Goal: Task Accomplishment & Management: Manage account settings

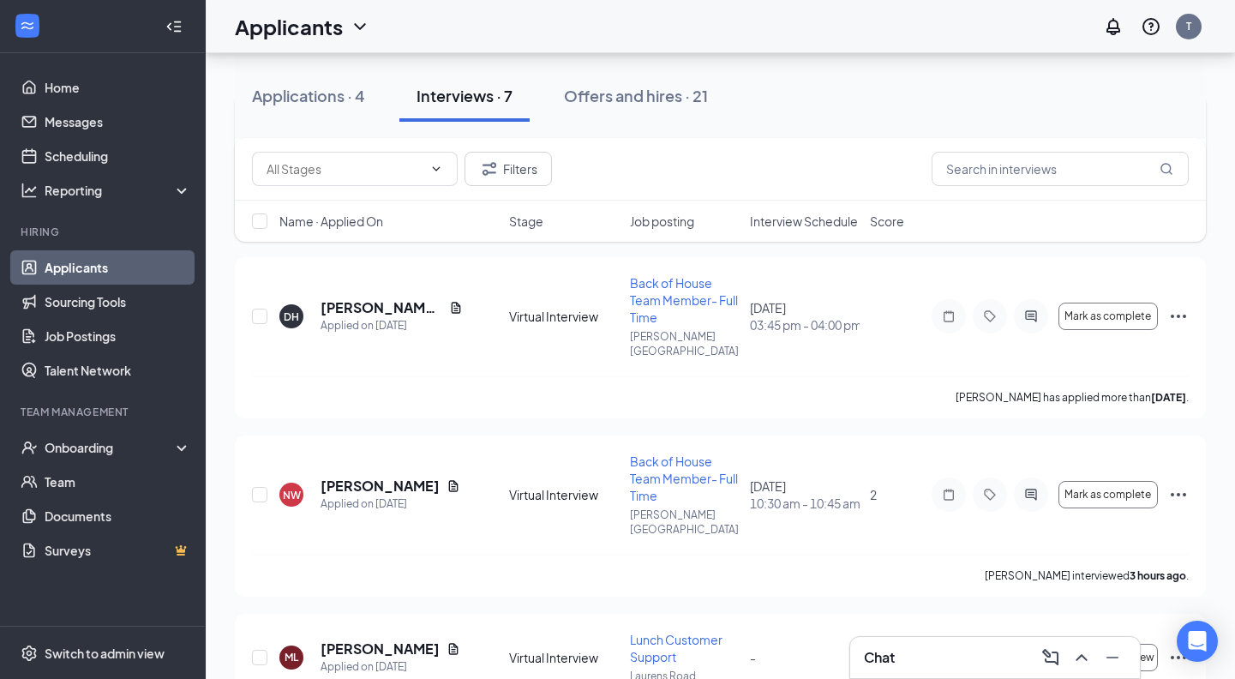
scroll to position [415, 0]
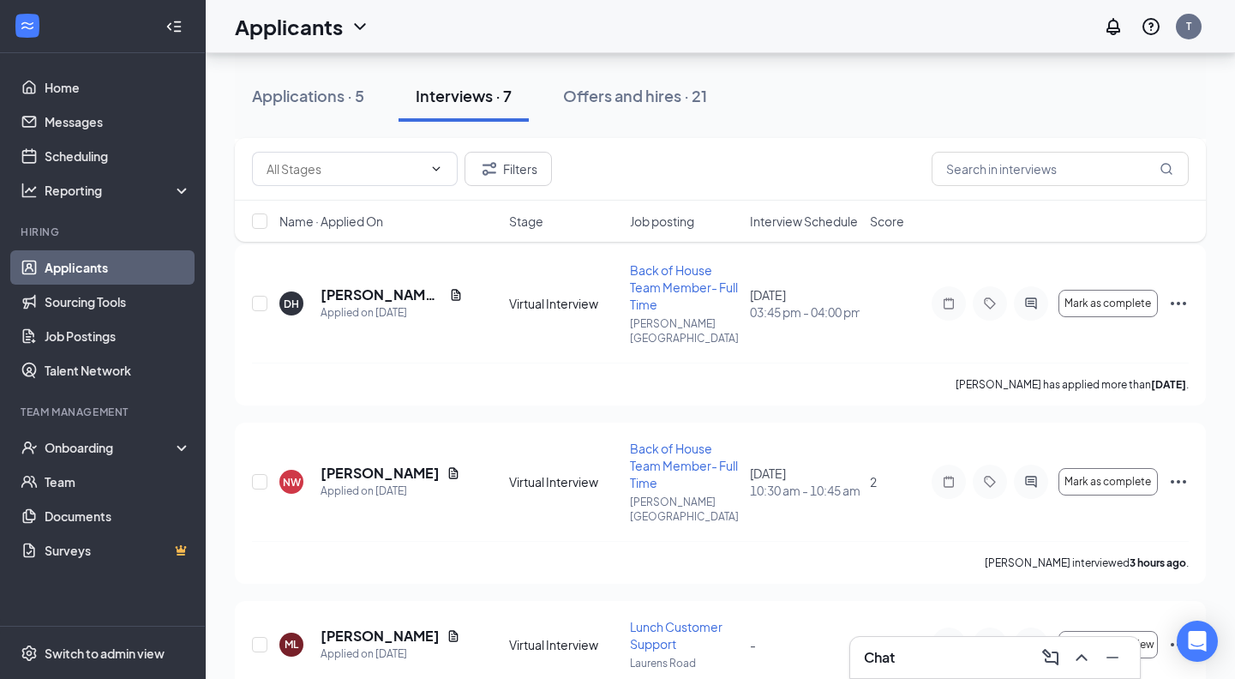
click at [906, 650] on div "Chat" at bounding box center [995, 656] width 262 height 27
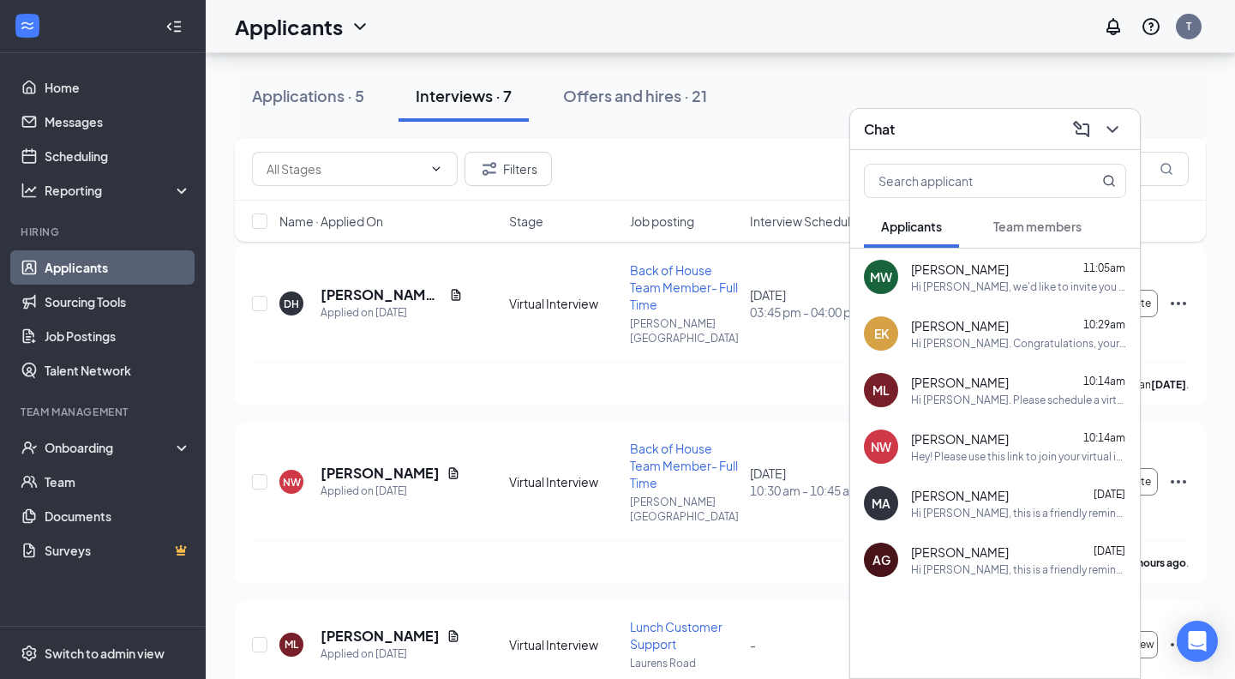
click at [1007, 228] on span "Team members" at bounding box center [1037, 225] width 88 height 15
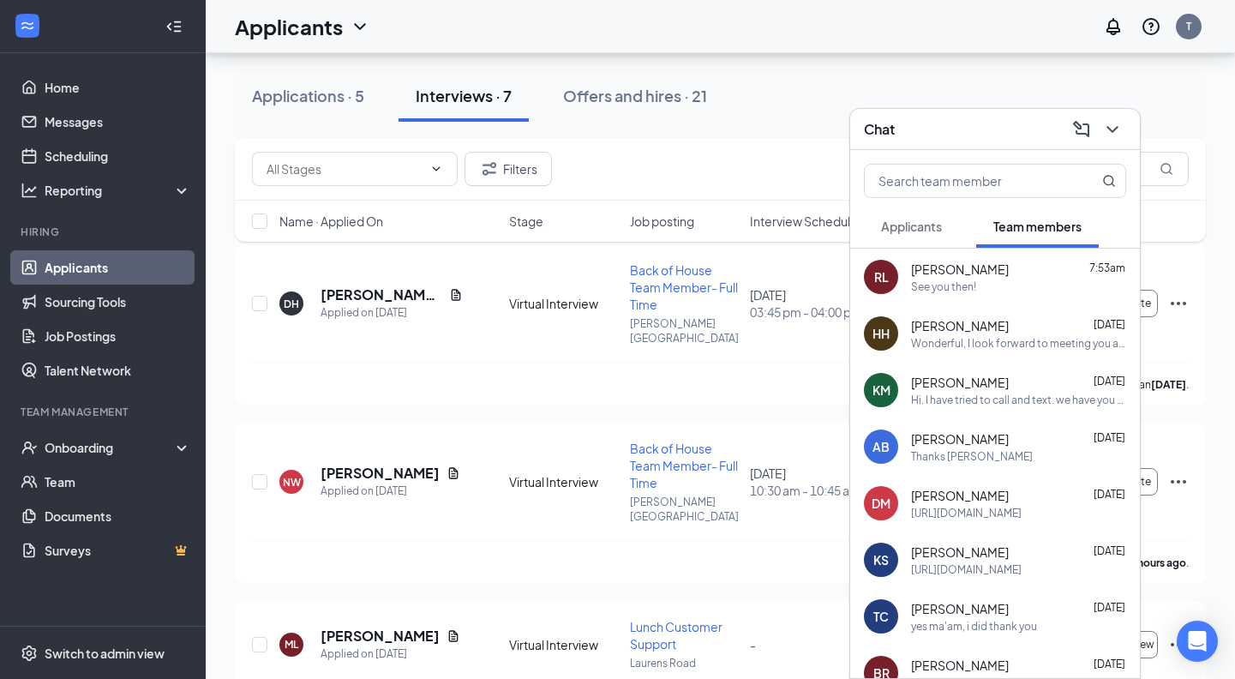
click at [978, 287] on div "See you then!" at bounding box center [1018, 286] width 215 height 15
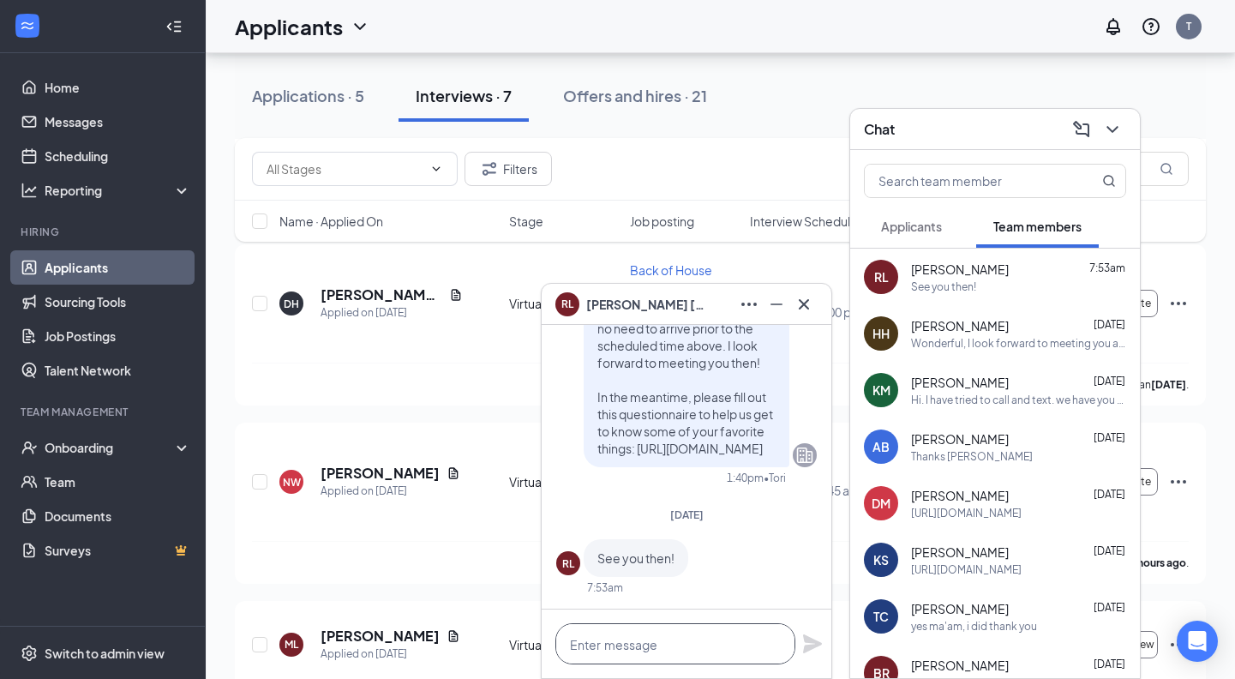
click at [692, 645] on textarea at bounding box center [675, 643] width 240 height 41
paste textarea "https://join.slack.com/t/chickfilaofla-owt3963/shared_invite/zt-3db7nclyv-ts1Kc…"
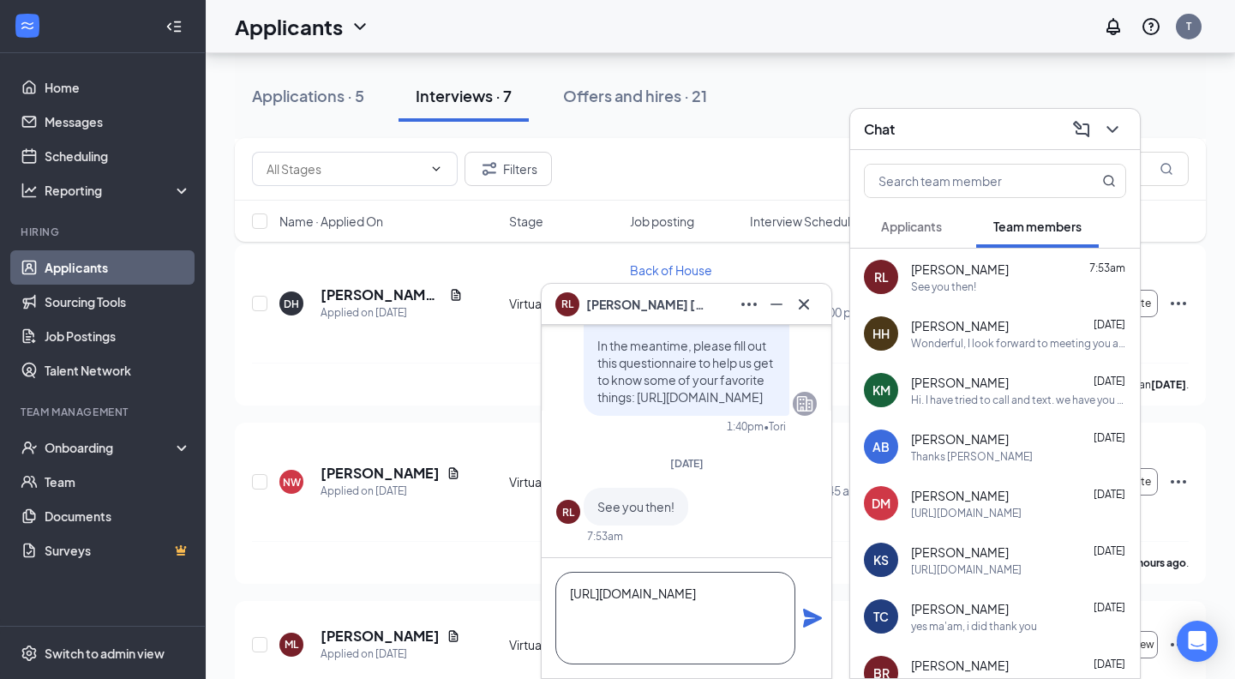
scroll to position [2, 0]
type textarea "https://join.slack.com/t/chickfilaofla-owt3963/shared_invite/zt-3db7nclyv-ts1Kc…"
click at [809, 619] on icon "Plane" at bounding box center [812, 617] width 19 height 19
click at [982, 333] on span "Hannah Henderson" at bounding box center [960, 325] width 98 height 17
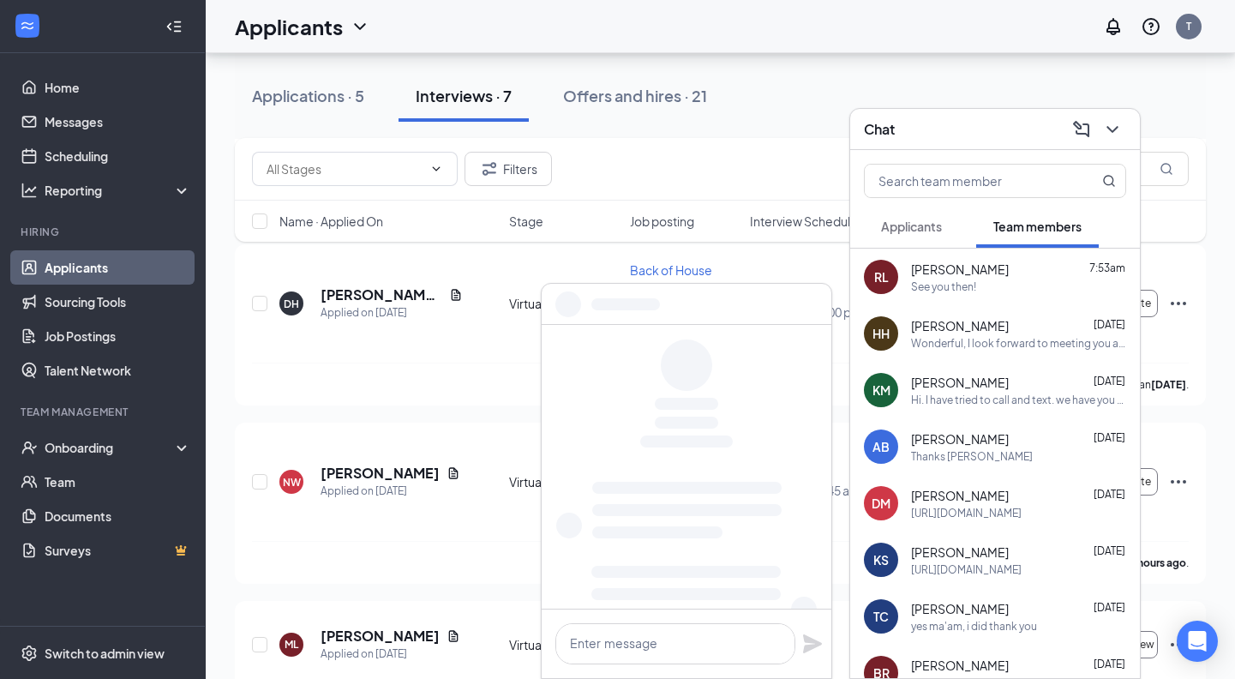
scroll to position [0, 0]
click at [667, 641] on textarea at bounding box center [675, 643] width 240 height 41
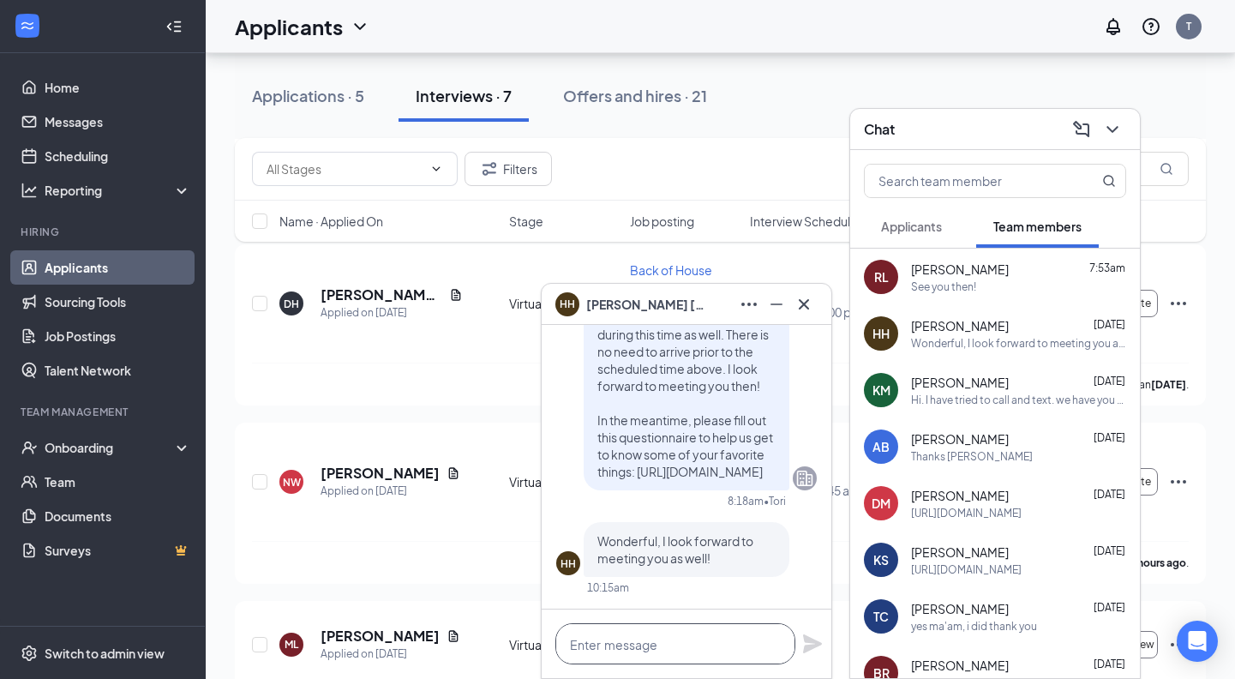
paste textarea "https://join.slack.com/t/chickfilaofla-owt3963/shared_invite/zt-3db7nclyv-ts1Kc…"
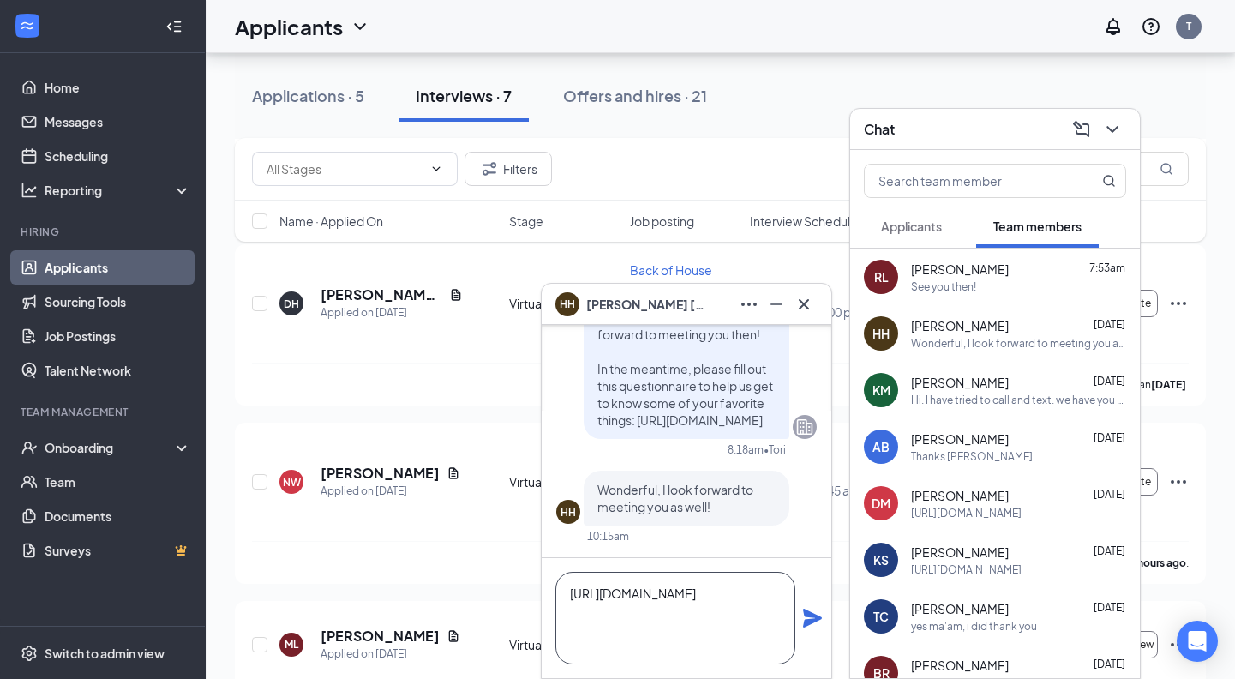
scroll to position [1, 0]
type textarea "https://join.slack.com/t/chickfilaofla-owt3963/shared_invite/zt-3db7nclyv-ts1Kc…"
click at [811, 613] on icon "Plane" at bounding box center [812, 617] width 19 height 19
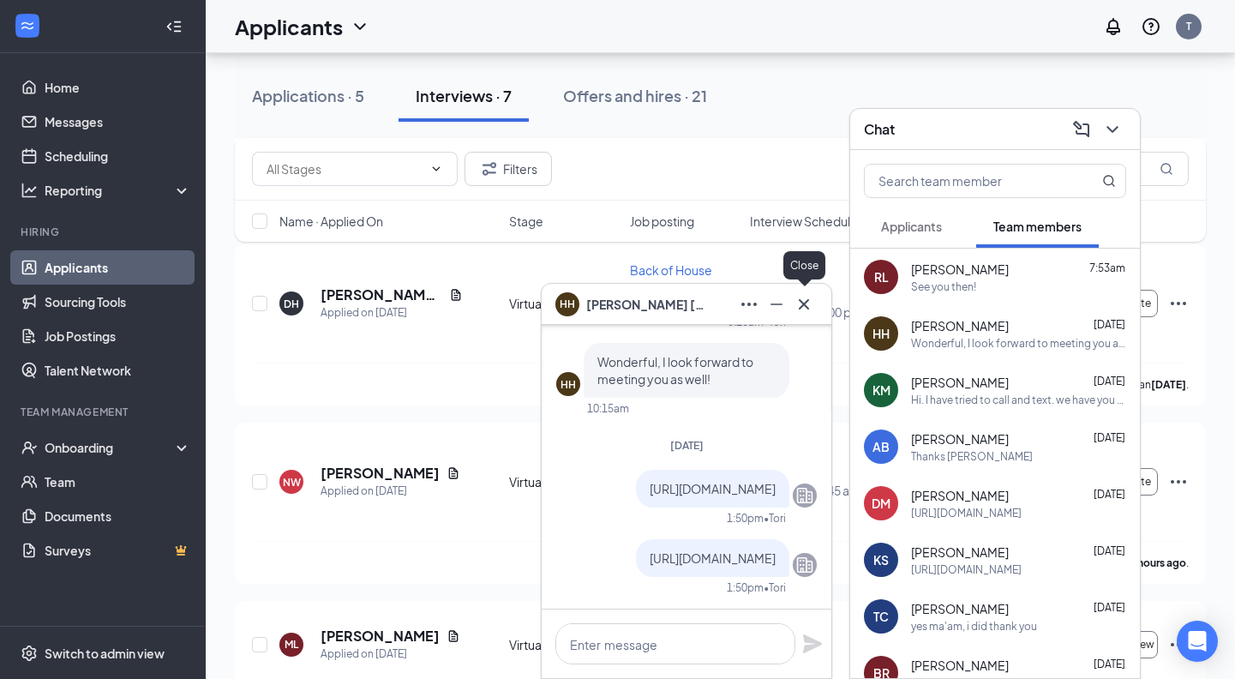
click at [808, 304] on icon "Cross" at bounding box center [803, 304] width 21 height 21
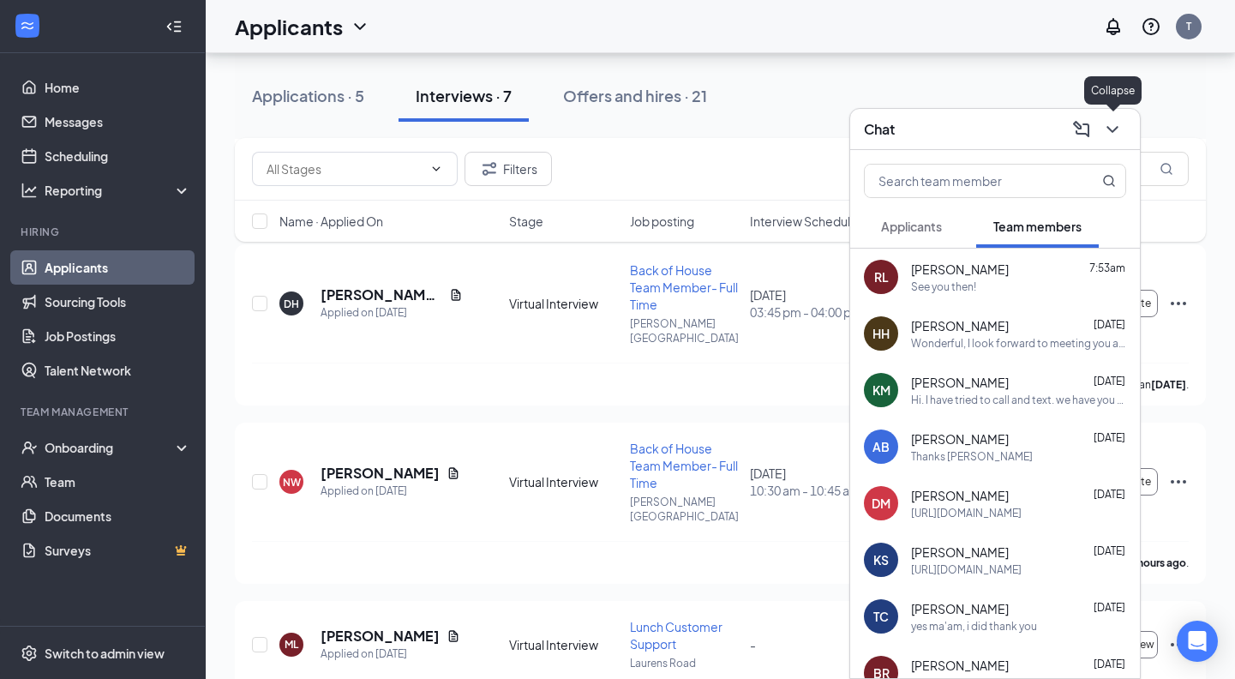
click at [1109, 133] on icon "ChevronDown" at bounding box center [1112, 129] width 21 height 21
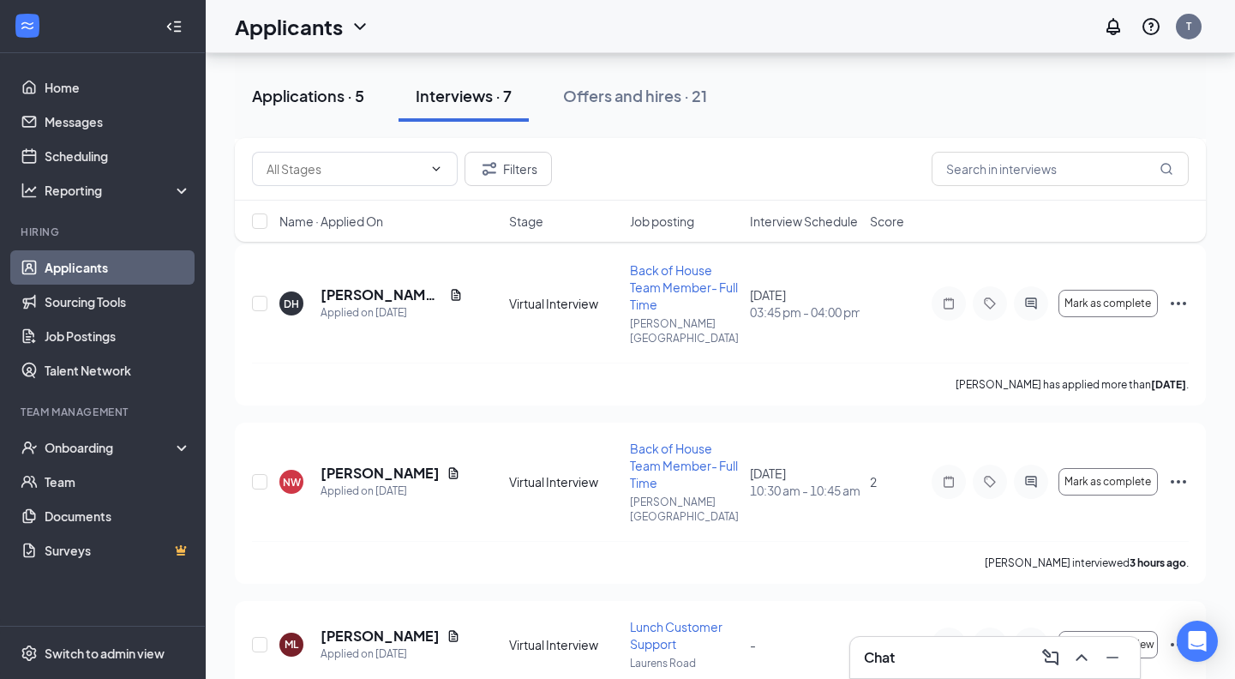
click at [319, 101] on div "Applications · 5" at bounding box center [308, 95] width 112 height 21
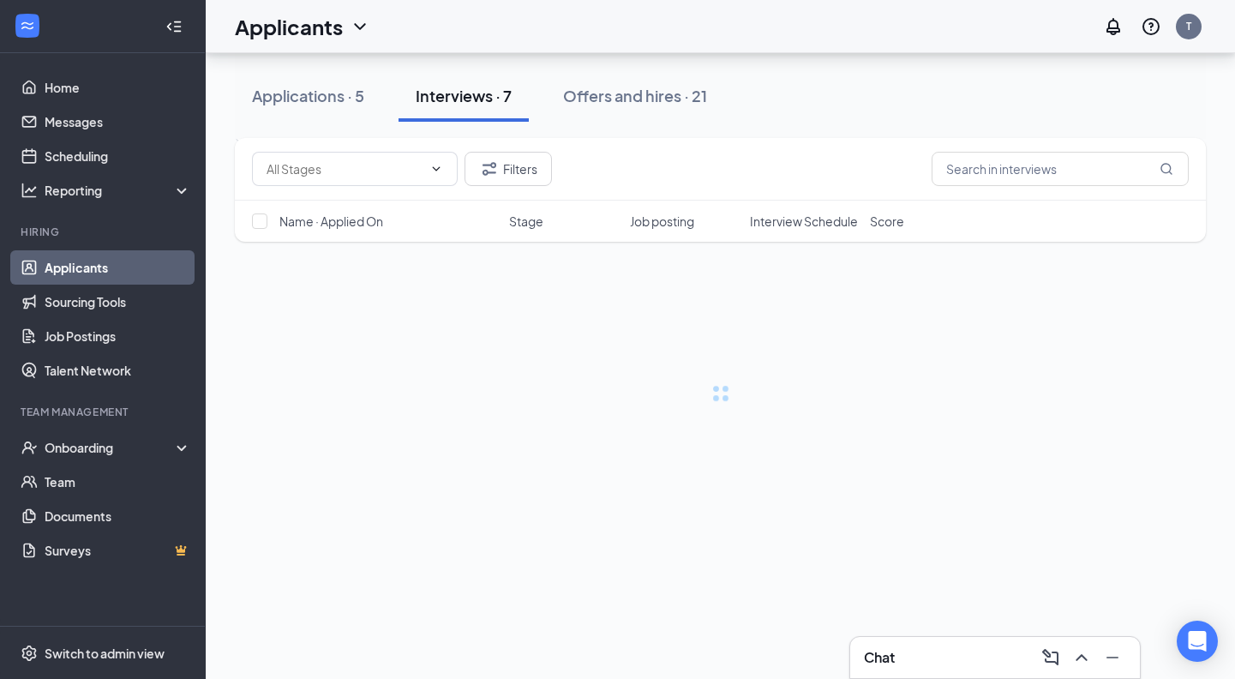
click at [309, 103] on div "Applications · 5" at bounding box center [308, 95] width 112 height 21
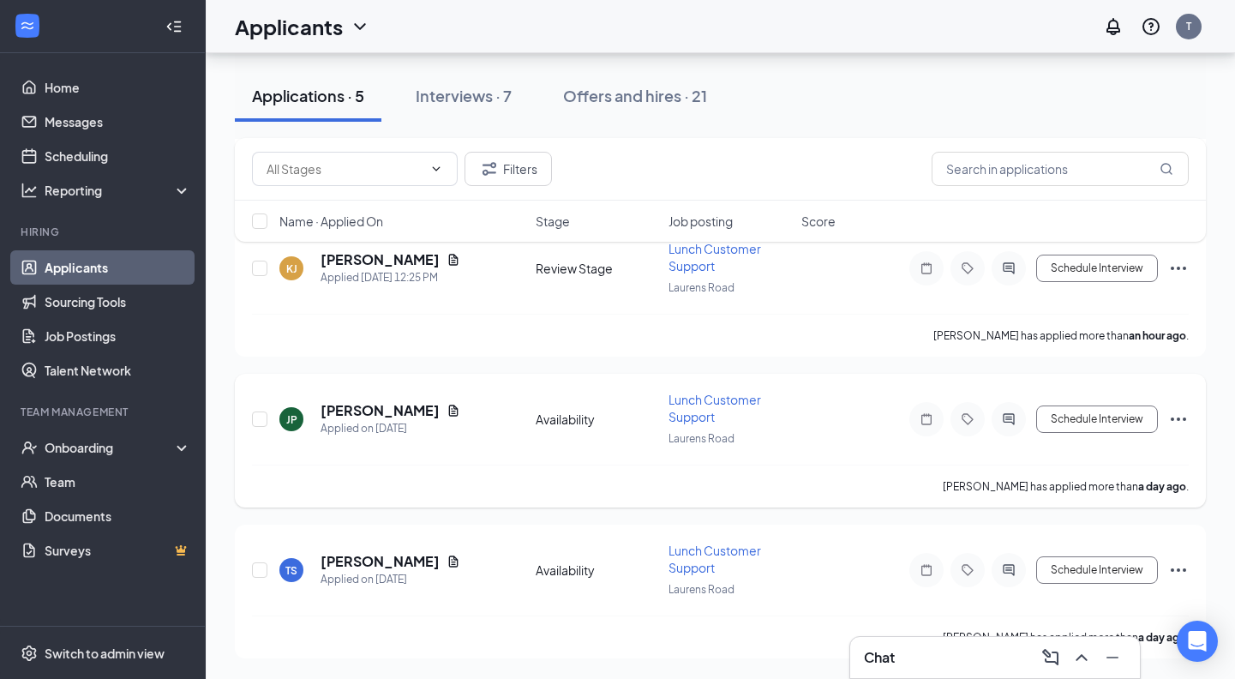
scroll to position [428, 0]
click at [384, 261] on h5 "Kylee Johnson" at bounding box center [379, 259] width 119 height 19
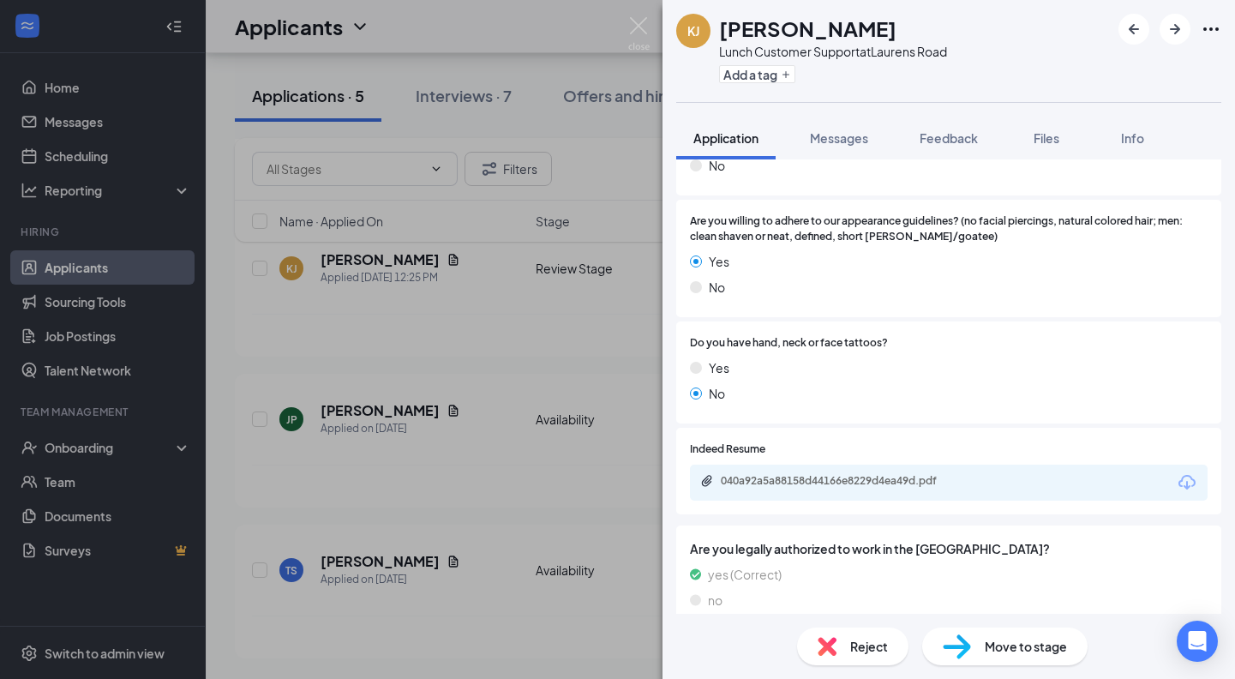
scroll to position [620, 0]
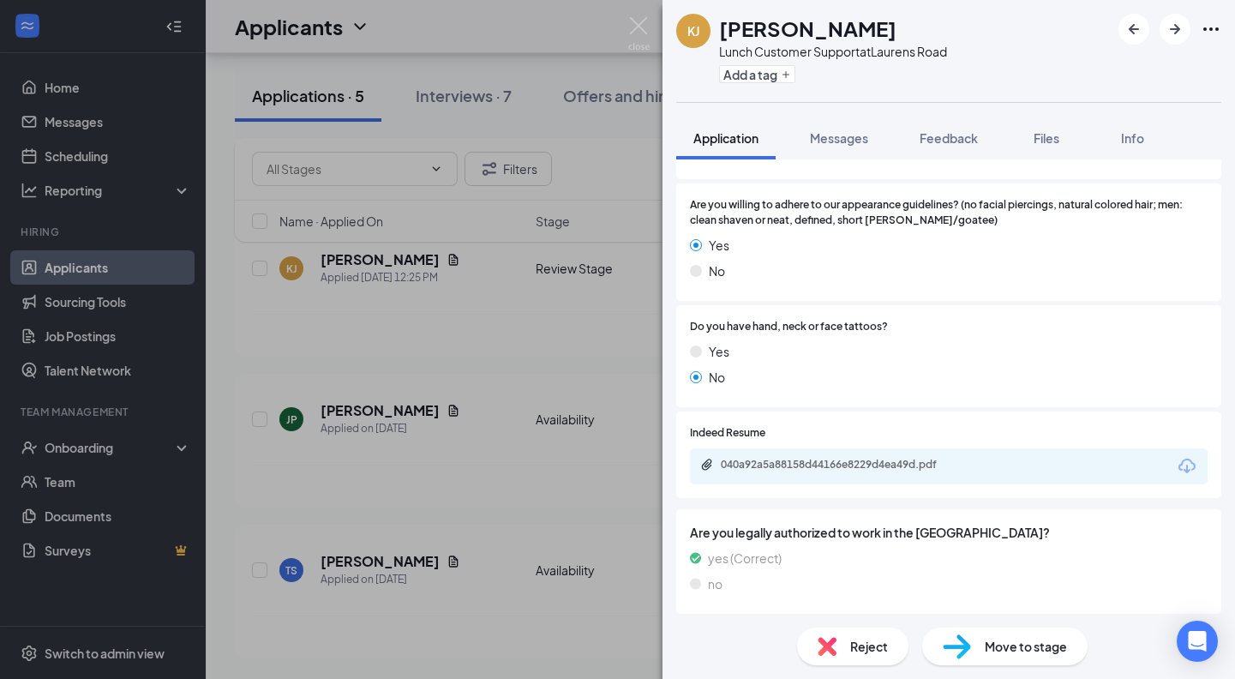
click at [803, 461] on div "040a92a5a88158d44166e8229d4ea49d.pdf" at bounding box center [841, 464] width 240 height 14
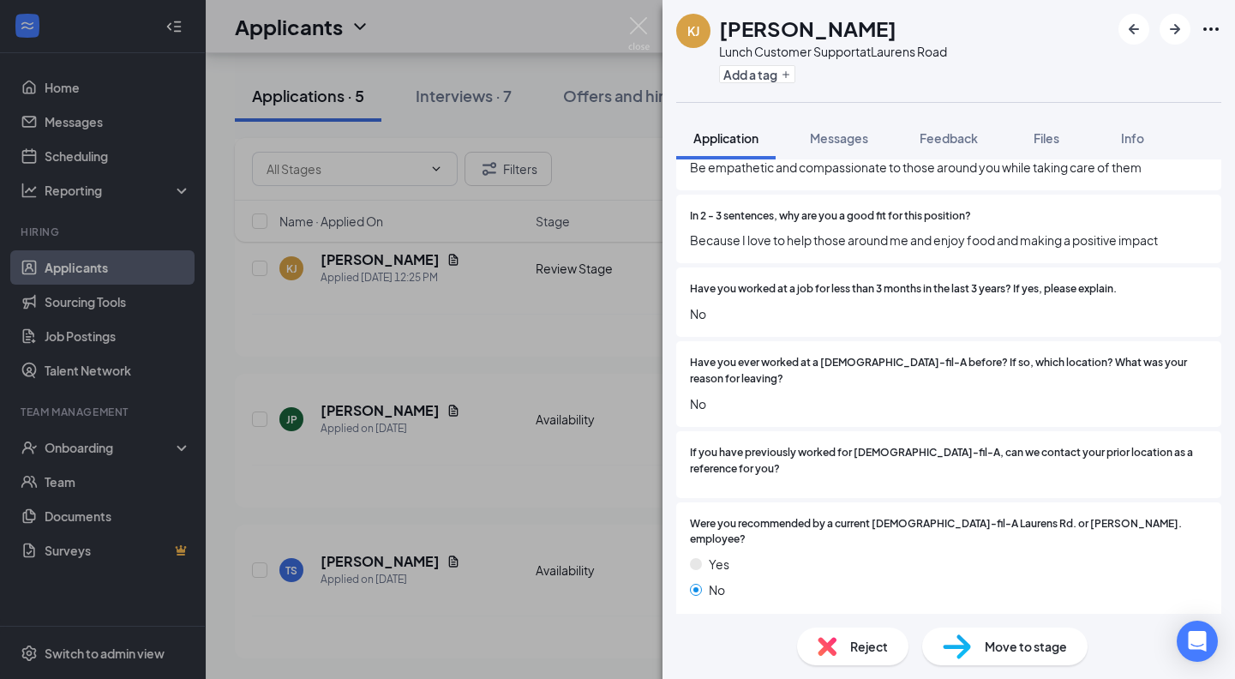
scroll to position [2948, 0]
click at [863, 651] on span "Reject" at bounding box center [869, 646] width 38 height 19
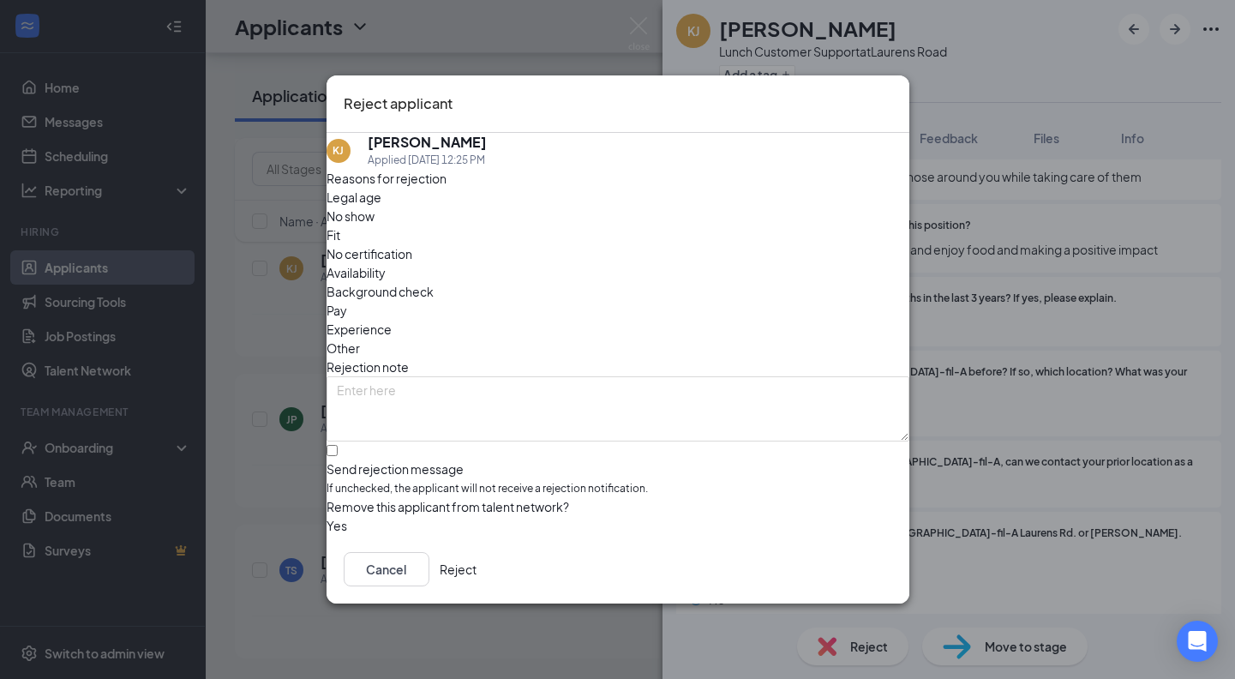
click at [392, 320] on span "Experience" at bounding box center [358, 329] width 65 height 19
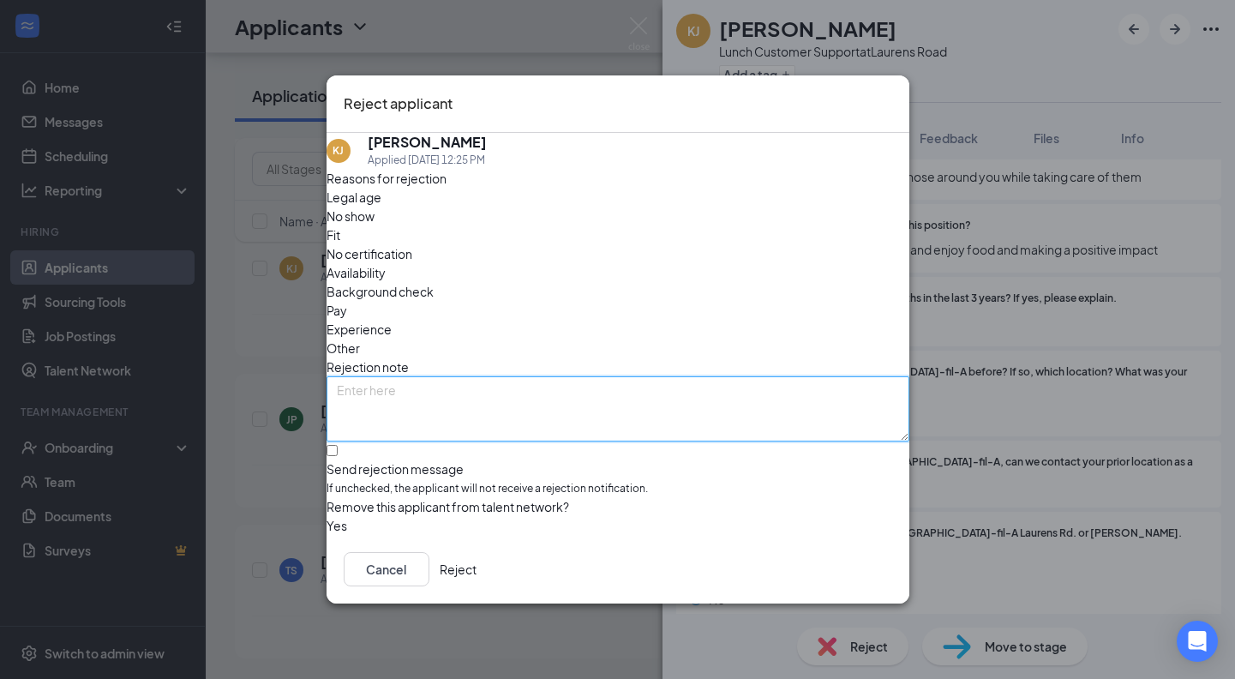
click at [494, 376] on textarea at bounding box center [617, 408] width 583 height 65
type textarea "Tenure"
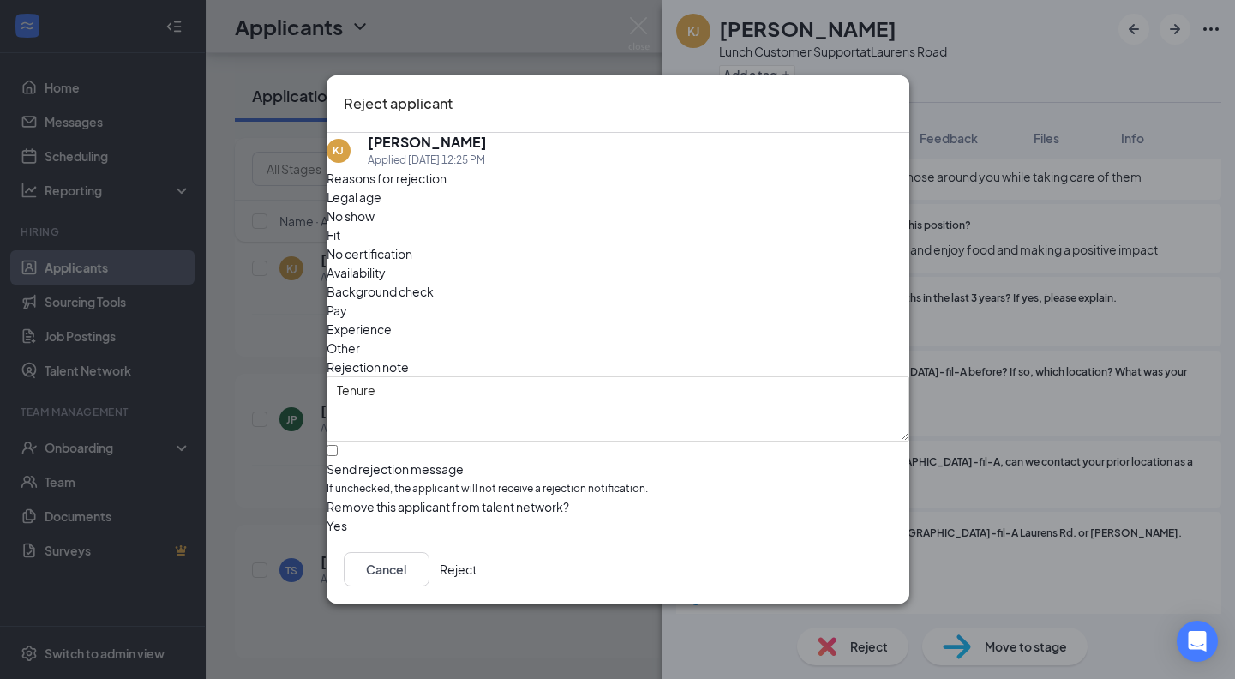
click at [482, 460] on div "Send rejection message If unchecked, the applicant will not receive a rejection…" at bounding box center [617, 478] width 583 height 37
click at [338, 445] on input "Send rejection message If unchecked, the applicant will not receive a rejection…" at bounding box center [331, 450] width 11 height 11
checkbox input "true"
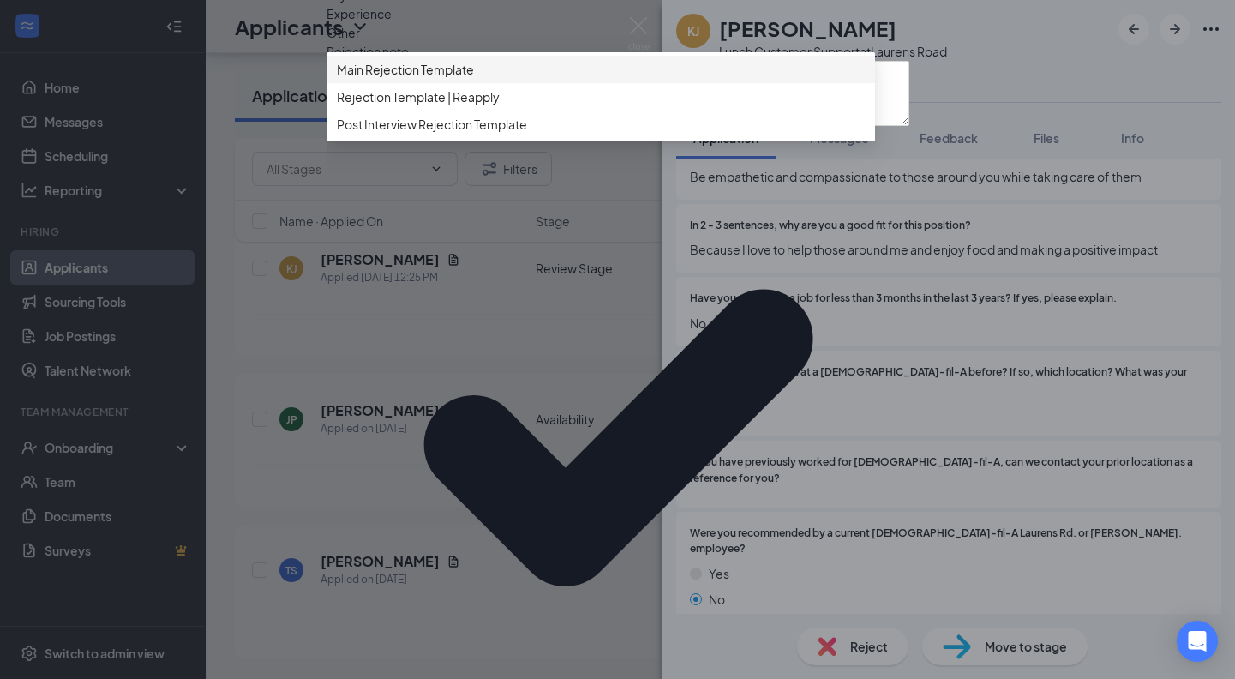
click at [471, 79] on span "Main Rejection Template" at bounding box center [405, 69] width 137 height 19
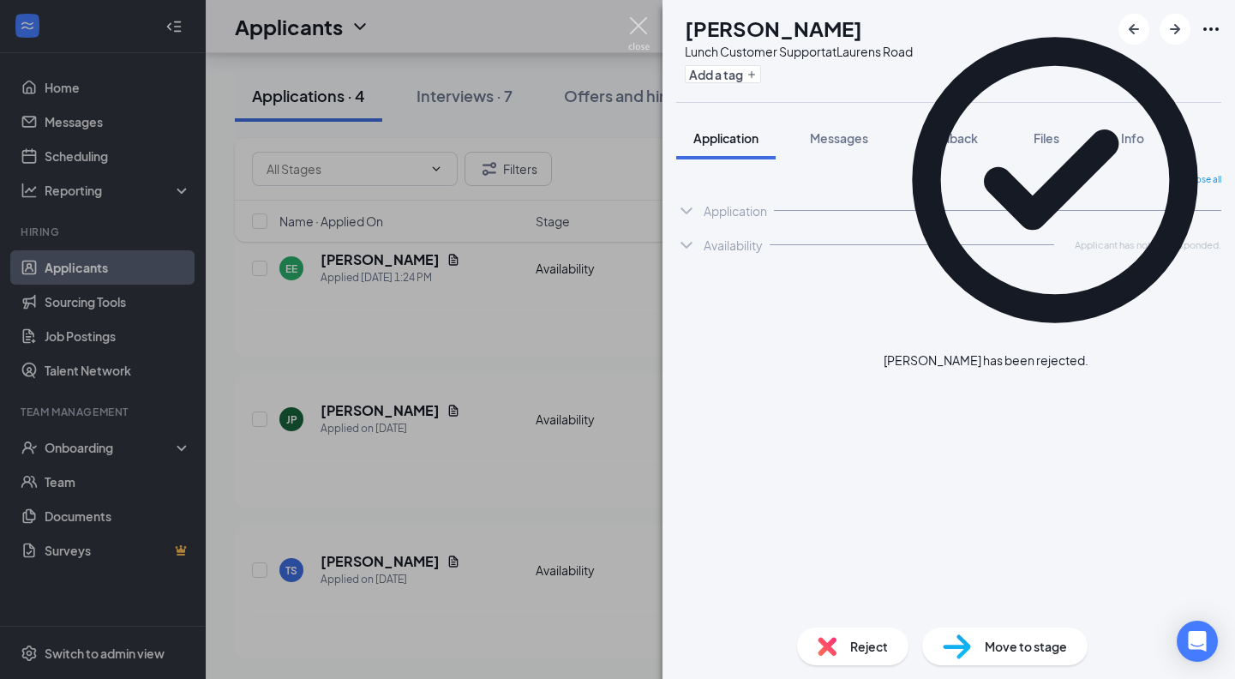
click at [636, 26] on img at bounding box center [638, 33] width 21 height 33
drag, startPoint x: 1210, startPoint y: 35, endPoint x: 656, endPoint y: 39, distance: 553.5
click at [1088, 351] on icon "Cross" at bounding box center [1088, 351] width 0 height 0
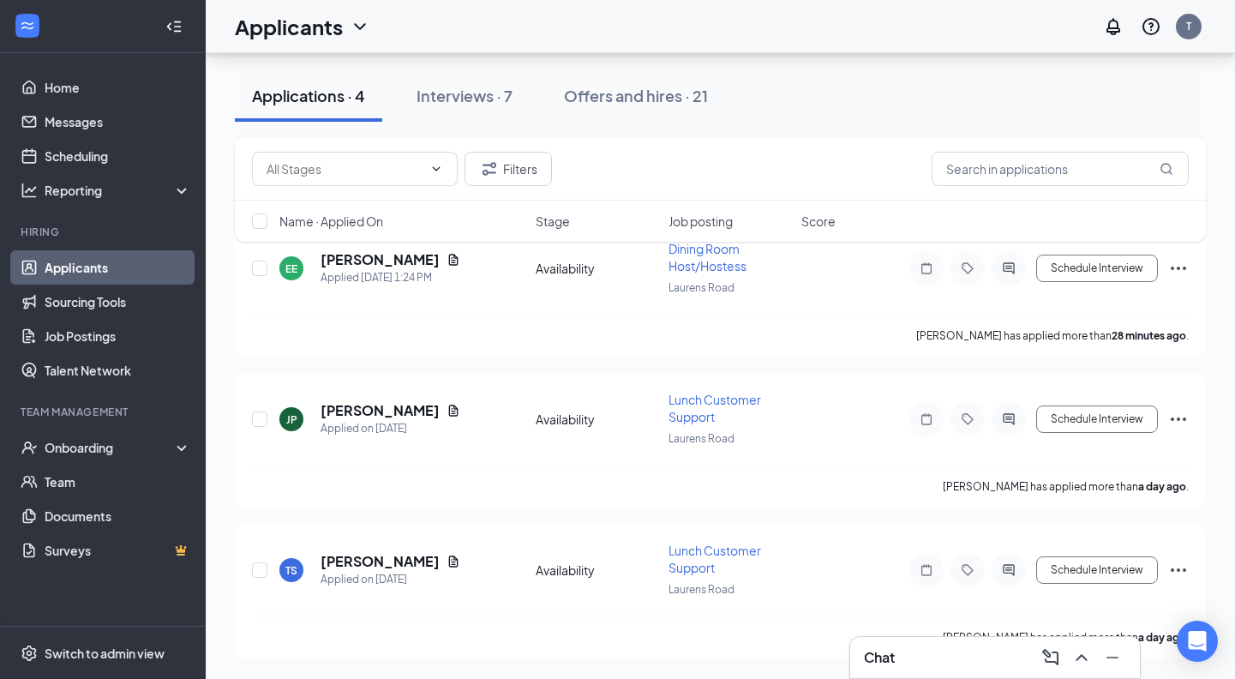
click at [640, 31] on div "Applicants T" at bounding box center [720, 26] width 1029 height 53
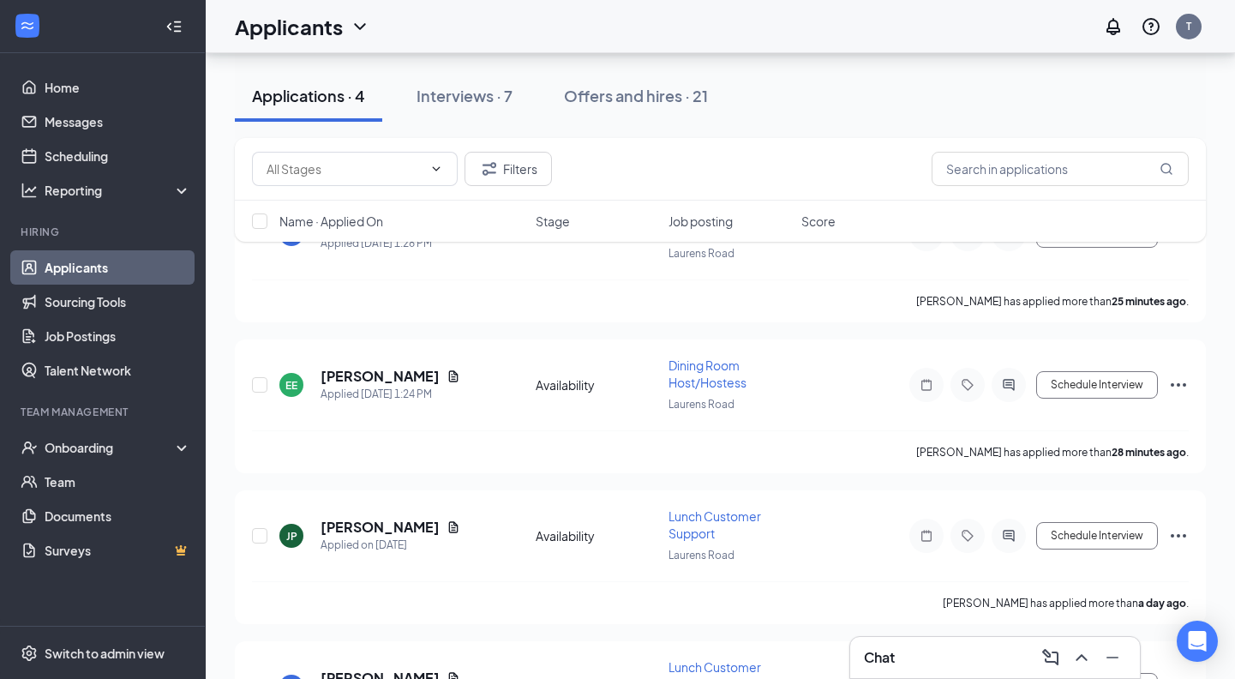
scroll to position [104, 0]
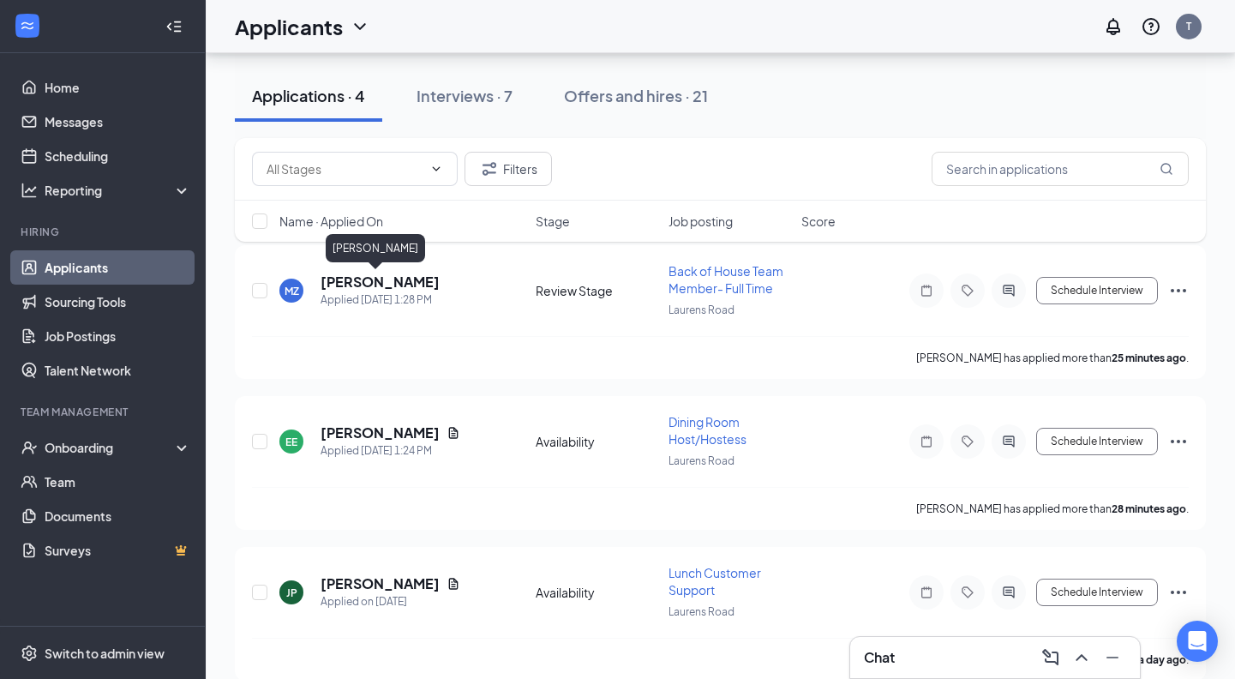
click at [369, 267] on div "[PERSON_NAME]" at bounding box center [375, 251] width 99 height 35
click at [369, 284] on h5 "[PERSON_NAME]" at bounding box center [379, 281] width 119 height 19
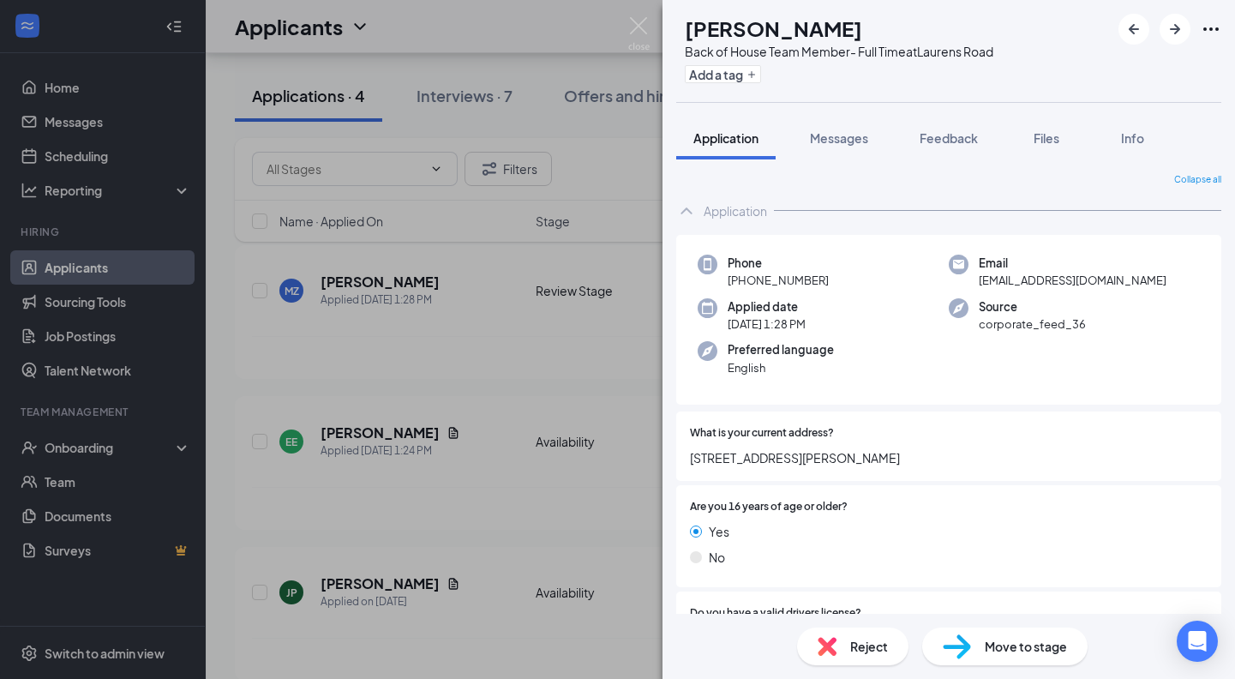
click at [505, 397] on div "MZ Maria Zamora Back of House Team Member- Full Time at Laurens Road Add a tag …" at bounding box center [617, 339] width 1235 height 679
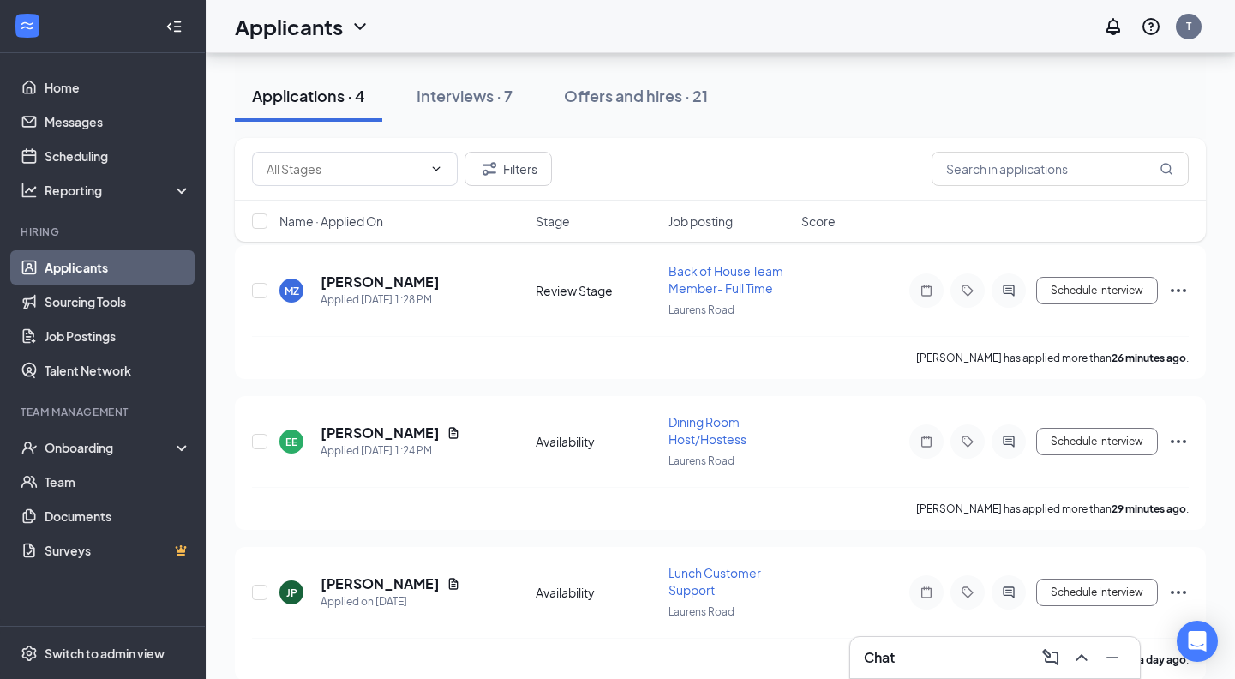
click at [905, 659] on div "Chat" at bounding box center [995, 656] width 262 height 27
click at [984, 655] on div "Chat" at bounding box center [994, 657] width 291 height 43
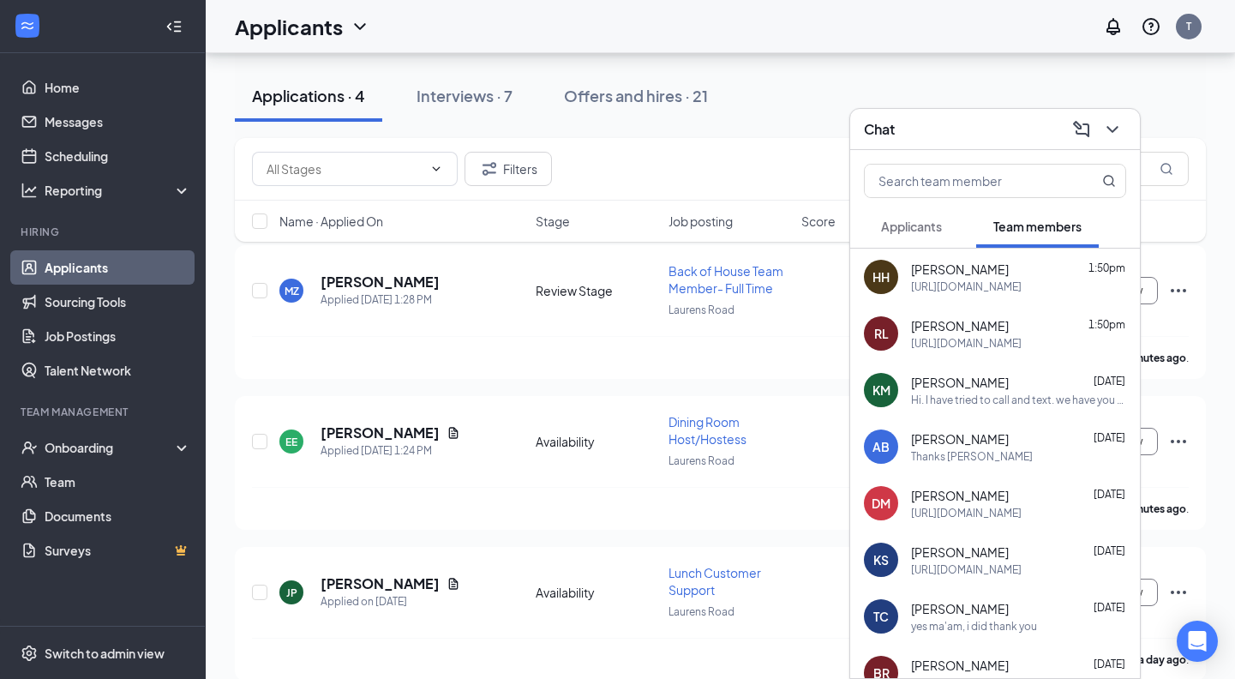
click at [986, 336] on div "https://join.slack.com/t/chickfilaofla-owt3963/shared_invite/zt-3db7nclyv-ts1Kc…" at bounding box center [966, 343] width 111 height 15
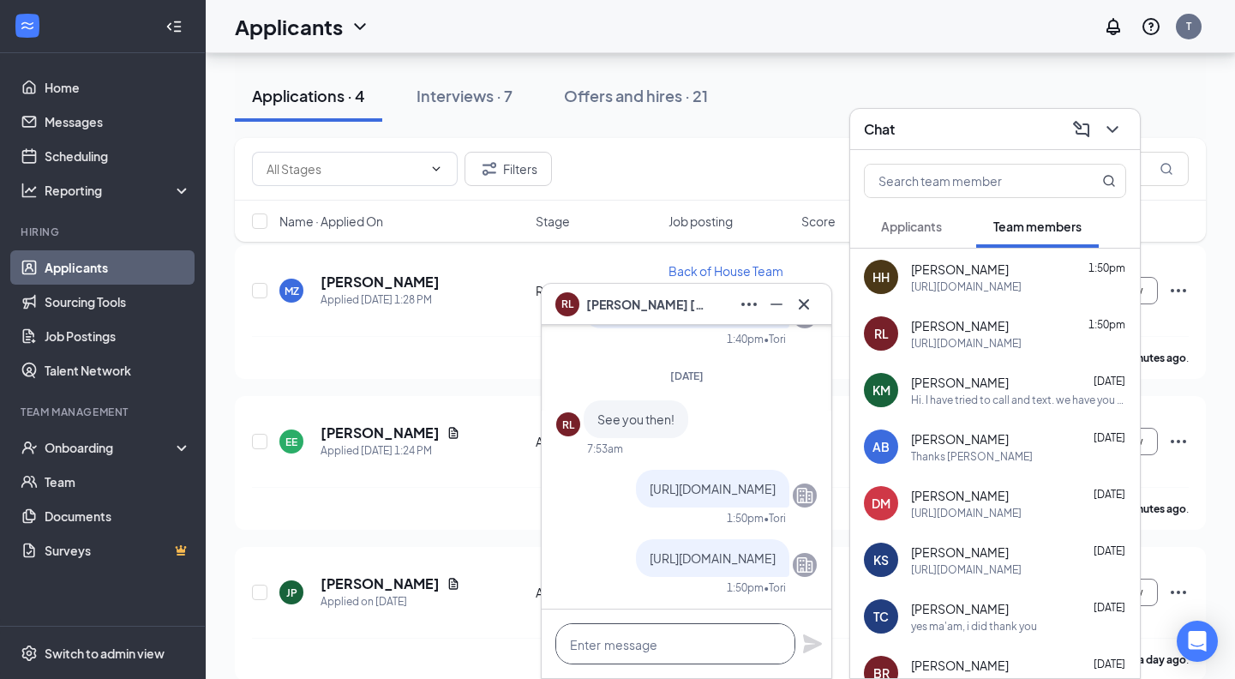
click at [772, 643] on textarea at bounding box center [675, 643] width 240 height 41
paste textarea "EbwUmQUhtxZM"
type textarea "EbwUmQUhtxZM"
click at [816, 642] on icon "Plane" at bounding box center [812, 643] width 19 height 19
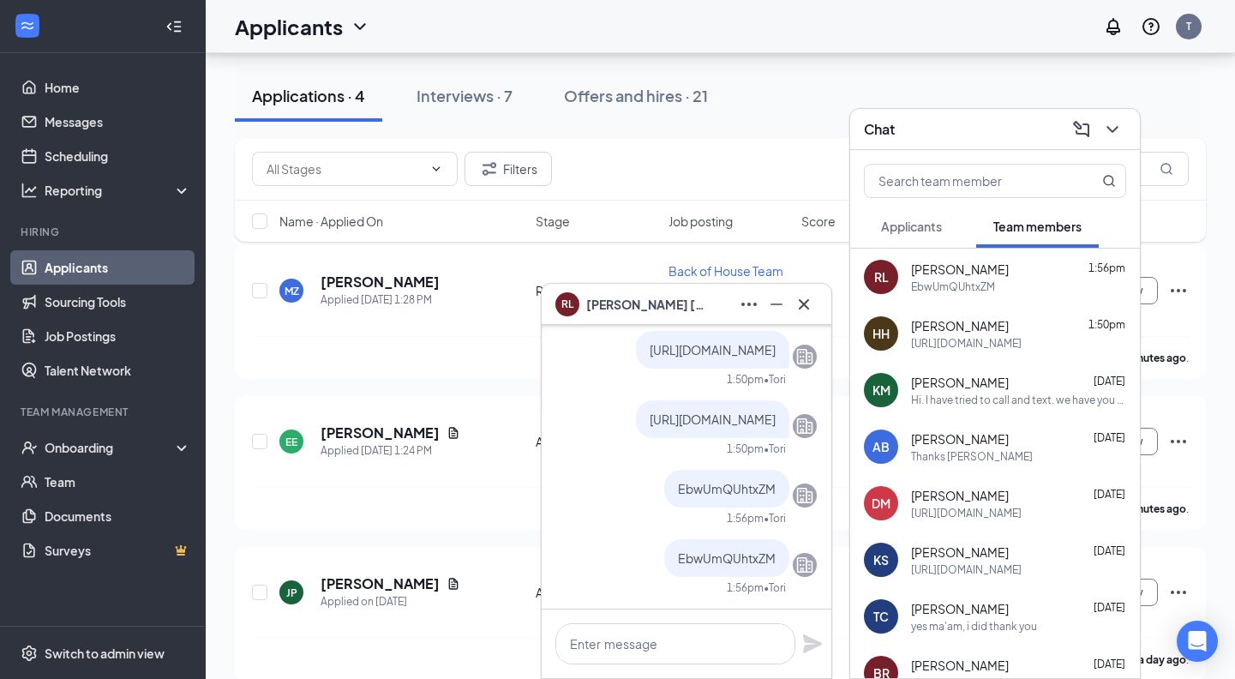
click at [804, 305] on icon "Cross" at bounding box center [803, 303] width 10 height 10
click at [1112, 129] on icon "ChevronDown" at bounding box center [1112, 129] width 21 height 21
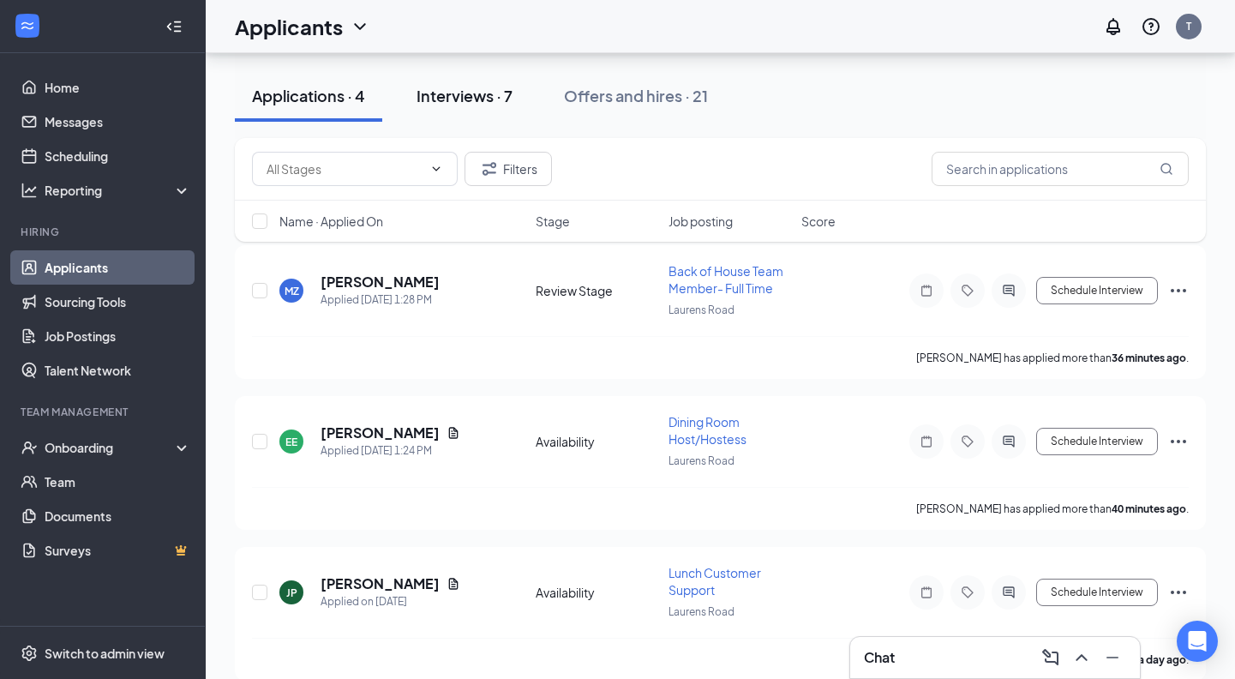
click at [482, 89] on div "Interviews · 7" at bounding box center [464, 95] width 96 height 21
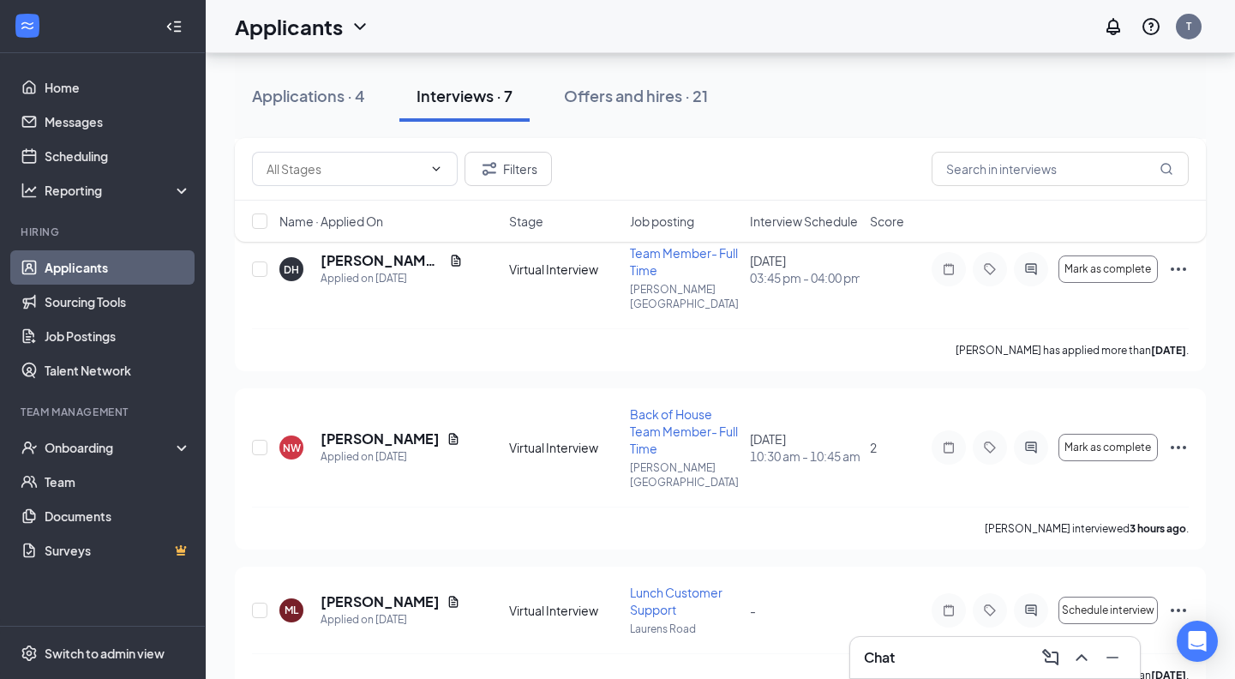
scroll to position [568, 0]
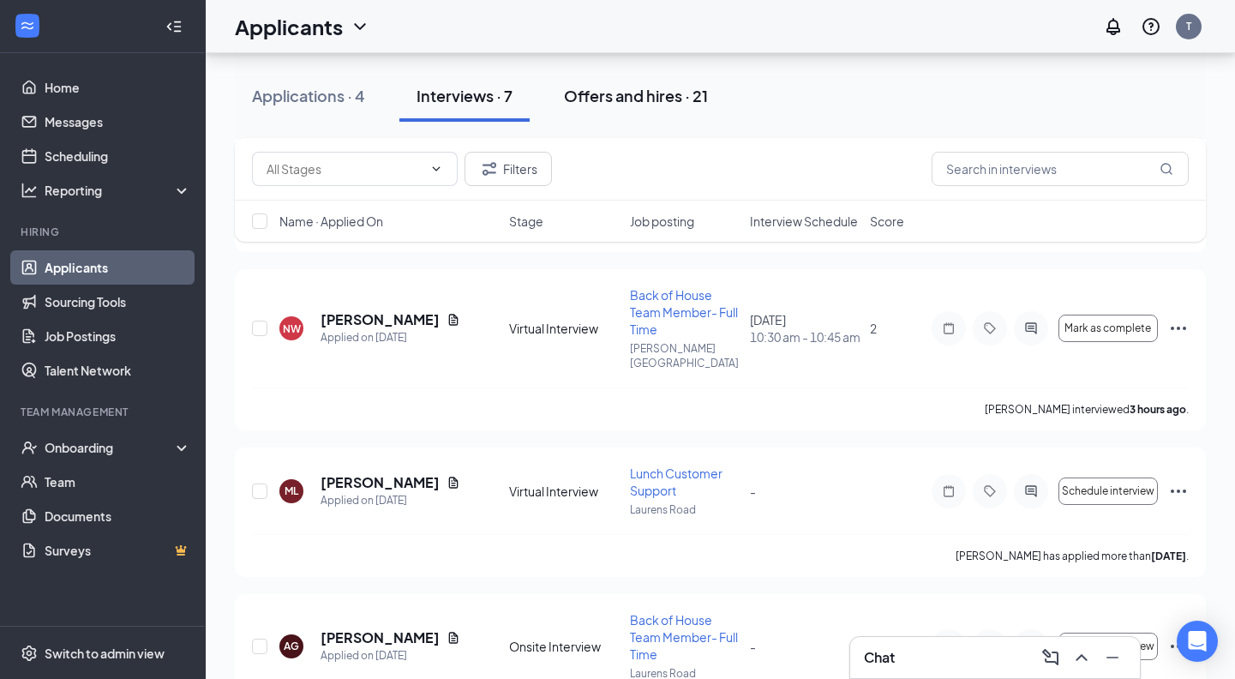
click at [636, 101] on div "Offers and hires · 21" at bounding box center [636, 95] width 144 height 21
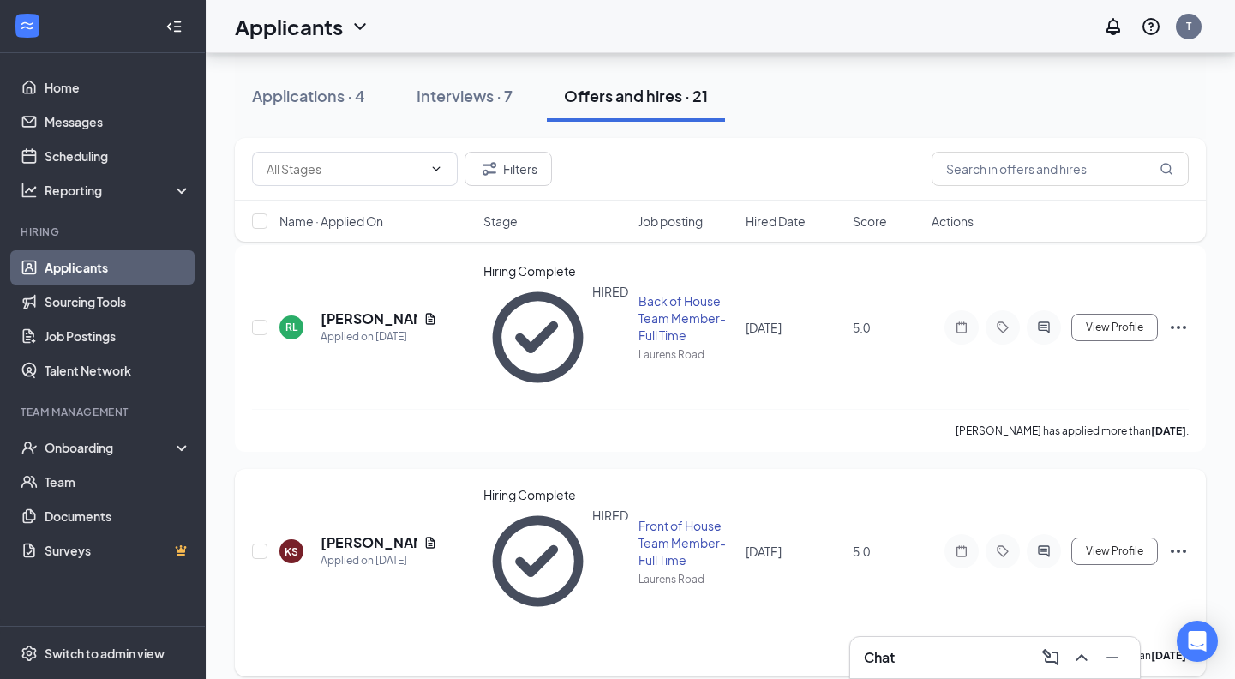
scroll to position [190, 0]
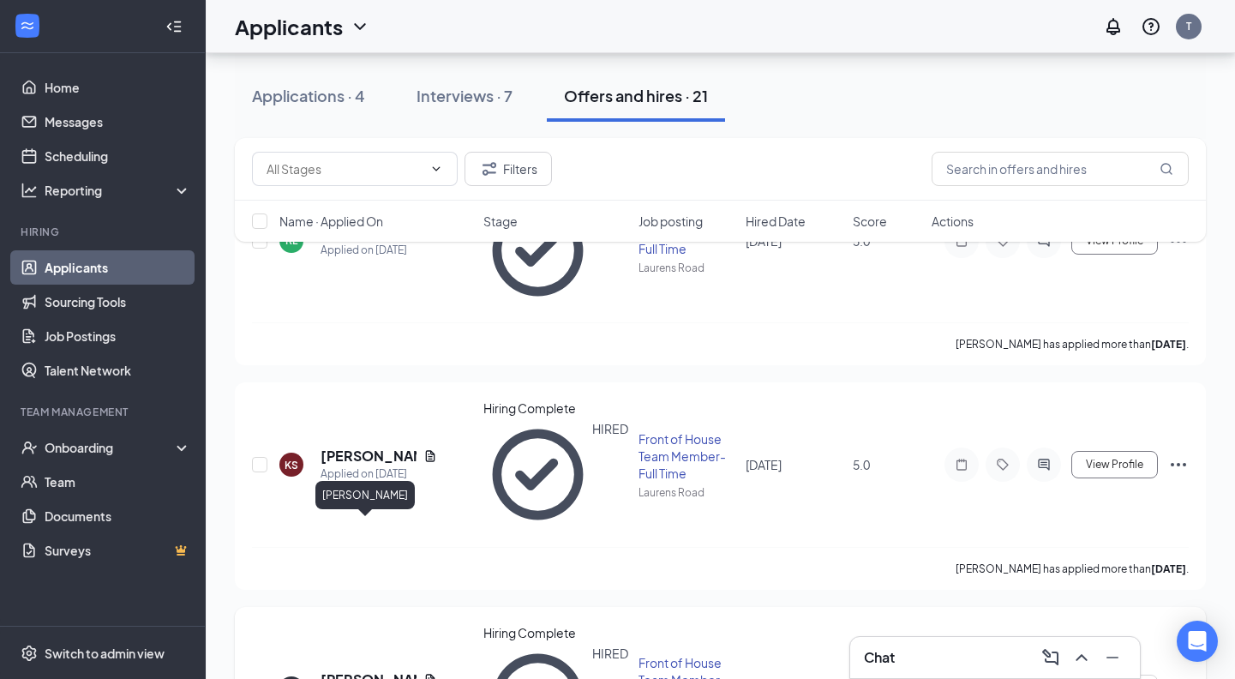
click at [356, 670] on h5 "[PERSON_NAME]" at bounding box center [368, 679] width 96 height 19
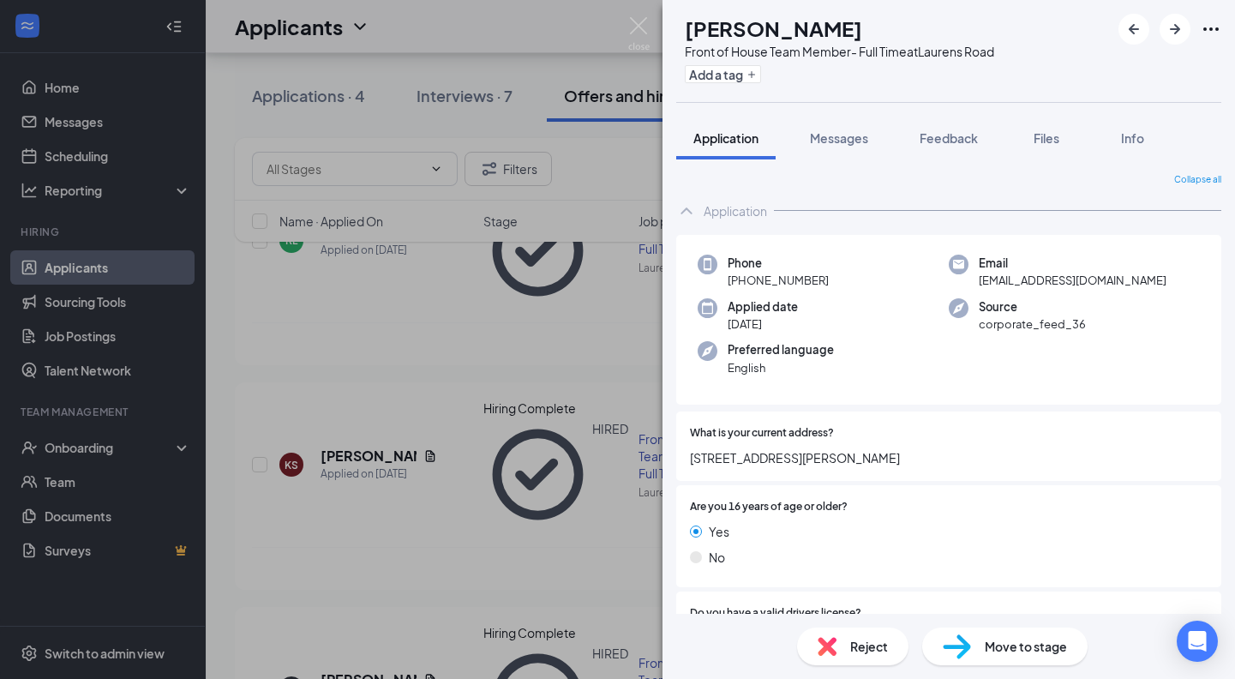
click at [552, 294] on div "HH Hannah Henderson Front of House Team Member- Full Time at Laurens Road Add a…" at bounding box center [617, 339] width 1235 height 679
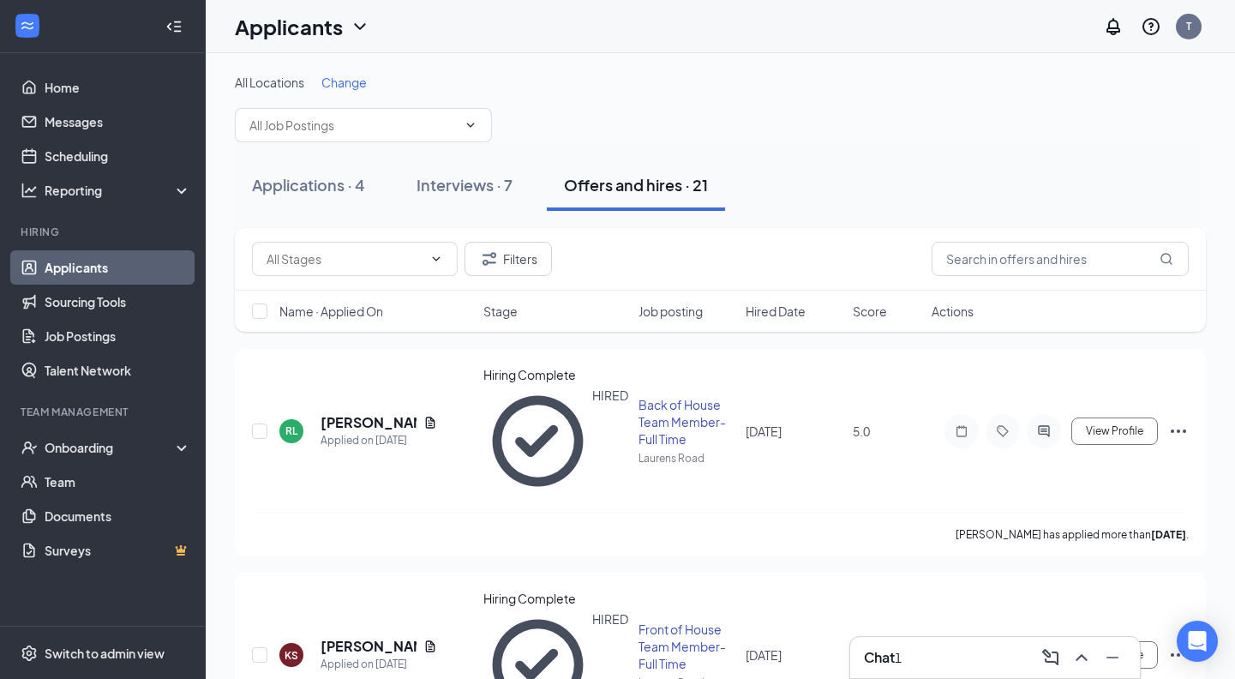
click at [953, 660] on div "Chat 1" at bounding box center [995, 656] width 262 height 27
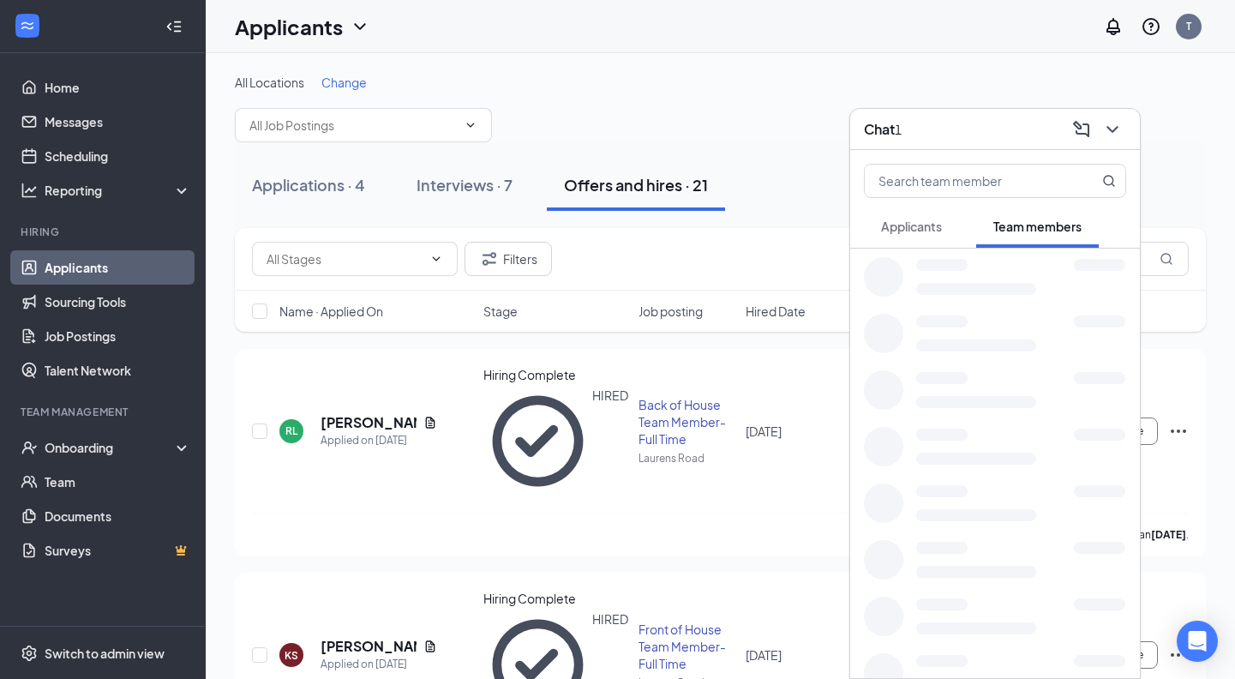
click at [746, 0] on div "Applicants T" at bounding box center [720, 26] width 1029 height 53
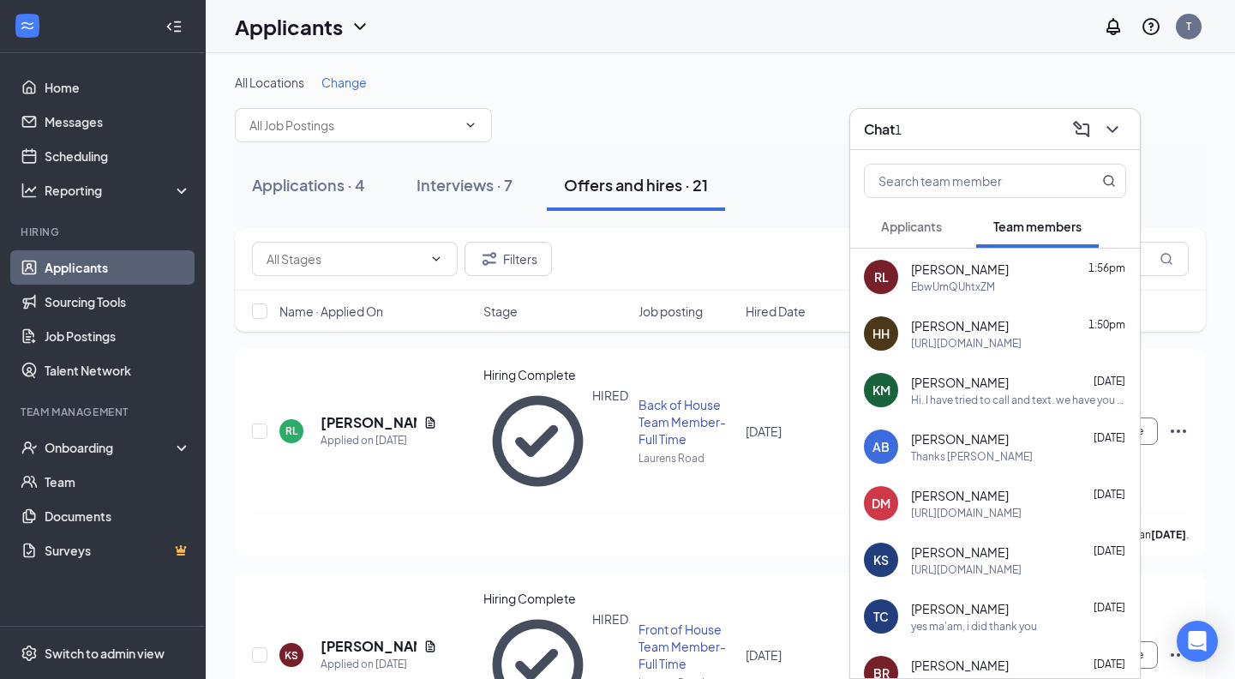
click at [921, 233] on span "Applicants" at bounding box center [911, 225] width 61 height 15
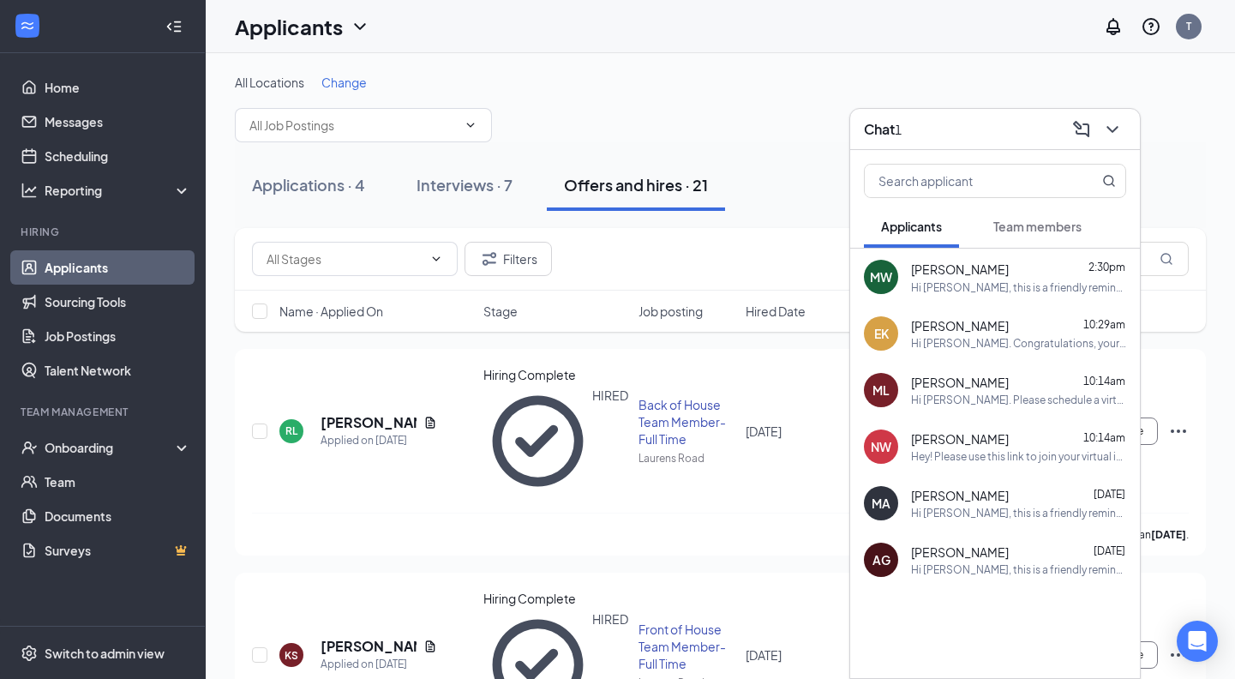
click at [967, 272] on span "Miranda Ward" at bounding box center [960, 269] width 98 height 19
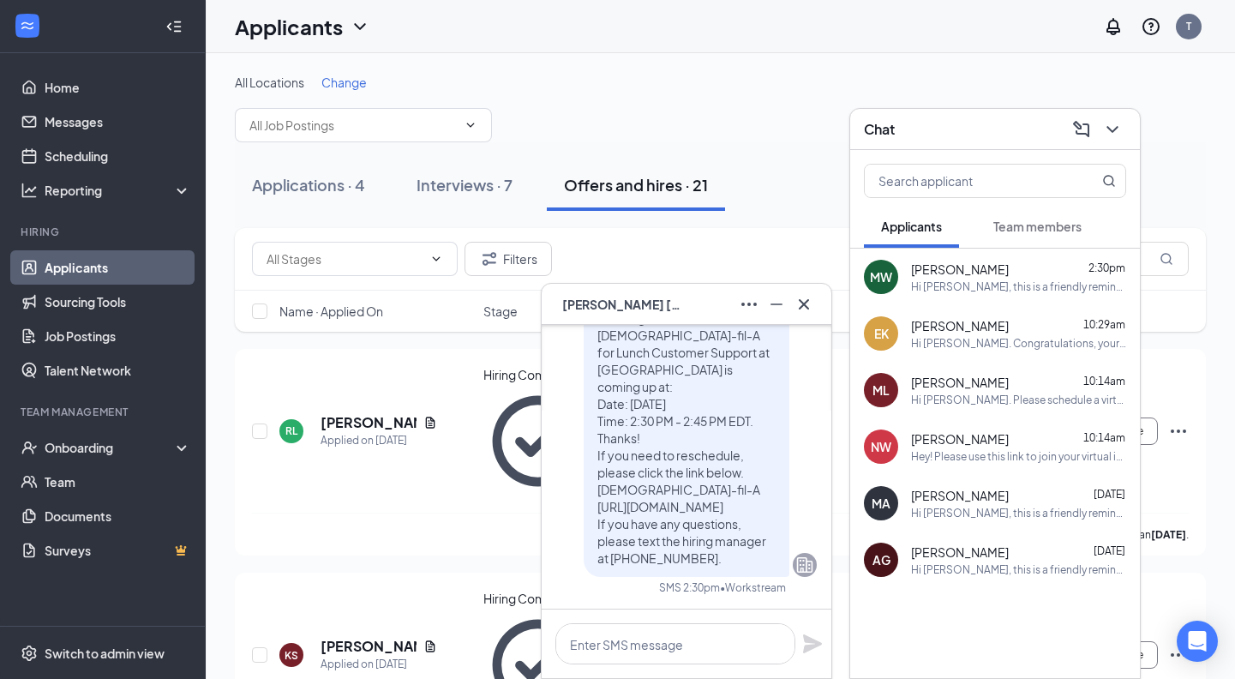
click at [805, 308] on icon "Cross" at bounding box center [803, 304] width 21 height 21
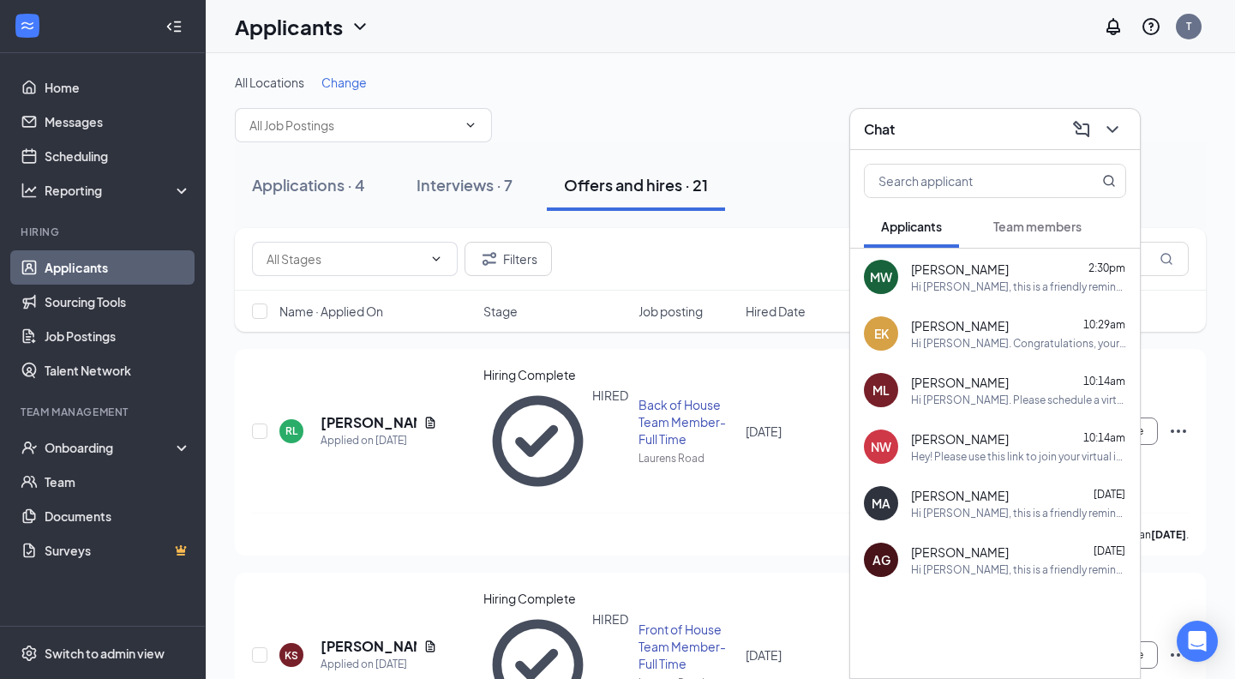
click at [1108, 132] on icon "ChevronDown" at bounding box center [1112, 129] width 21 height 21
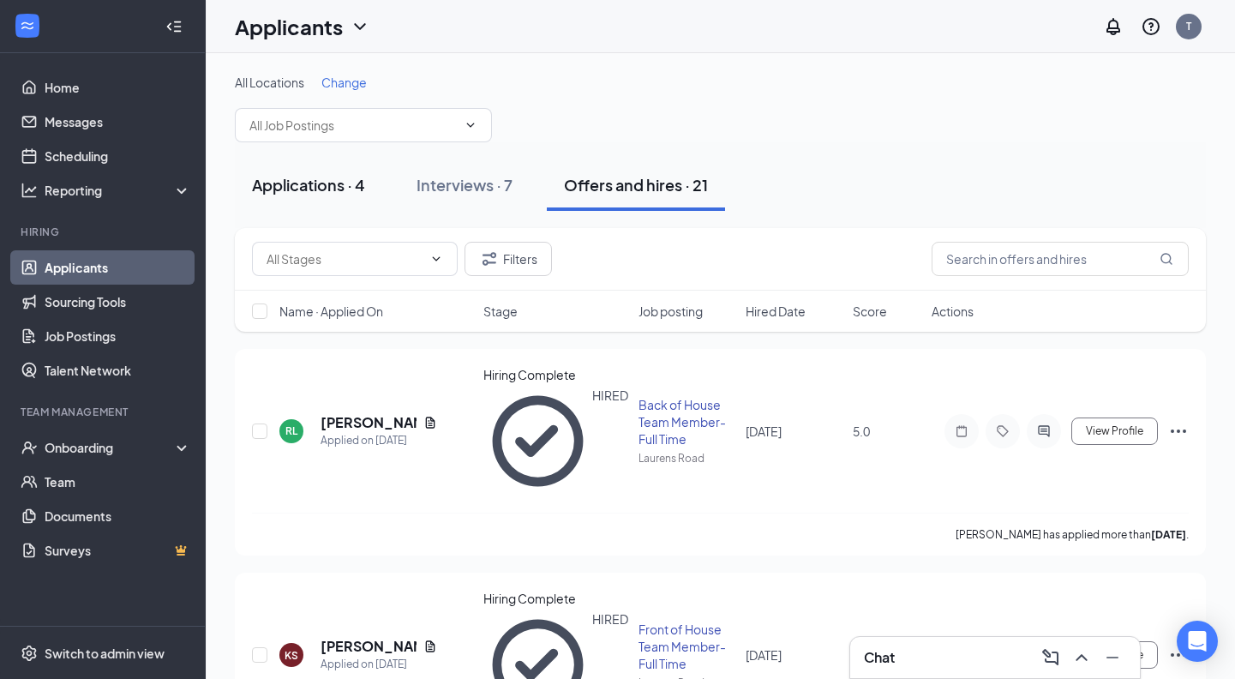
click at [338, 182] on div "Applications · 4" at bounding box center [308, 184] width 113 height 21
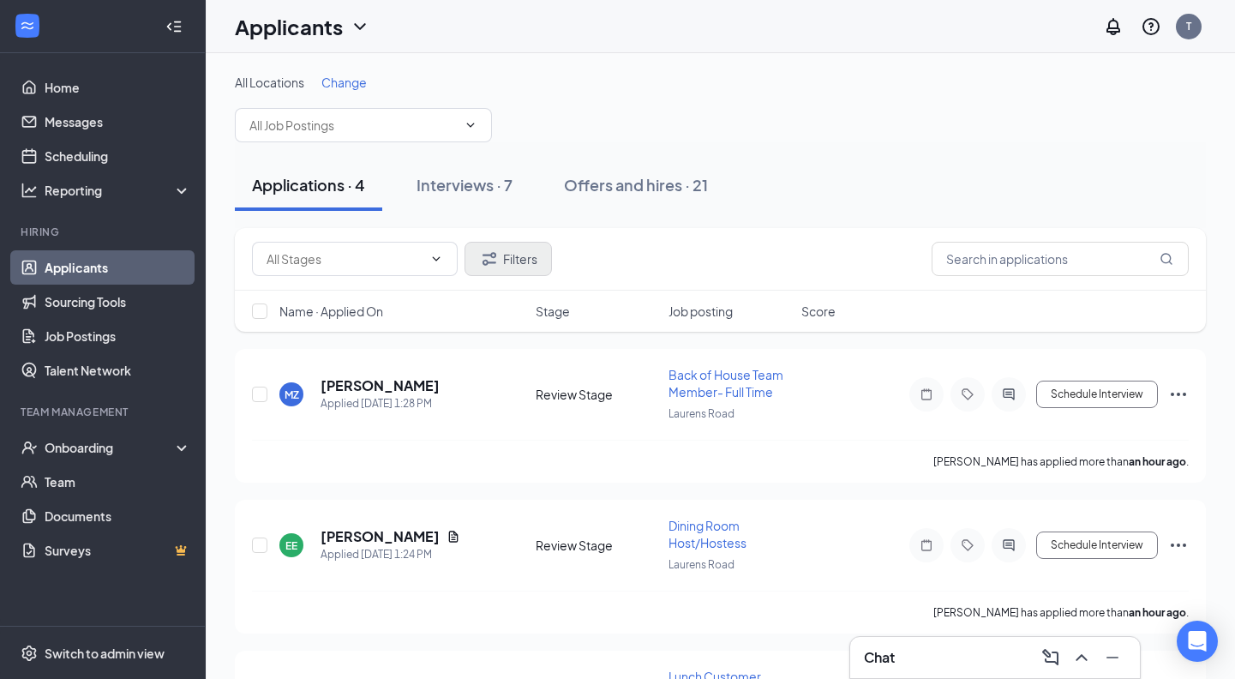
click at [508, 261] on button "Filters" at bounding box center [507, 259] width 87 height 34
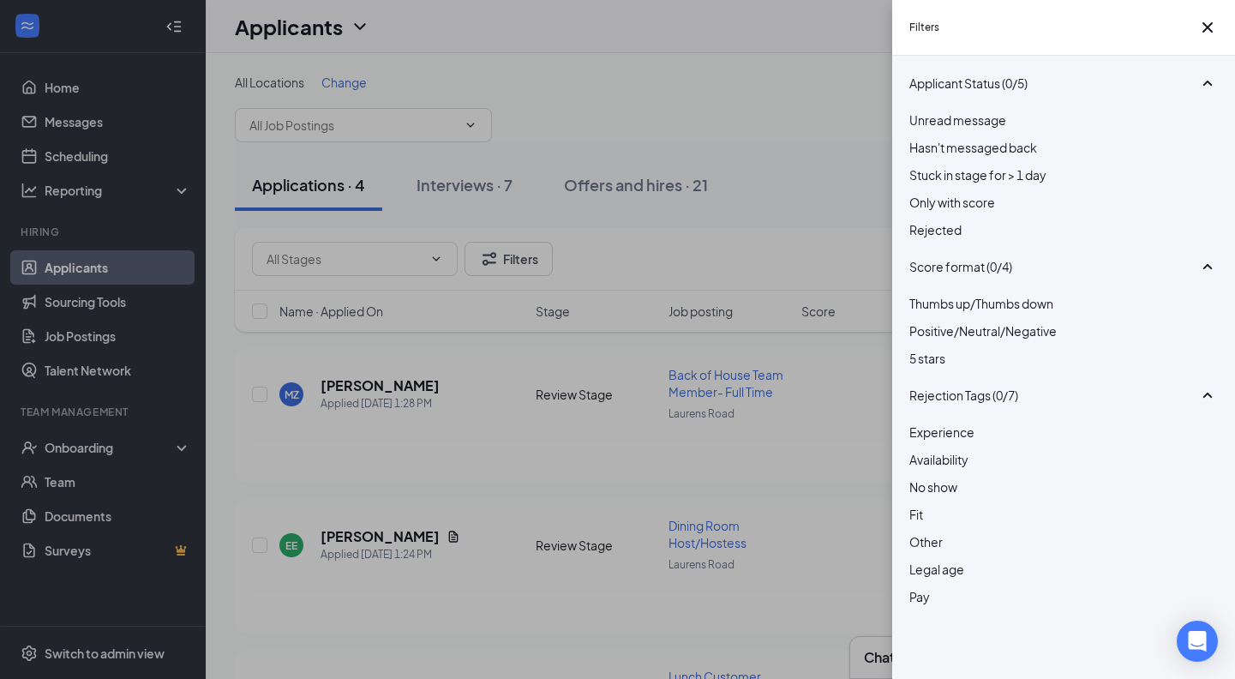
click at [933, 239] on div "Rejected" at bounding box center [1063, 229] width 308 height 19
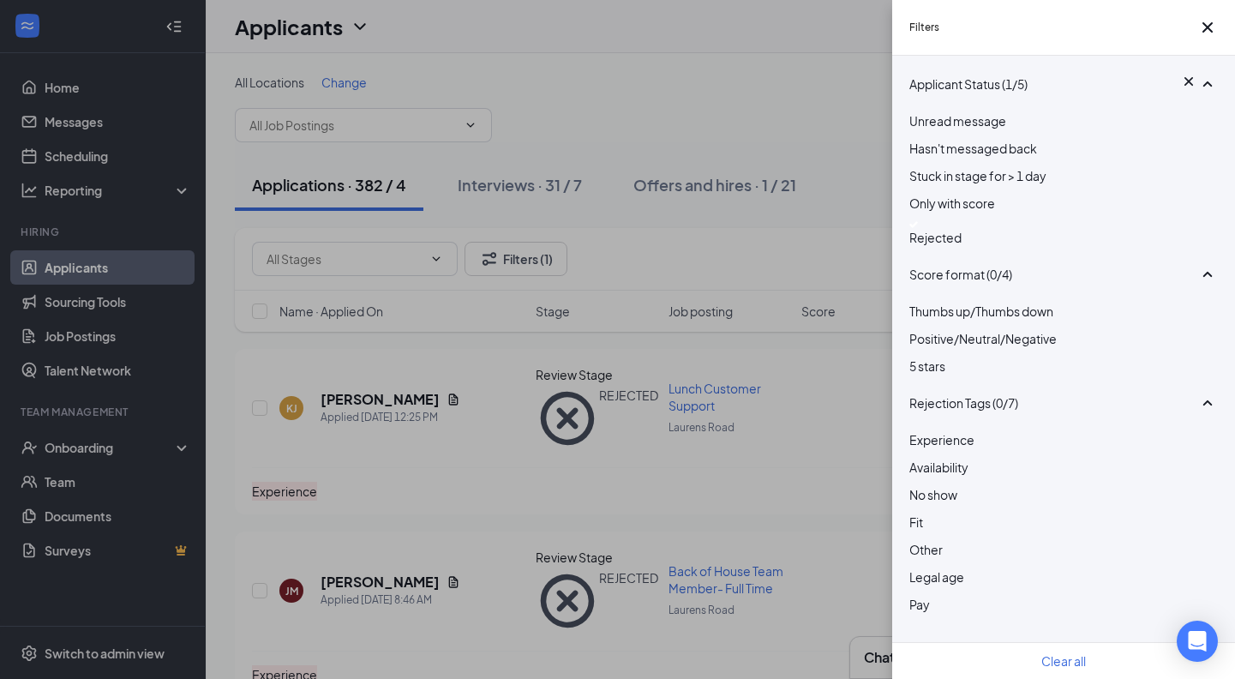
click at [822, 141] on div "Filters Applicant Status (1/5) Unread message Hasn't messaged back Stuck in sta…" at bounding box center [617, 339] width 1235 height 679
click at [822, 103] on div "Filters Applicant Status (1/5) Unread message Hasn't messaged back Stuck in sta…" at bounding box center [617, 339] width 1235 height 679
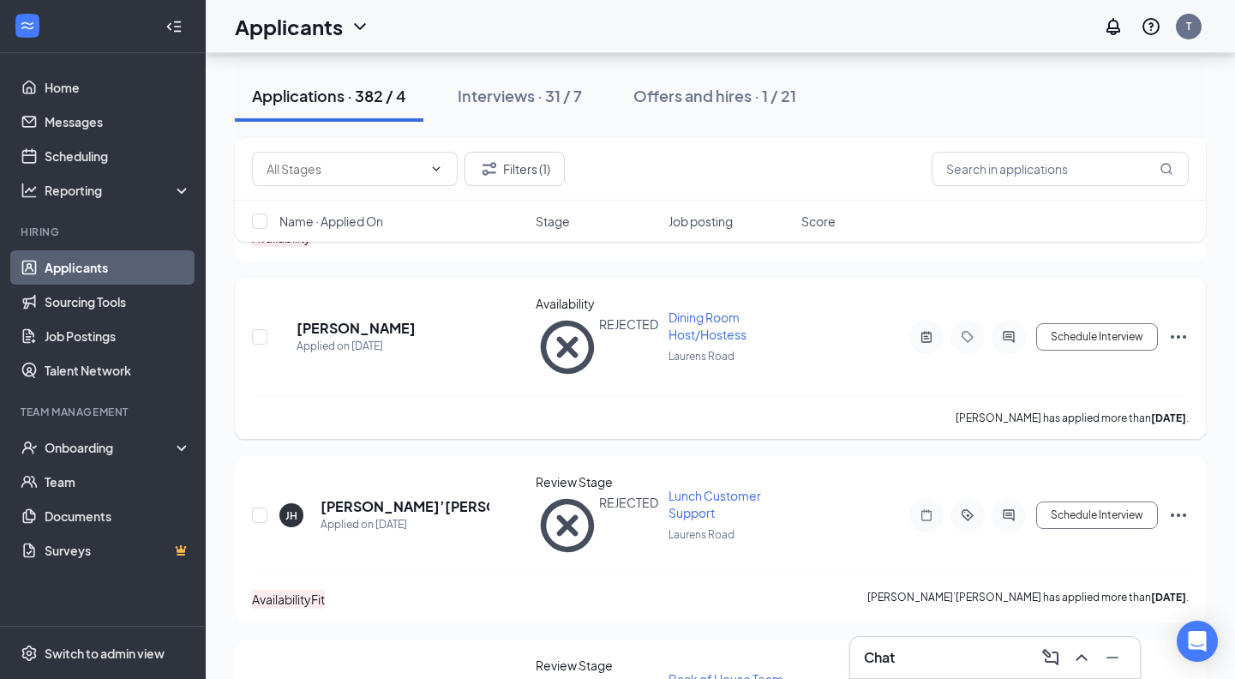
scroll to position [1547, 0]
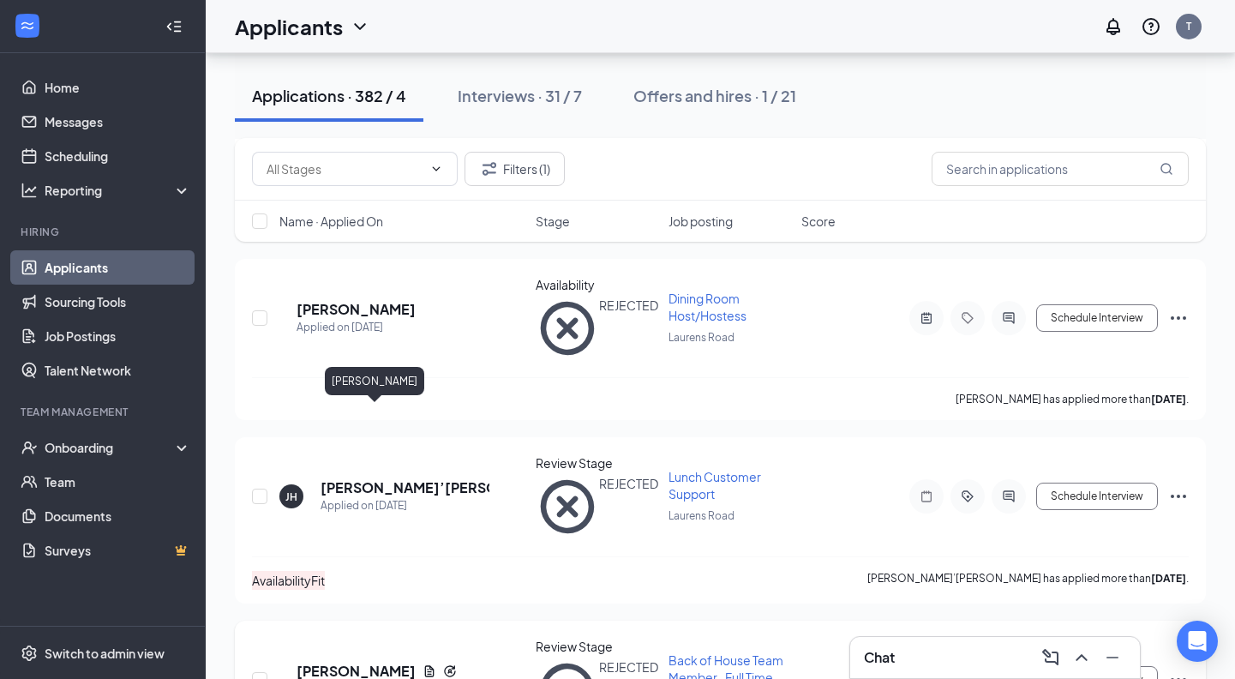
click at [383, 661] on h5 "Nicole Jones" at bounding box center [355, 670] width 119 height 19
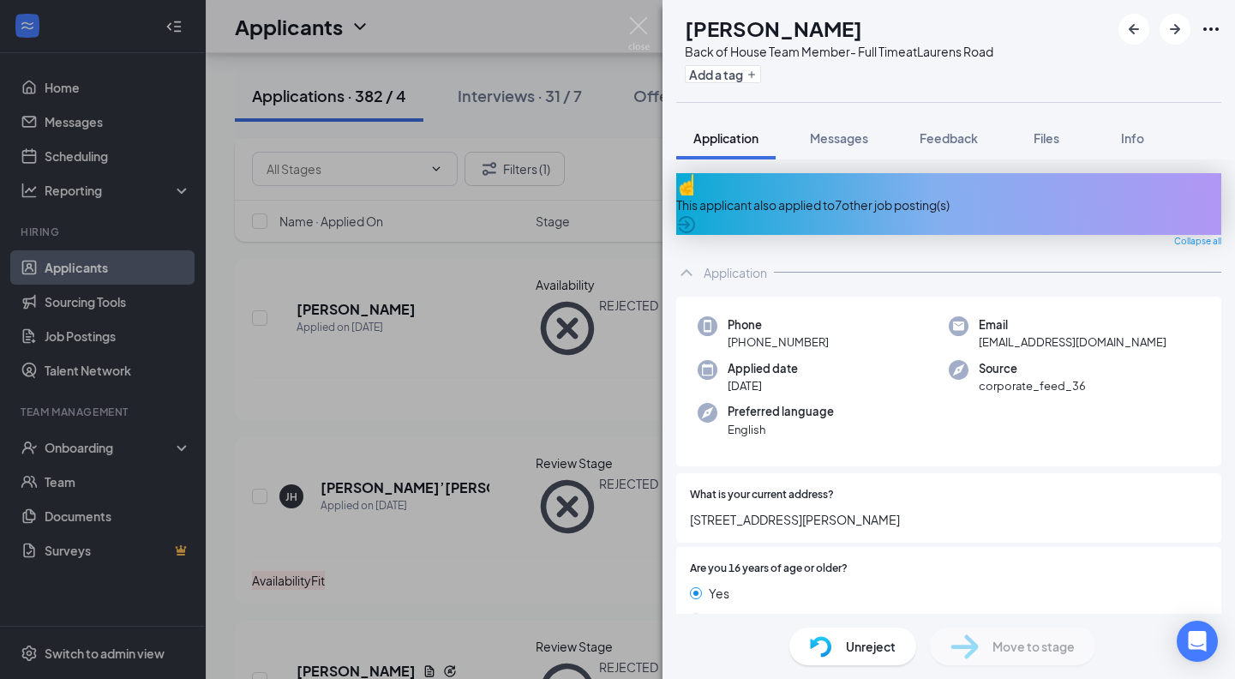
click at [697, 214] on icon "ArrowCircle" at bounding box center [686, 224] width 21 height 21
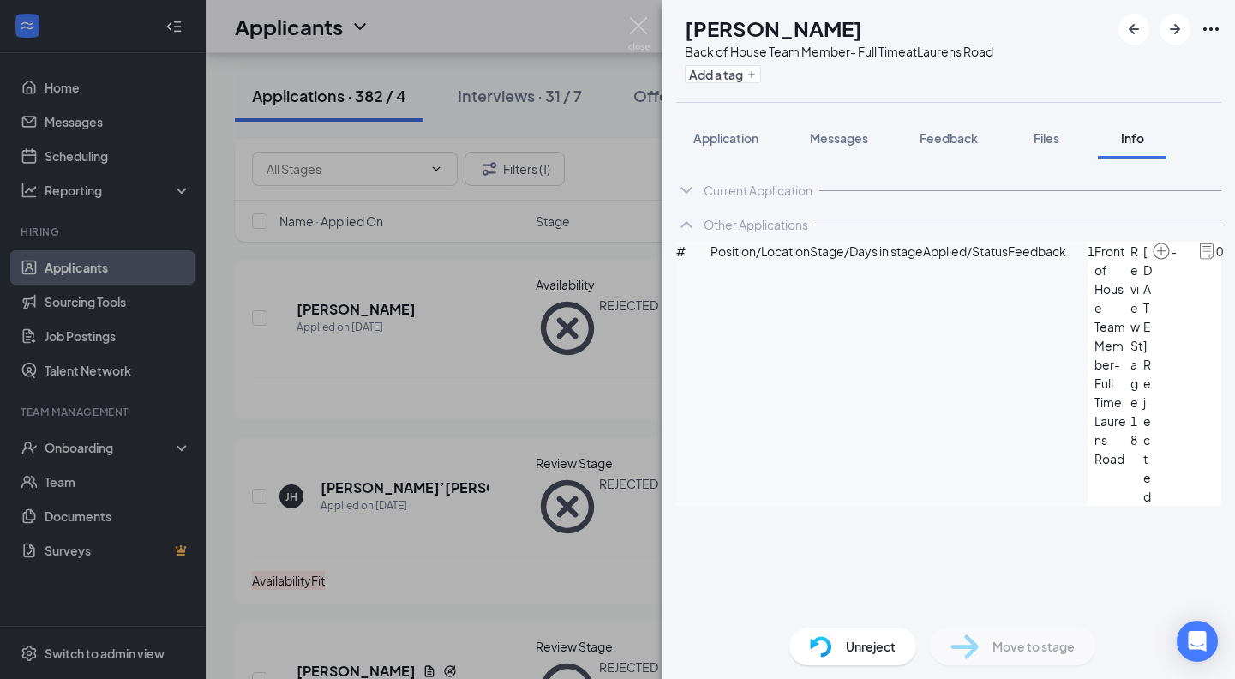
scroll to position [73, 0]
click at [1214, 28] on icon "Ellipses" at bounding box center [1210, 29] width 21 height 21
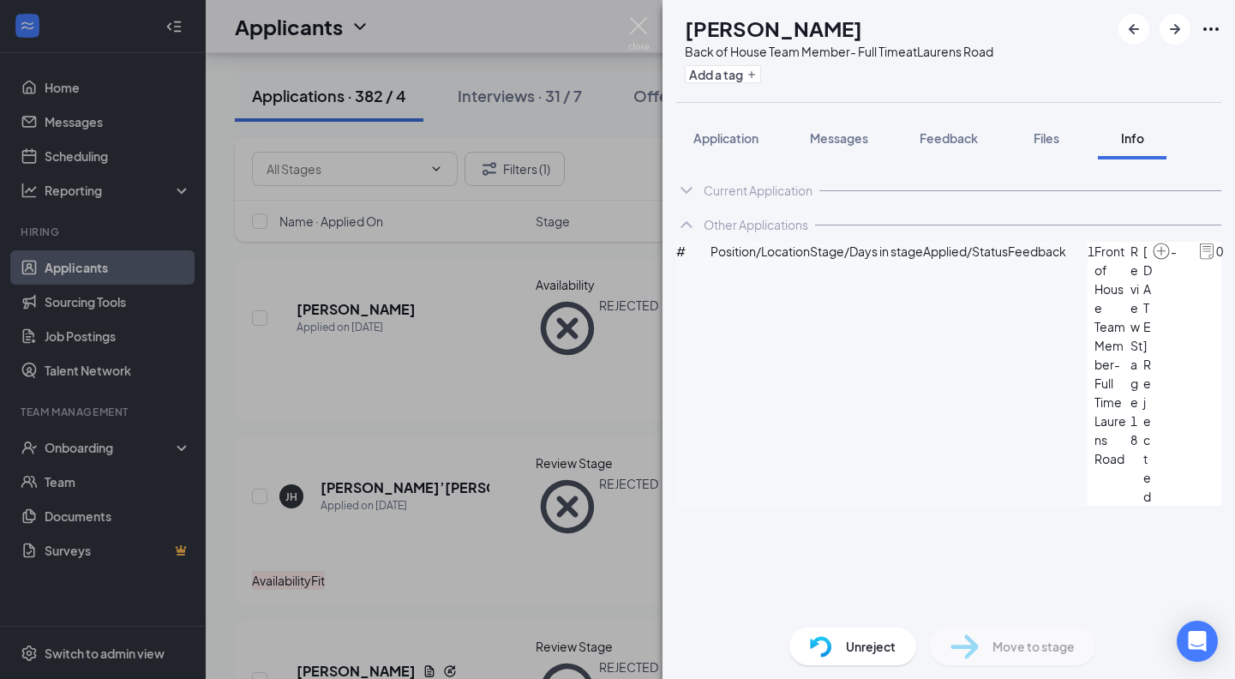
scroll to position [0, 0]
click at [733, 134] on span "Application" at bounding box center [725, 137] width 65 height 15
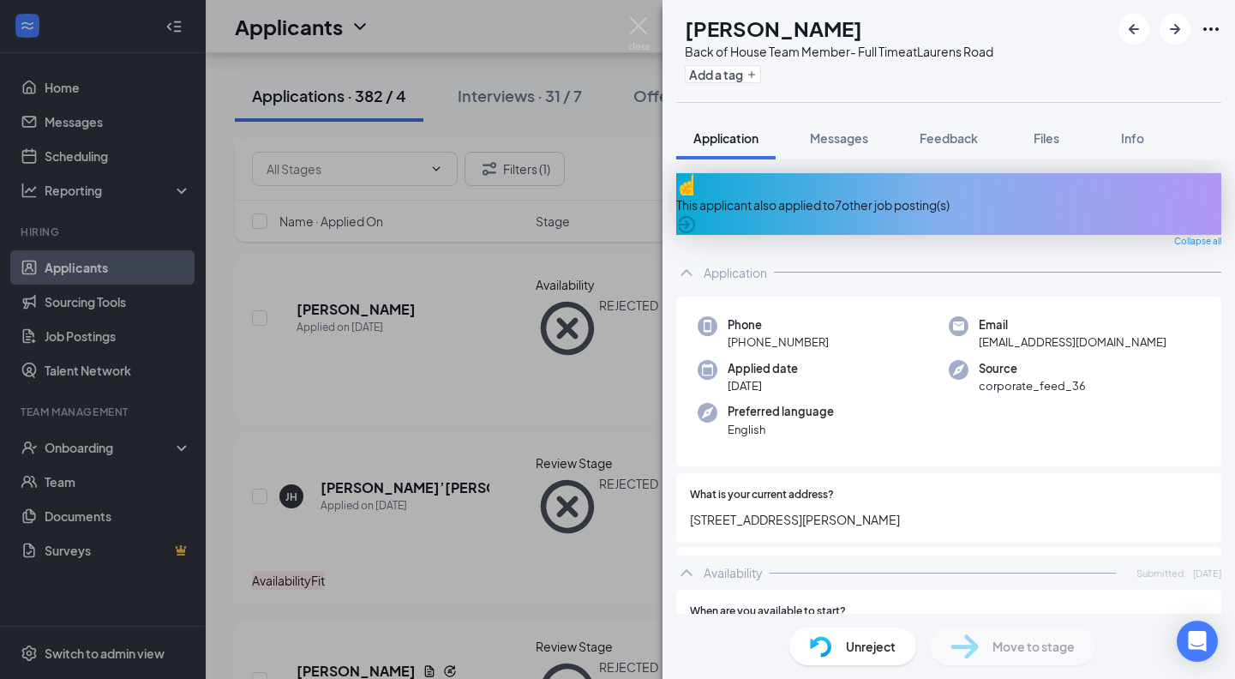
click at [1206, 29] on icon "Ellipses" at bounding box center [1210, 28] width 15 height 3
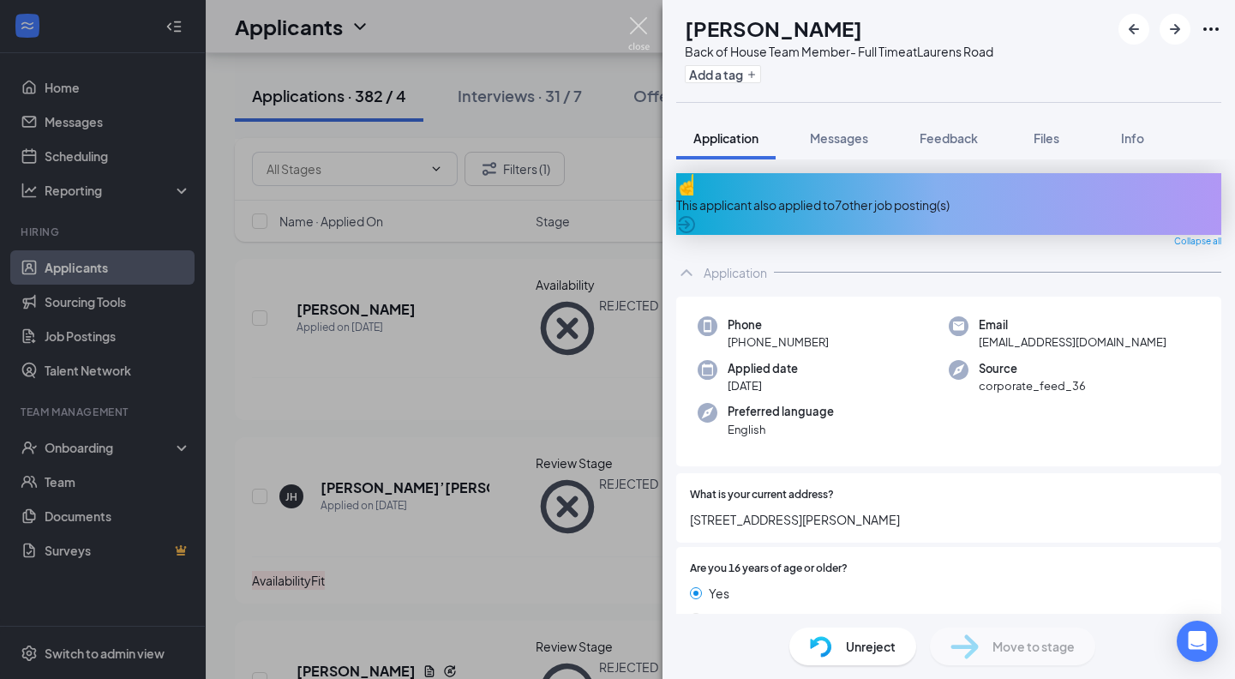
click at [643, 31] on img at bounding box center [638, 33] width 21 height 33
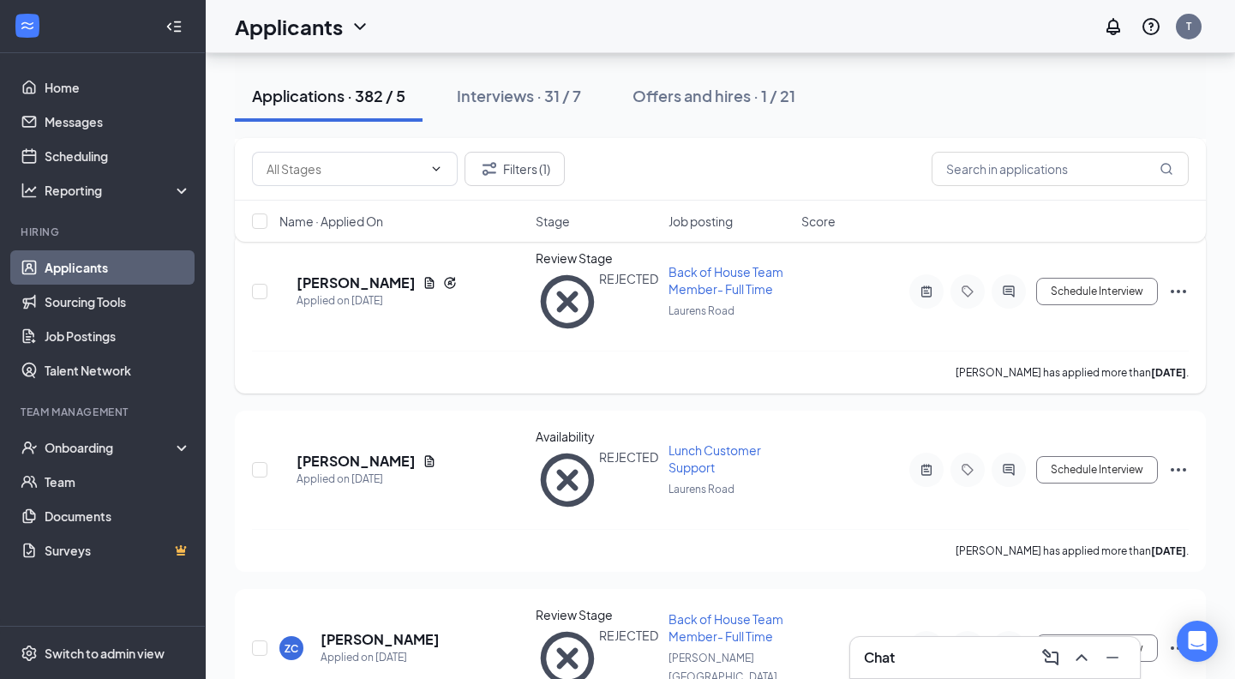
scroll to position [1982, 0]
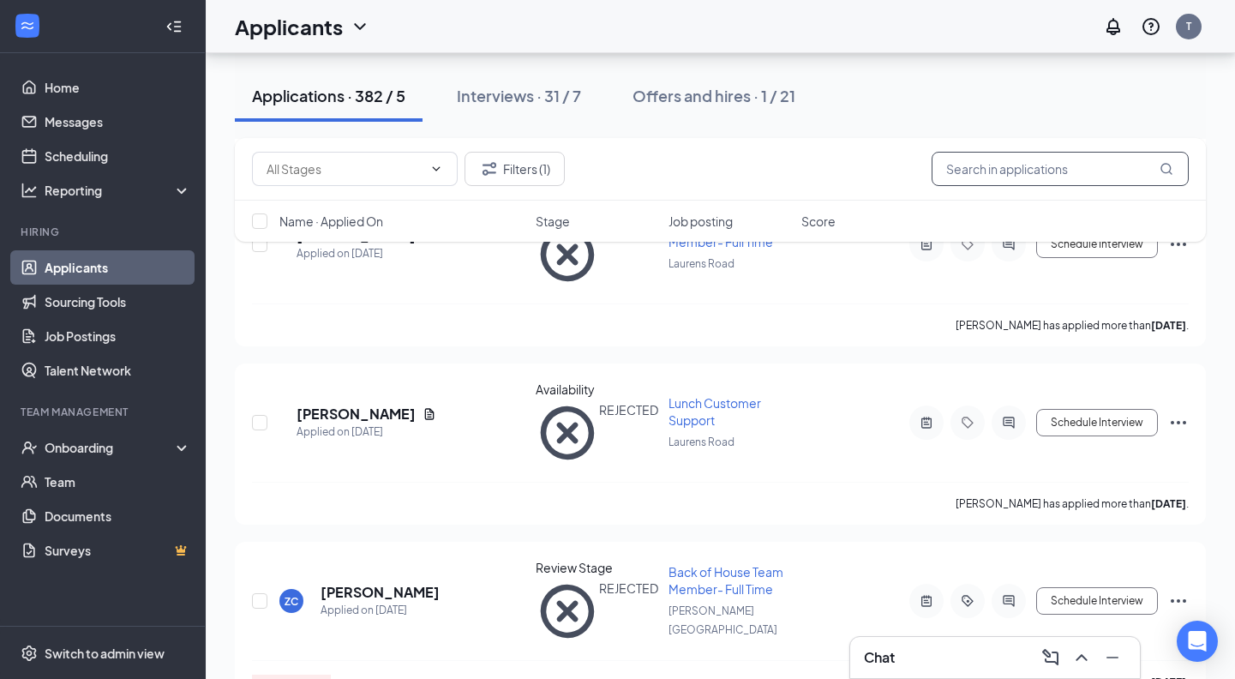
click at [1017, 168] on input "text" at bounding box center [1059, 169] width 257 height 34
click at [539, 164] on button "Filters (1)" at bounding box center [514, 169] width 100 height 34
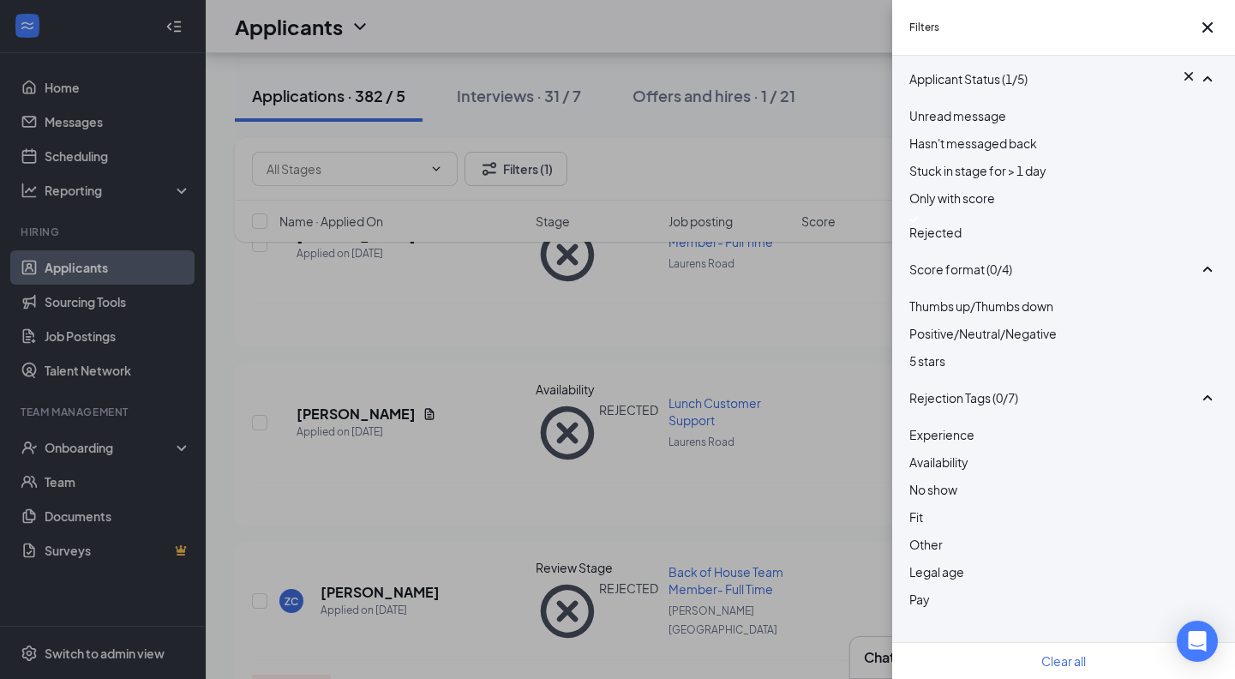
scroll to position [0, 0]
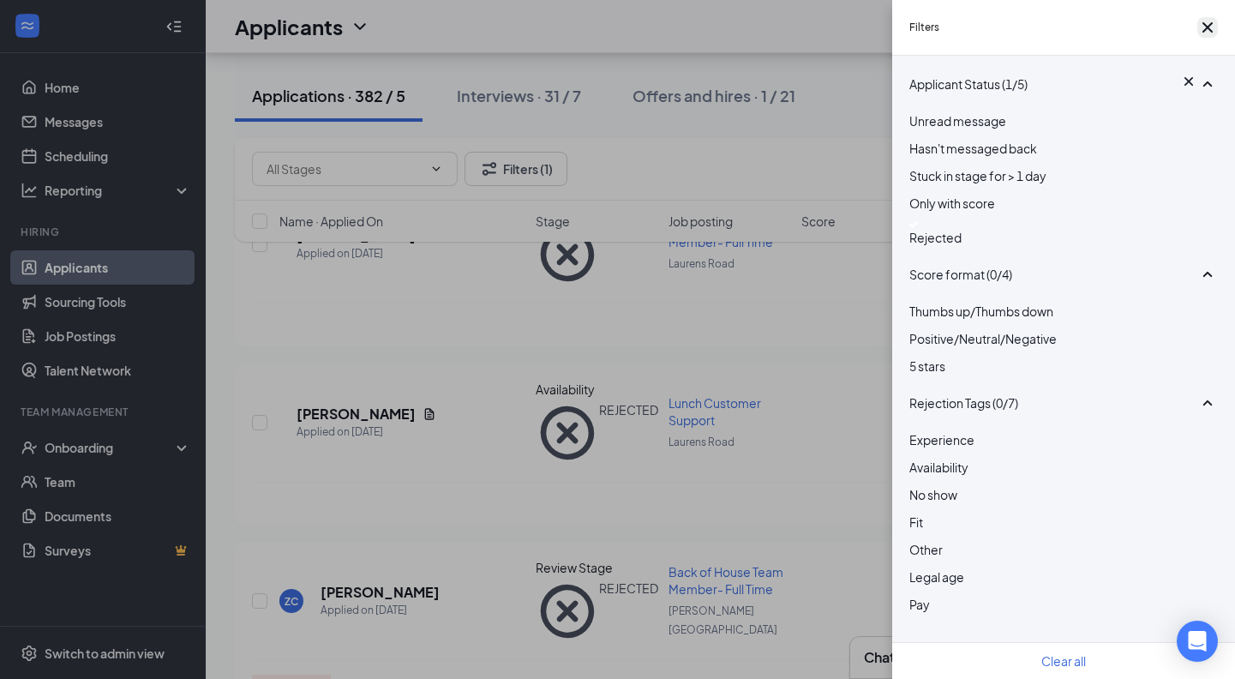
click at [1202, 33] on icon "Cross" at bounding box center [1207, 27] width 10 height 10
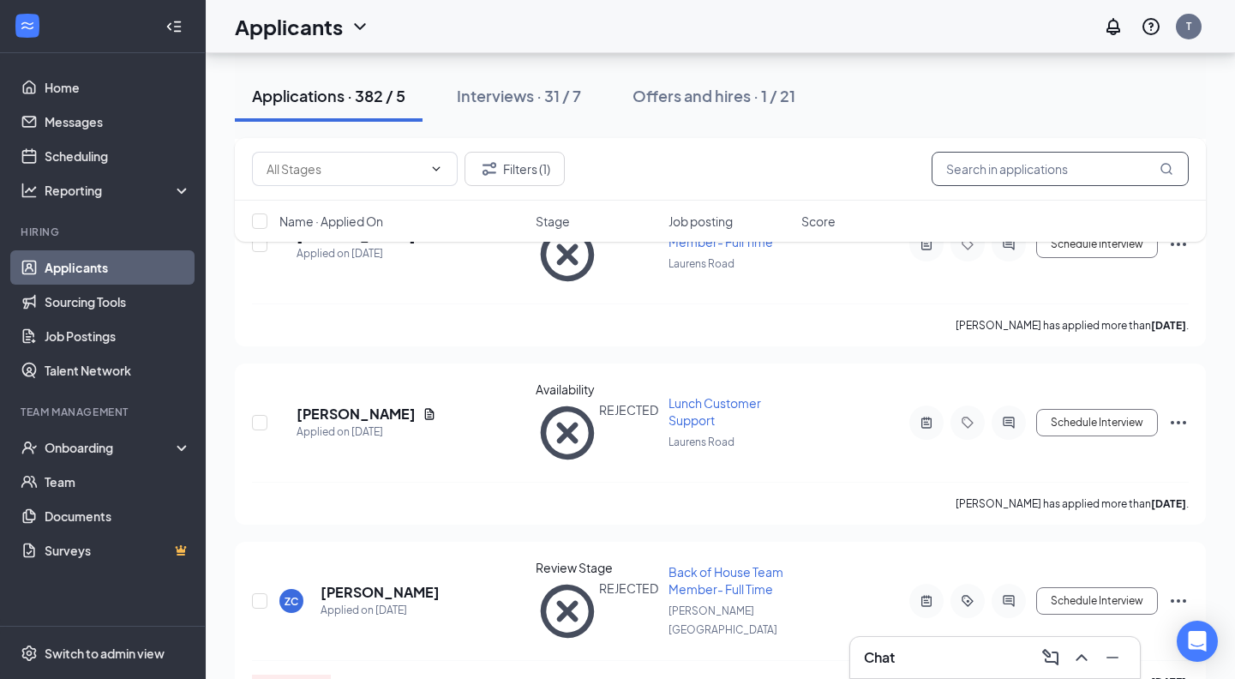
click at [1025, 157] on input "text" at bounding box center [1059, 169] width 257 height 34
click at [539, 165] on button "Filters (1)" at bounding box center [514, 169] width 100 height 34
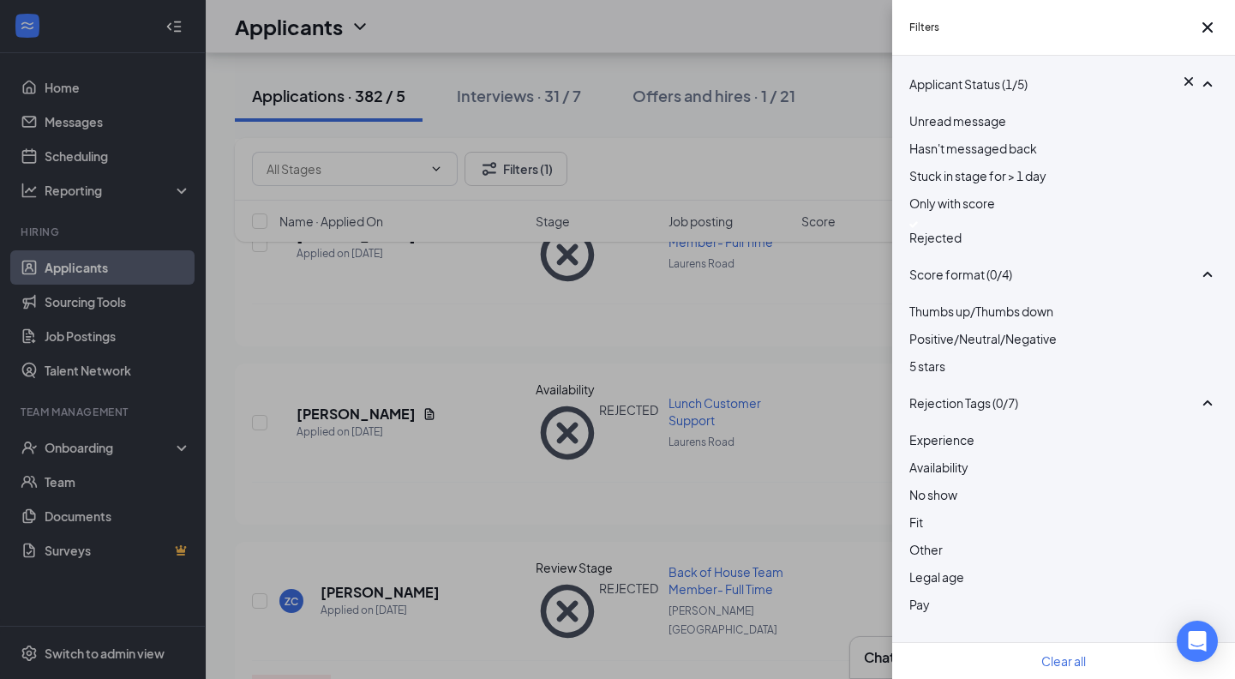
click at [918, 228] on img at bounding box center [913, 224] width 9 height 7
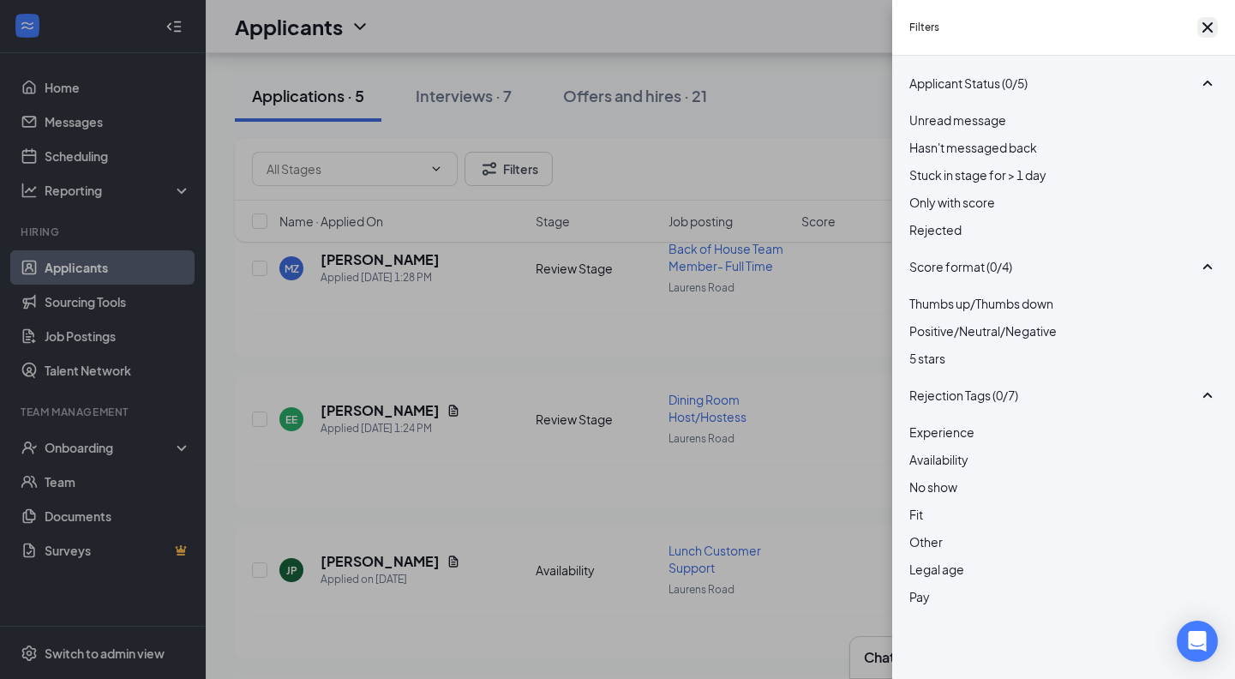
click at [1203, 34] on icon "Cross" at bounding box center [1207, 27] width 21 height 21
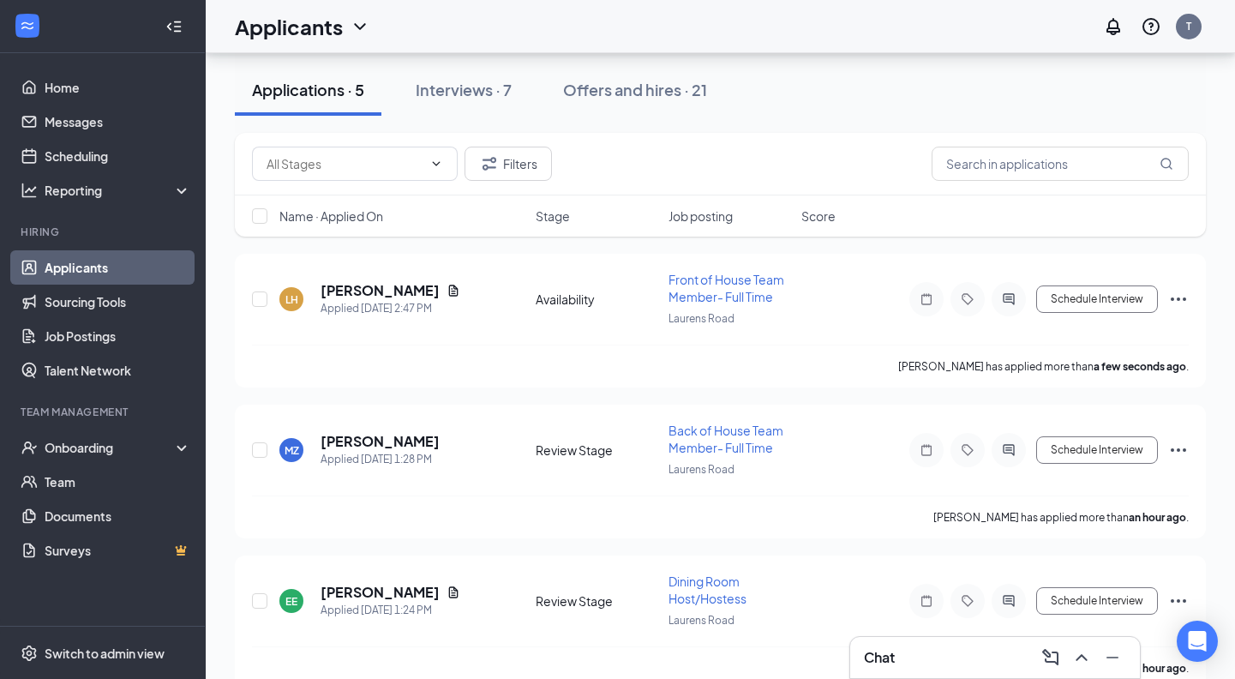
scroll to position [79, 0]
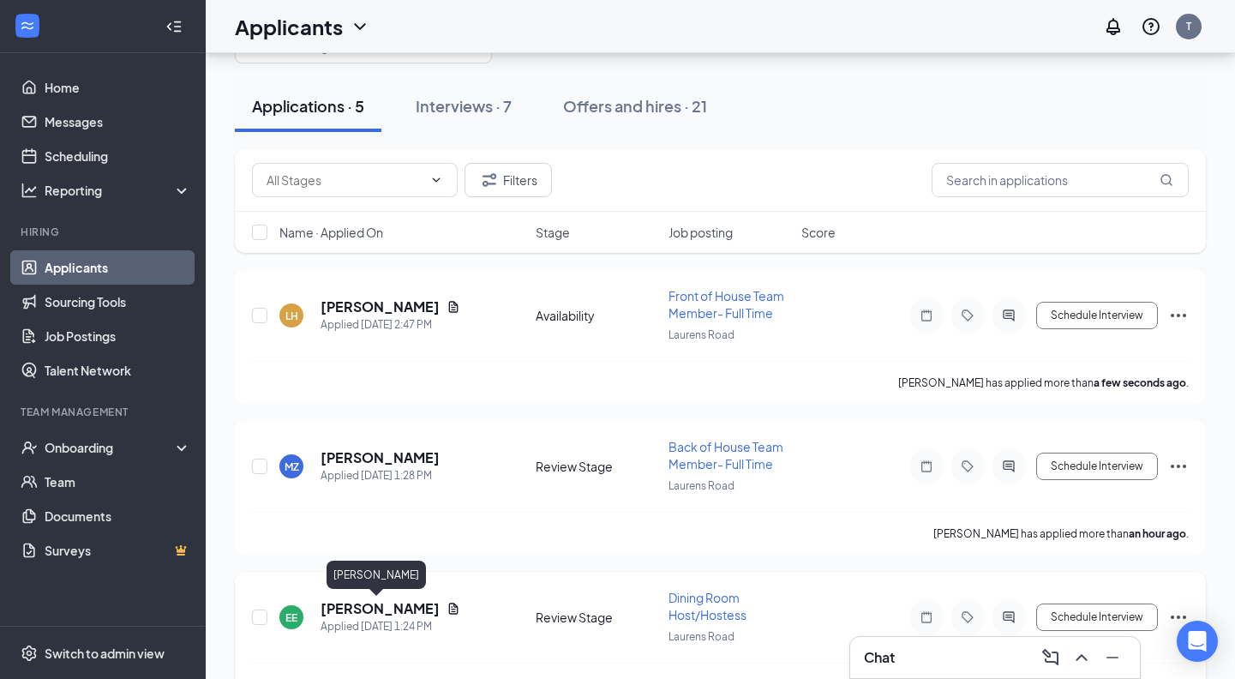
click at [358, 607] on h5 "Elijah Edwards" at bounding box center [379, 608] width 119 height 19
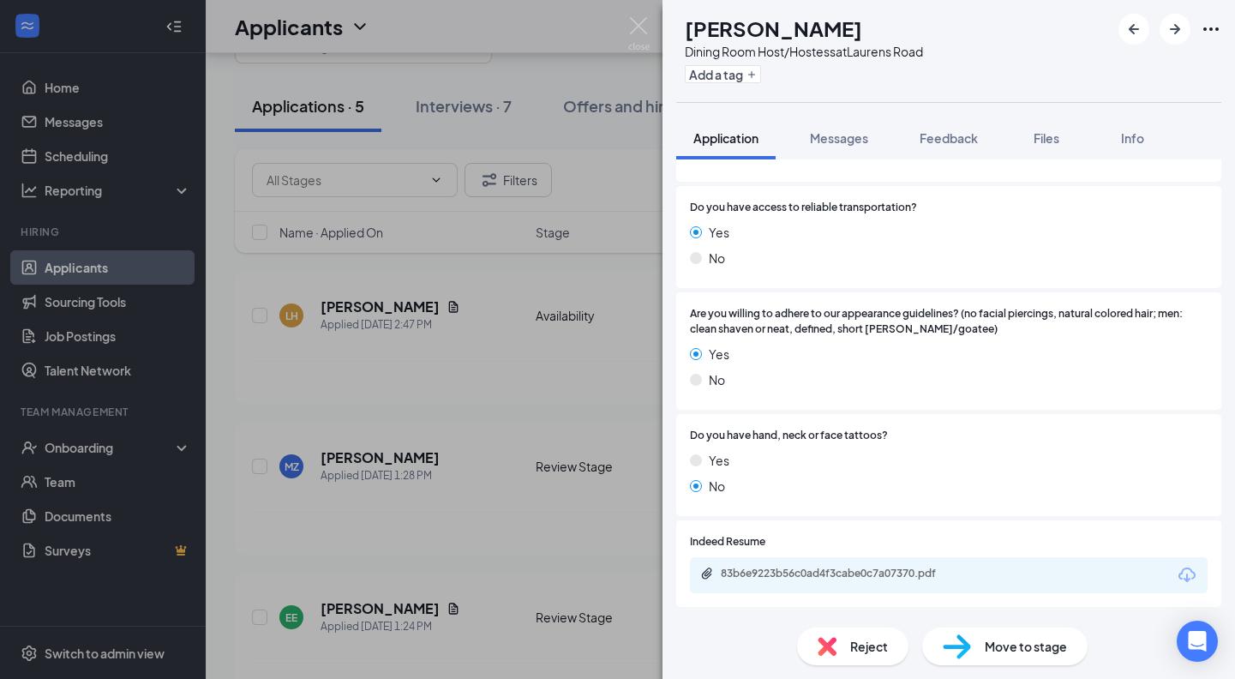
scroll to position [1018, 0]
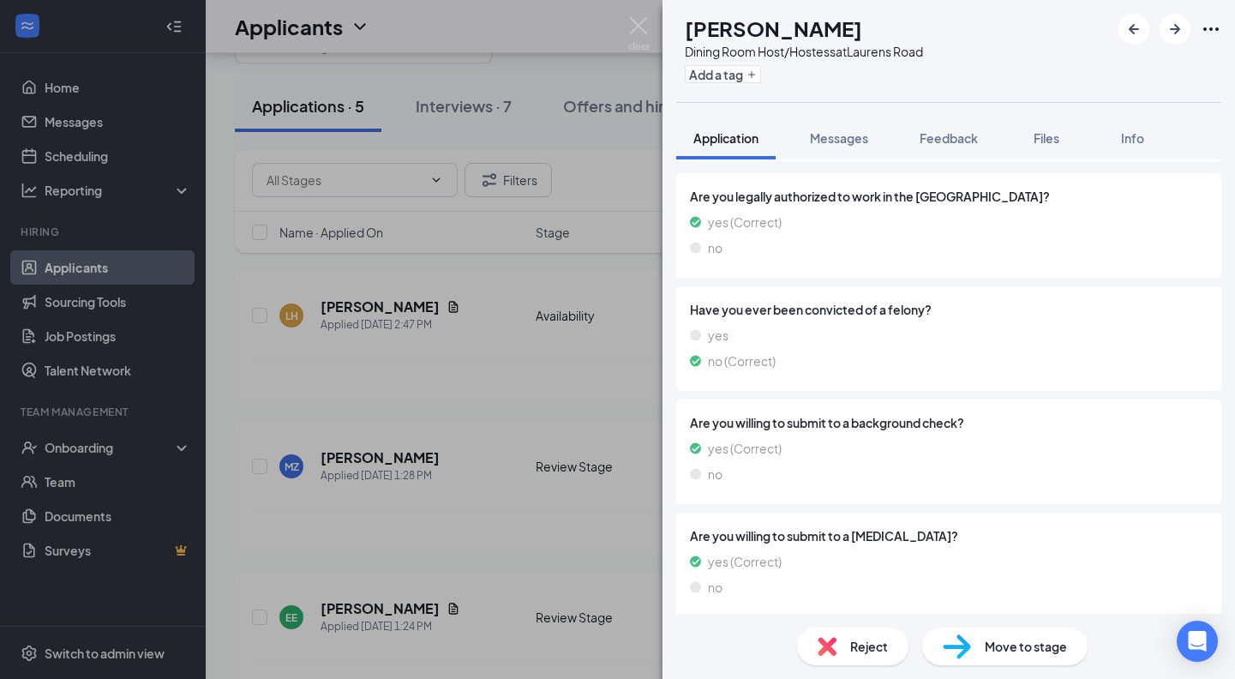
click at [856, 639] on span "Reject" at bounding box center [869, 646] width 38 height 19
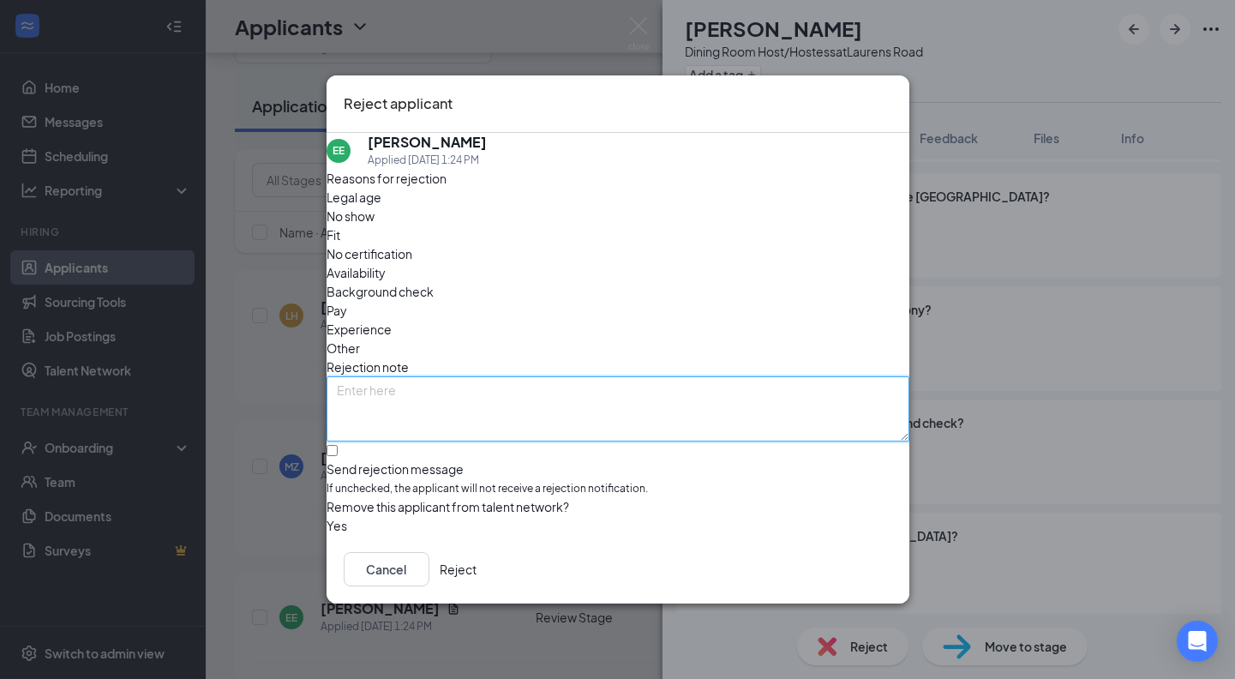
click at [495, 376] on textarea at bounding box center [617, 408] width 583 height 65
type textarea "PR- previous employee"
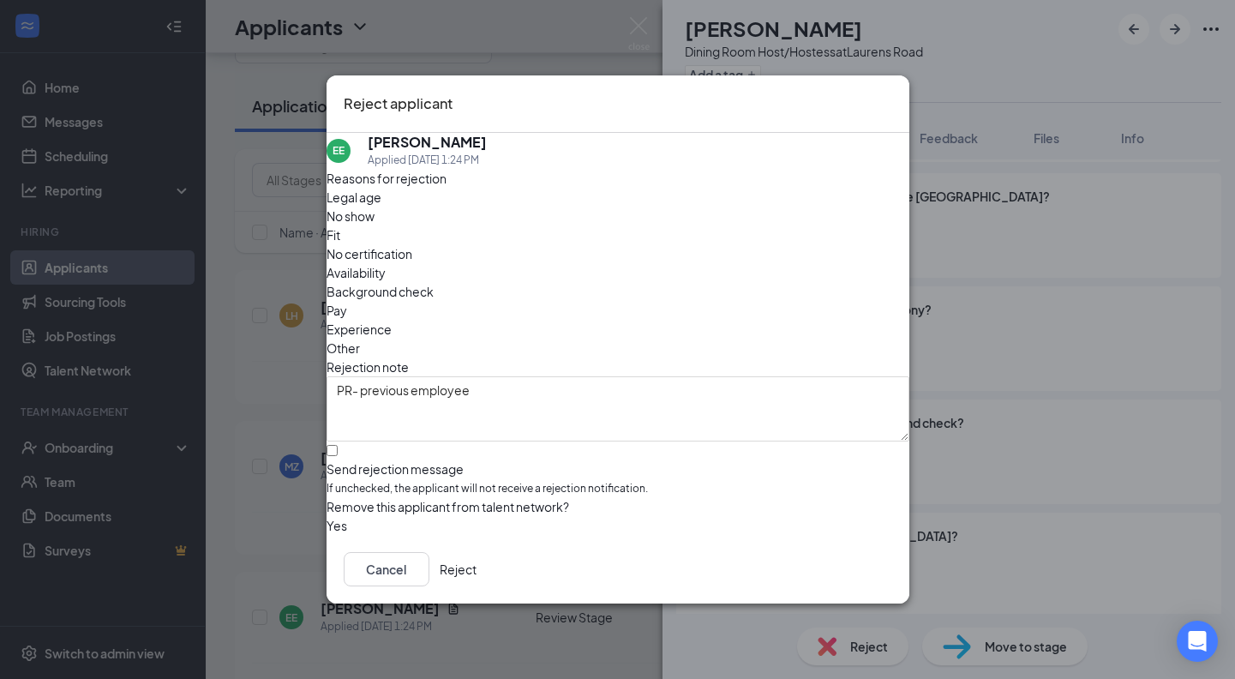
click at [391, 460] on div "Send rejection message" at bounding box center [617, 468] width 583 height 17
click at [338, 445] on input "Send rejection message If unchecked, the applicant will not receive a rejection…" at bounding box center [331, 450] width 11 height 11
checkbox input "true"
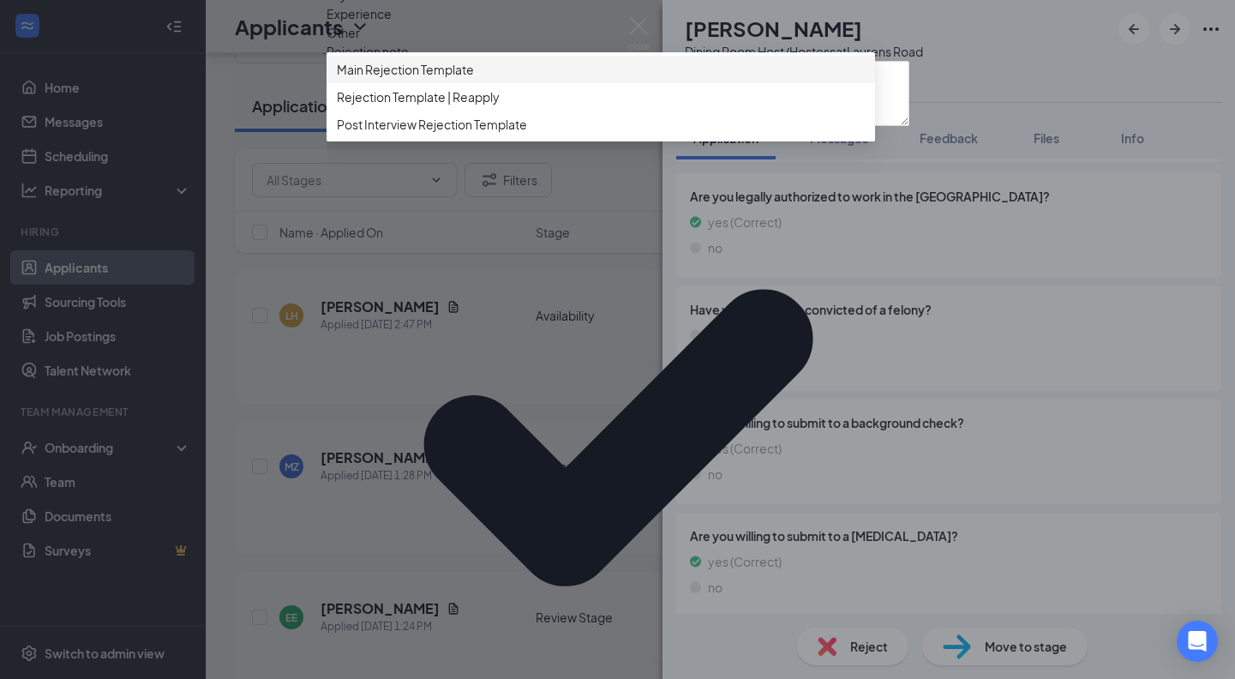
click at [399, 79] on span "Main Rejection Template" at bounding box center [405, 69] width 137 height 19
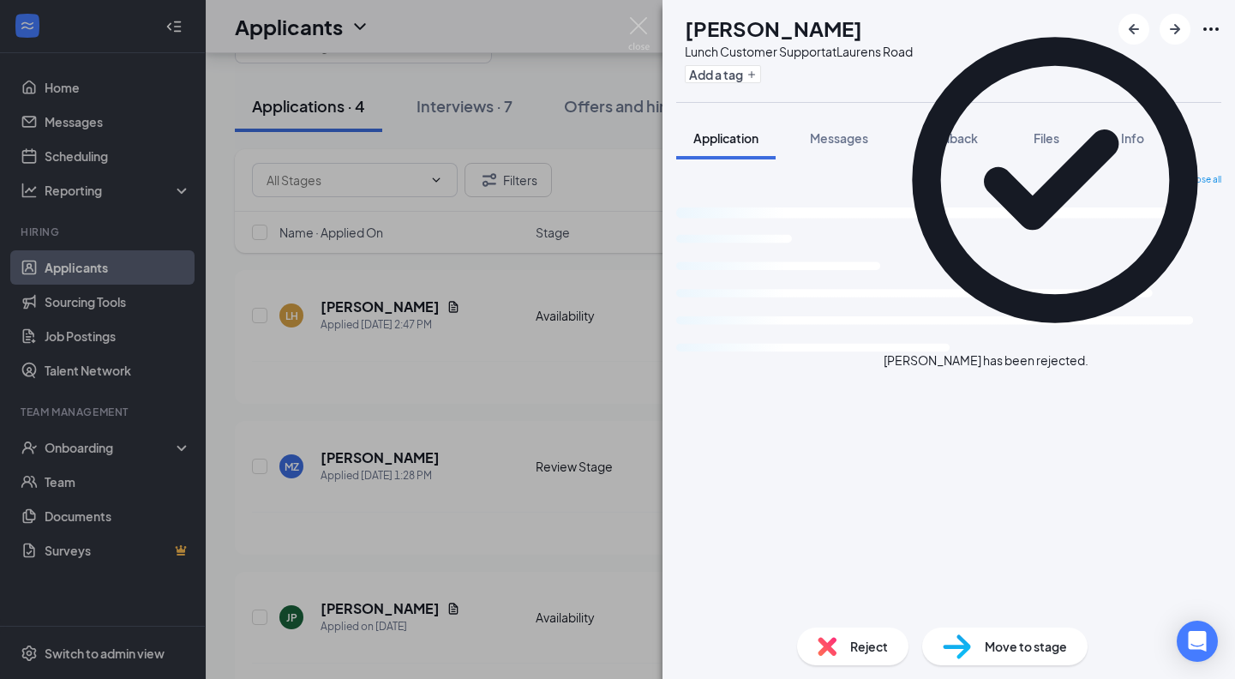
click at [485, 417] on div "JP Jacob Patterson Lunch Customer Support at Laurens Road Add a tag Application…" at bounding box center [617, 339] width 1235 height 679
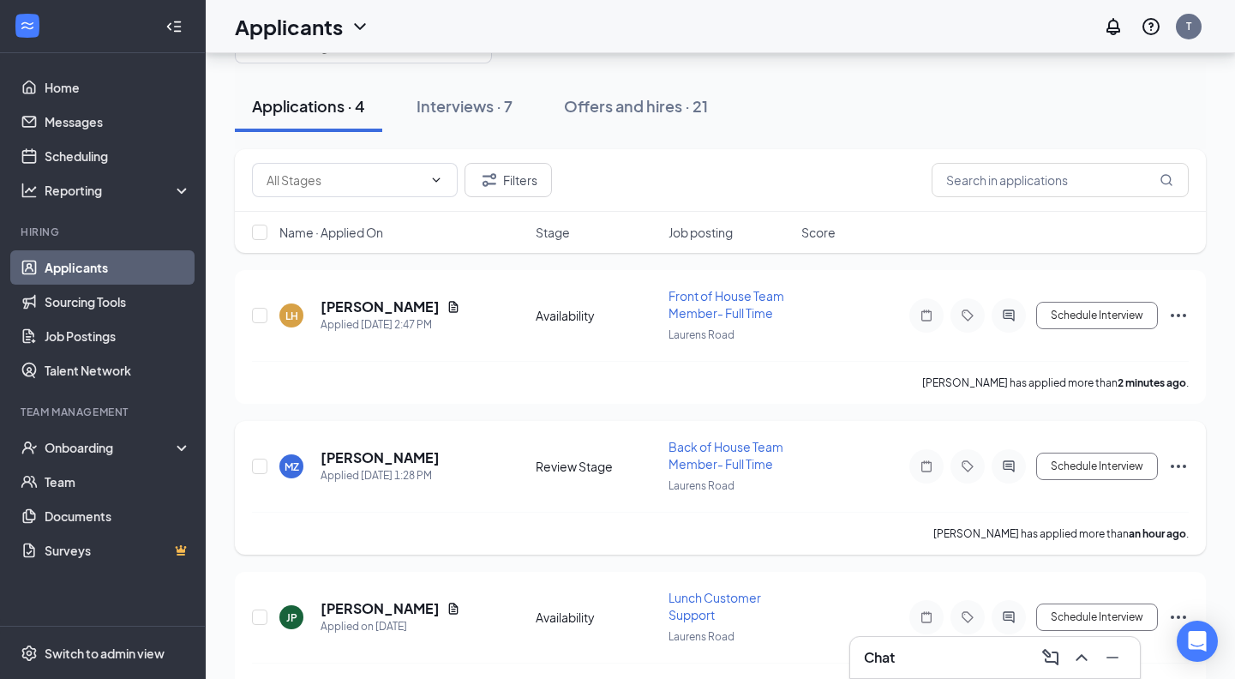
click at [360, 458] on h5 "[PERSON_NAME]" at bounding box center [379, 457] width 119 height 19
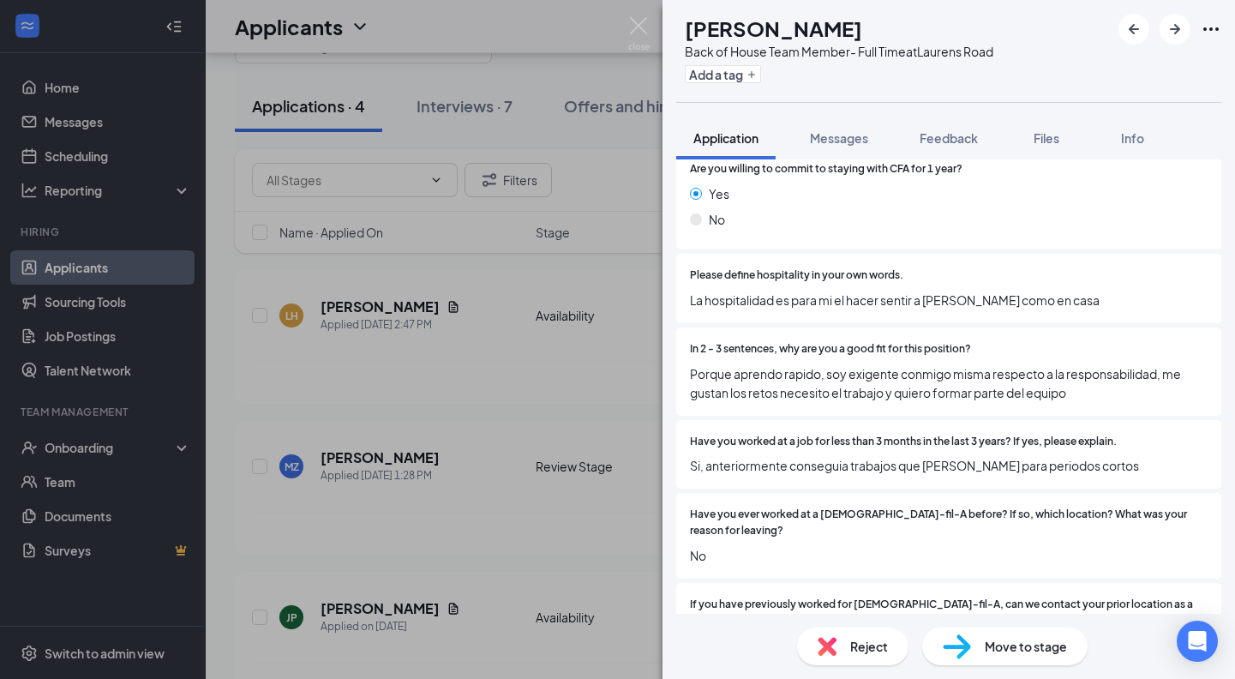
scroll to position [2720, 0]
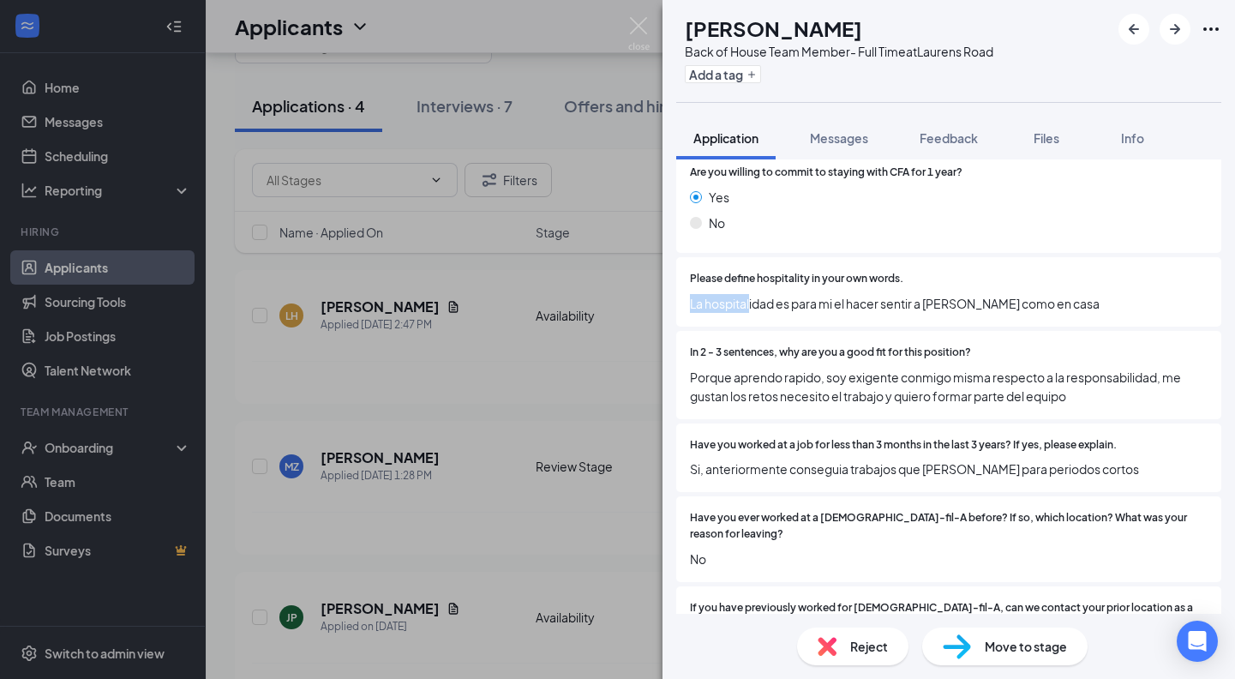
drag, startPoint x: 691, startPoint y: 292, endPoint x: 750, endPoint y: 293, distance: 60.0
click at [750, 294] on span "La hospitalidad es para mi el hacer sentir a loa demas como en casa" at bounding box center [948, 303] width 517 height 19
click at [762, 294] on span "La hospitalidad es para mi el hacer sentir a loa demas como en casa" at bounding box center [948, 303] width 517 height 19
drag, startPoint x: 1074, startPoint y: 292, endPoint x: 692, endPoint y: 291, distance: 382.1
click at [692, 294] on span "La hospitalidad es para mi el hacer sentir a loa demas como en casa" at bounding box center [948, 303] width 517 height 19
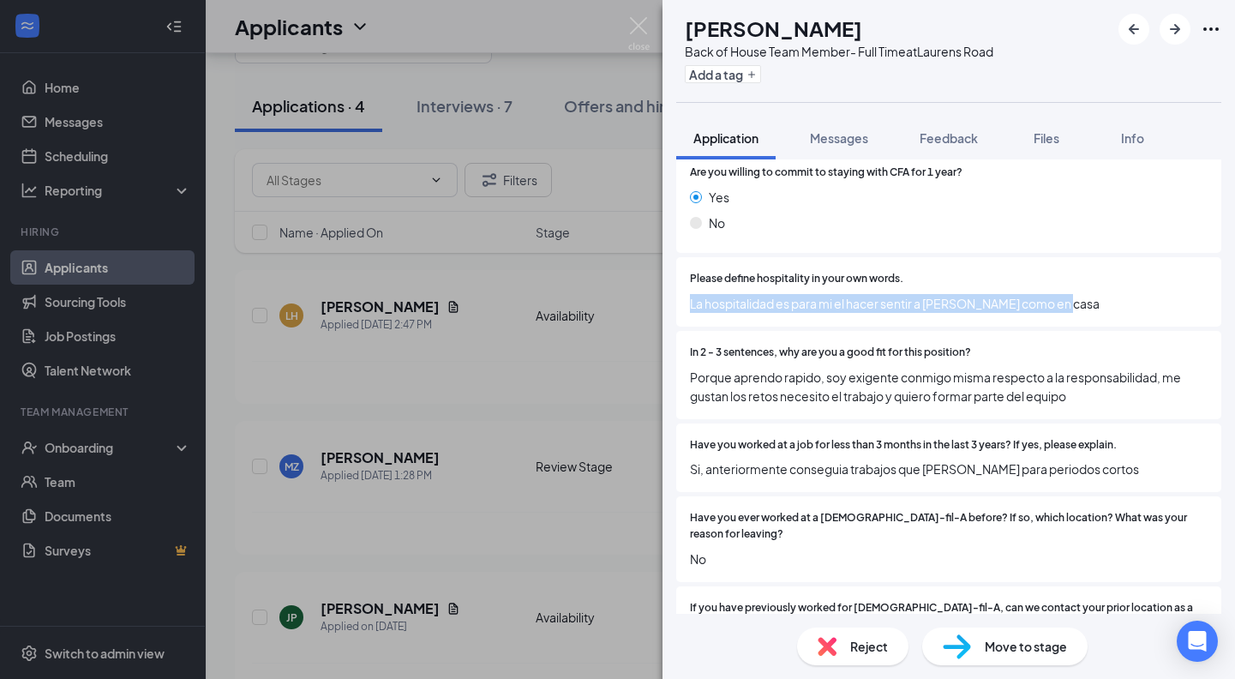
copy span "La hospitalidad es para mi el hacer sentir a loa demas como en casa"
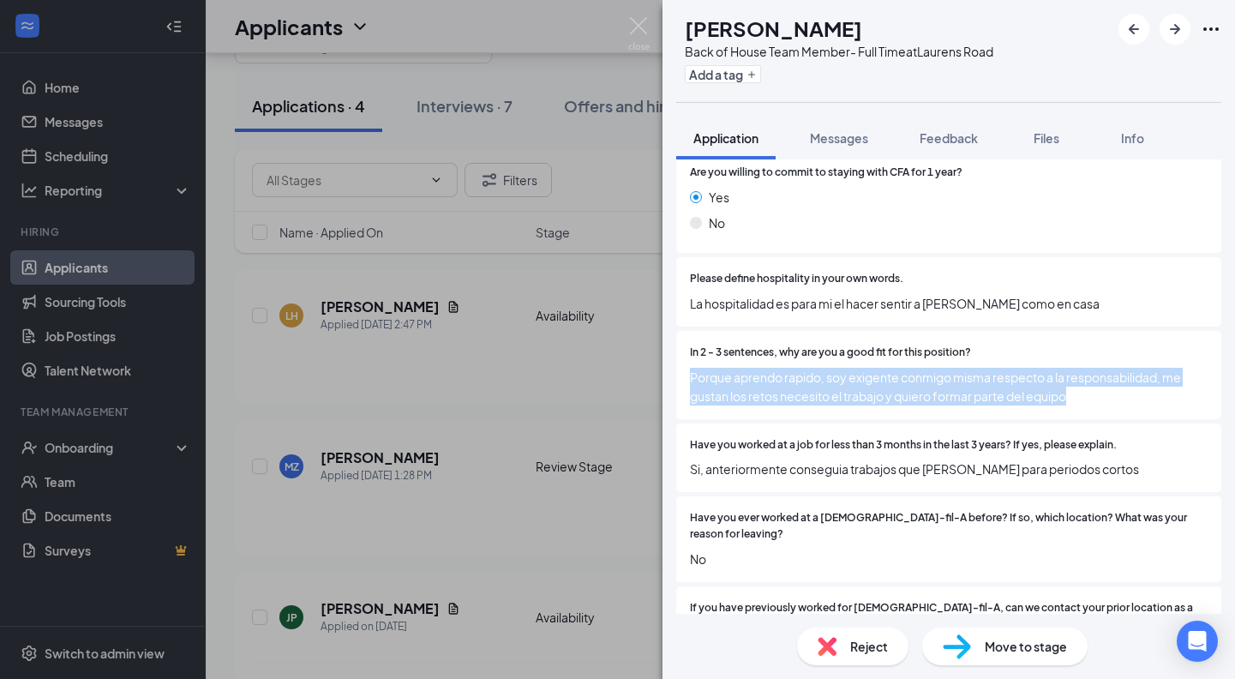
drag, startPoint x: 911, startPoint y: 372, endPoint x: 692, endPoint y: 357, distance: 218.9
click at [692, 368] on span "Porque aprendo rapido, soy exigente conmigo misma respecto a la responsabilidad…" at bounding box center [948, 387] width 517 height 38
copy span "Porque aprendo rapido, soy exigente conmigo misma respecto a la responsabilidad…"
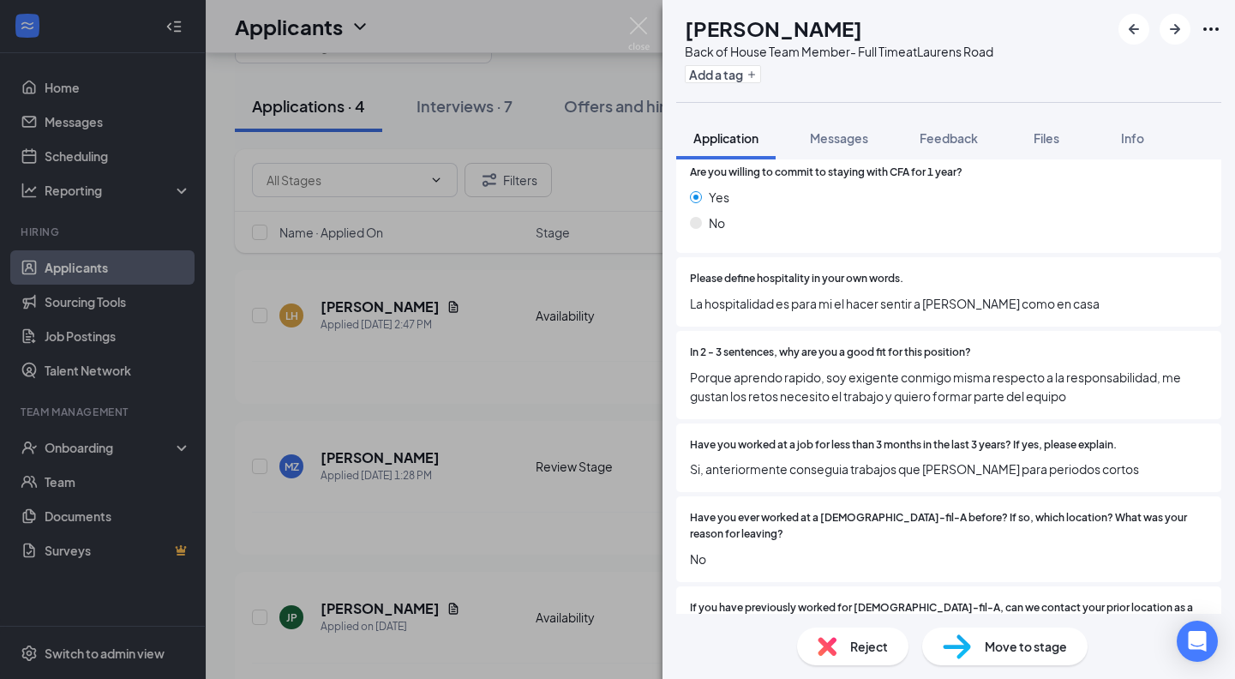
click at [709, 462] on span "Si, anteriormente conseguia trabajos que solk eran para periodos cortos" at bounding box center [948, 468] width 517 height 19
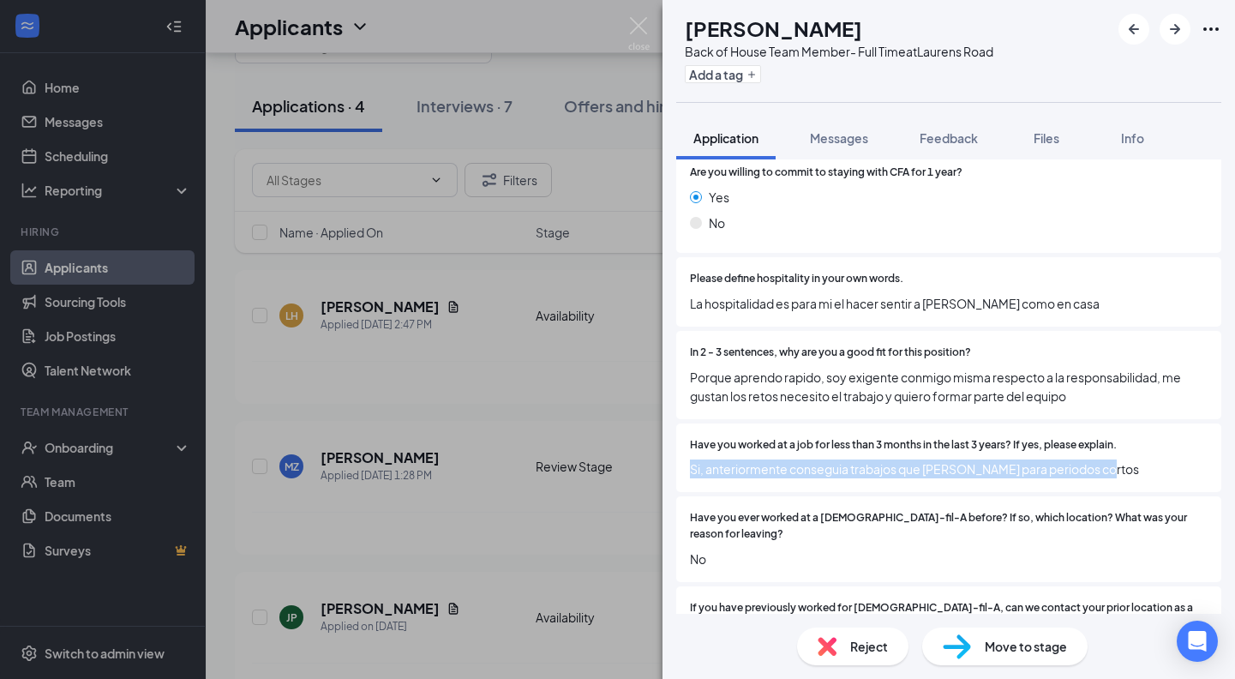
drag, startPoint x: 689, startPoint y: 454, endPoint x: 1097, endPoint y: 458, distance: 407.8
click at [1097, 458] on div "Have you worked at a job for less than 3 months in the last 3 years? If yes, pl…" at bounding box center [948, 457] width 545 height 69
copy span "Si, anteriormente conseguia trabajos que solk eran para periodos cortos"
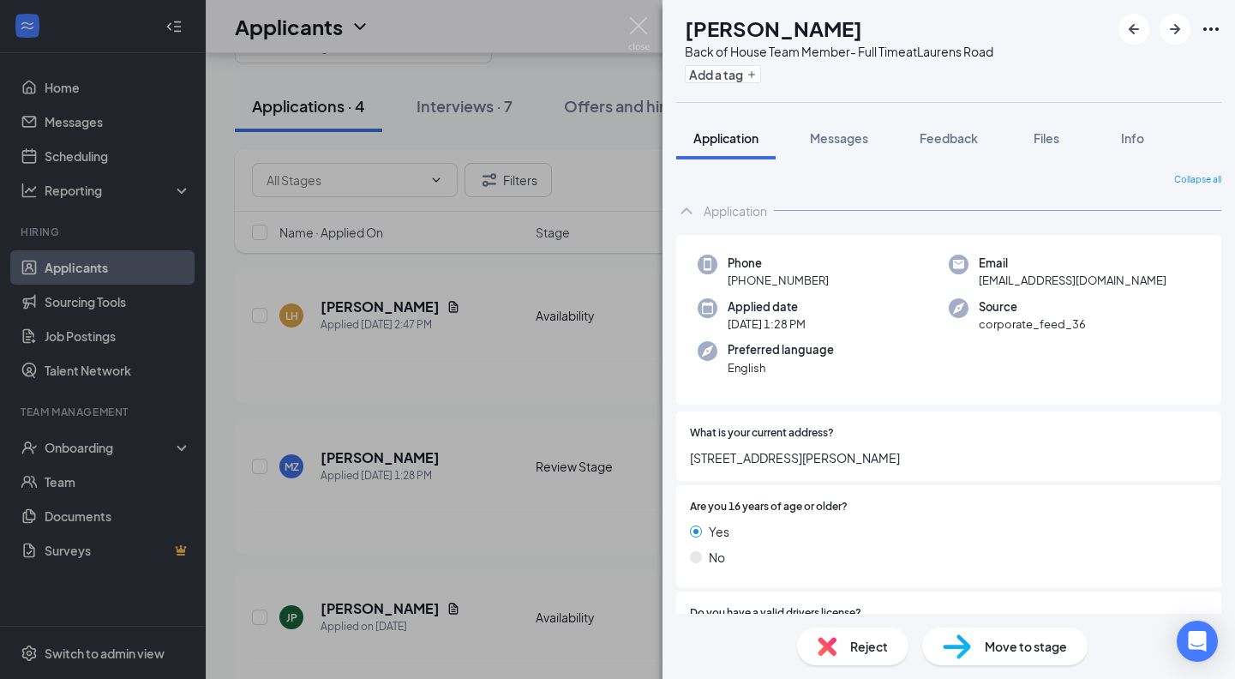
scroll to position [0, 0]
click at [635, 44] on img at bounding box center [638, 33] width 21 height 33
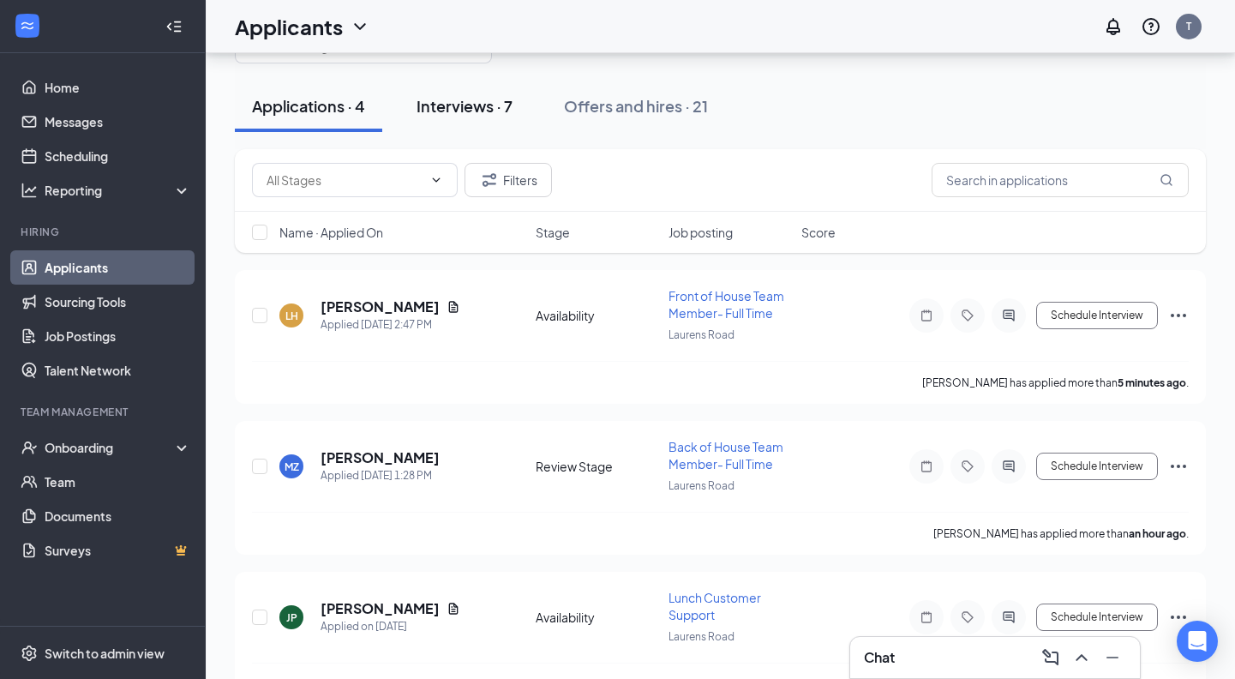
click at [453, 113] on div "Interviews · 7" at bounding box center [464, 105] width 96 height 21
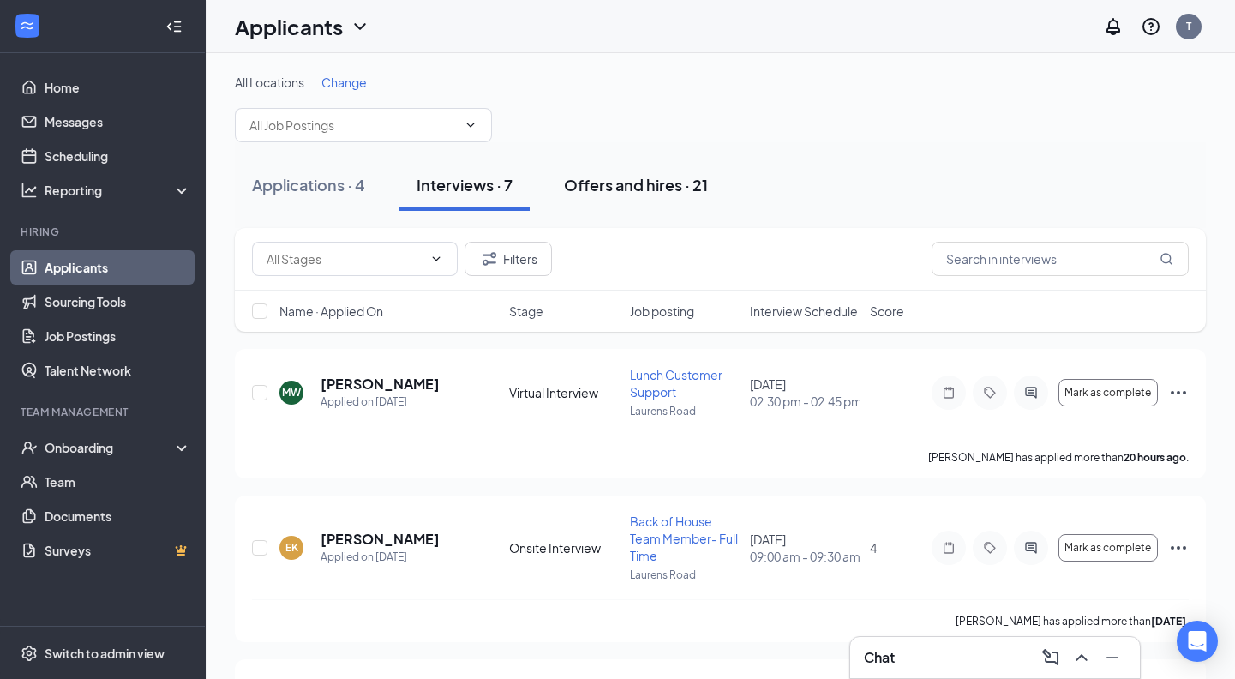
click at [607, 179] on div "Offers and hires · 21" at bounding box center [636, 184] width 144 height 21
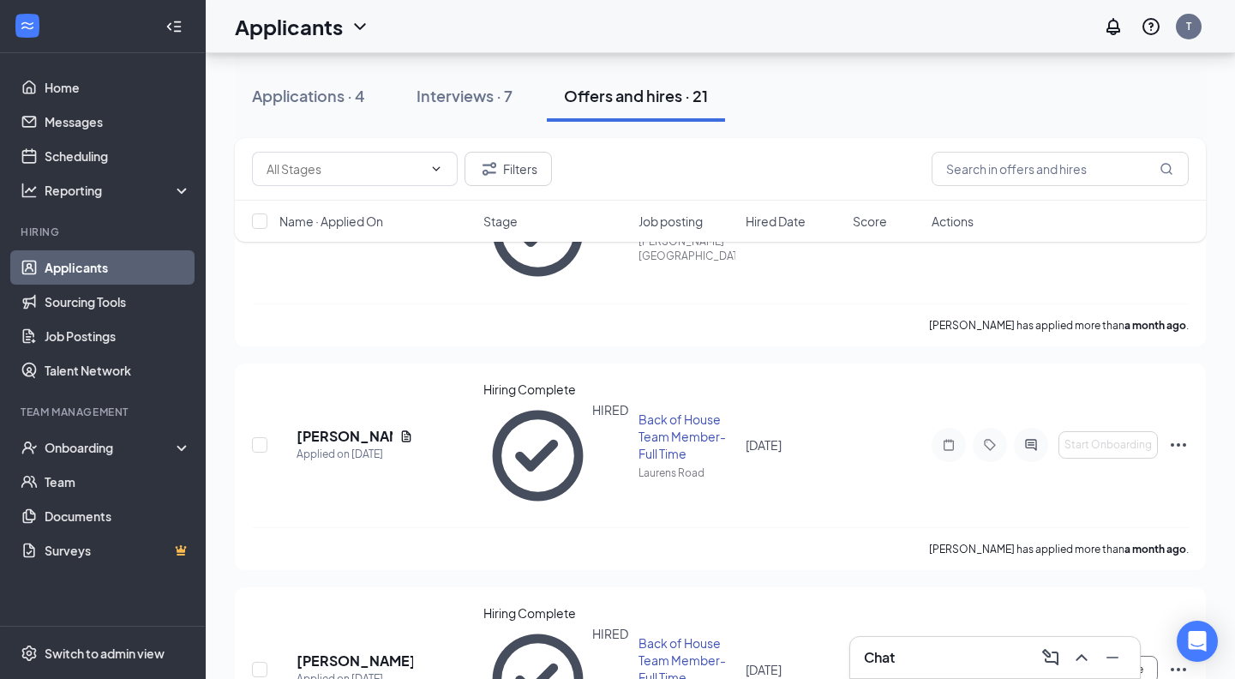
scroll to position [1310, 0]
click at [86, 441] on div "Onboarding" at bounding box center [111, 447] width 132 height 17
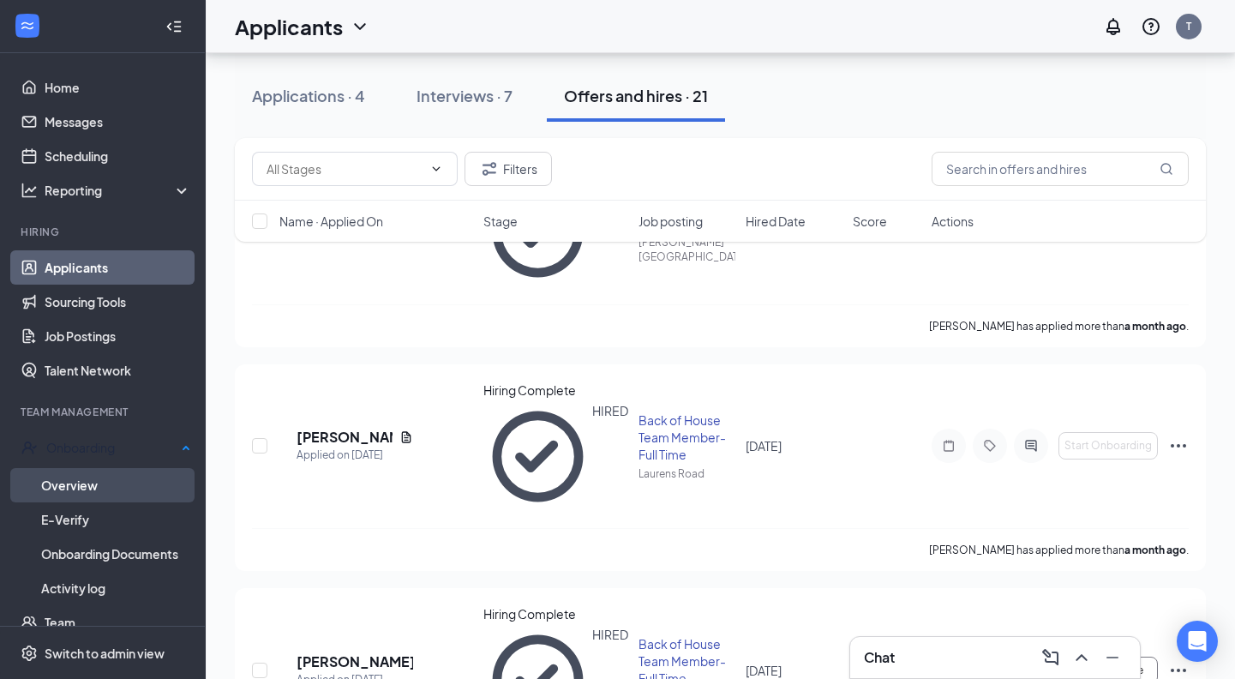
click at [98, 493] on link "Overview" at bounding box center [116, 485] width 150 height 34
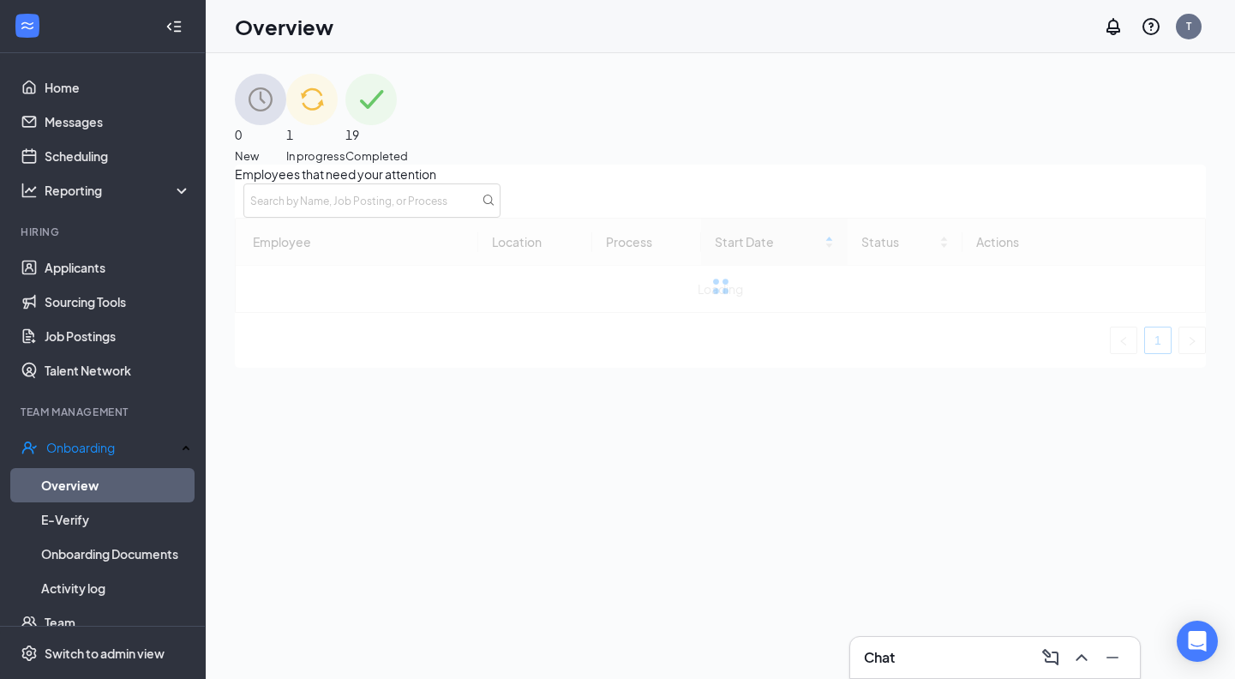
click at [345, 142] on div "1 In progress" at bounding box center [315, 119] width 59 height 91
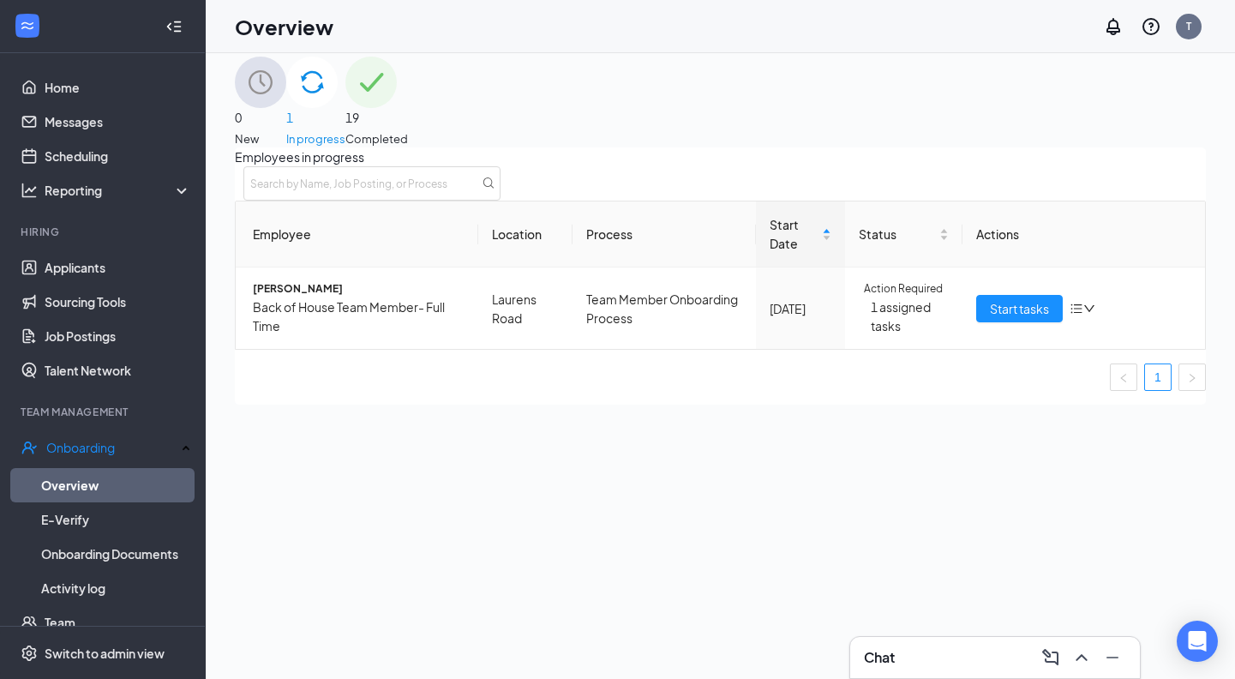
scroll to position [18, 0]
click at [286, 90] on div "0 New" at bounding box center [260, 101] width 51 height 91
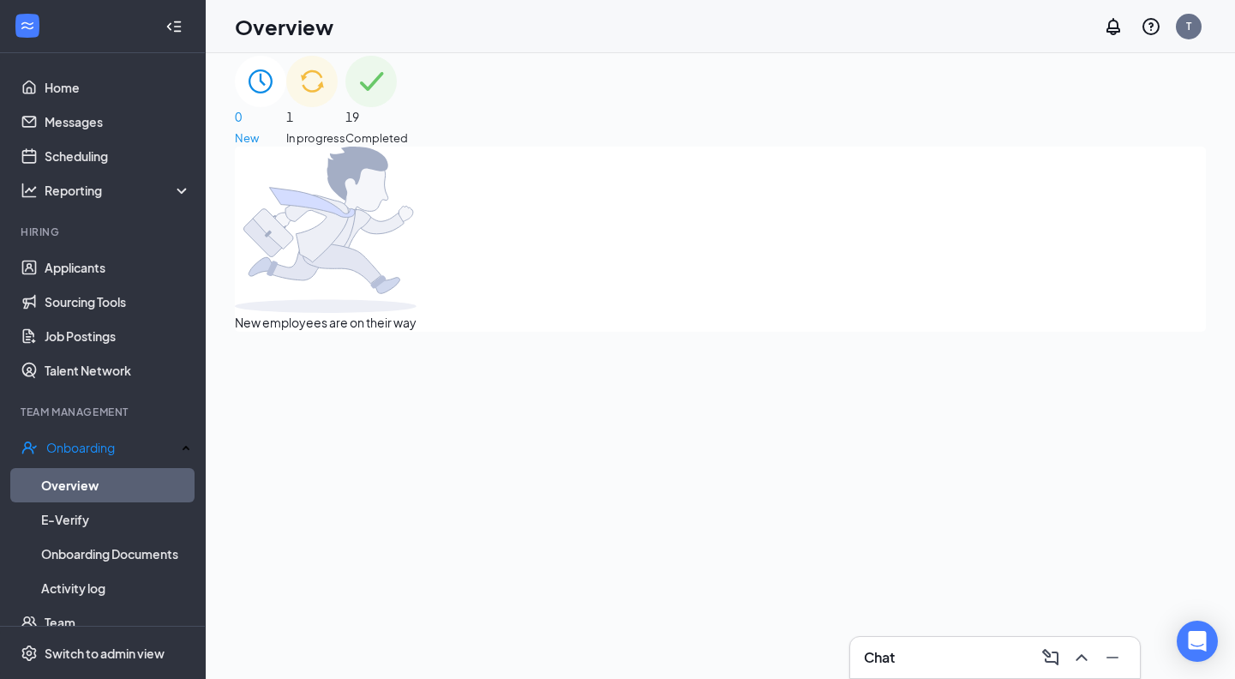
click at [345, 129] on span "In progress" at bounding box center [315, 137] width 59 height 17
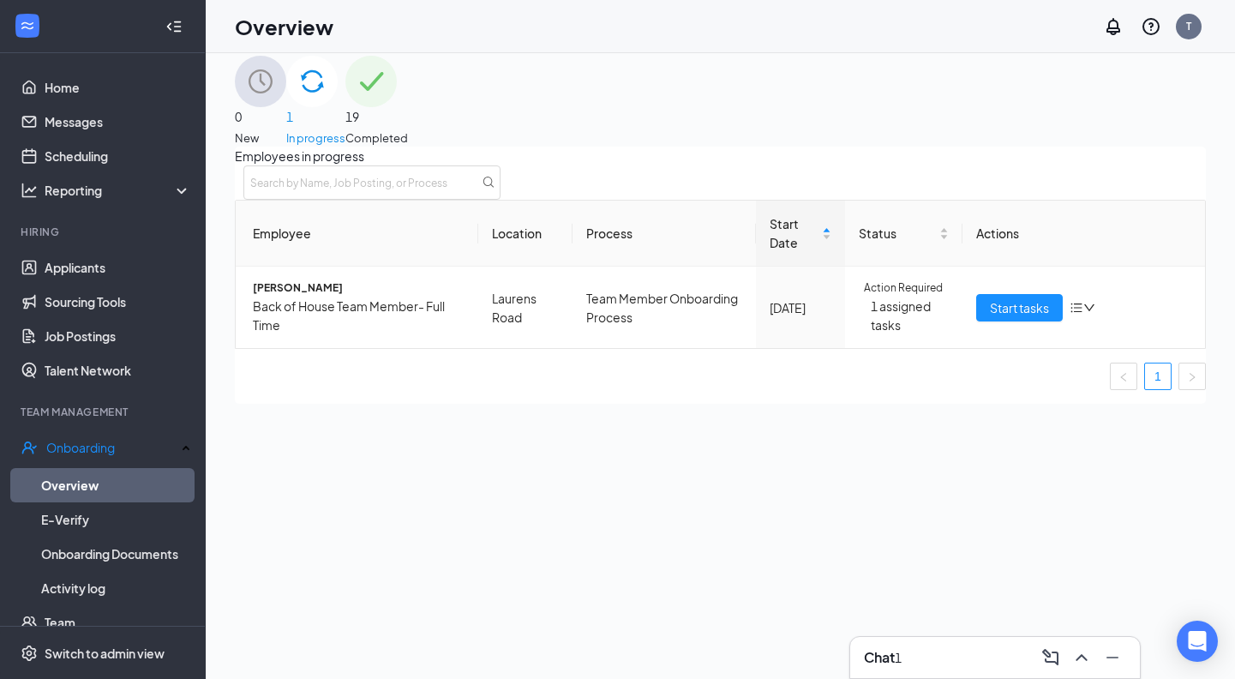
click at [969, 648] on div "Chat 1" at bounding box center [995, 656] width 262 height 27
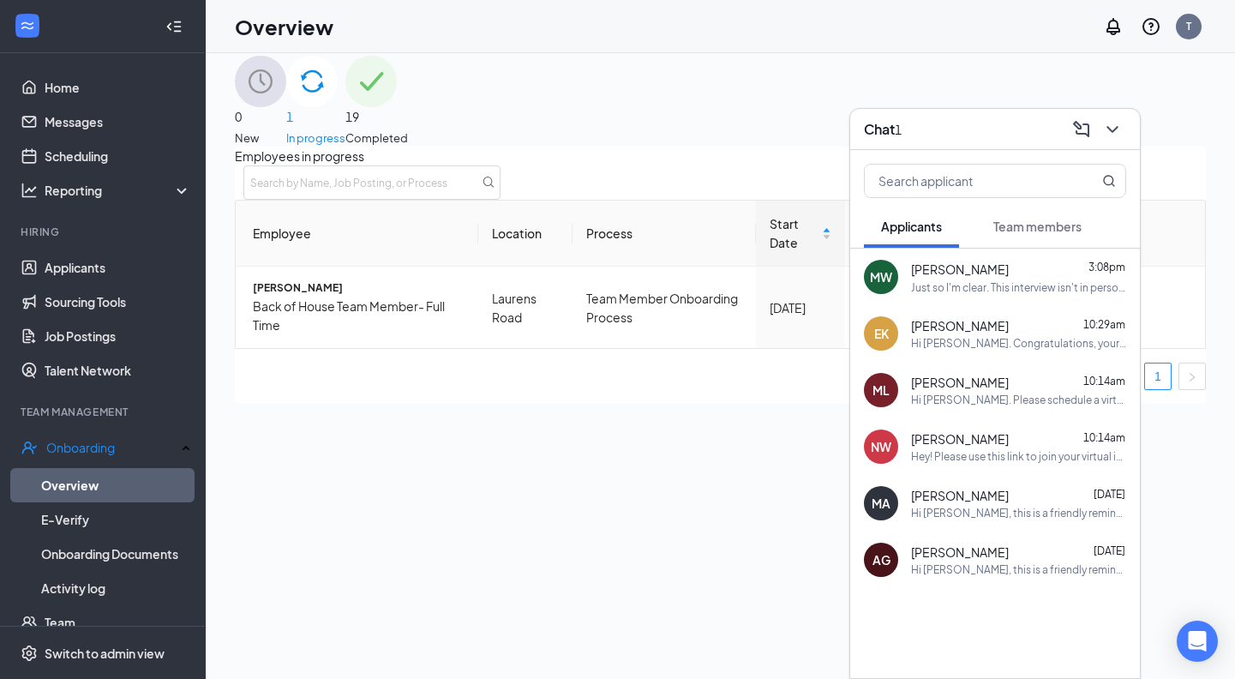
click at [1019, 286] on div "Just so I'm clear. This interview isn't in person it's a video conference, corr…" at bounding box center [1018, 287] width 215 height 15
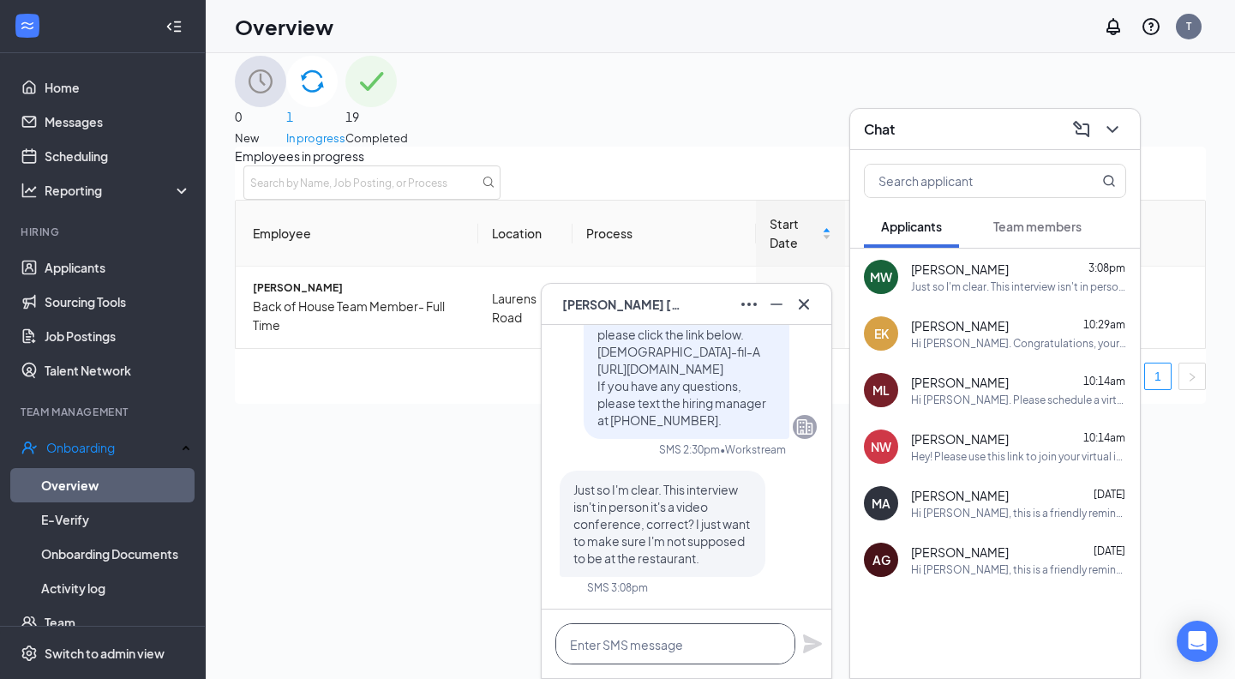
click at [688, 646] on textarea at bounding box center [675, 643] width 240 height 41
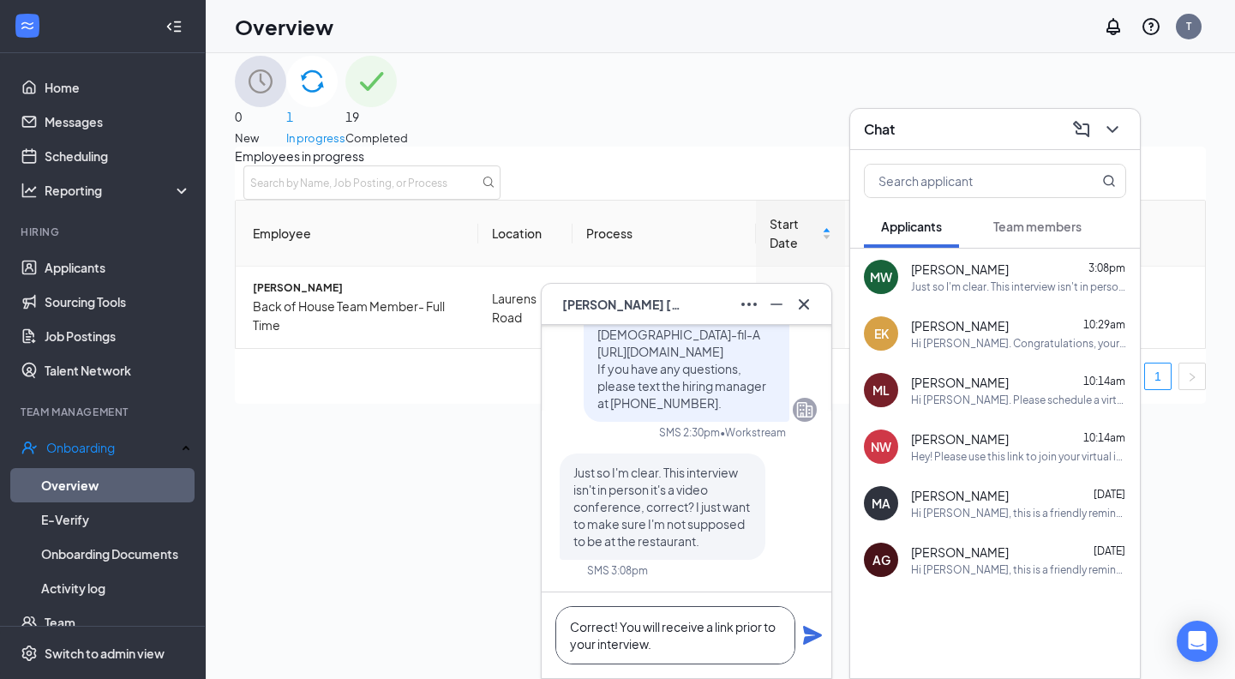
type textarea "Correct! You will receive a link prior to your interview."
click at [810, 634] on icon "Plane" at bounding box center [812, 634] width 19 height 19
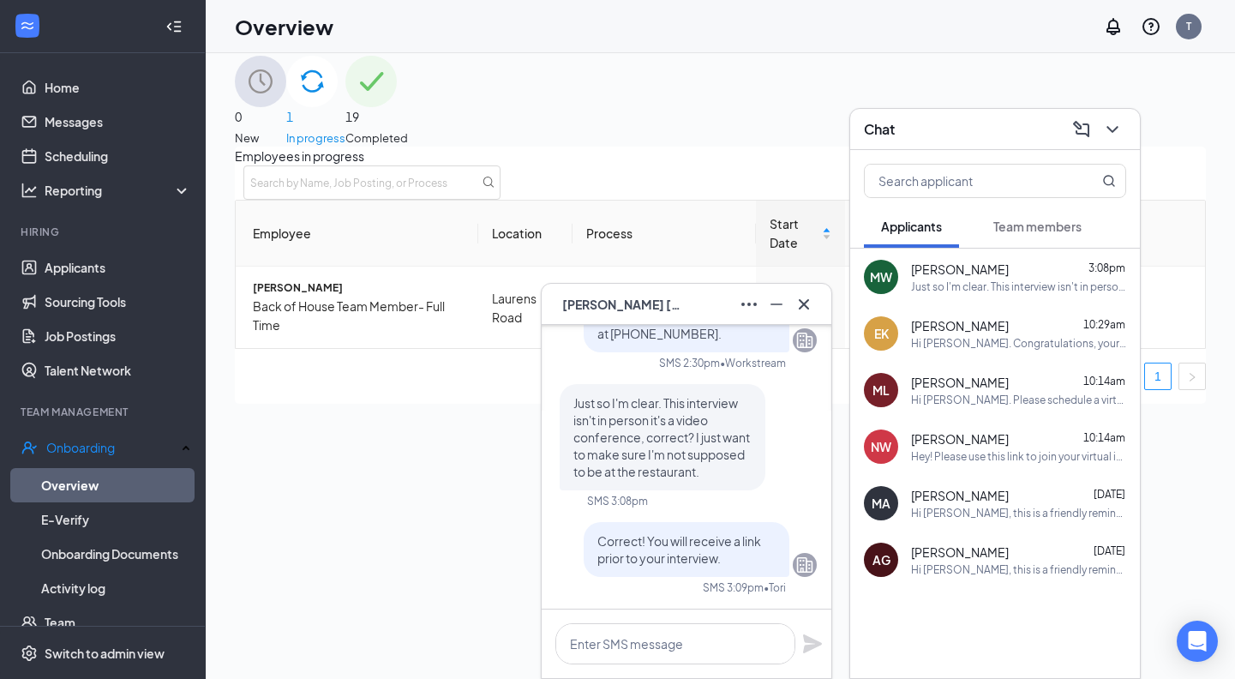
scroll to position [0, 0]
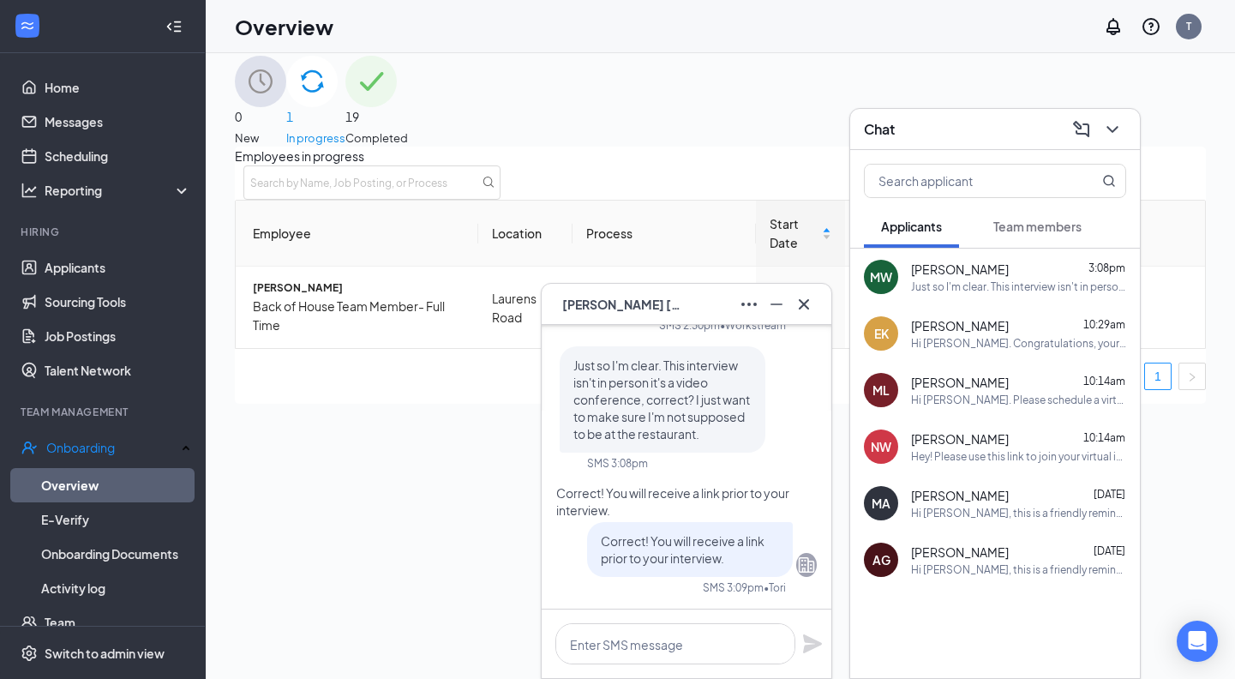
click at [809, 306] on icon "Cross" at bounding box center [803, 304] width 21 height 21
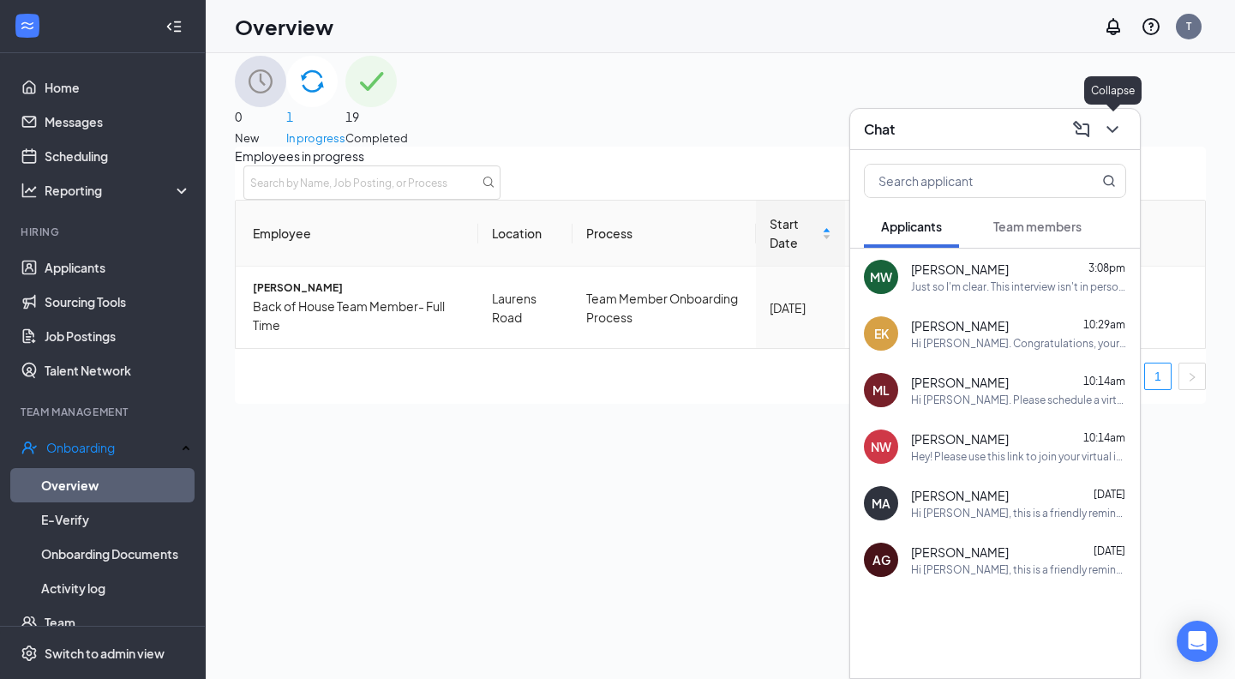
click at [1117, 130] on icon "ChevronDown" at bounding box center [1112, 129] width 21 height 21
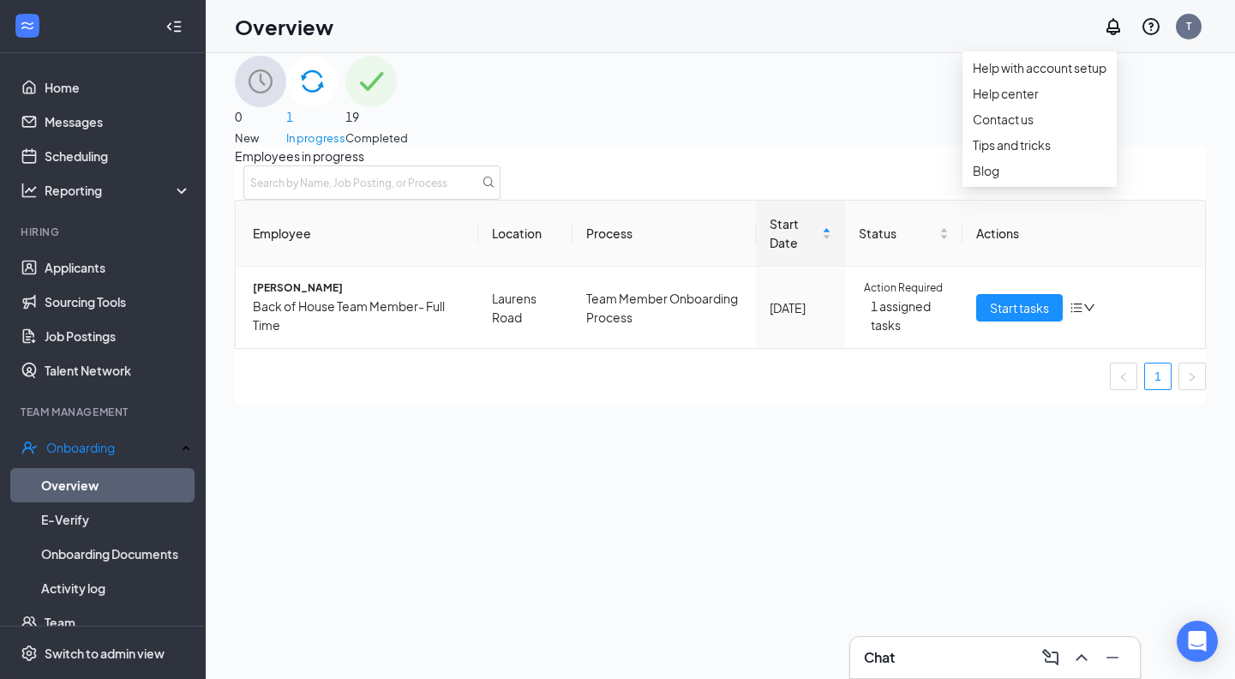
click at [1014, 661] on div "Chat" at bounding box center [995, 656] width 262 height 27
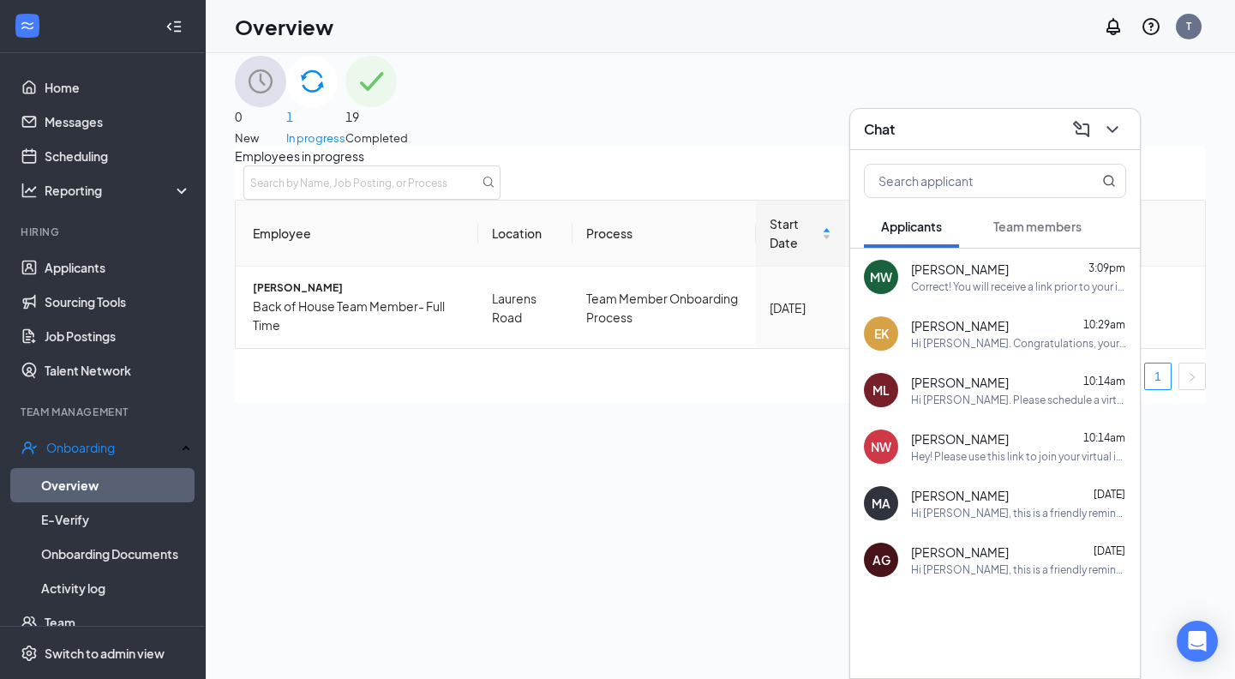
click at [1039, 230] on span "Team members" at bounding box center [1037, 225] width 88 height 15
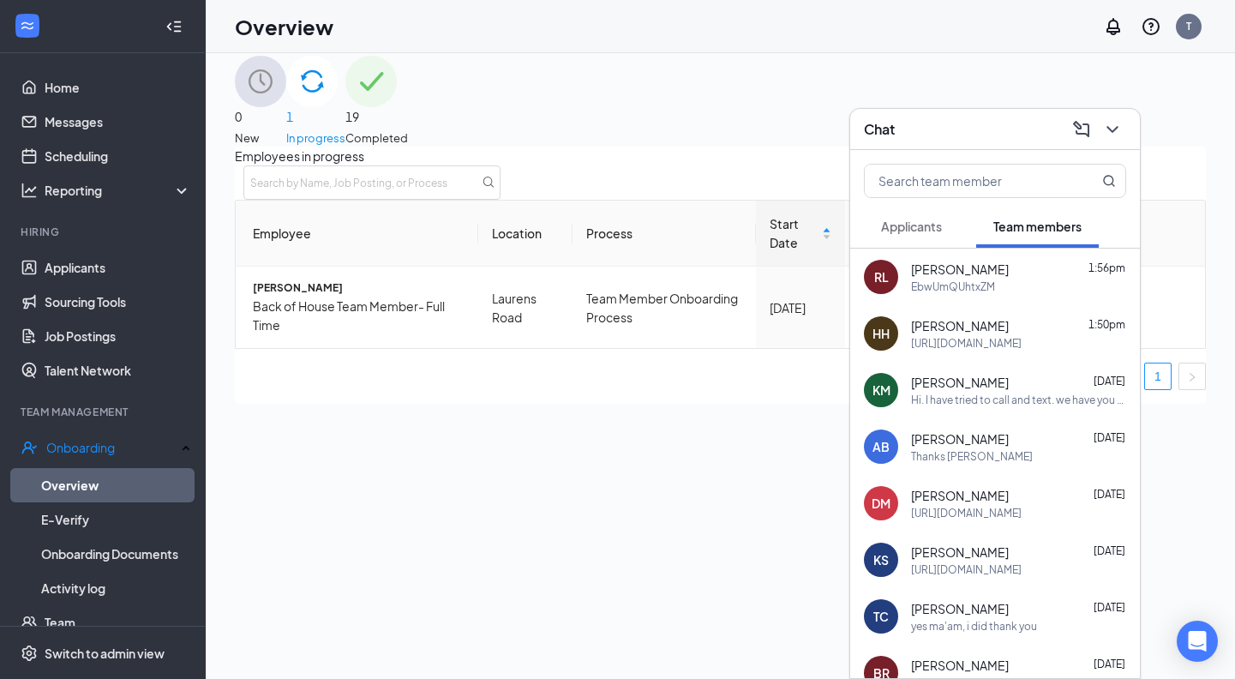
click at [977, 393] on div "Hi. I have tried to call and text. we have you scheduled today 7-4. Are you com…" at bounding box center [1018, 399] width 215 height 15
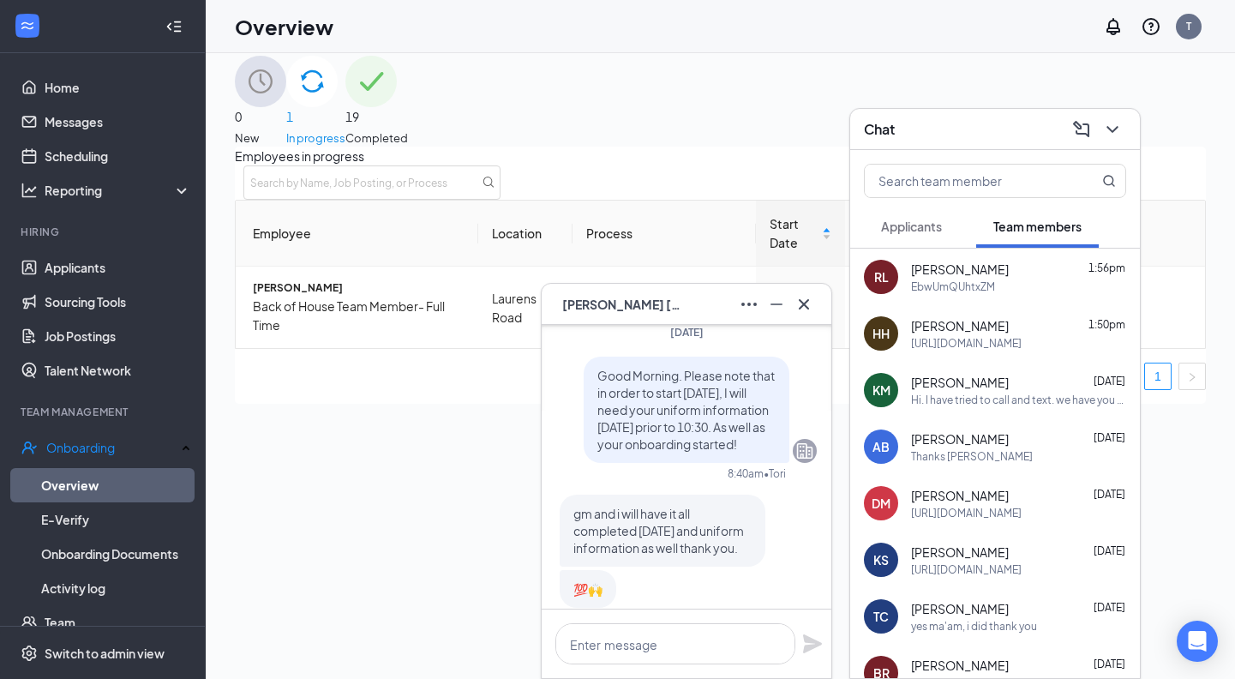
scroll to position [-2019, 0]
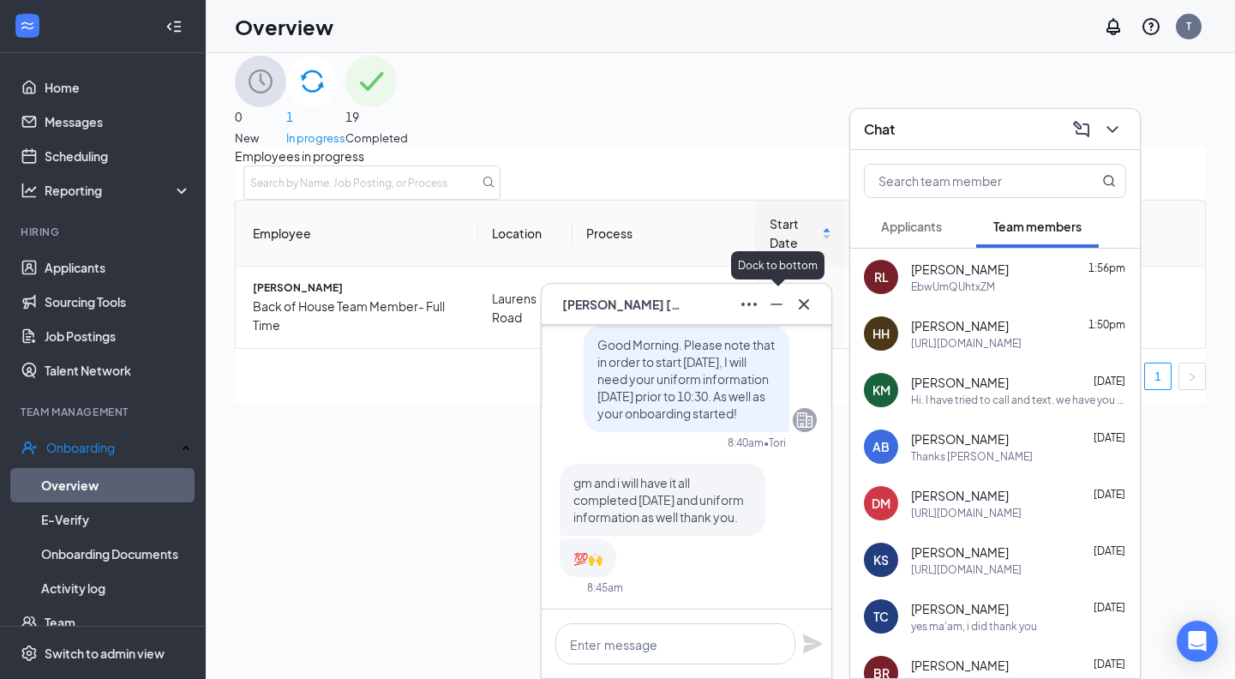
click at [802, 302] on icon "Cross" at bounding box center [803, 303] width 10 height 10
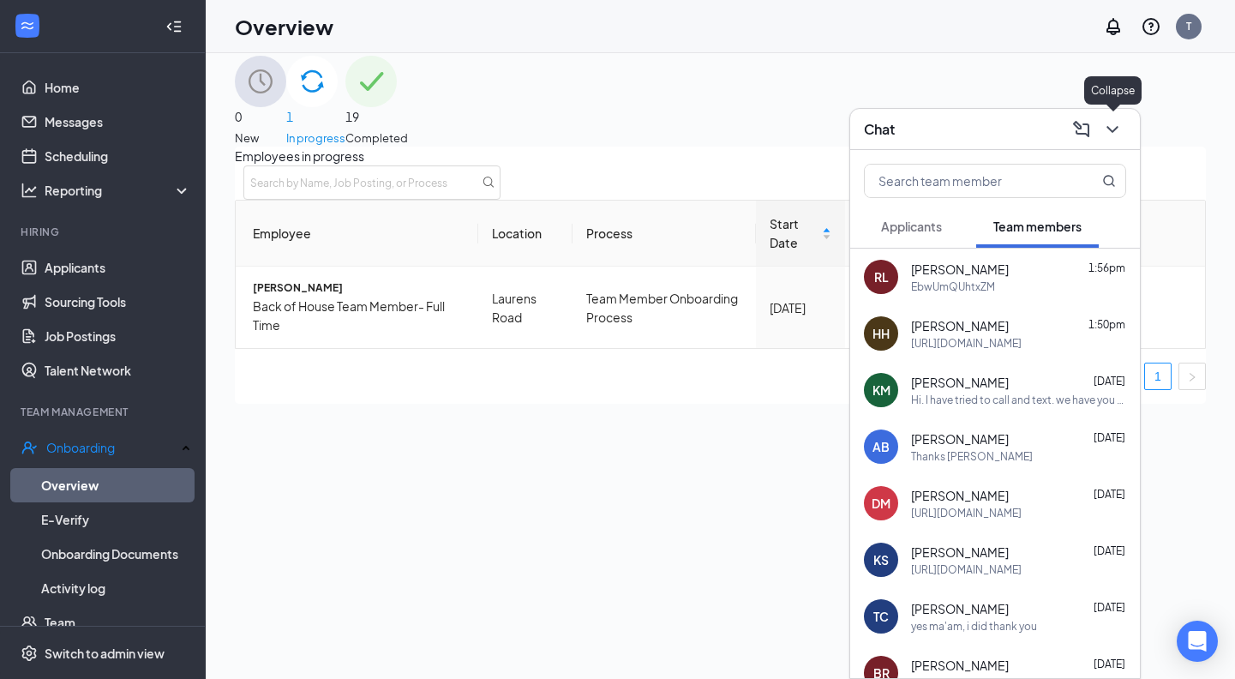
click at [1110, 126] on icon "ChevronDown" at bounding box center [1112, 129] width 21 height 21
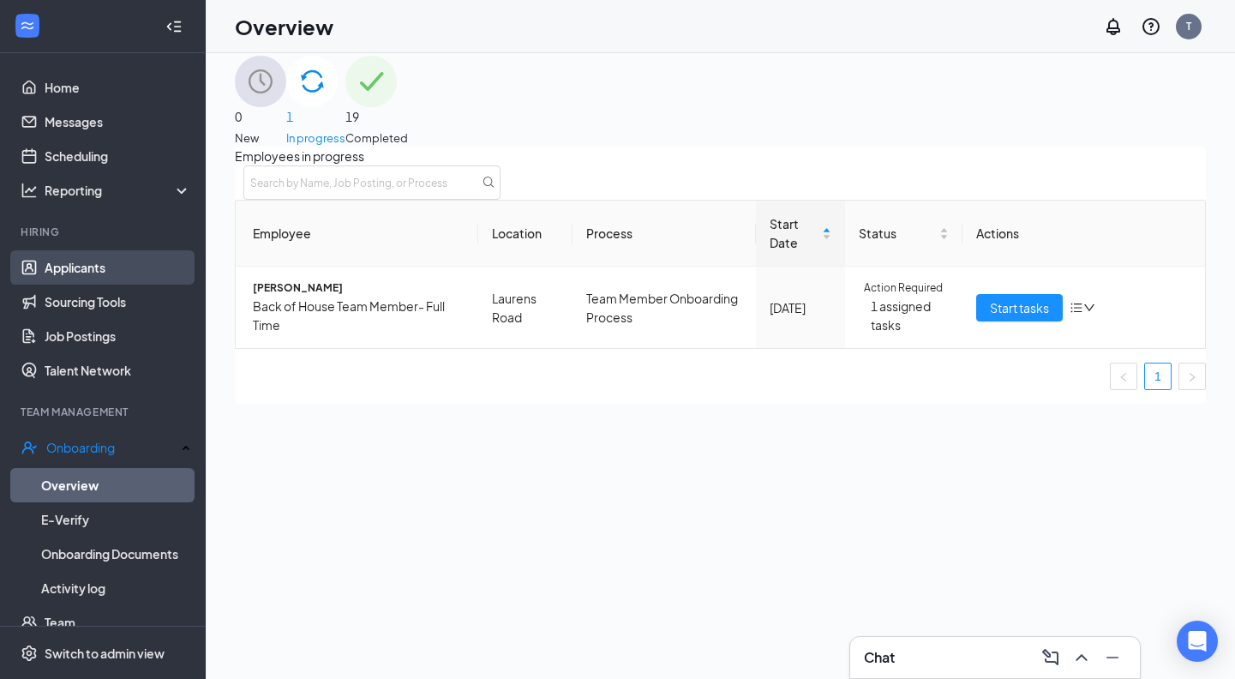
click at [130, 272] on link "Applicants" at bounding box center [118, 267] width 147 height 34
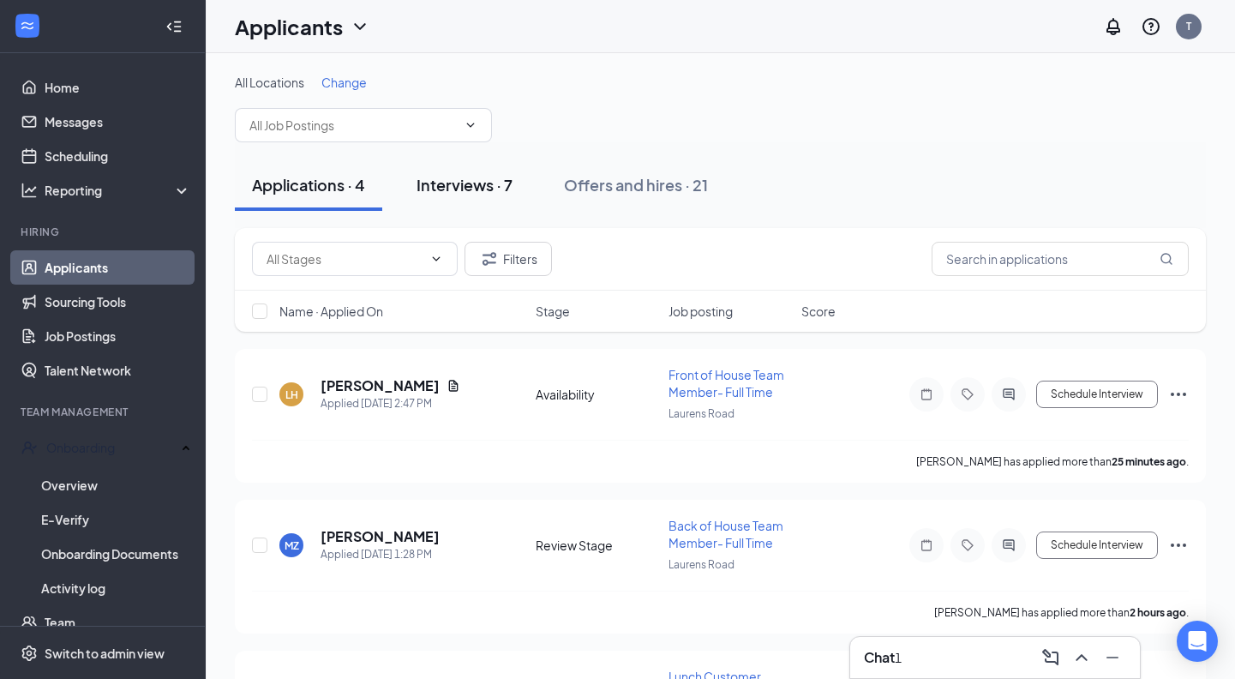
click at [501, 184] on div "Interviews · 7" at bounding box center [464, 184] width 96 height 21
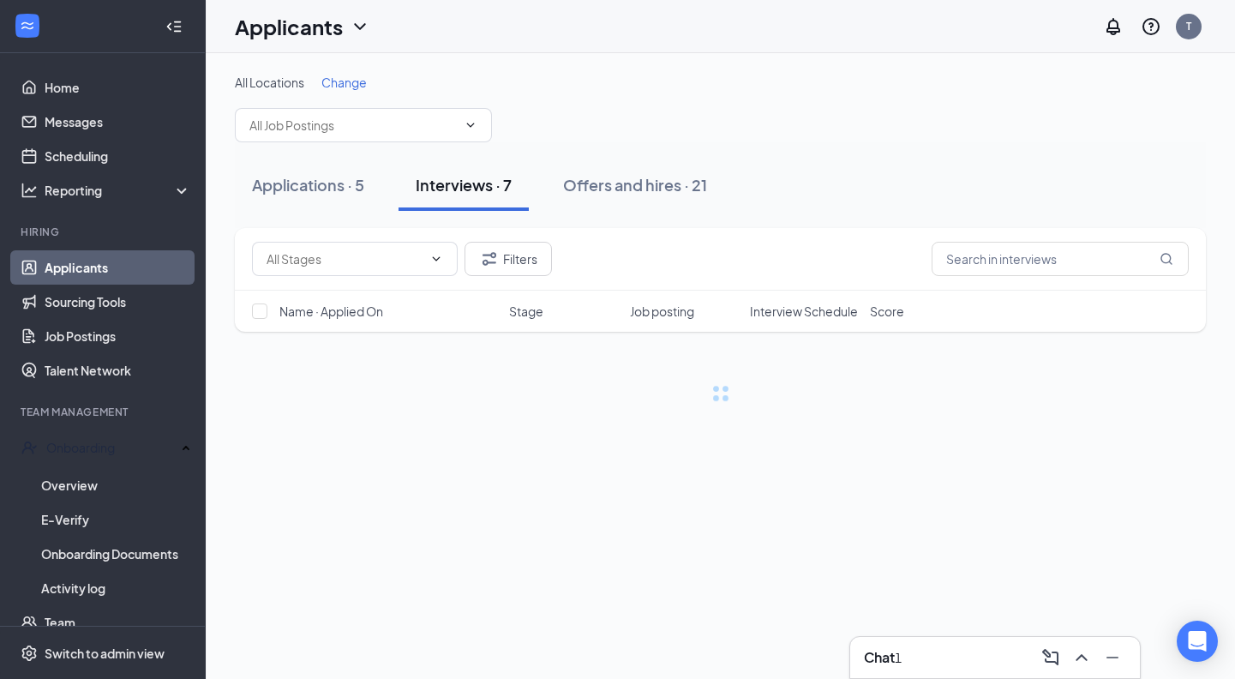
click at [958, 649] on div "Chat 1" at bounding box center [995, 656] width 262 height 27
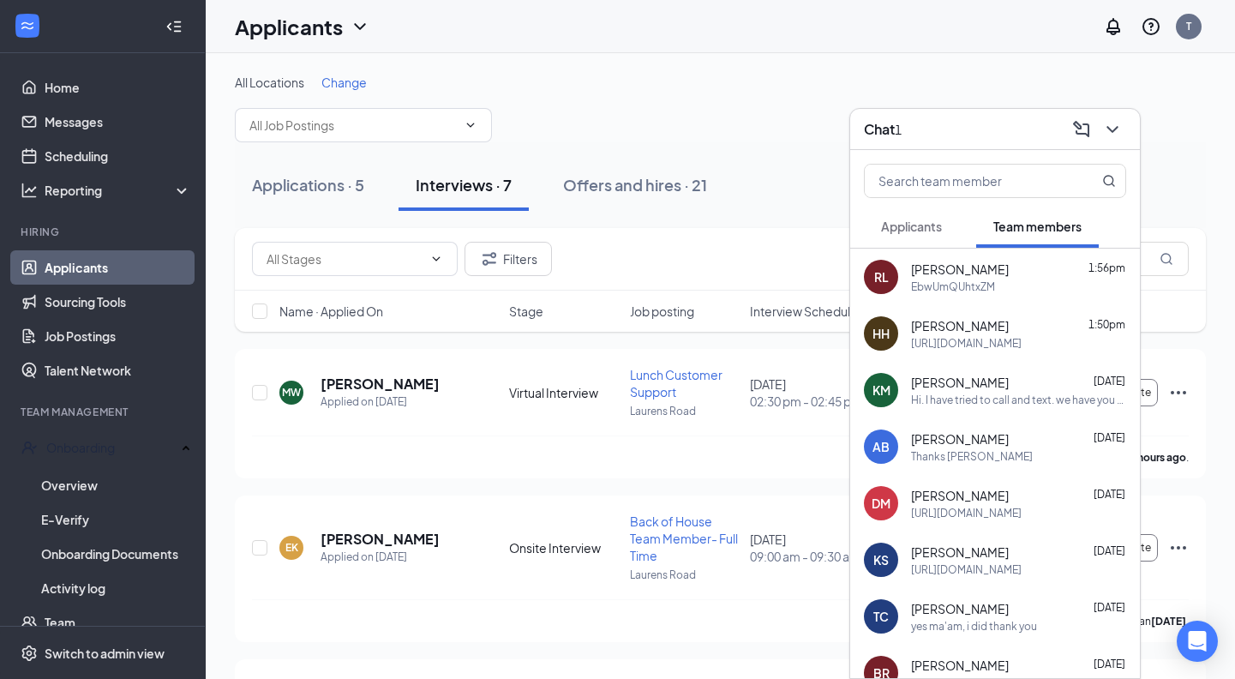
click at [930, 238] on button "Applicants" at bounding box center [911, 226] width 95 height 43
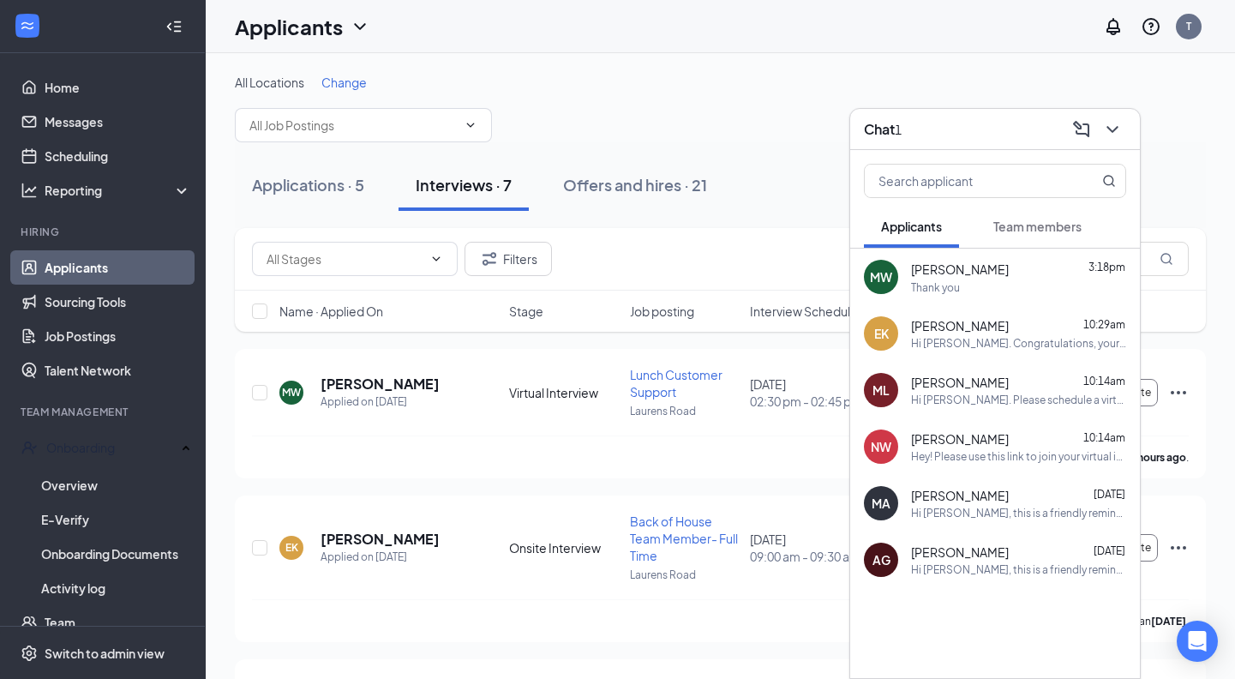
click at [999, 292] on div "Thank you" at bounding box center [1018, 287] width 215 height 15
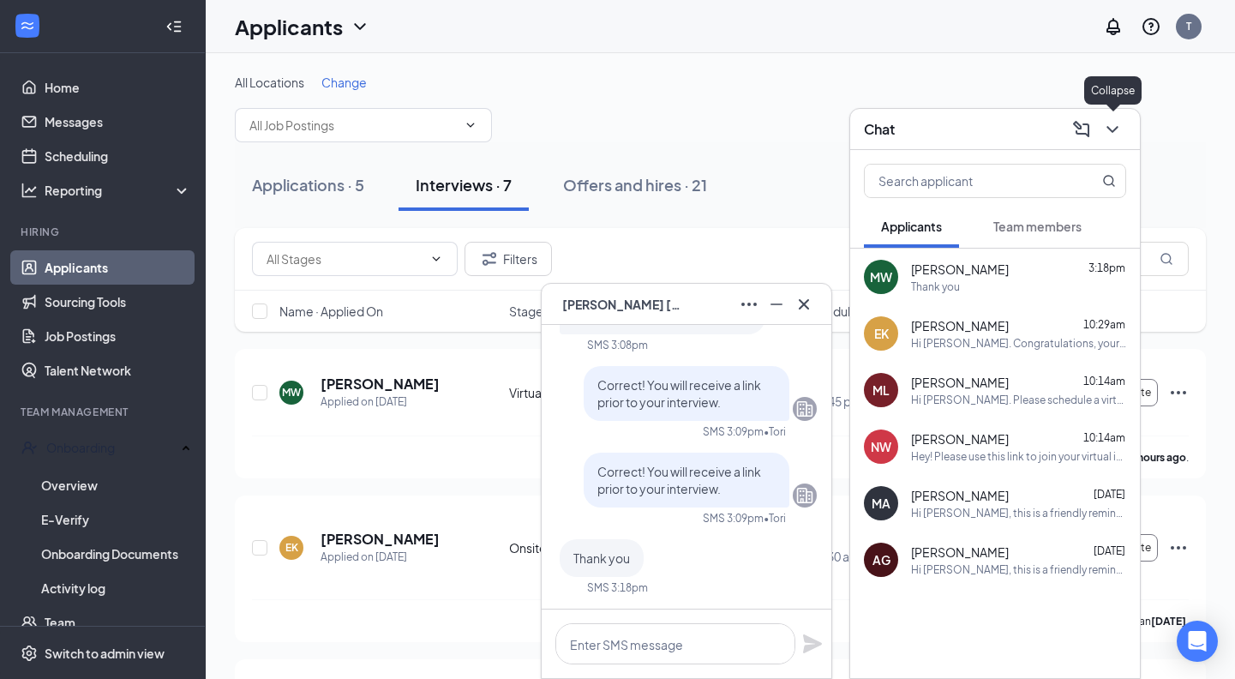
click at [1115, 122] on icon "ChevronDown" at bounding box center [1112, 129] width 21 height 21
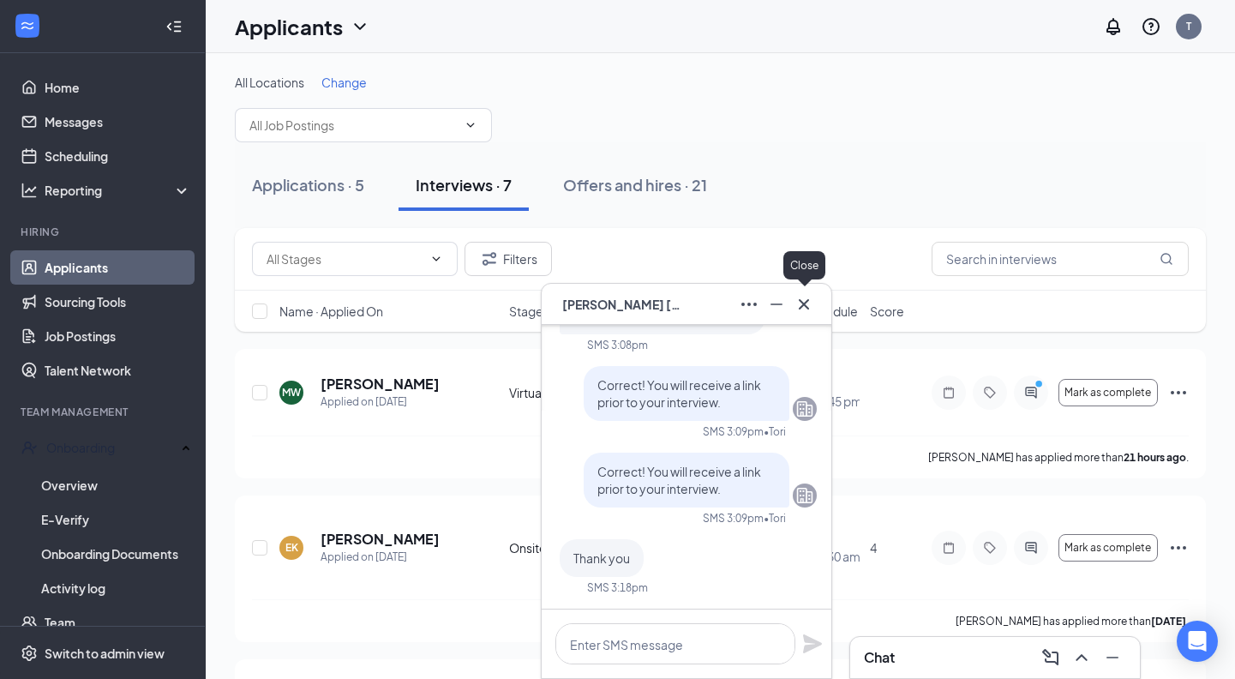
click at [807, 303] on icon "Cross" at bounding box center [803, 304] width 21 height 21
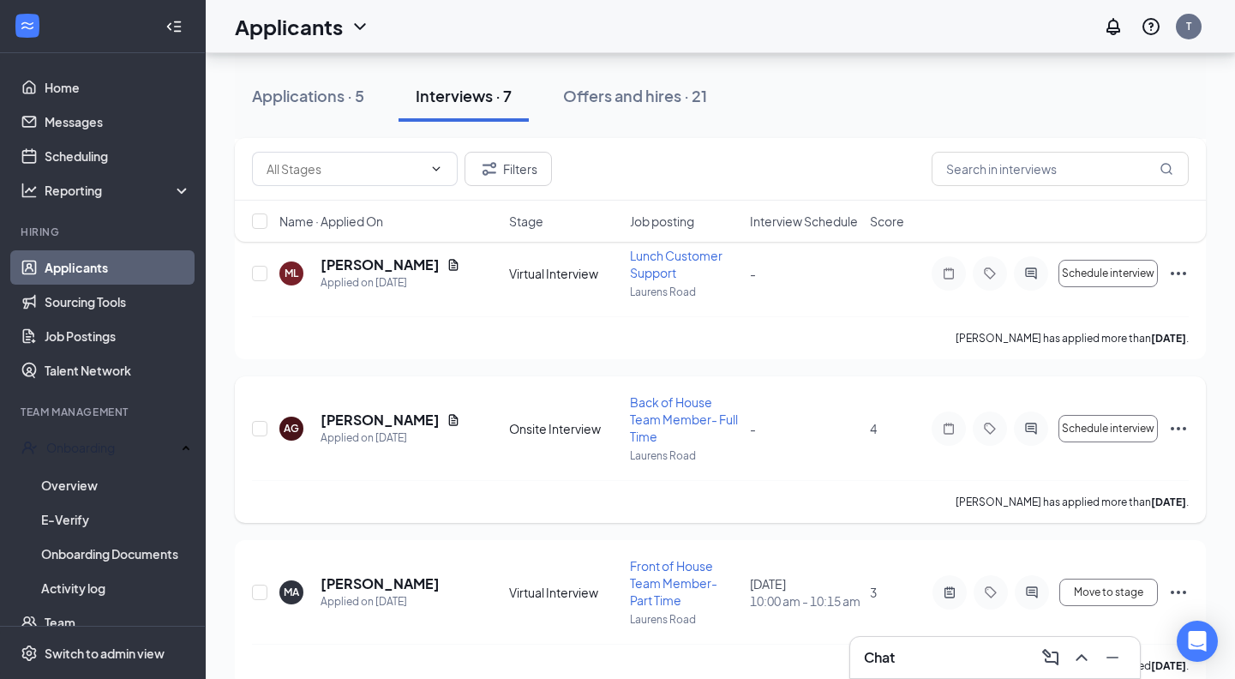
scroll to position [785, 0]
click at [1028, 422] on icon "ActiveChat" at bounding box center [1030, 429] width 21 height 14
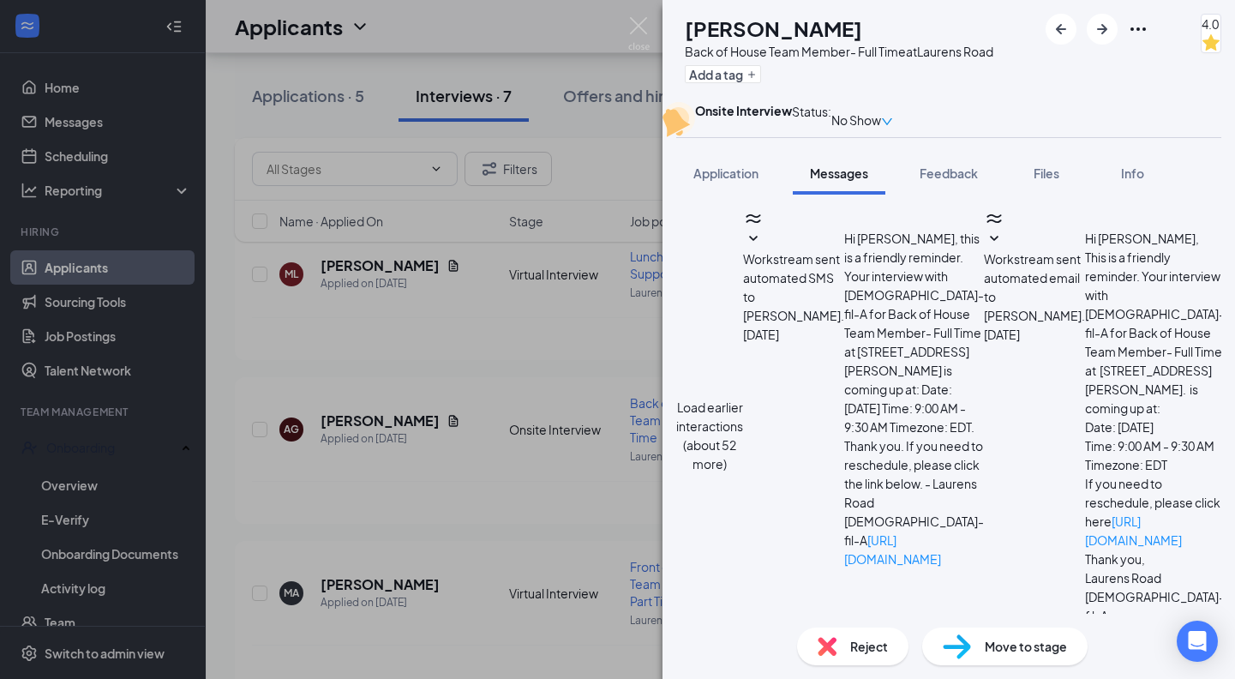
scroll to position [607, 0]
type textarea "Hey Andres! Its Tori! I just wanted to follow up and see fi you were still inte…"
checkbox input "true"
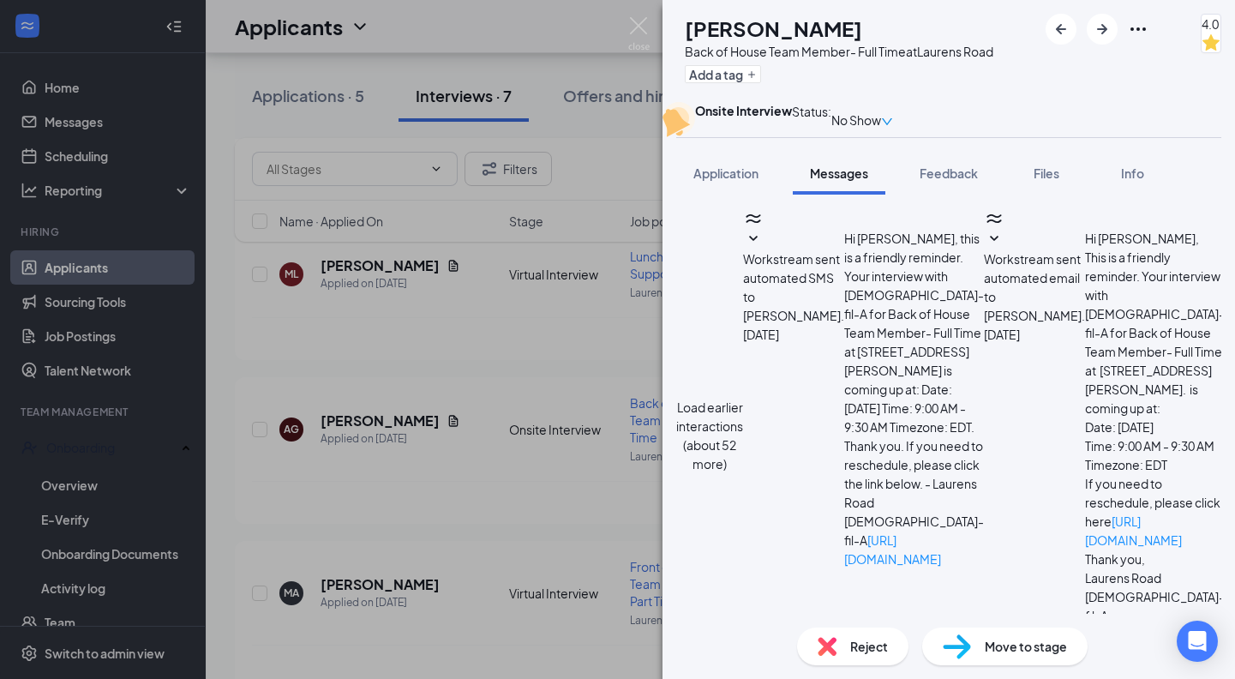
click at [643, 36] on img at bounding box center [638, 33] width 21 height 33
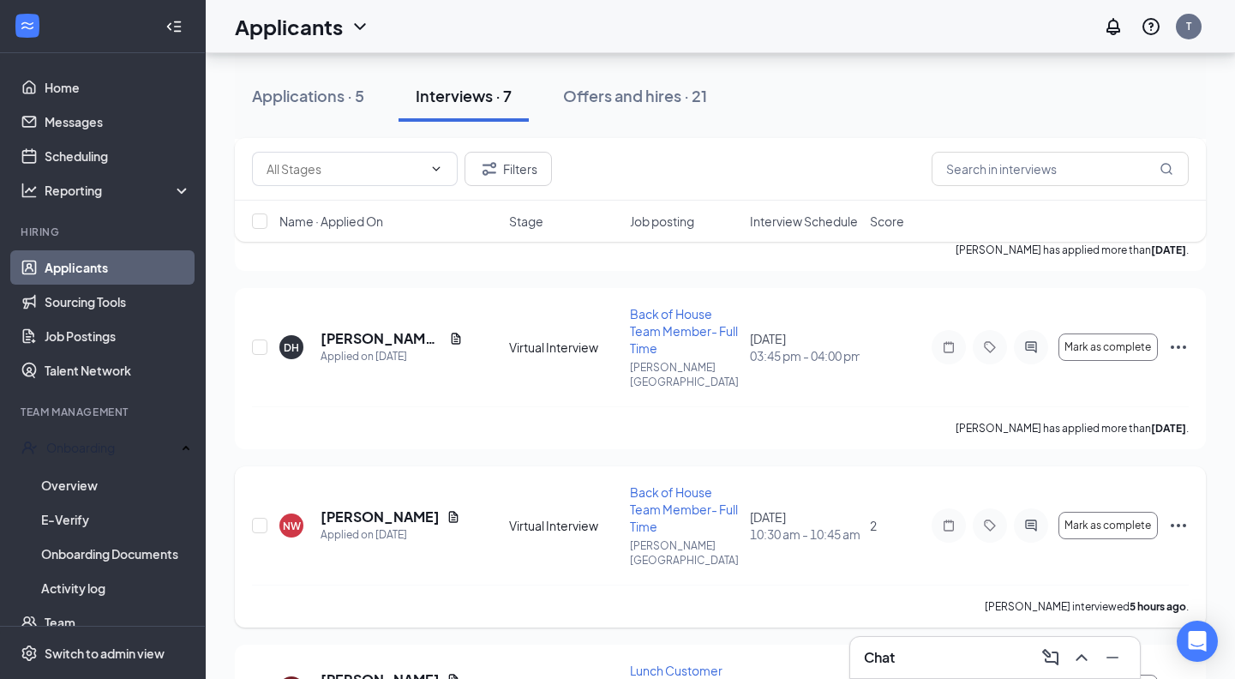
scroll to position [416, 0]
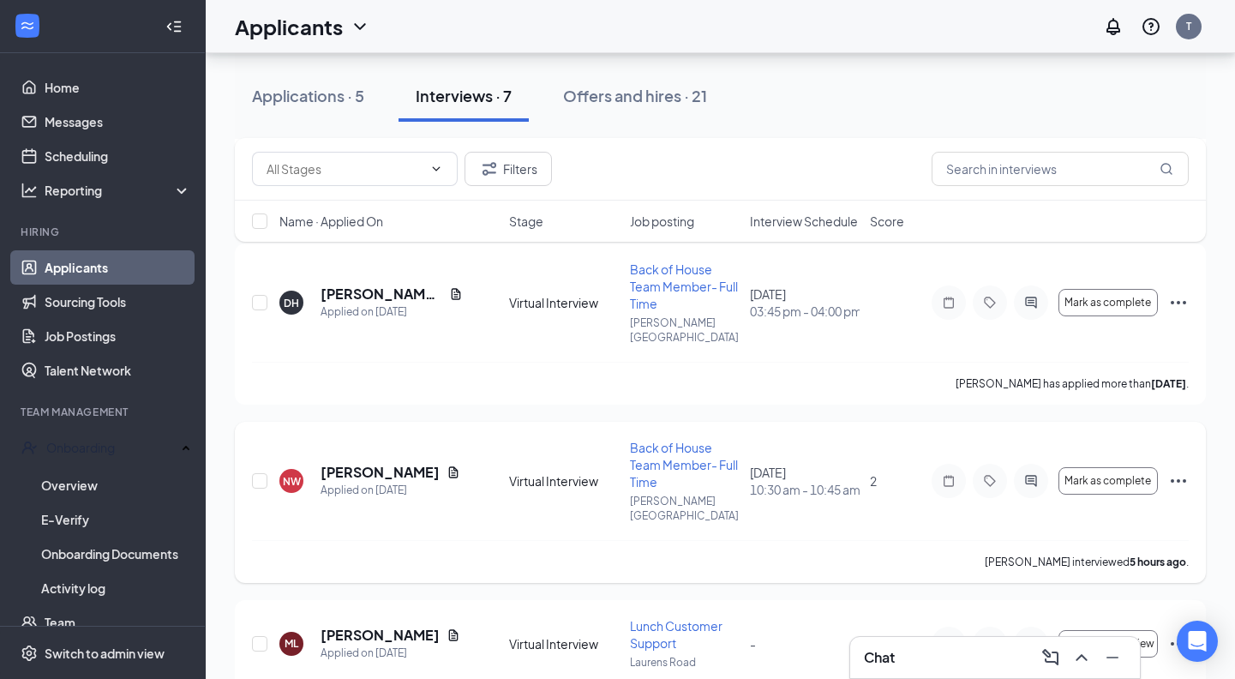
click at [1181, 470] on icon "Ellipses" at bounding box center [1178, 480] width 21 height 21
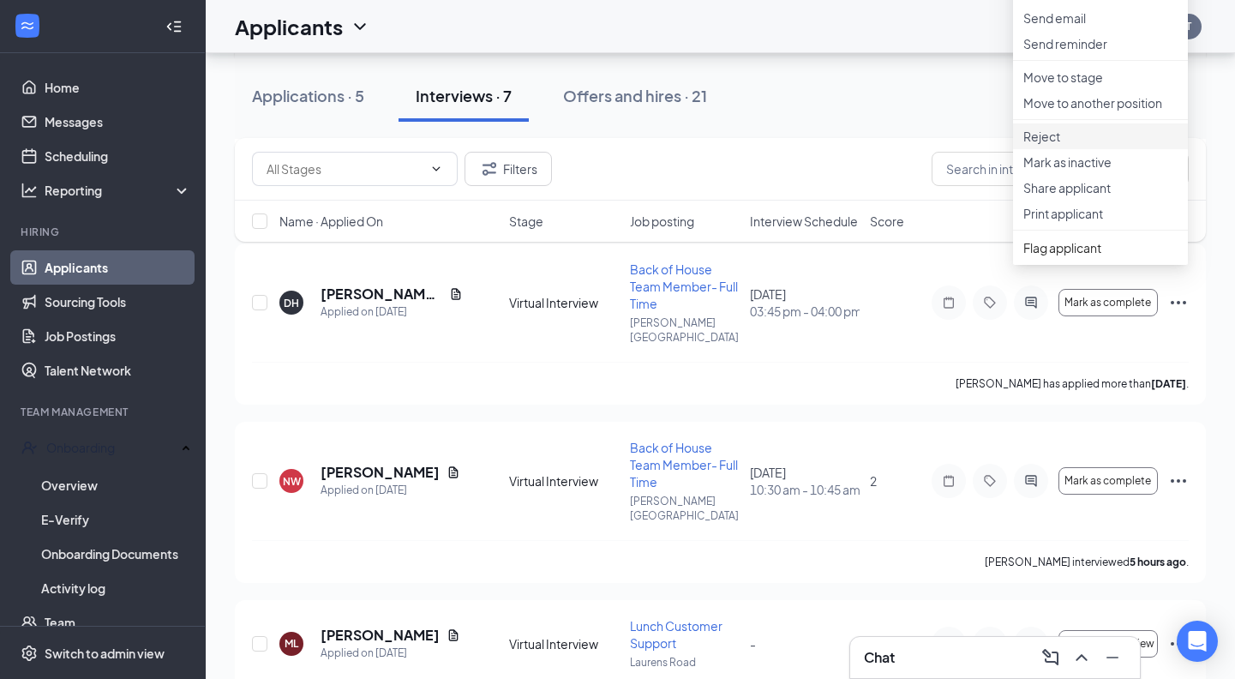
click at [1045, 145] on p "Reject" at bounding box center [1100, 136] width 154 height 17
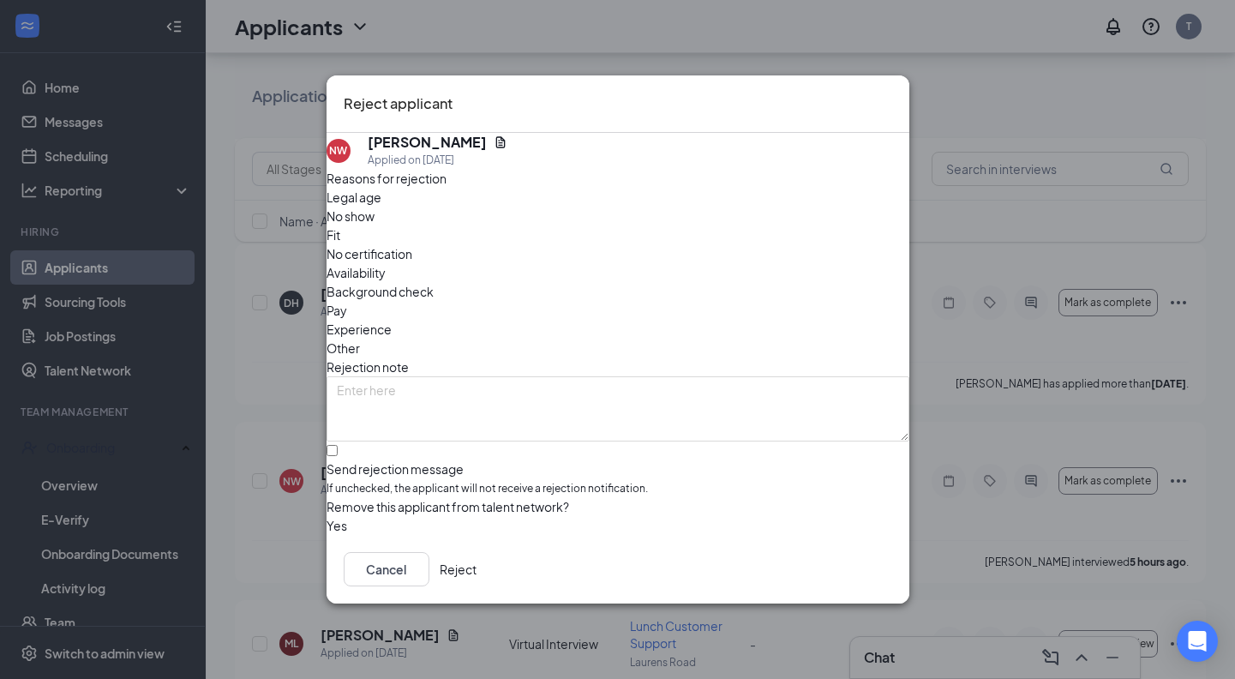
click at [340, 235] on span "Fit" at bounding box center [333, 234] width 14 height 19
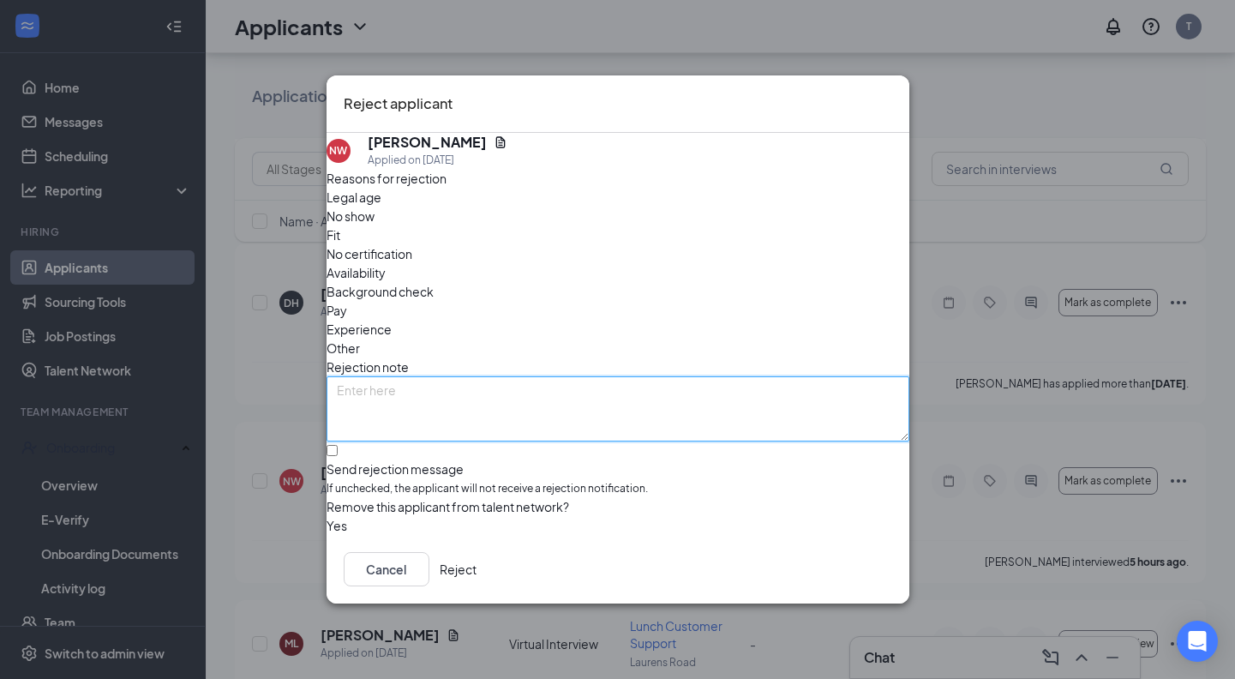
click at [497, 376] on textarea at bounding box center [617, 408] width 583 height 65
type textarea "see feedback"
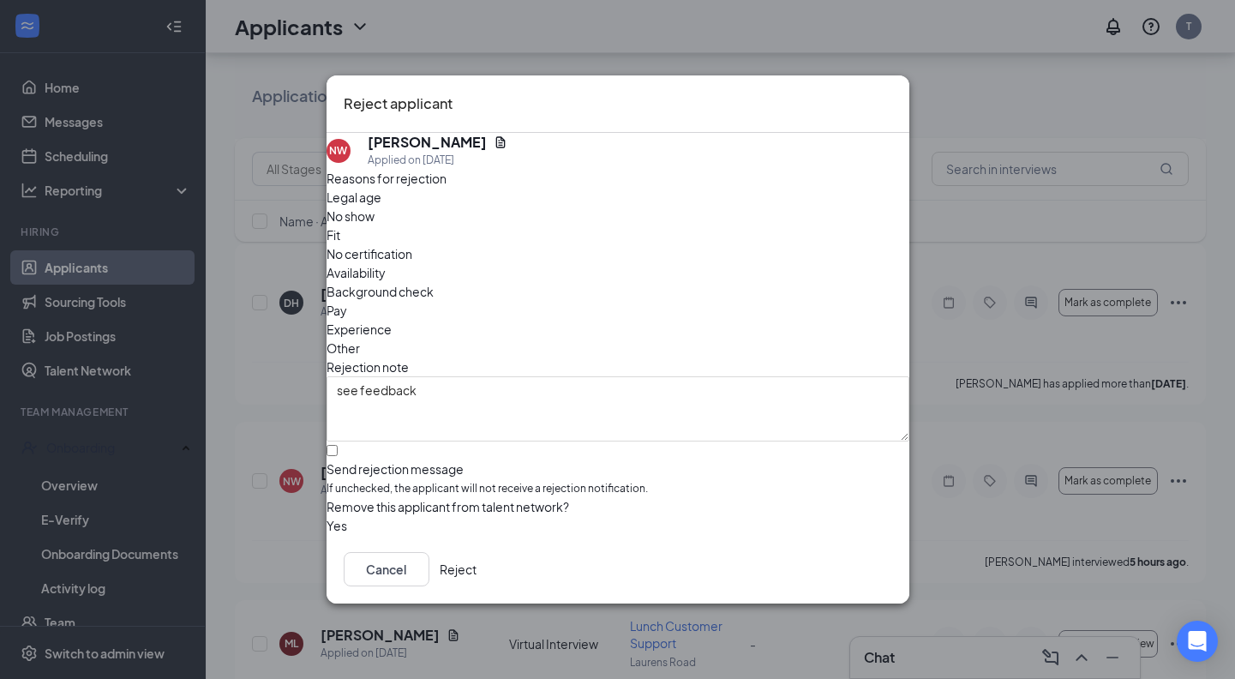
click at [448, 460] on div "Send rejection message" at bounding box center [617, 468] width 583 height 17
click at [338, 445] on input "Send rejection message If unchecked, the applicant will not receive a rejection…" at bounding box center [331, 450] width 11 height 11
checkbox input "true"
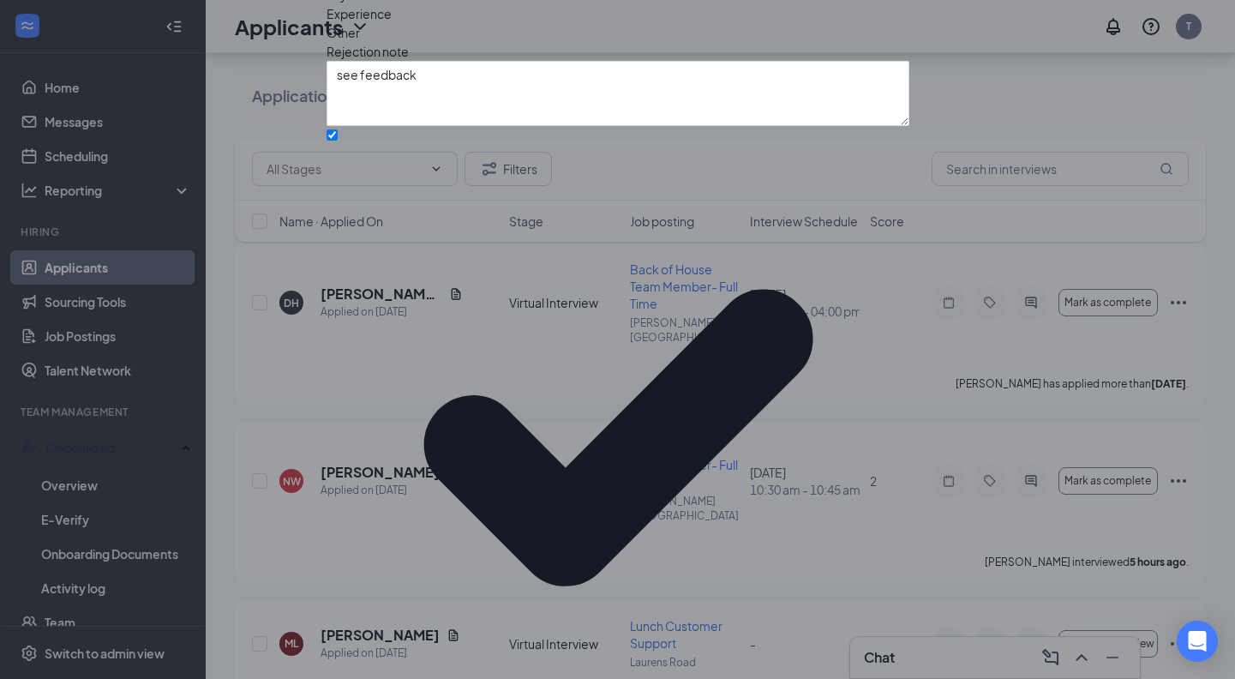
drag, startPoint x: 441, startPoint y: 481, endPoint x: 443, endPoint y: 463, distance: 18.1
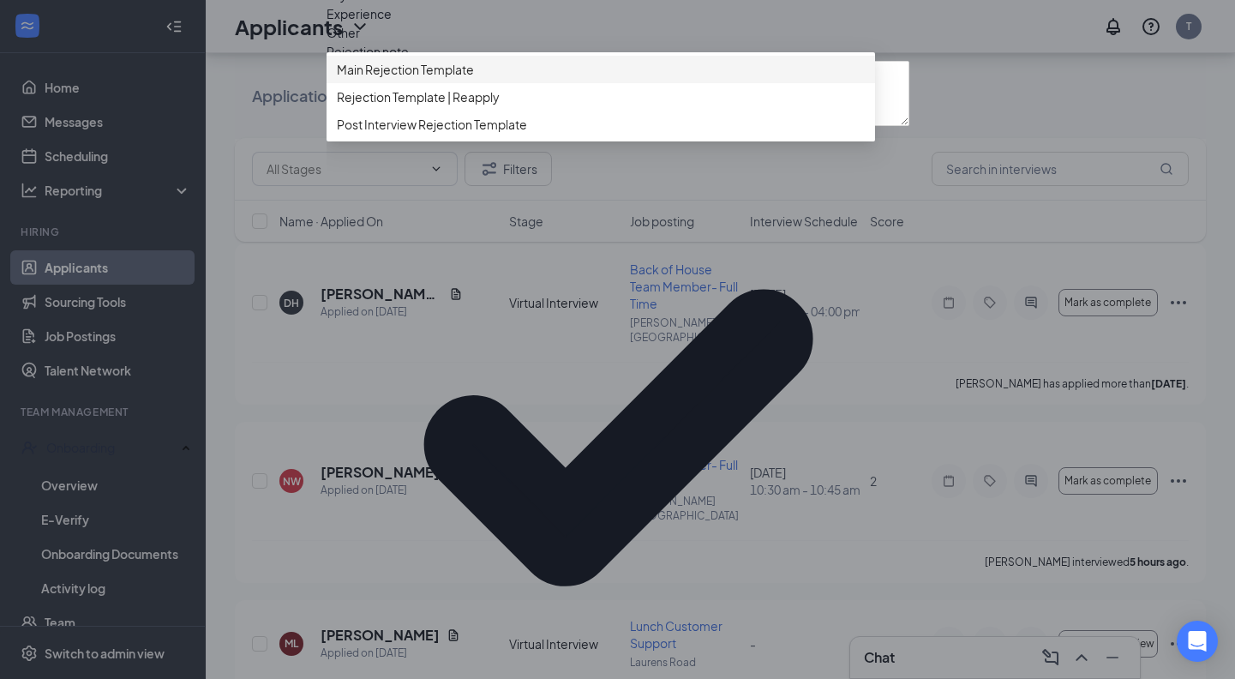
click at [474, 79] on span "Main Rejection Template" at bounding box center [405, 69] width 137 height 19
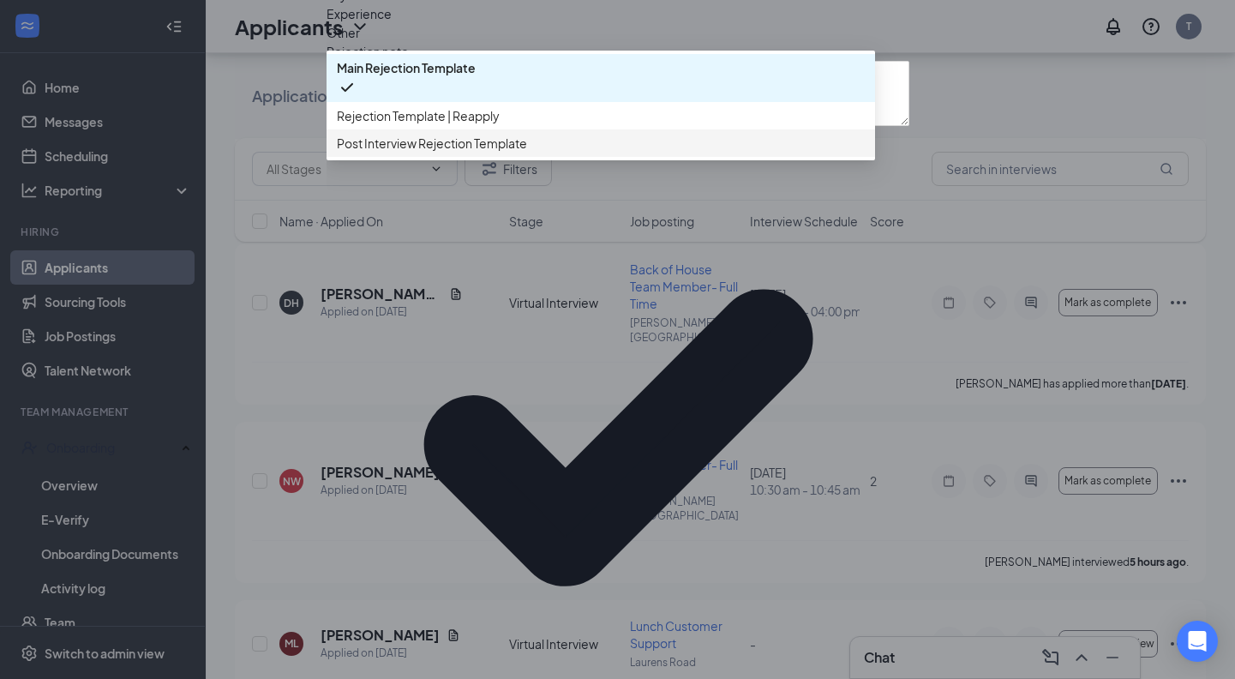
click at [471, 157] on div "Post Interview Rejection Template" at bounding box center [600, 142] width 548 height 27
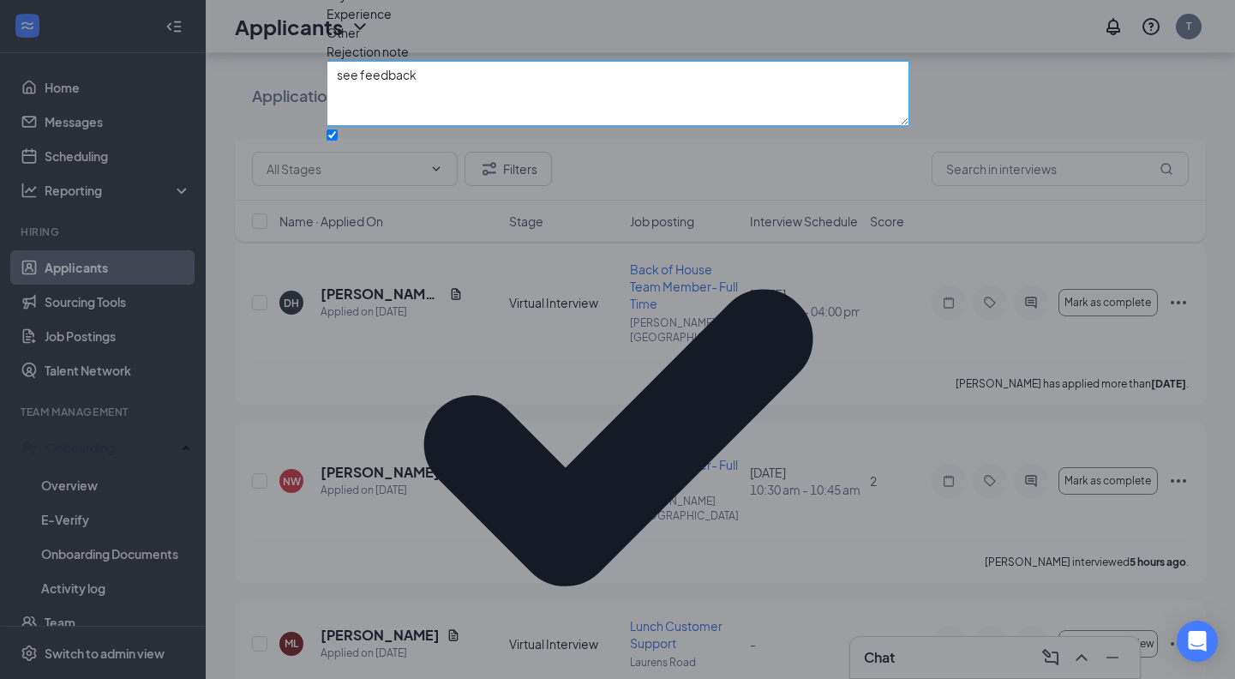
click at [481, 126] on textarea "see feedback" at bounding box center [617, 93] width 583 height 65
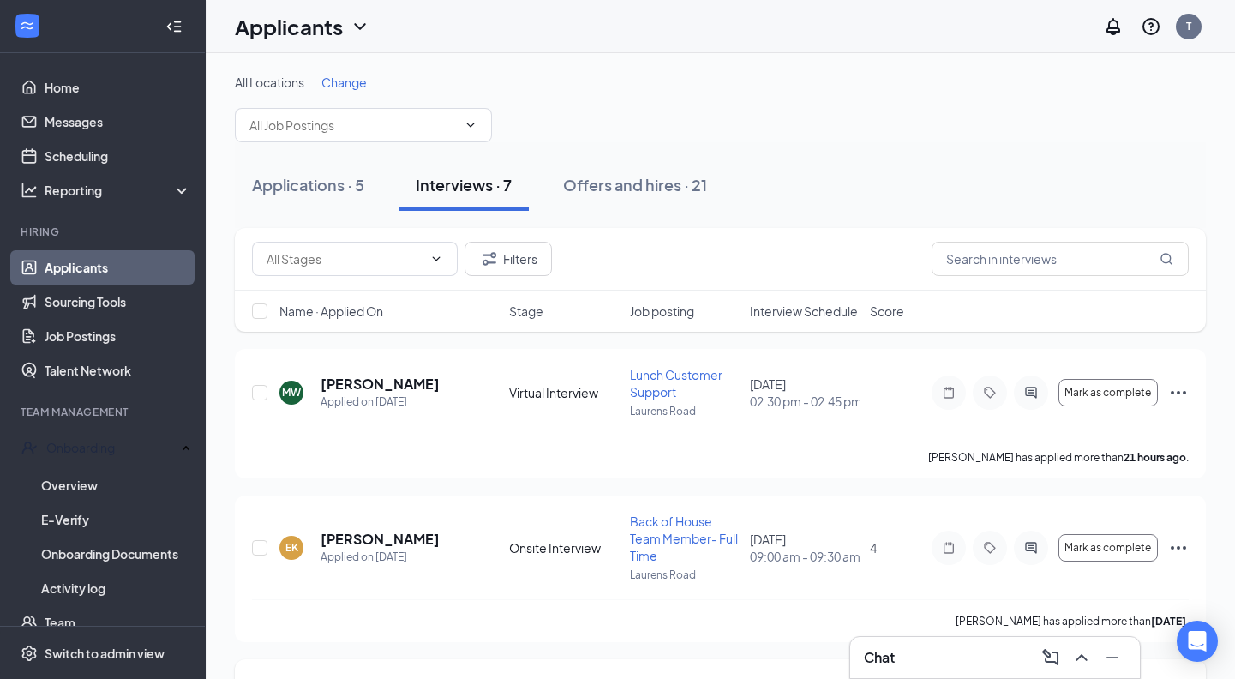
scroll to position [0, 0]
click at [308, 175] on div "Applications · 5" at bounding box center [308, 184] width 112 height 21
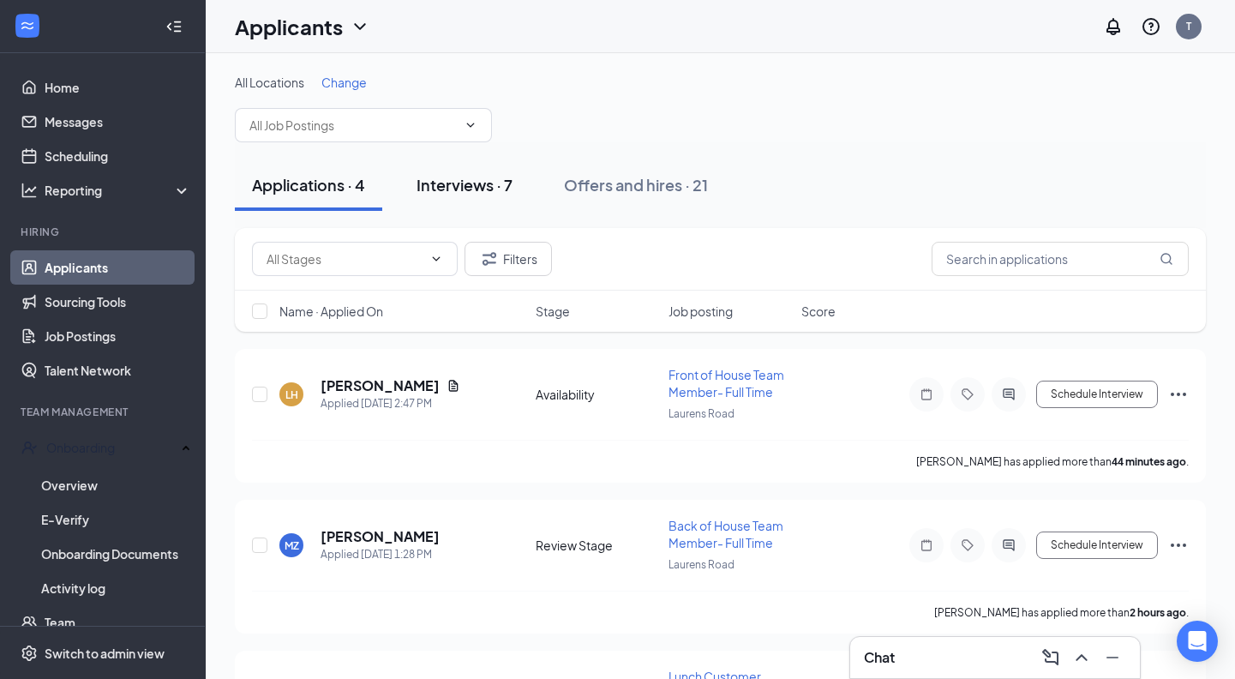
click at [511, 186] on div "Interviews · 7" at bounding box center [464, 184] width 96 height 21
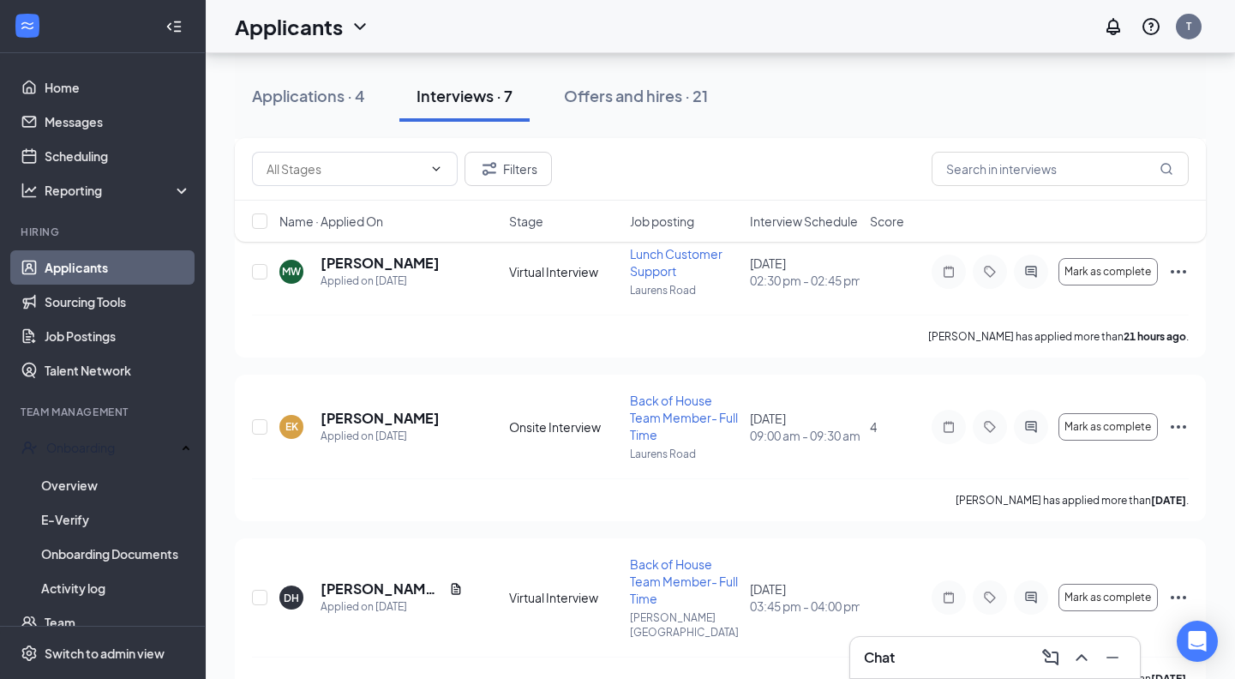
scroll to position [309, 0]
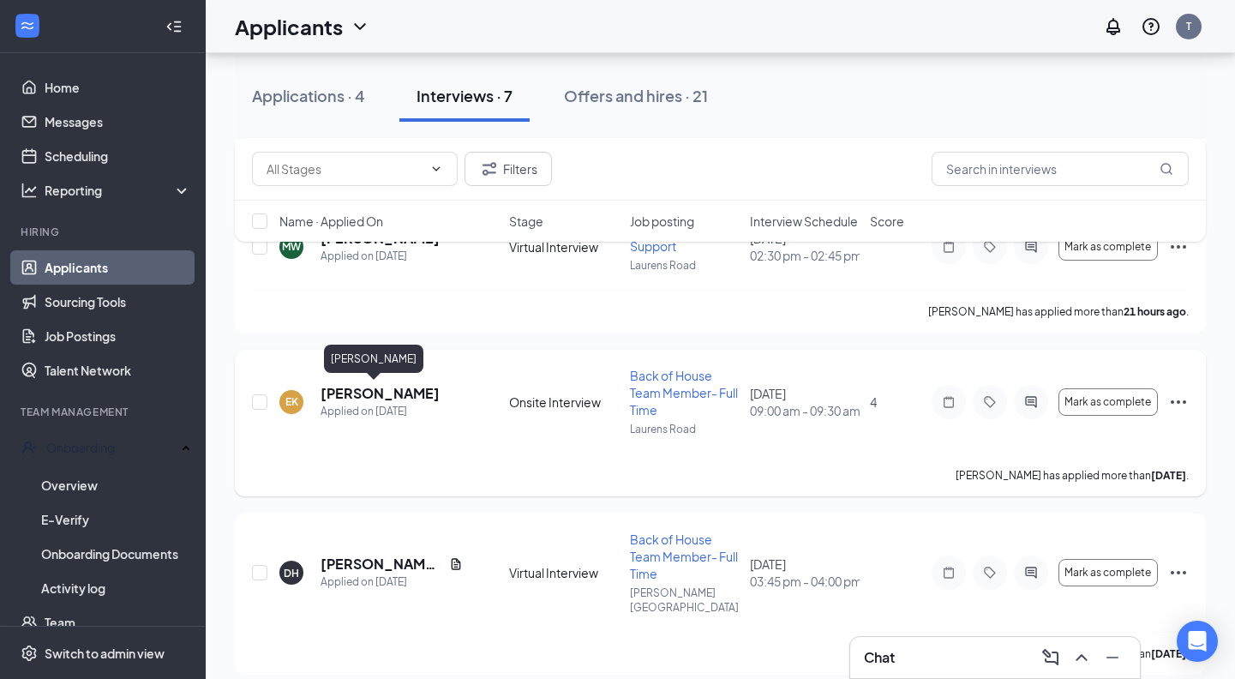
click at [380, 392] on h5 "Emma Keith" at bounding box center [379, 393] width 119 height 19
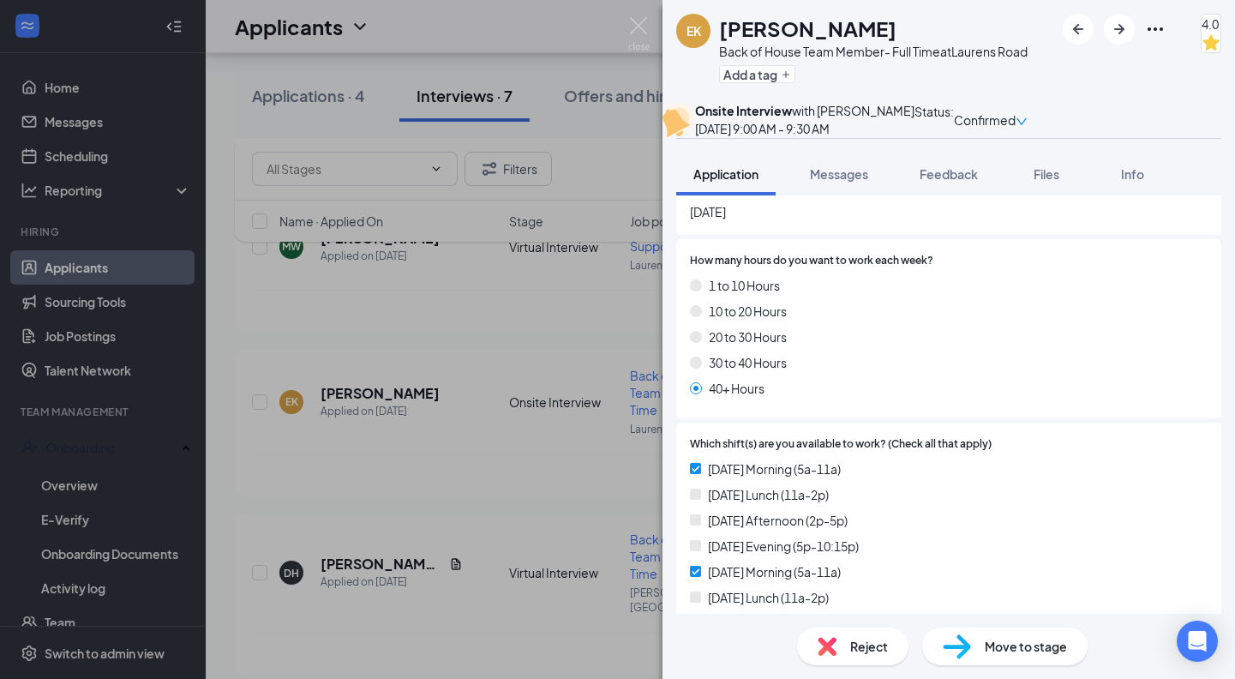
scroll to position [1382, 0]
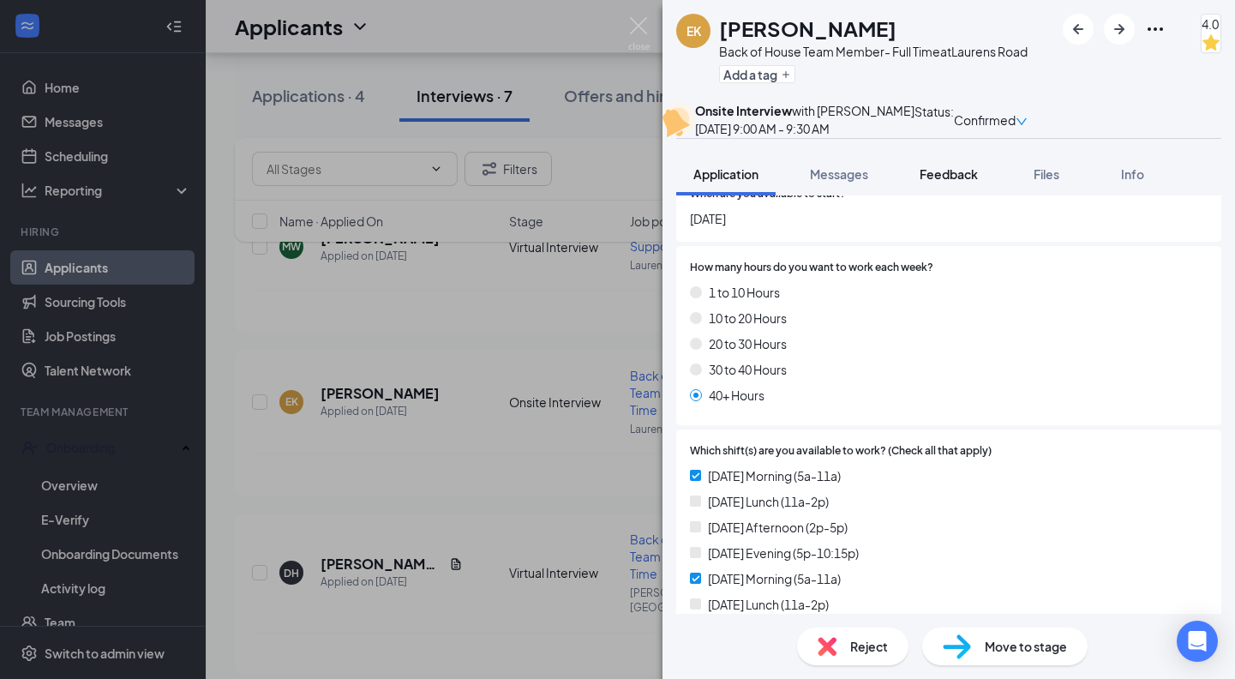
click at [951, 182] on span "Feedback" at bounding box center [948, 173] width 58 height 15
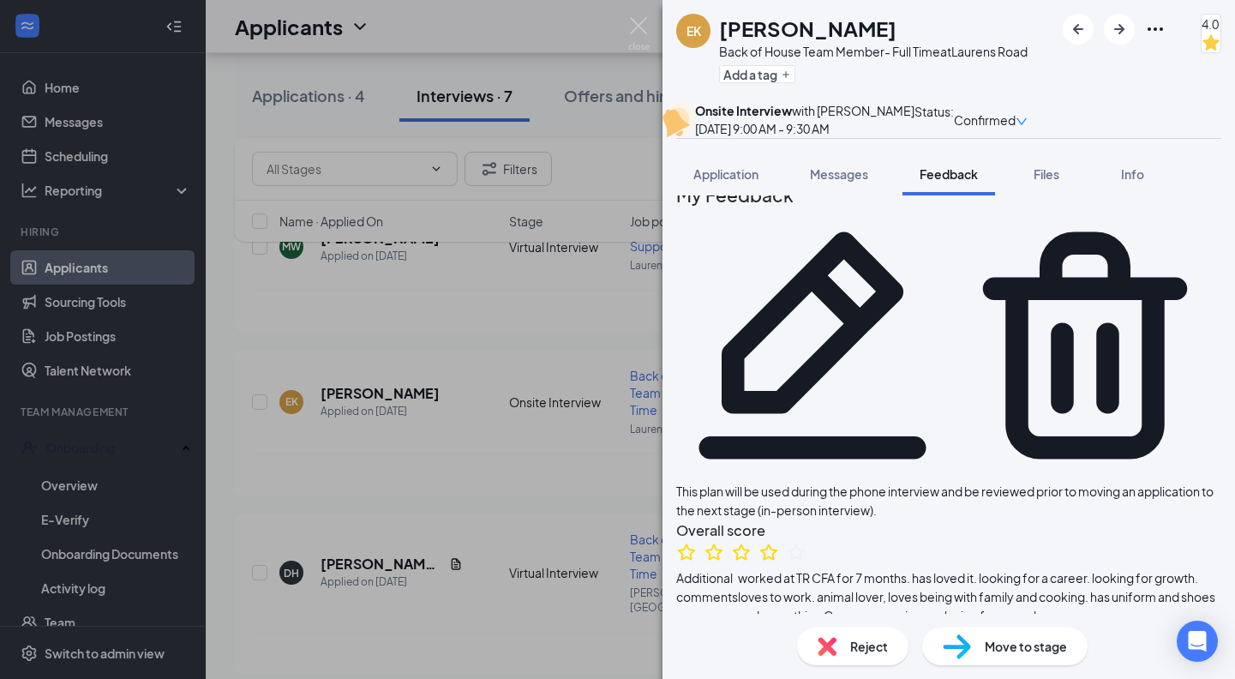
scroll to position [48, 0]
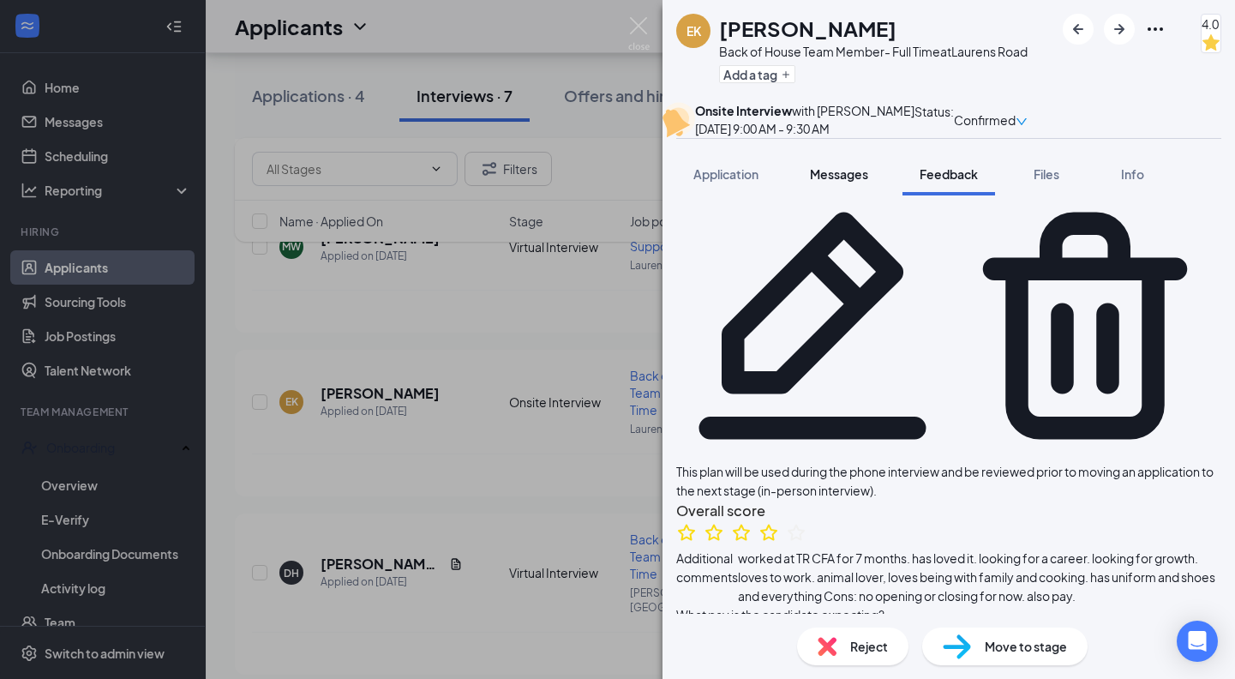
click at [831, 182] on span "Messages" at bounding box center [839, 173] width 58 height 15
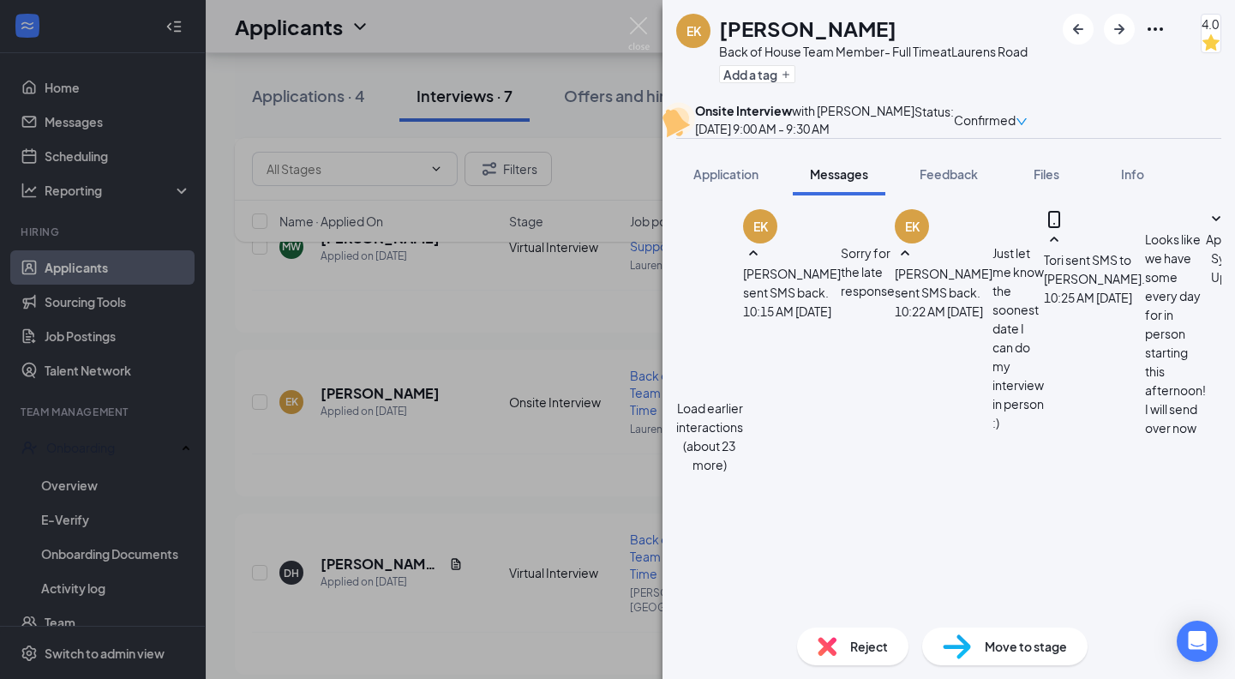
click at [743, 398] on button "Load earlier interactions (about 23 more)" at bounding box center [709, 435] width 67 height 75
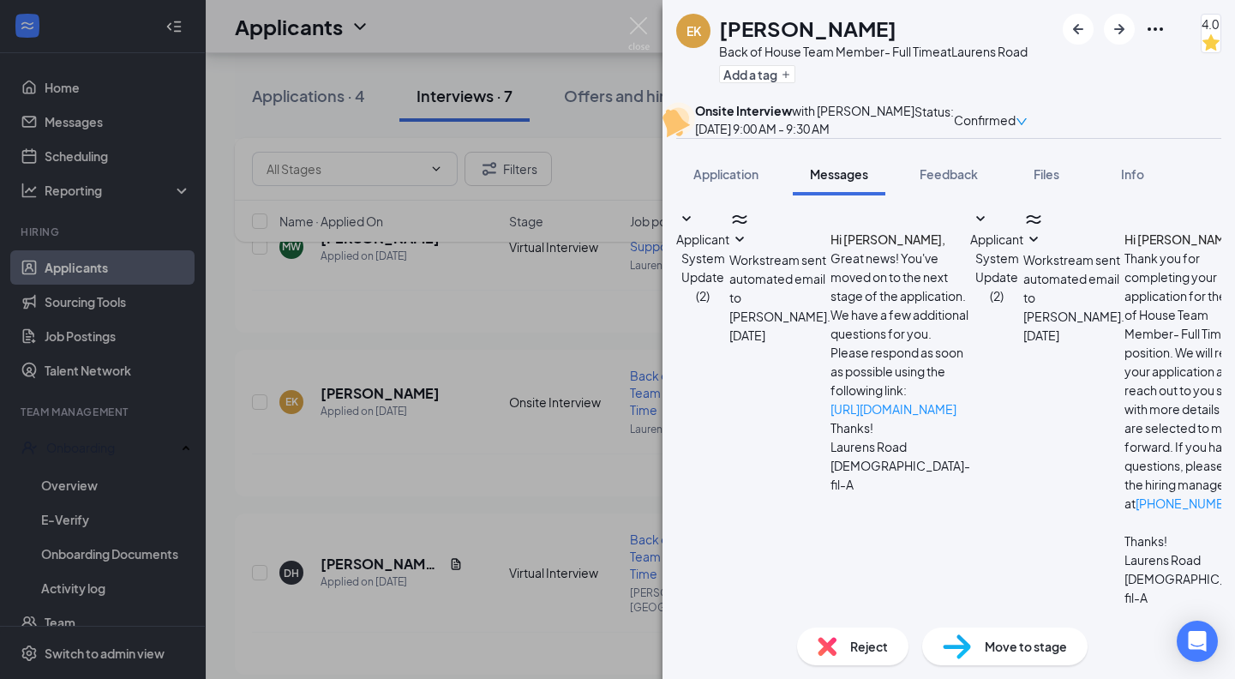
scroll to position [1521, 0]
click at [954, 182] on span "Feedback" at bounding box center [948, 173] width 58 height 15
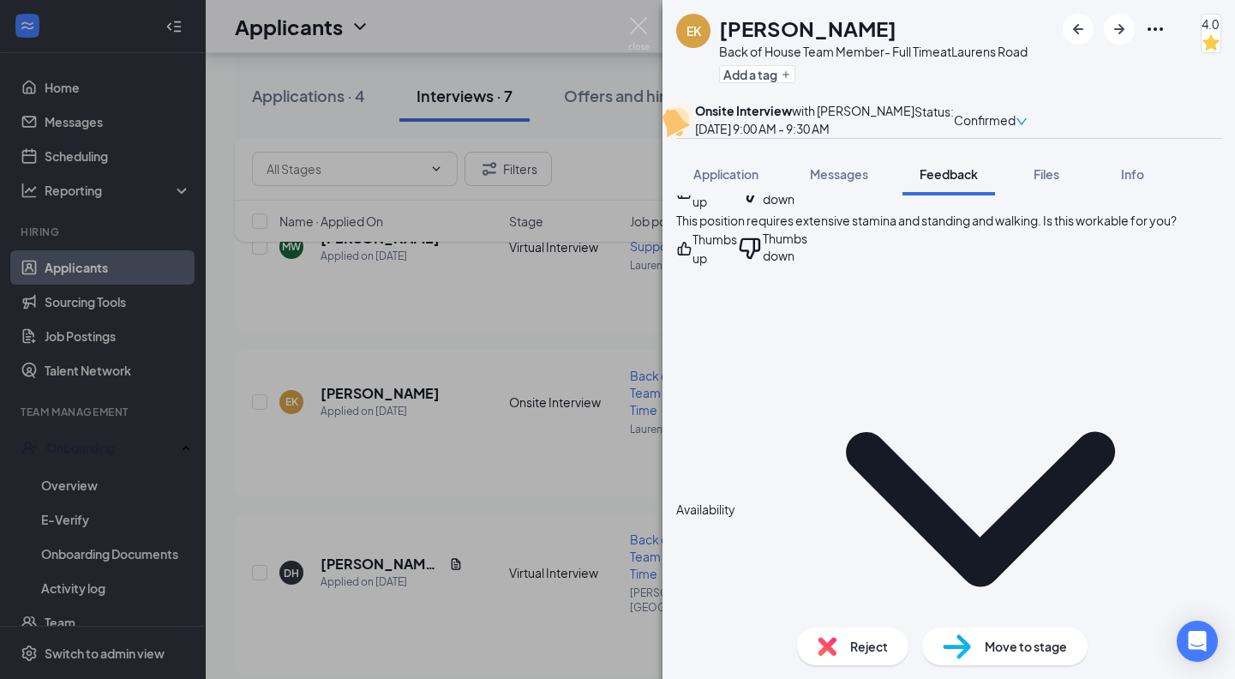
scroll to position [683, 0]
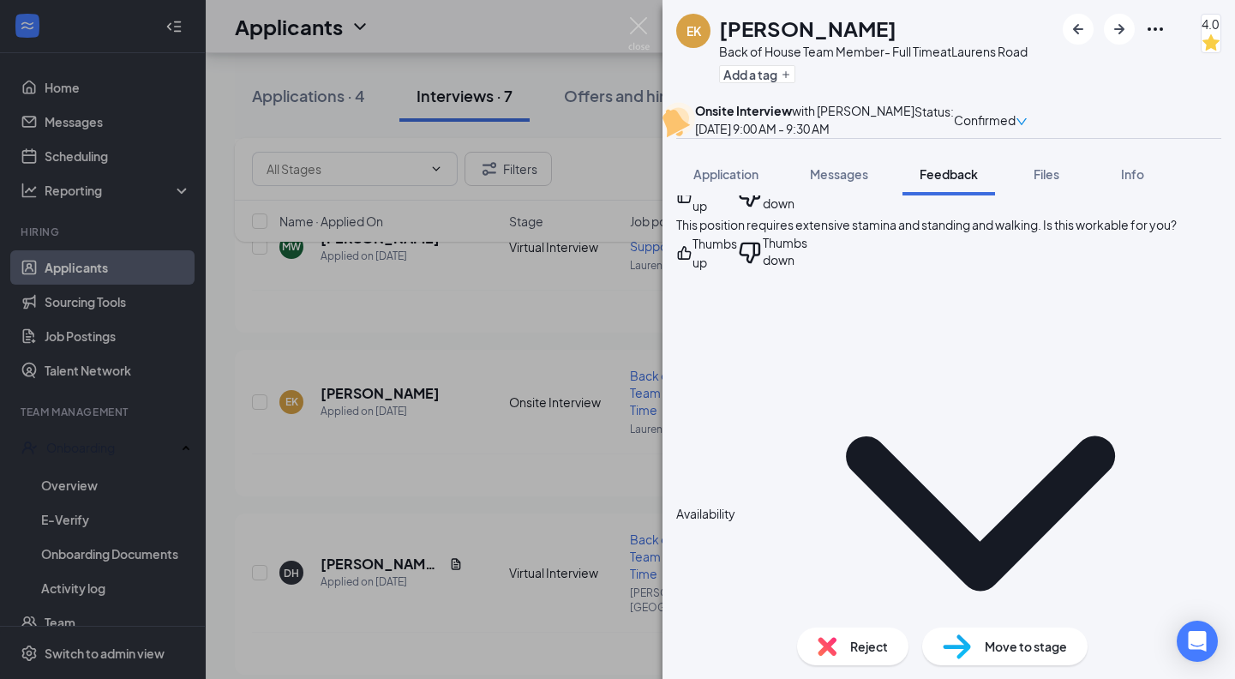
click at [553, 406] on div "EK Emma Keith Back of House Team Member- Full Time at Laurens Road Add a tag 4.…" at bounding box center [617, 339] width 1235 height 679
click at [636, 21] on img at bounding box center [638, 33] width 21 height 33
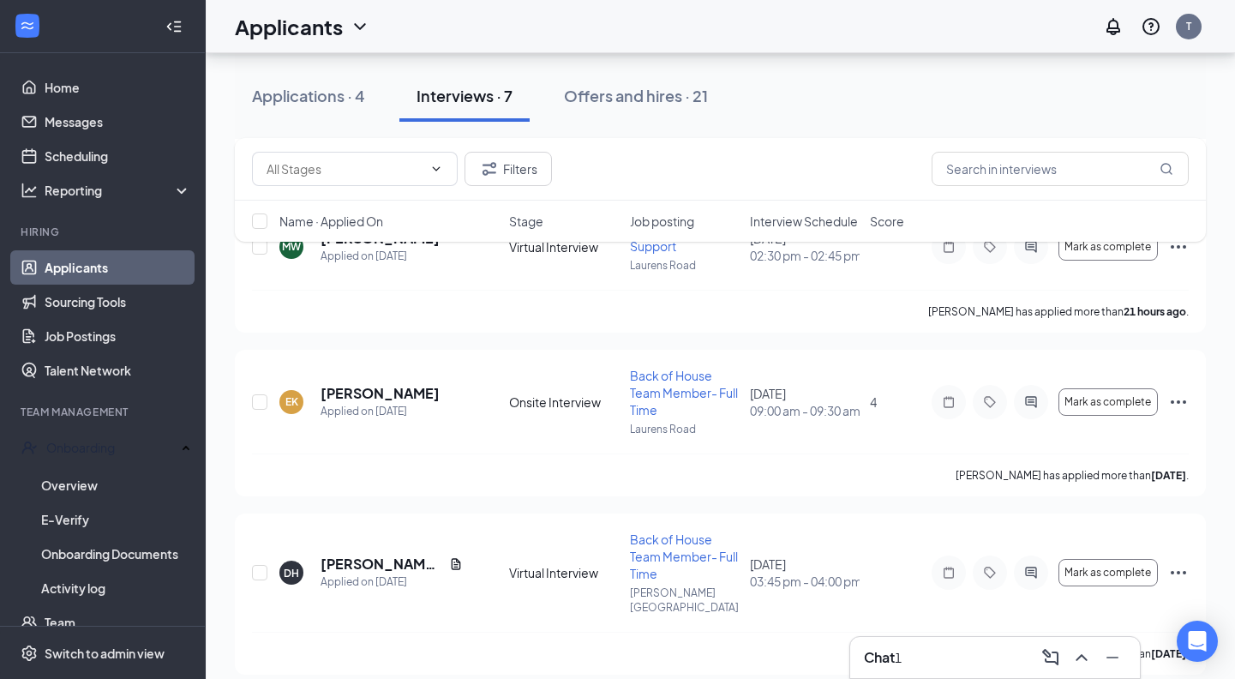
click at [972, 658] on div "Chat 1" at bounding box center [995, 656] width 262 height 27
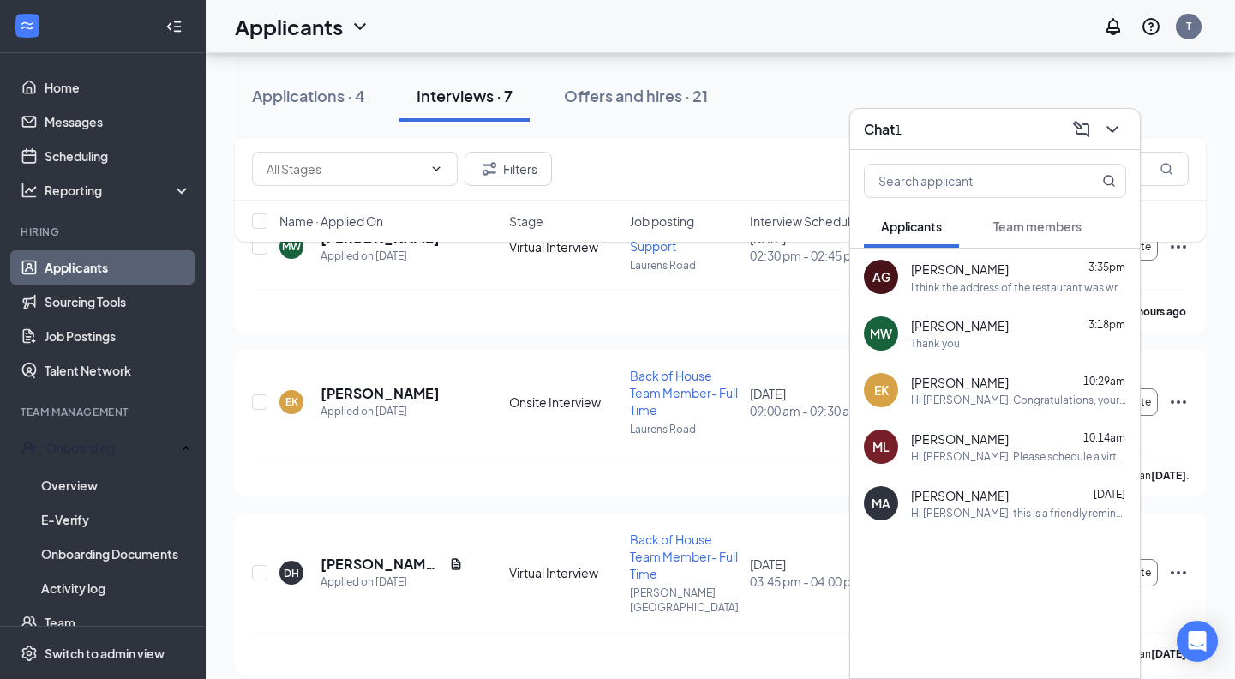
click at [973, 289] on div "I think the address of the restaurant was wrong" at bounding box center [1018, 287] width 215 height 15
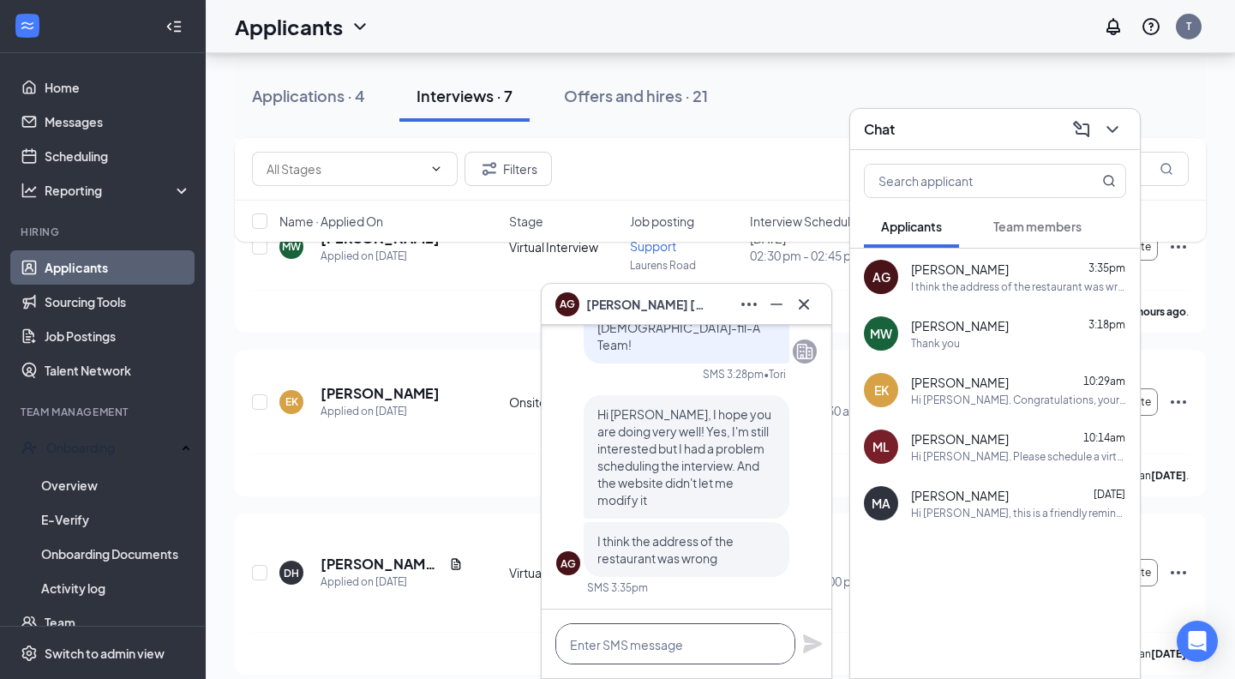
click at [667, 632] on textarea at bounding box center [675, 643] width 240 height 41
type textarea "T"
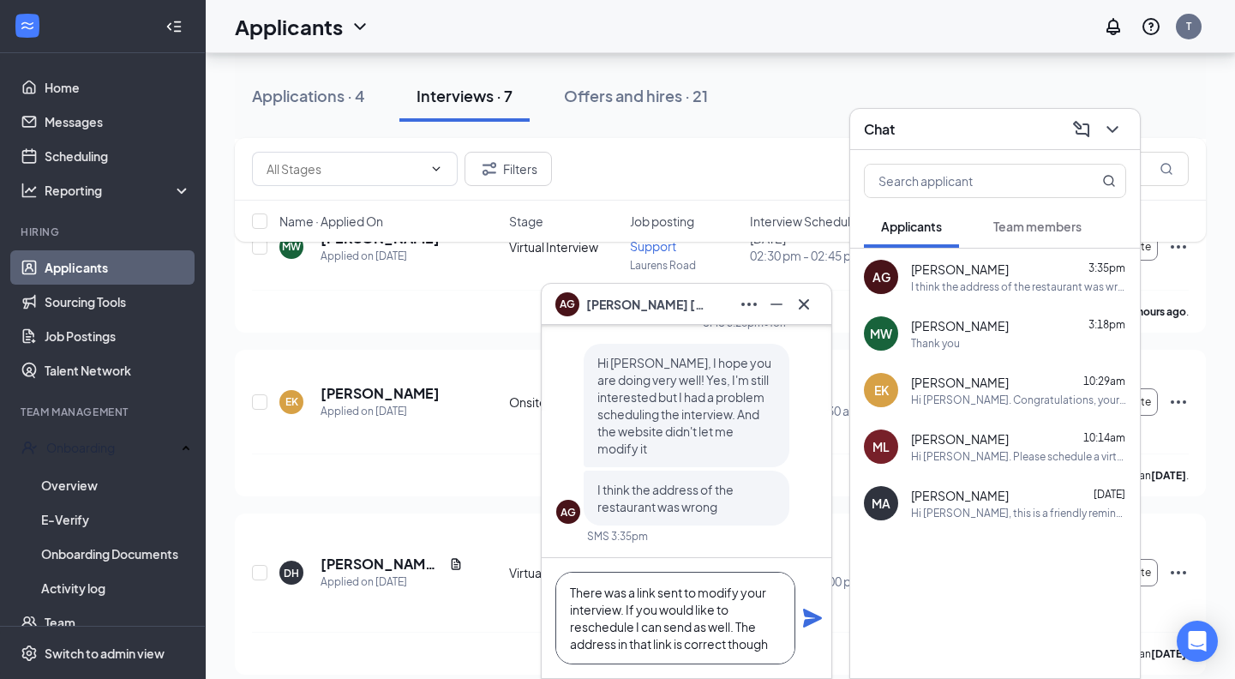
type textarea "There was a link sent to modify your interview. If you would like to reschedule…"
click at [828, 610] on div "There was a link sent to modify your interview. If you would like to reschedule…" at bounding box center [686, 618] width 290 height 120
click at [820, 615] on icon "Plane" at bounding box center [812, 617] width 21 height 21
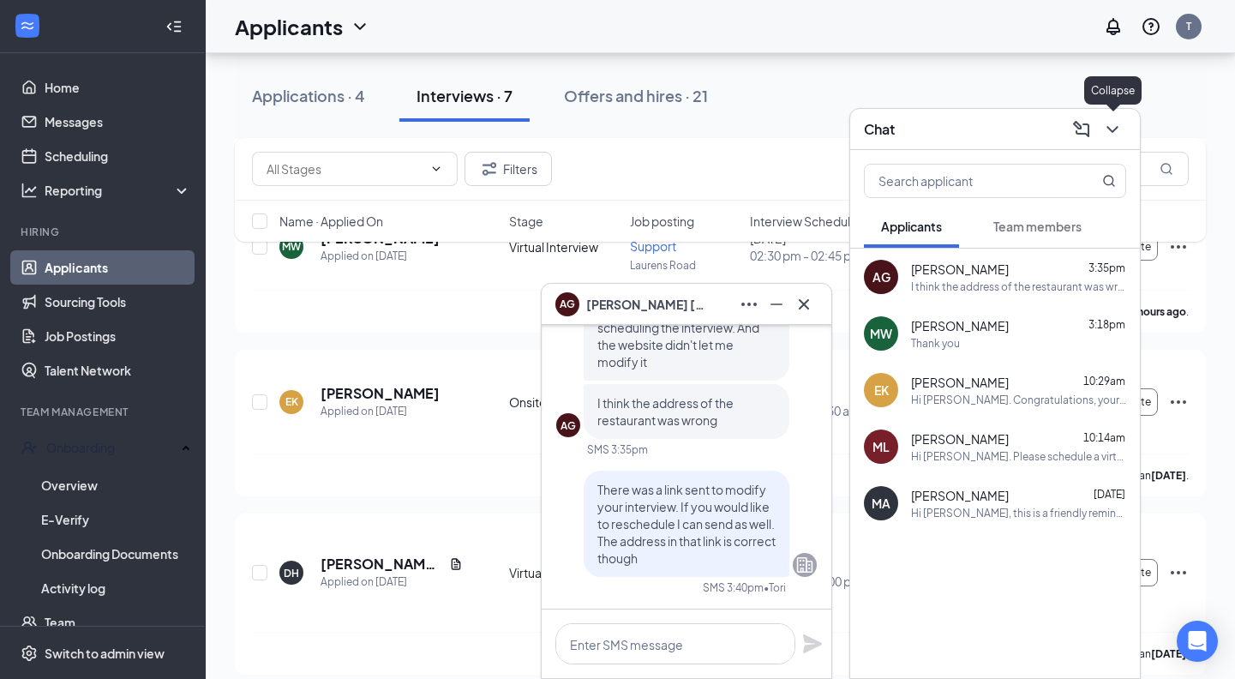
click at [1118, 130] on icon "ChevronDown" at bounding box center [1112, 129] width 21 height 21
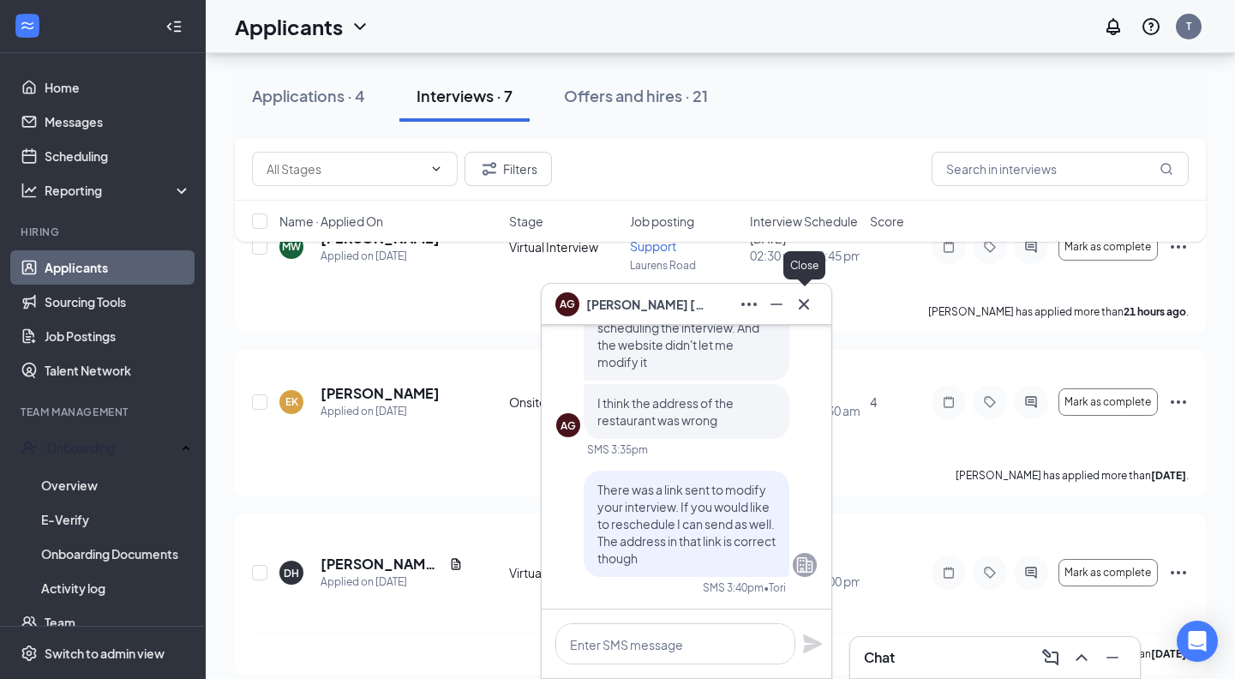
click at [808, 301] on icon "Cross" at bounding box center [803, 304] width 21 height 21
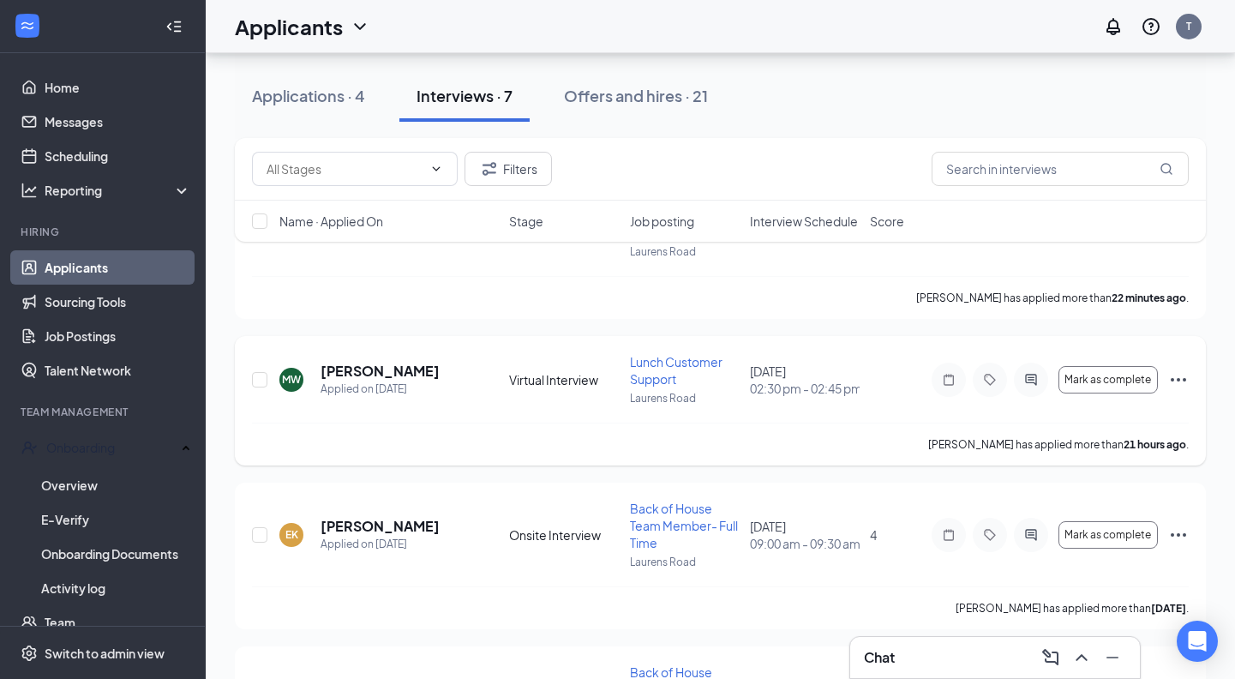
scroll to position [161, 0]
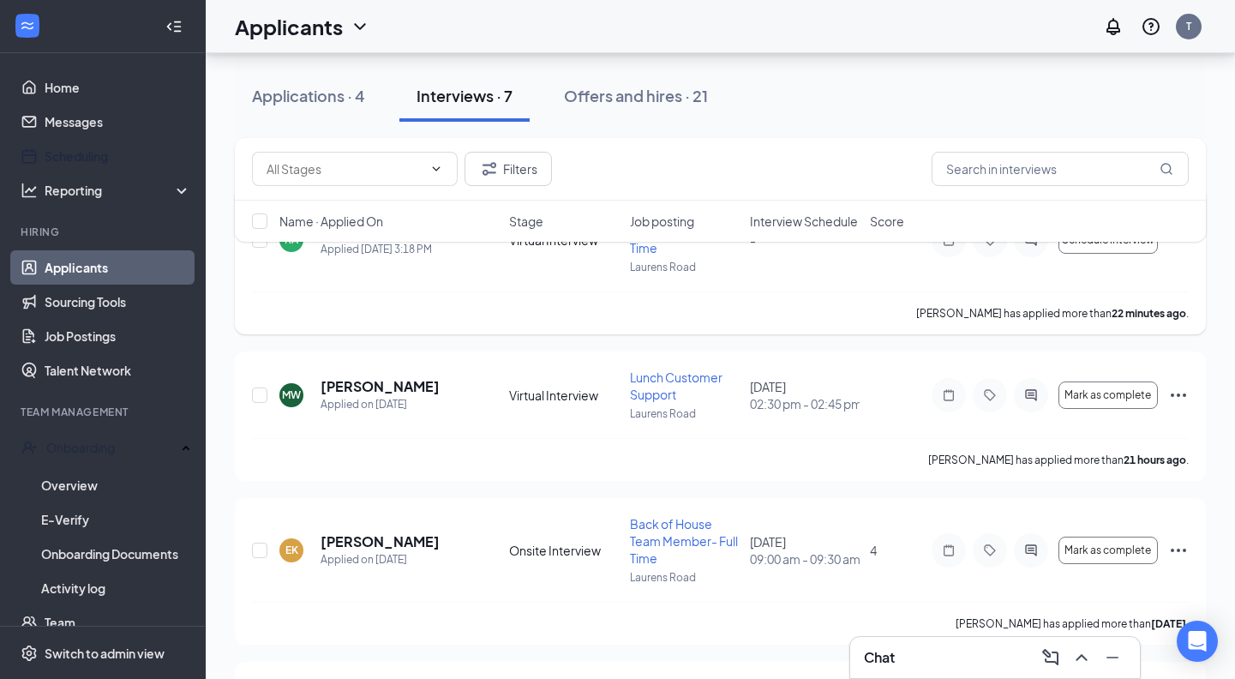
drag, startPoint x: 129, startPoint y: 158, endPoint x: 421, endPoint y: 331, distance: 339.1
click at [129, 158] on link "Scheduling" at bounding box center [118, 156] width 147 height 34
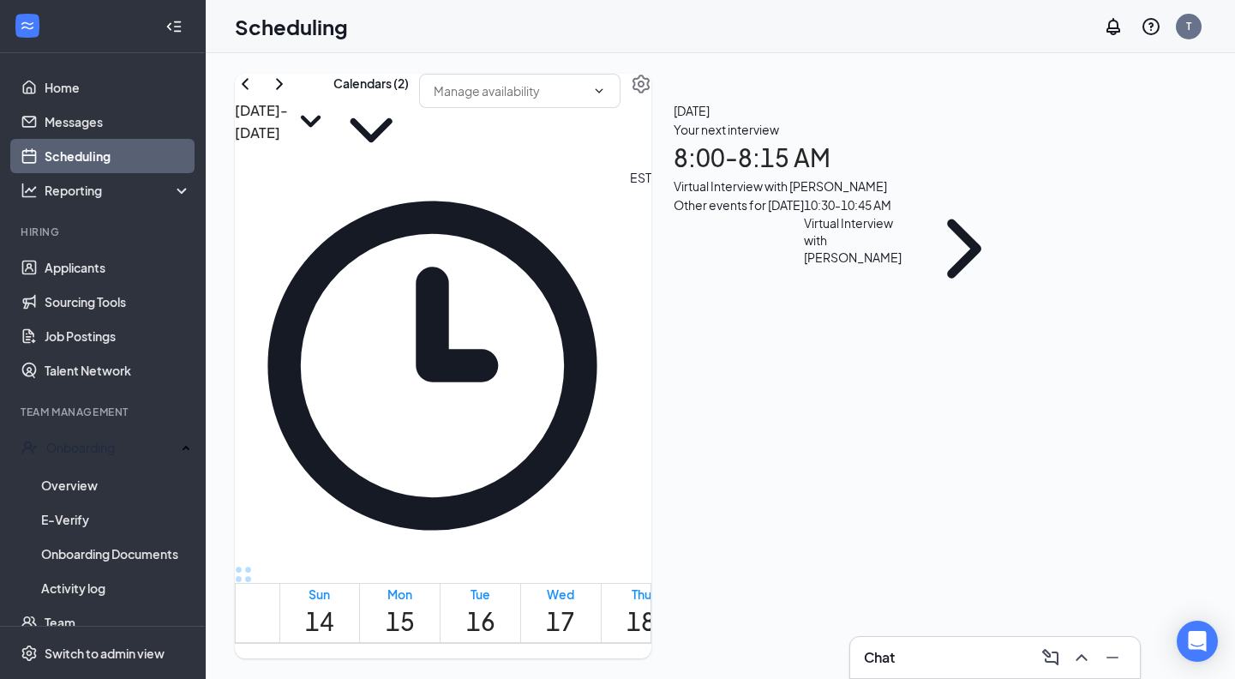
scroll to position [836, 0]
click at [941, 652] on div "Chat" at bounding box center [995, 656] width 262 height 27
click at [1085, 656] on icon "ChevronUp" at bounding box center [1081, 657] width 21 height 21
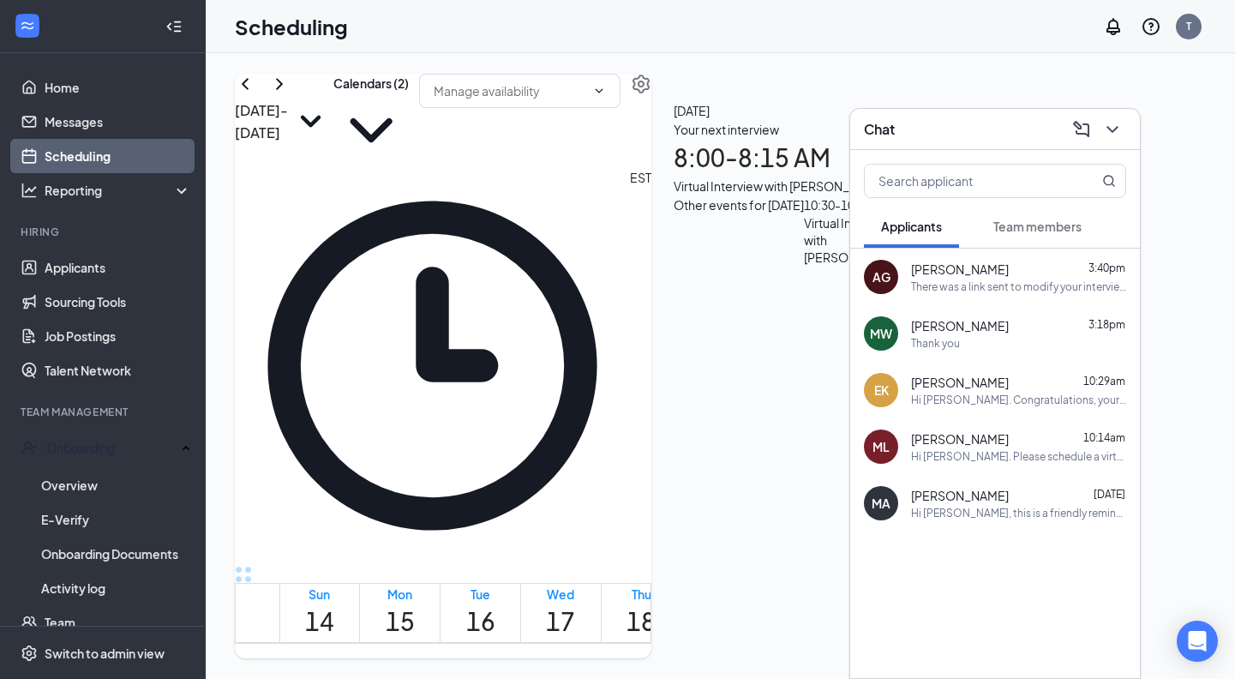
click at [962, 285] on div "There was a link sent to modify your interview. If you would like to reschedule…" at bounding box center [1018, 286] width 215 height 15
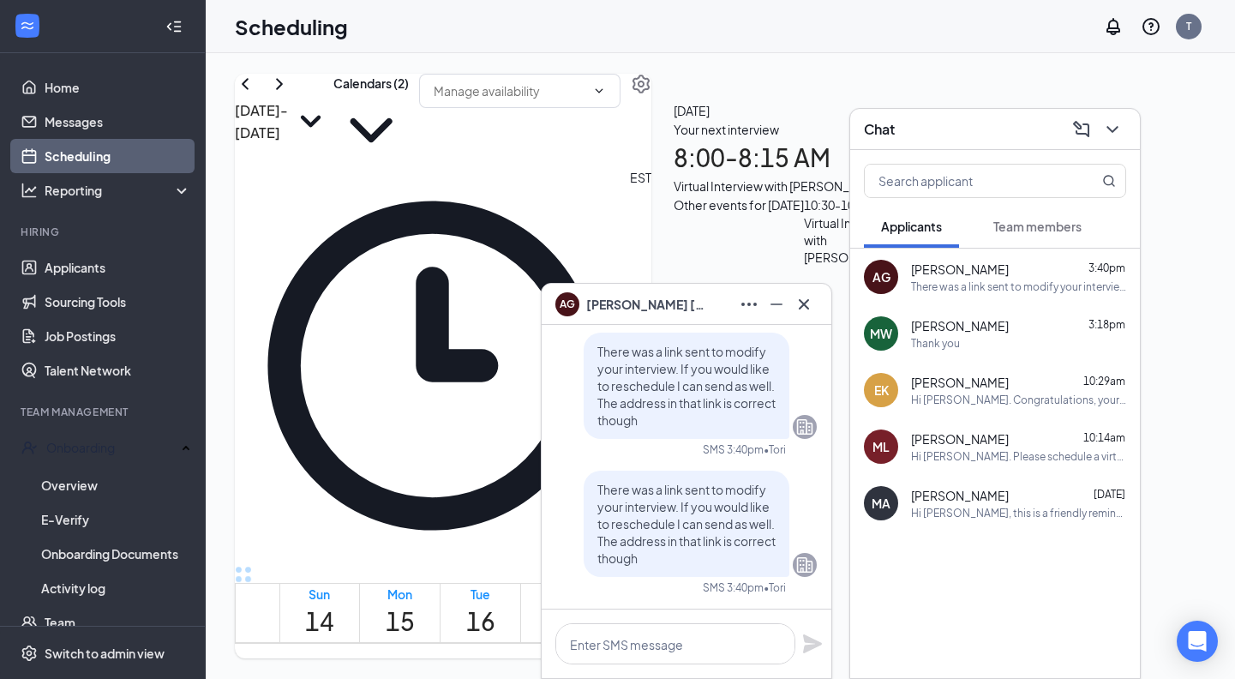
scroll to position [0, 0]
click at [800, 311] on icon "Cross" at bounding box center [803, 304] width 21 height 21
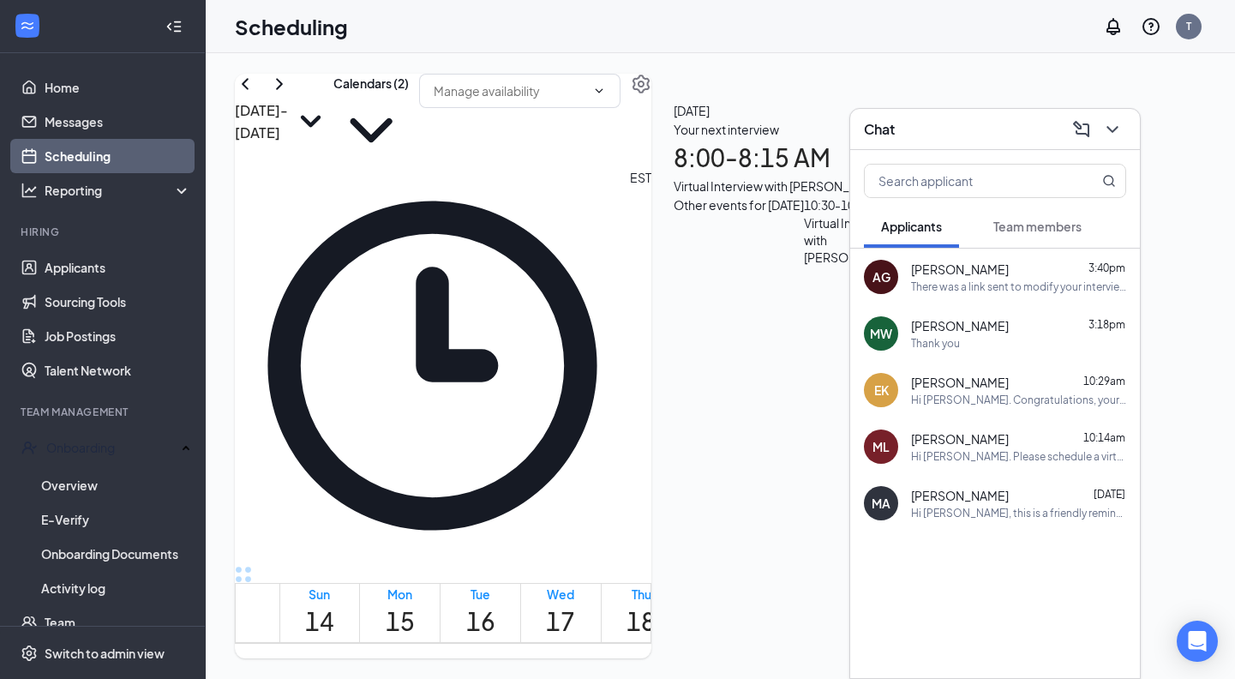
click at [1114, 128] on icon "ChevronDown" at bounding box center [1112, 129] width 21 height 21
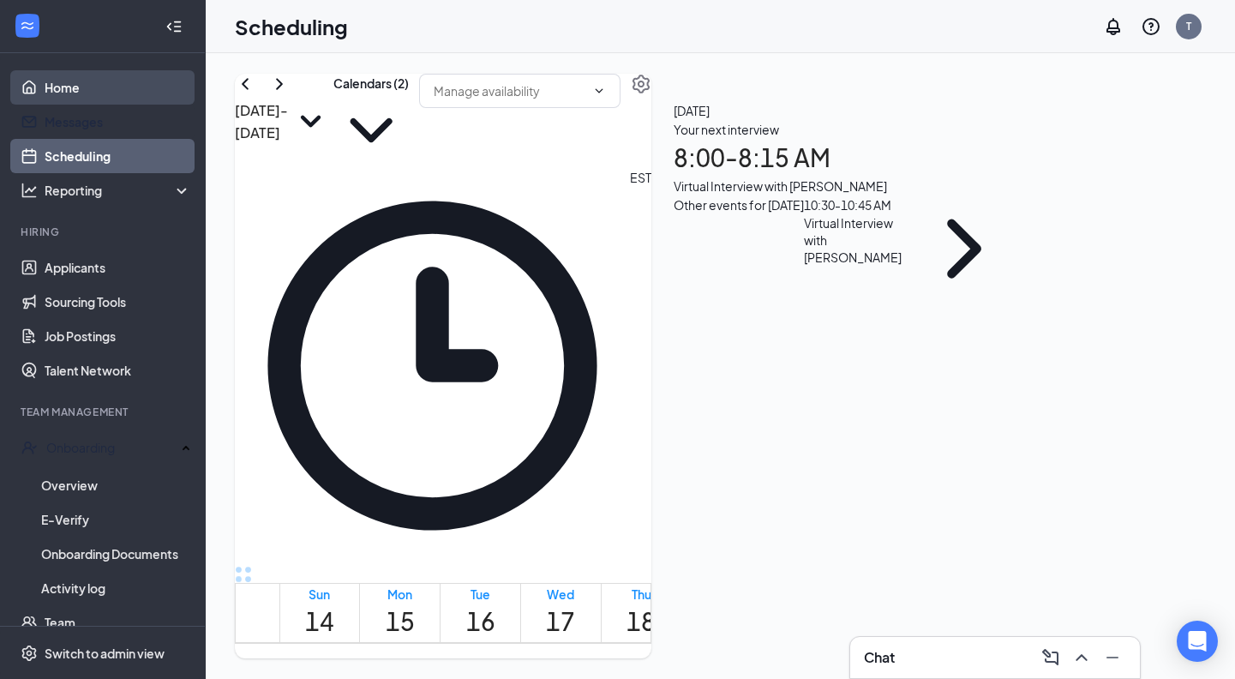
click at [95, 99] on link "Home" at bounding box center [118, 87] width 147 height 34
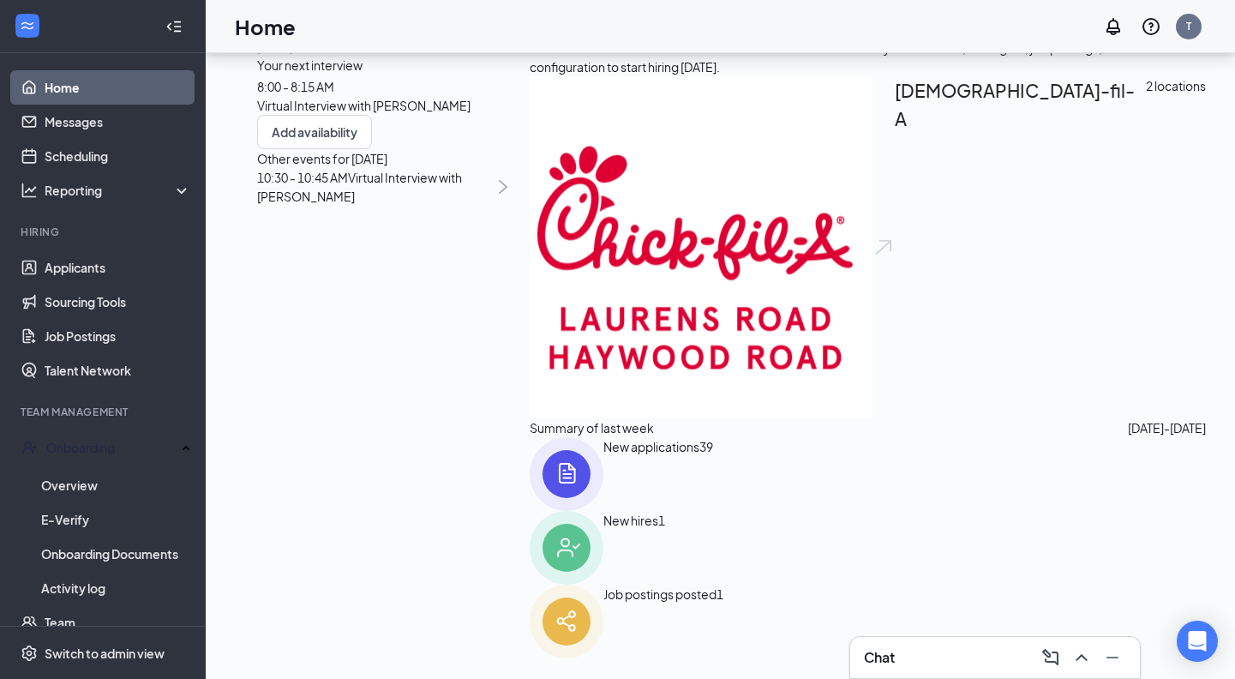
scroll to position [158, 0]
click at [716, 584] on div "Job postings posted" at bounding box center [659, 621] width 113 height 74
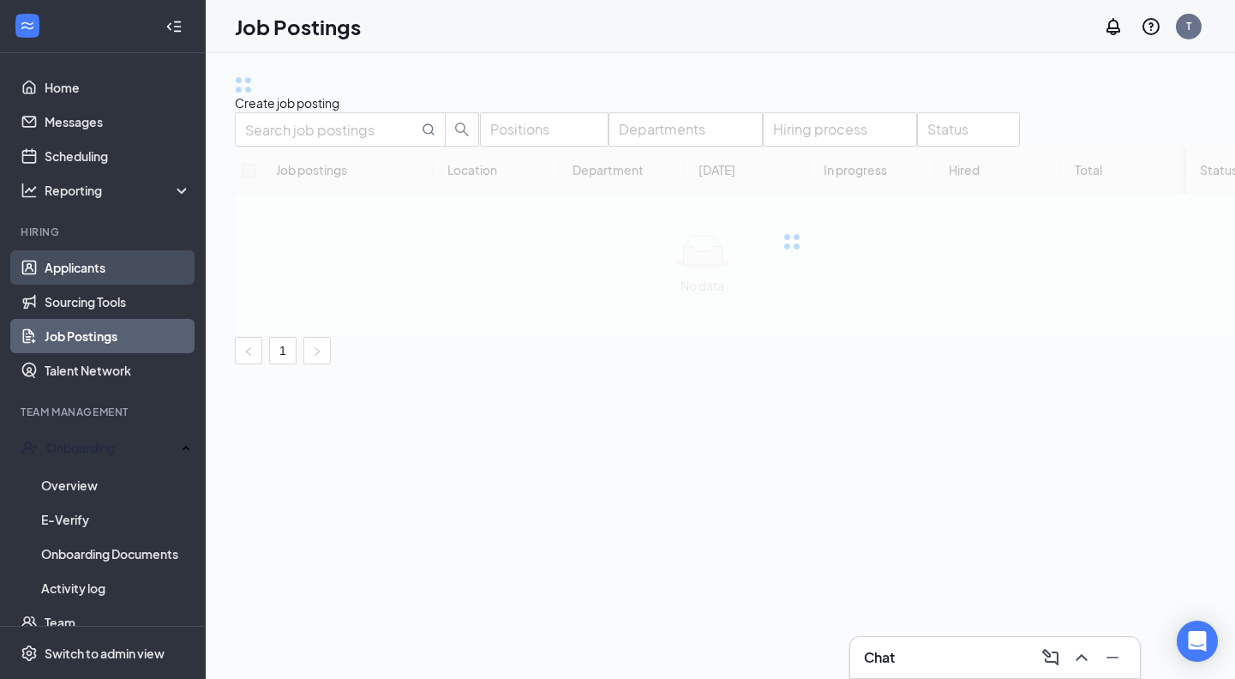
click at [107, 263] on link "Applicants" at bounding box center [118, 267] width 147 height 34
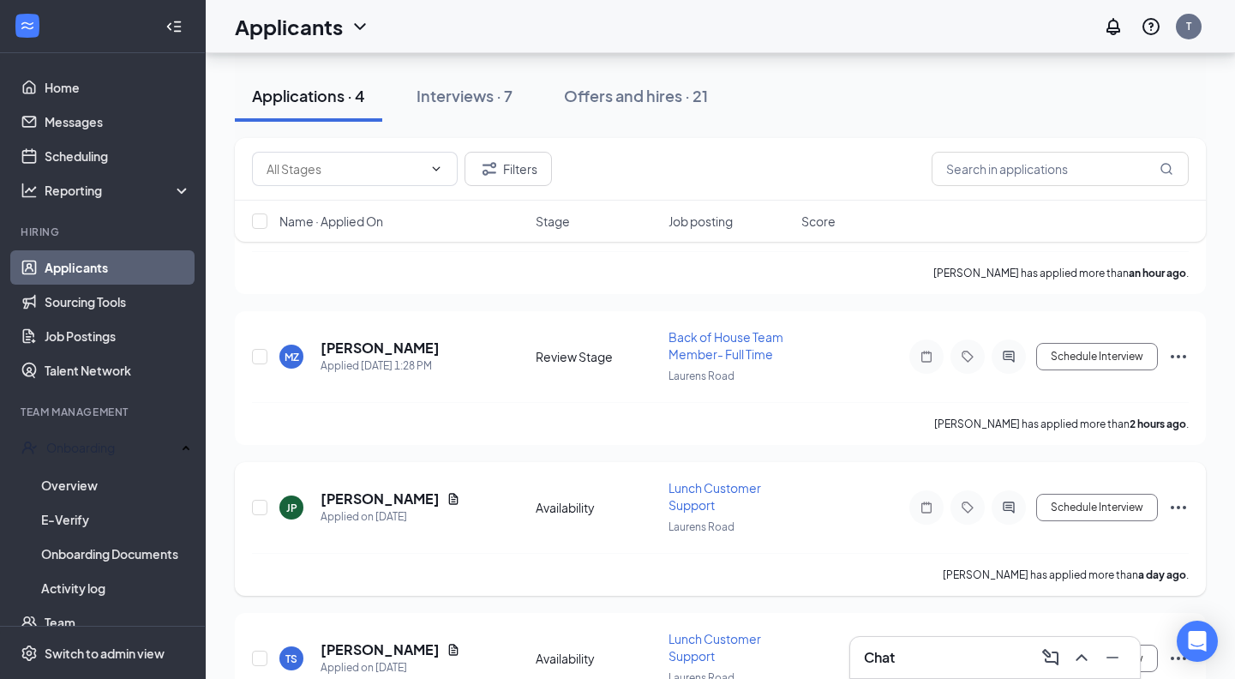
scroll to position [189, 0]
click at [448, 94] on div "Interviews · 7" at bounding box center [464, 95] width 96 height 21
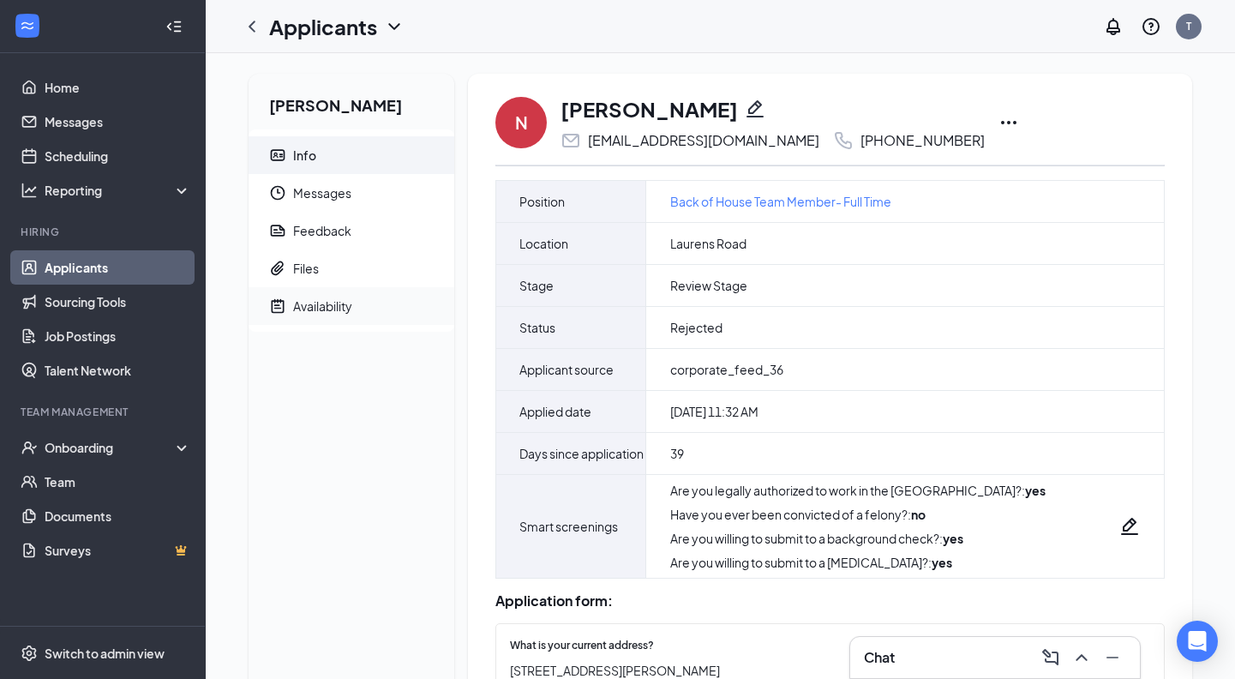
click at [377, 307] on span "Availability" at bounding box center [366, 306] width 147 height 38
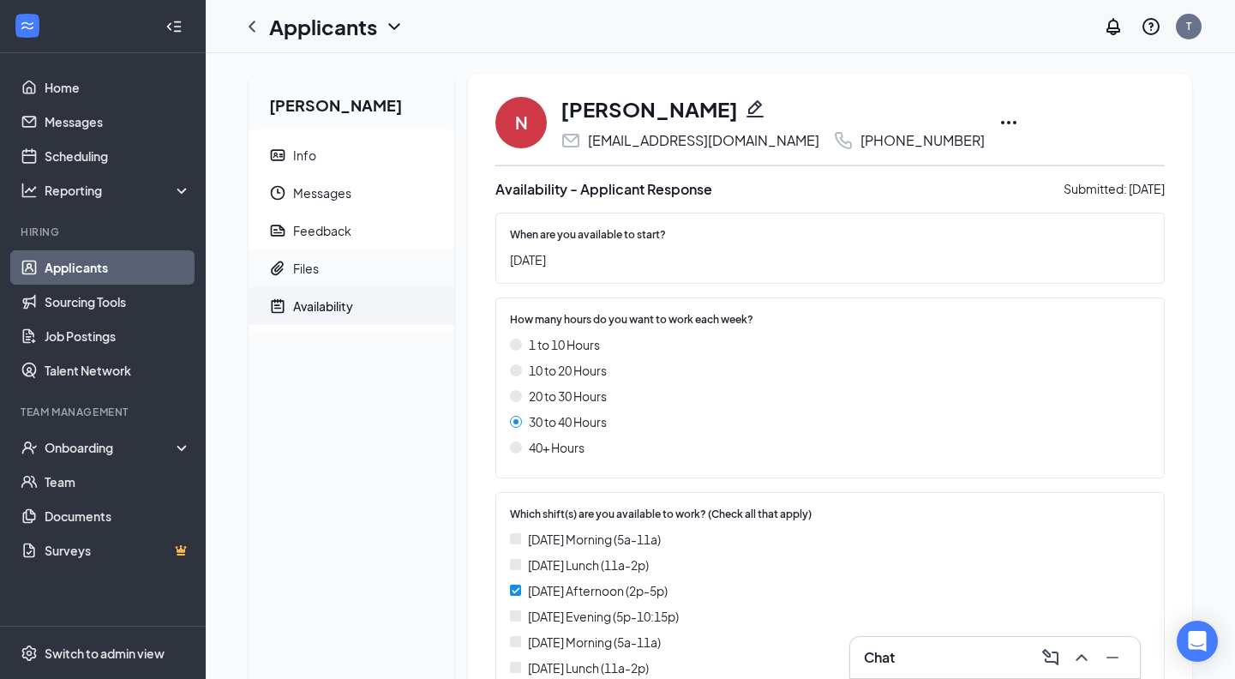
click at [335, 265] on span "Files" at bounding box center [366, 268] width 147 height 38
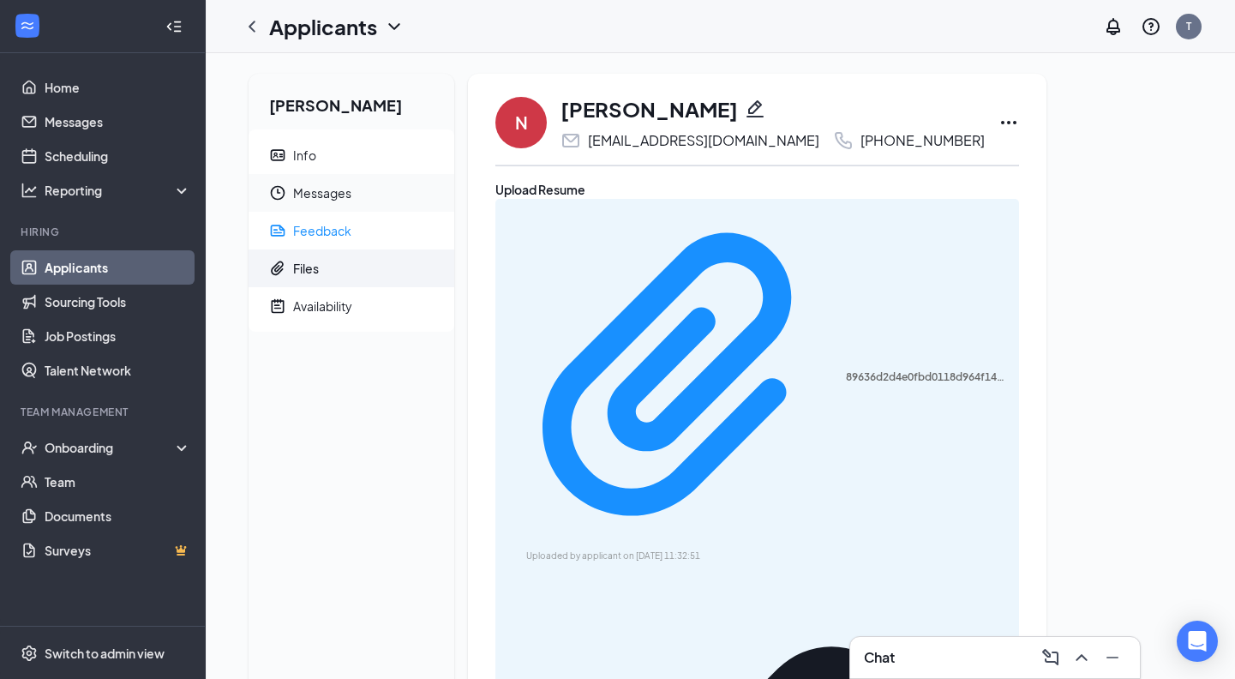
click at [349, 234] on div "Feedback" at bounding box center [322, 230] width 58 height 17
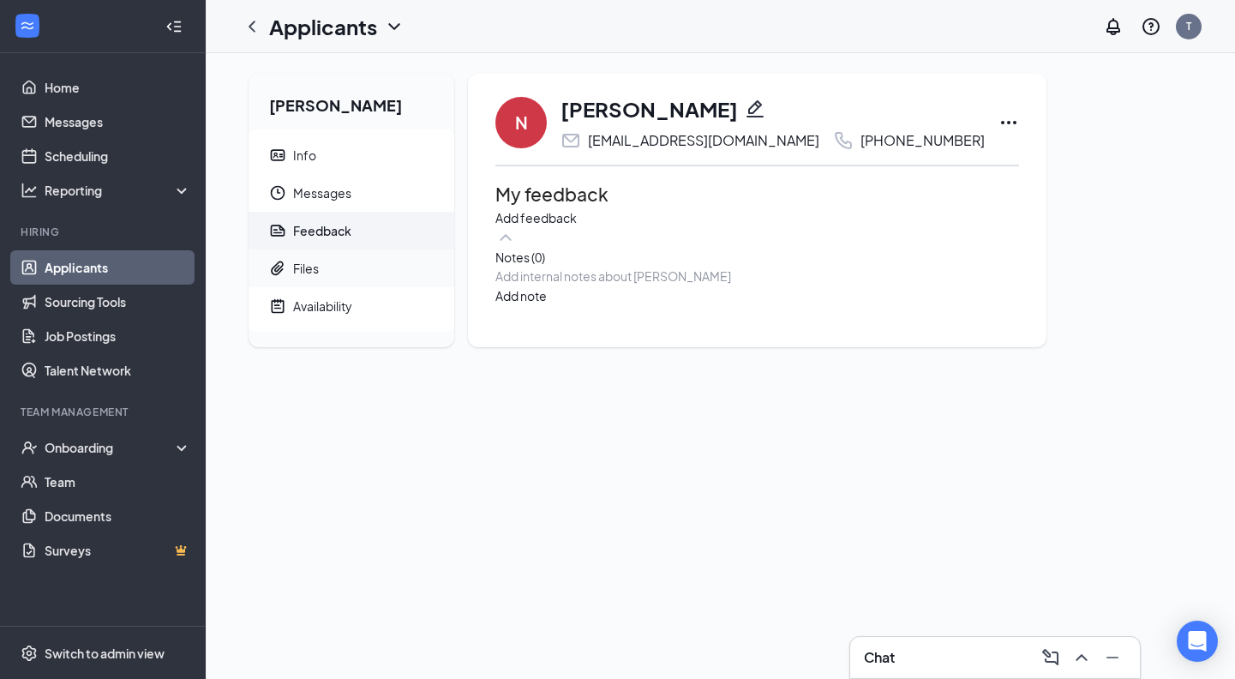
click at [334, 264] on span "Files" at bounding box center [366, 268] width 147 height 38
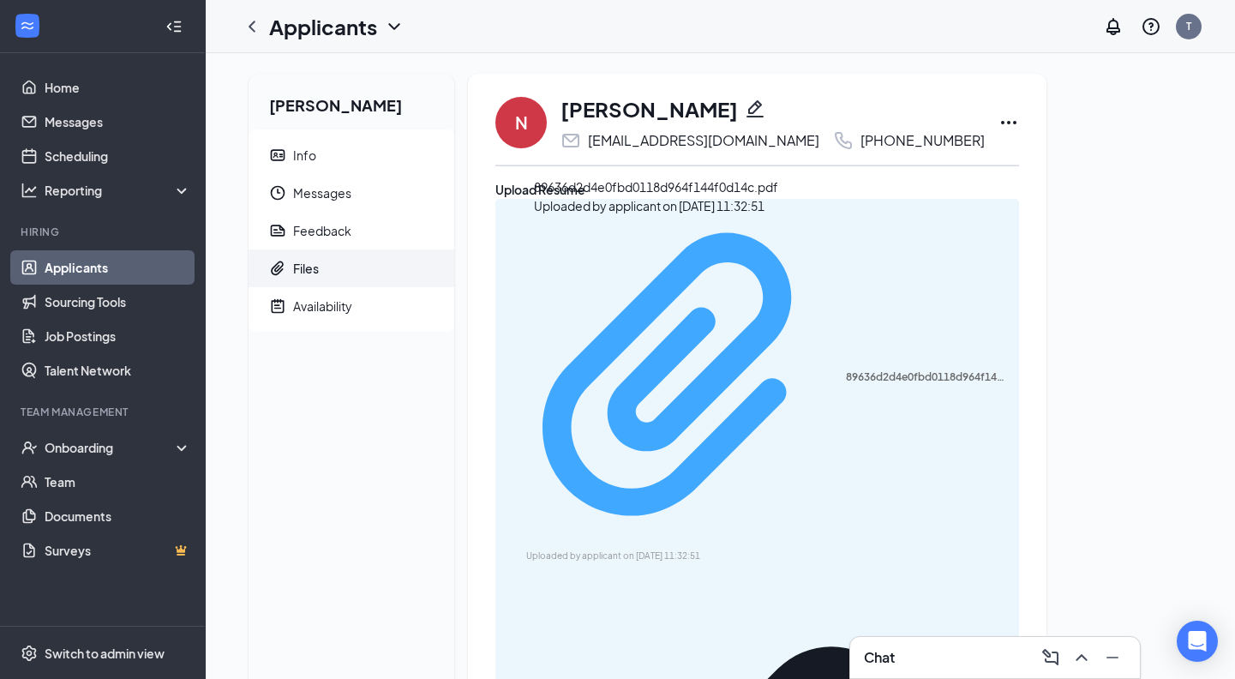
click at [846, 370] on div "89636d2d4e0fbd0118d964f144f0d14c.pdf" at bounding box center [927, 377] width 163 height 14
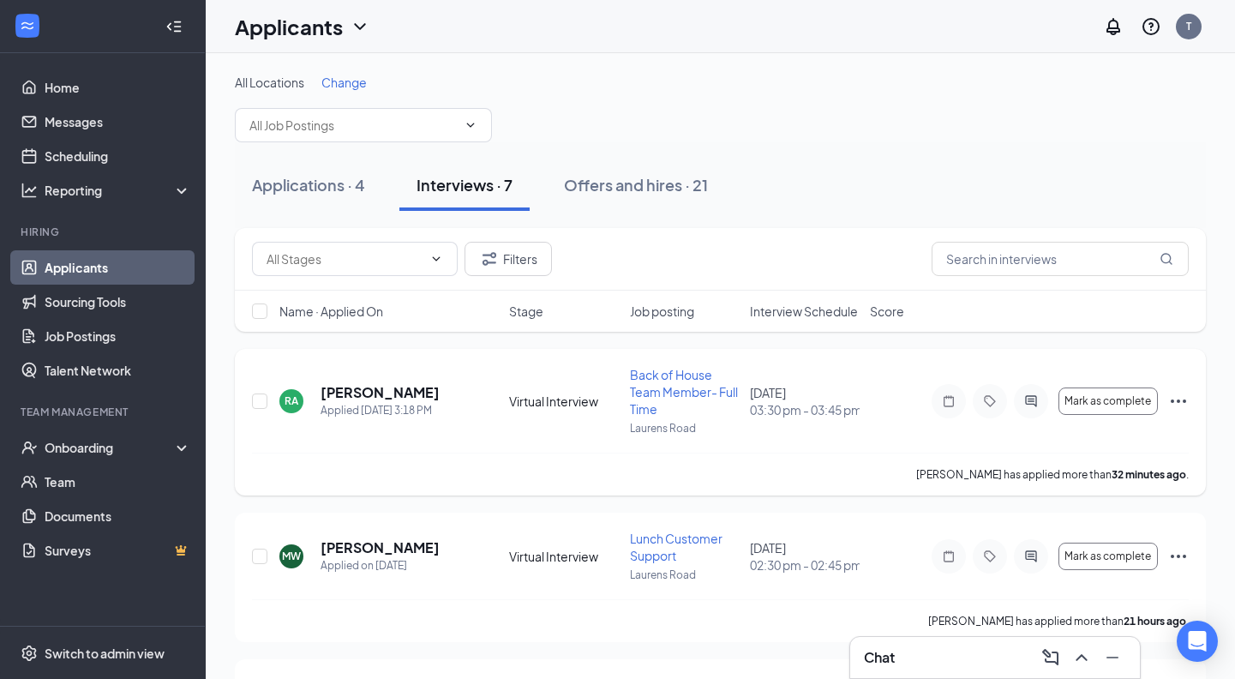
click at [416, 391] on h5 "[PERSON_NAME]" at bounding box center [379, 392] width 119 height 19
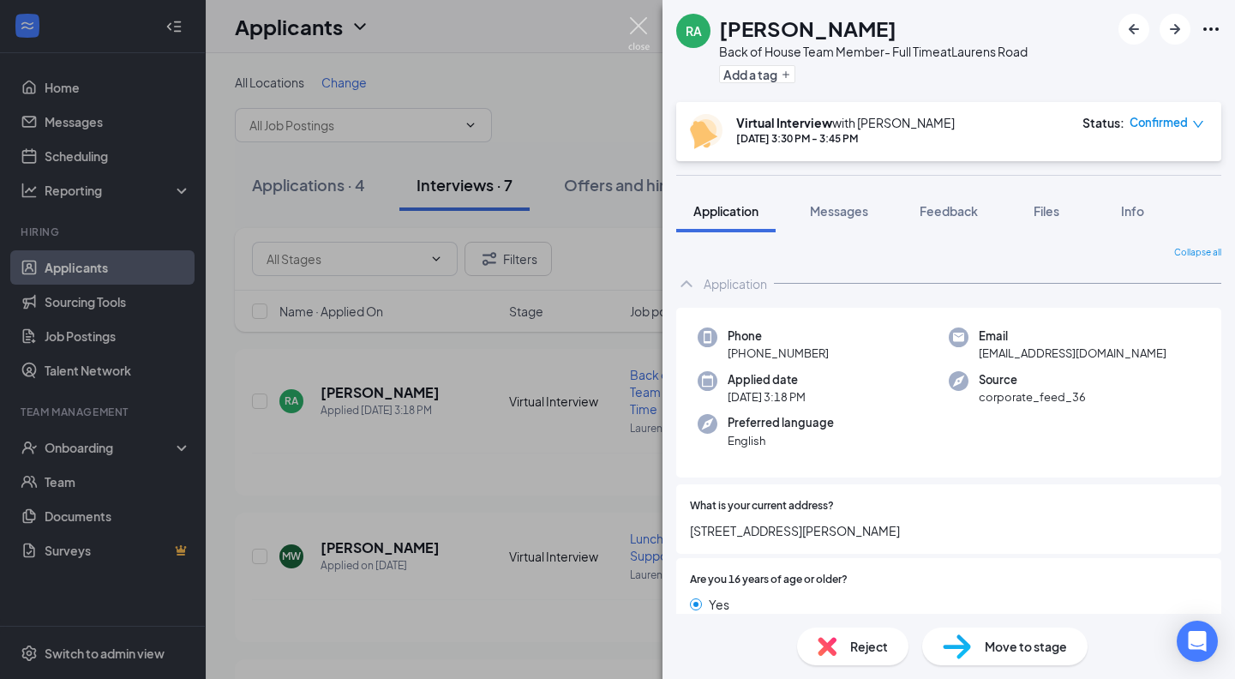
click at [635, 21] on img at bounding box center [638, 33] width 21 height 33
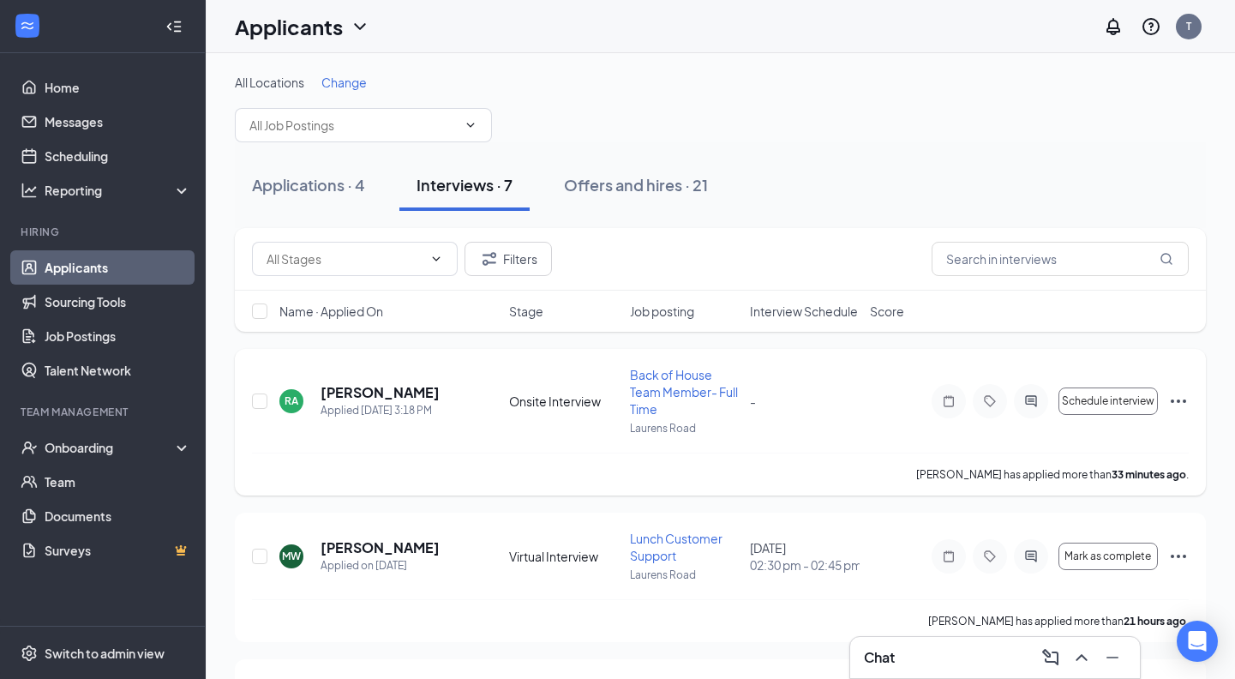
click at [422, 398] on h5 "Rebecca Armstrong" at bounding box center [379, 392] width 119 height 19
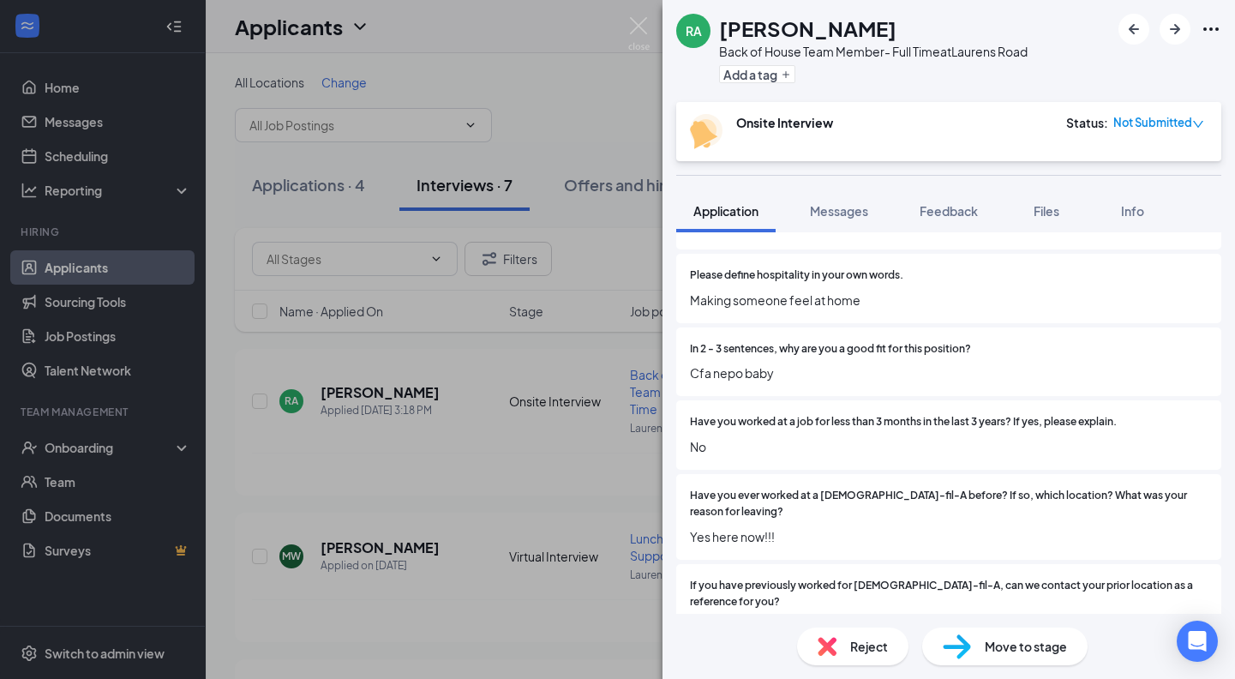
scroll to position [2913, 0]
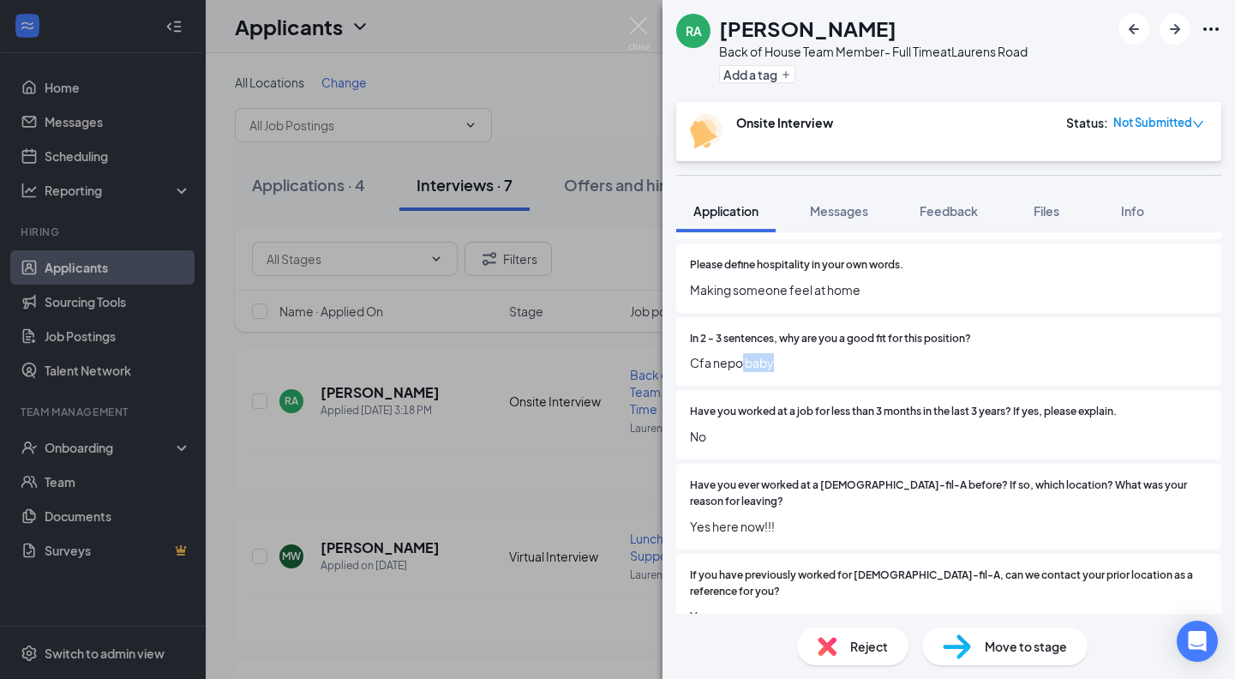
drag, startPoint x: 781, startPoint y: 347, endPoint x: 738, endPoint y: 349, distance: 42.9
click at [738, 353] on span "Cfa nepo baby" at bounding box center [948, 362] width 517 height 19
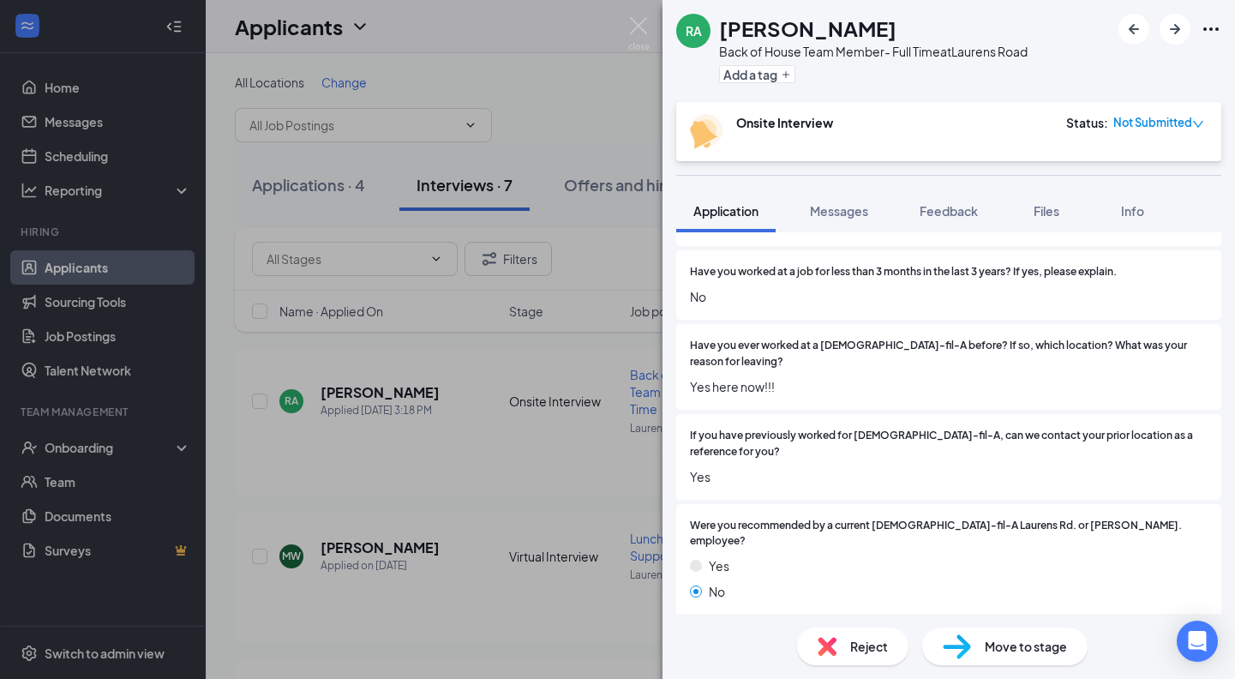
scroll to position [3052, 0]
drag, startPoint x: 709, startPoint y: 327, endPoint x: 827, endPoint y: 340, distance: 118.9
click at [856, 338] on span "Have you ever worked at a [DEMOGRAPHIC_DATA]-fil-A before? If so, which locatio…" at bounding box center [948, 354] width 517 height 33
click at [753, 378] on span "Yes here now!!!" at bounding box center [948, 387] width 517 height 19
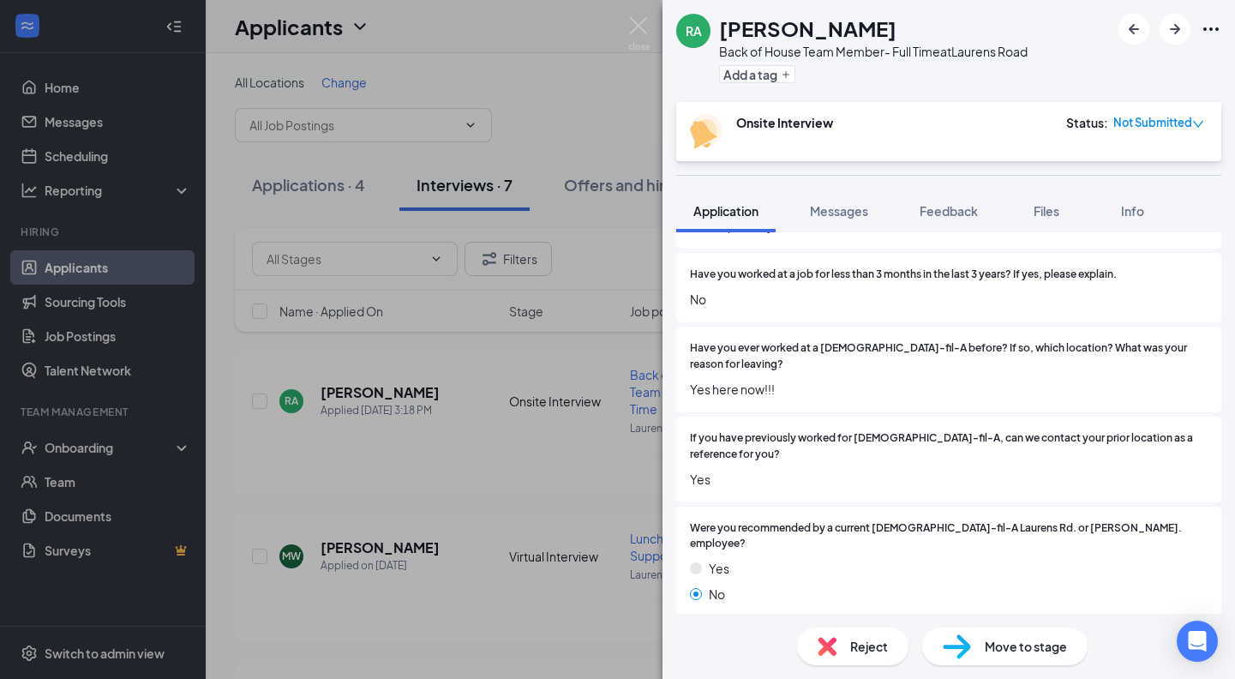
click at [568, 515] on div "RA Rebecca Armstrong Back of House Team Member- Full Time at Laurens Road Add a…" at bounding box center [617, 339] width 1235 height 679
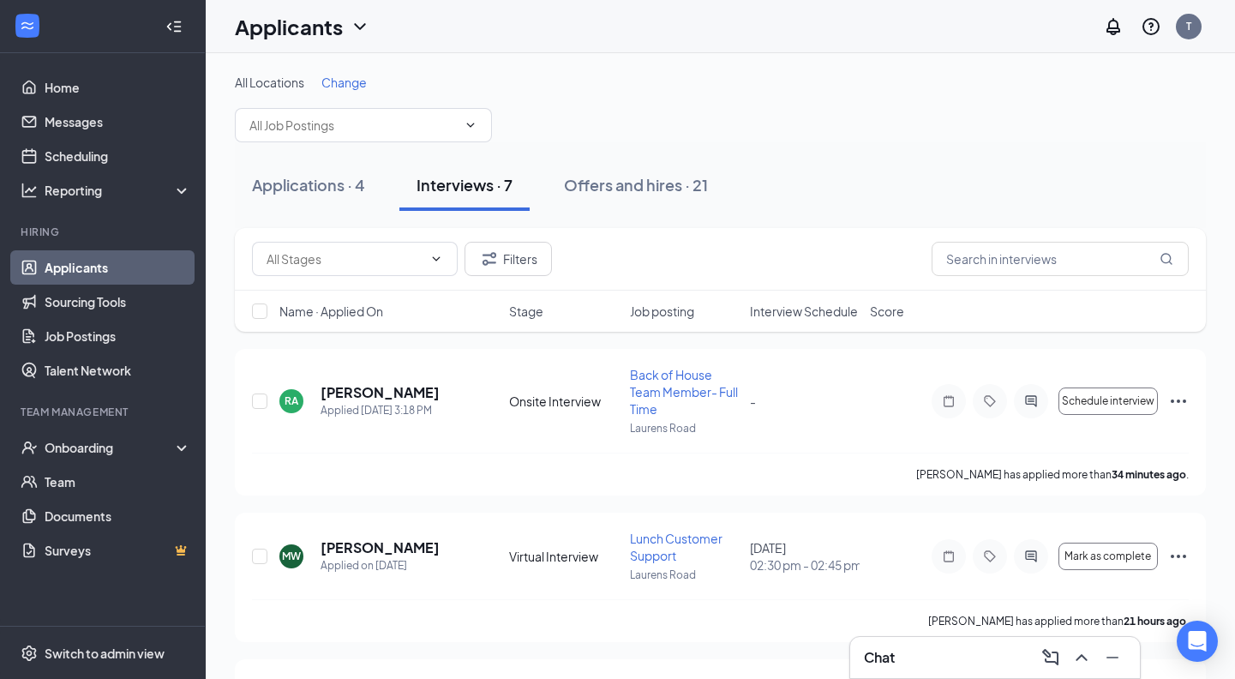
click at [633, 19] on div "Applicants T" at bounding box center [720, 26] width 1029 height 53
click at [84, 447] on div "Onboarding" at bounding box center [111, 447] width 132 height 17
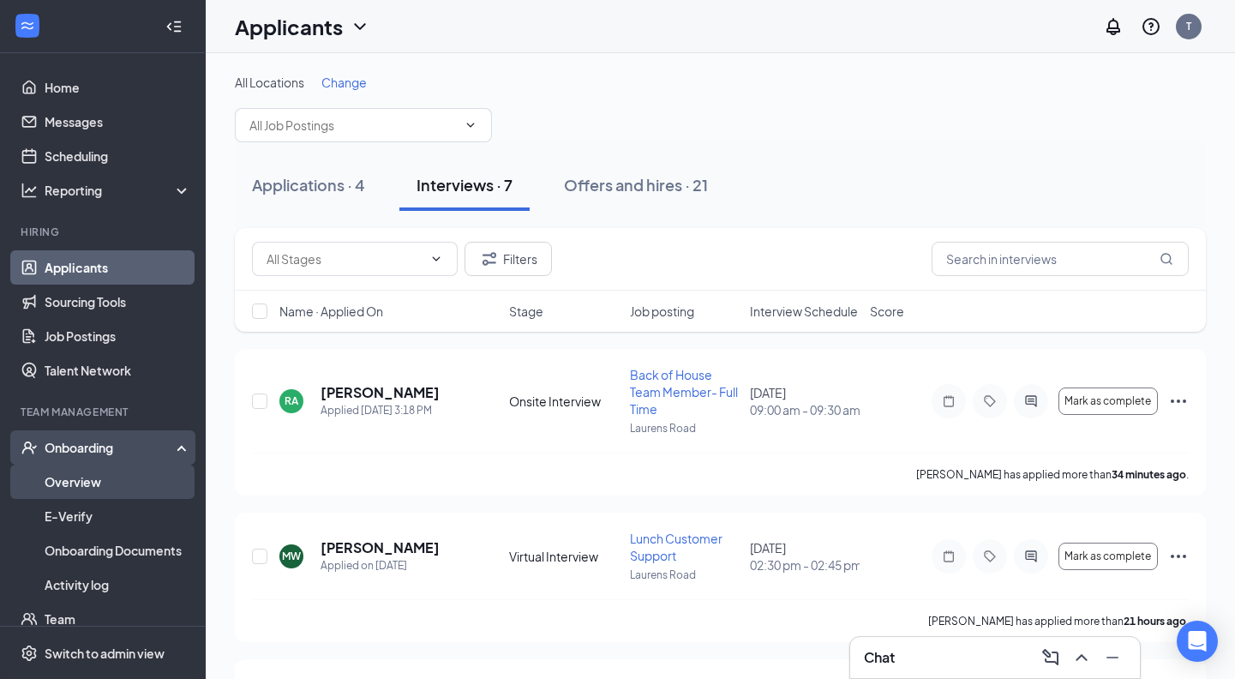
click at [72, 476] on link "Overview" at bounding box center [118, 481] width 147 height 34
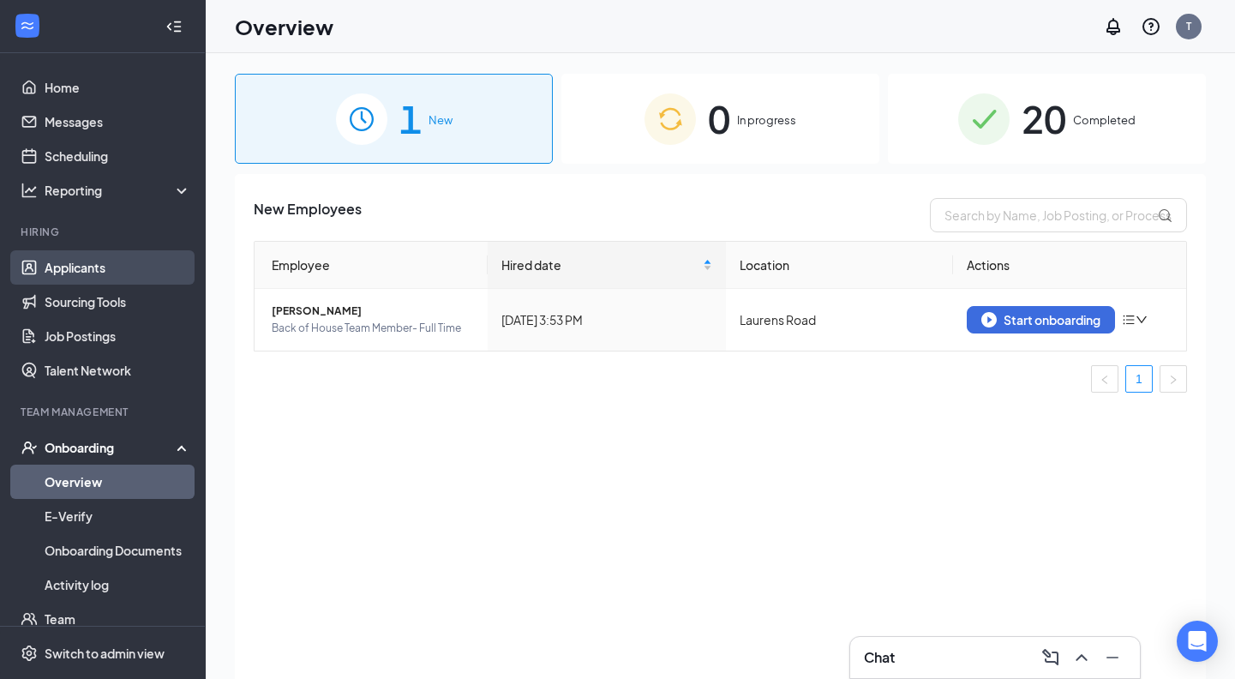
click at [79, 278] on link "Applicants" at bounding box center [118, 267] width 147 height 34
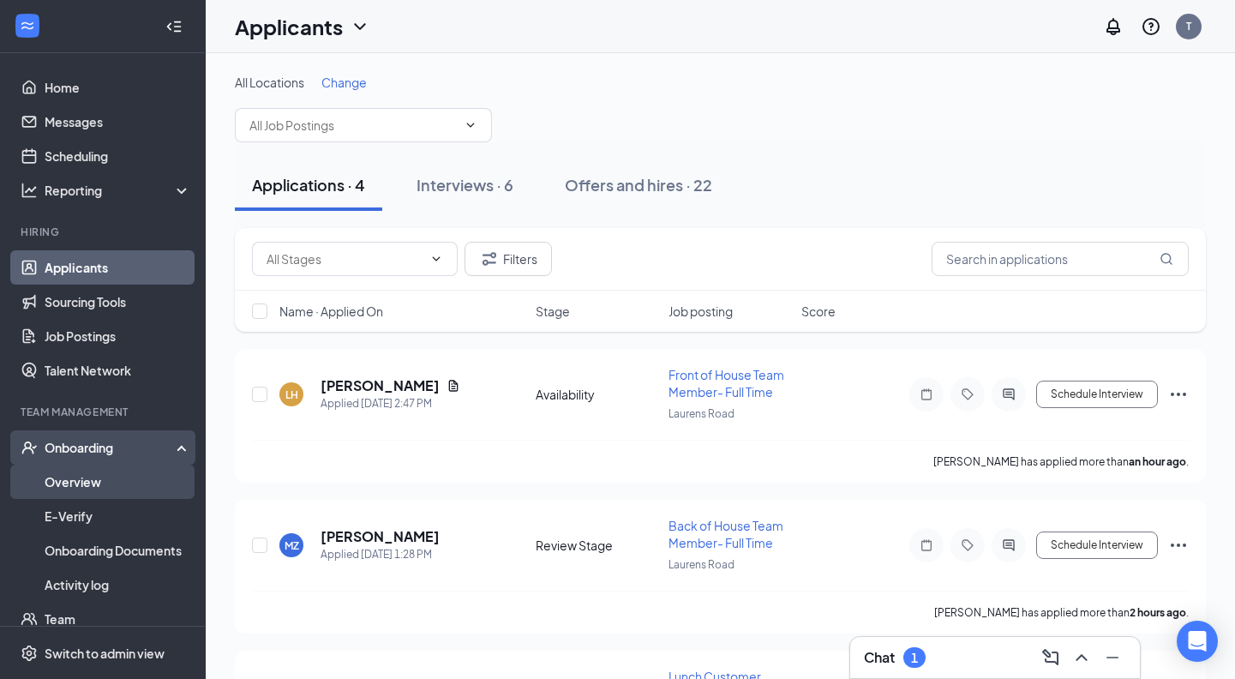
click at [73, 478] on link "Overview" at bounding box center [118, 481] width 147 height 34
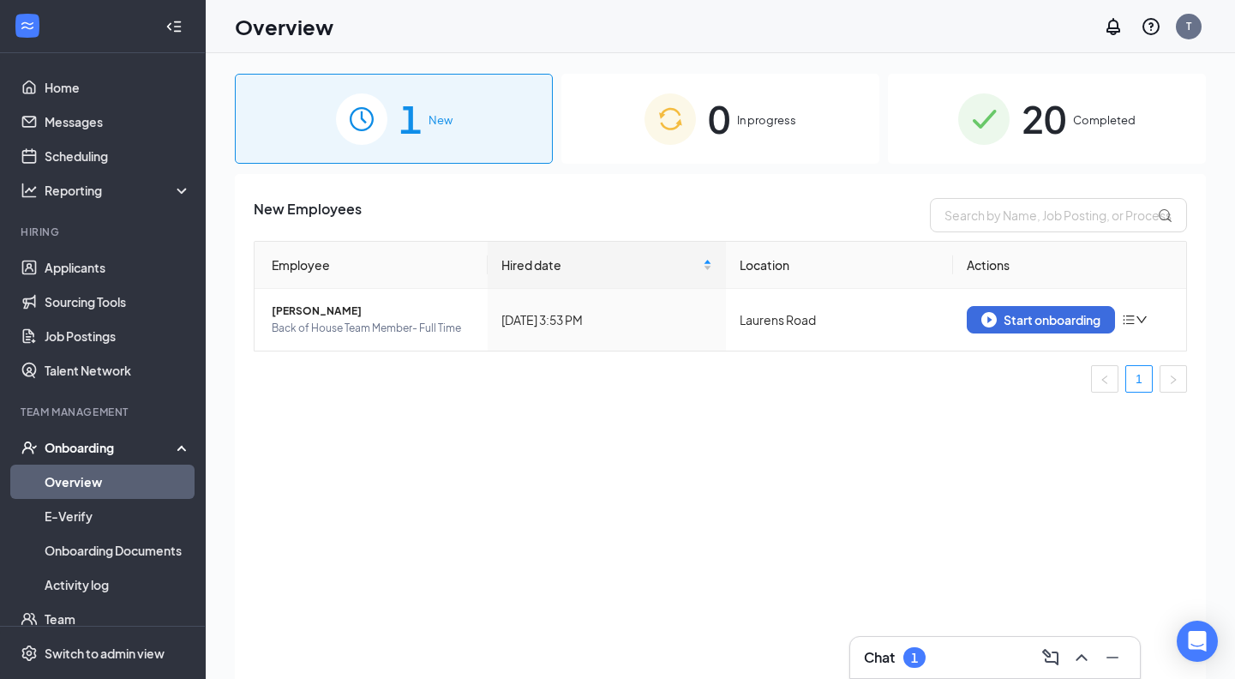
click at [1026, 130] on span "20" at bounding box center [1043, 118] width 45 height 59
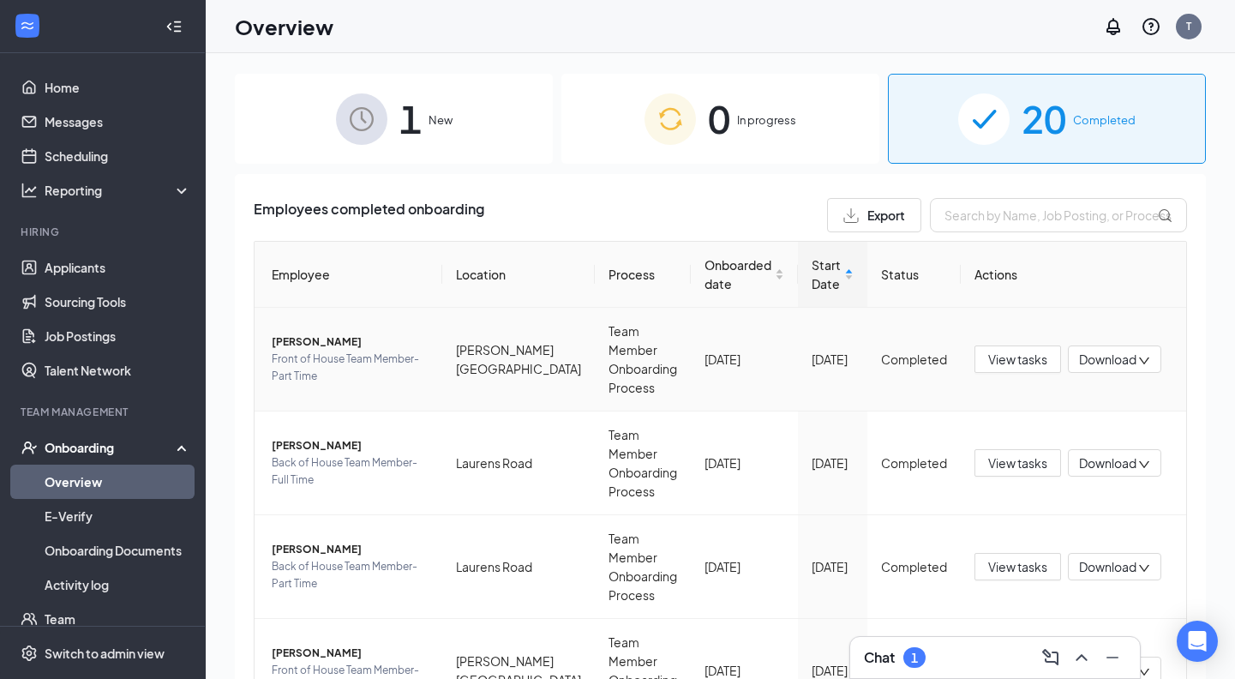
click at [314, 341] on span "[PERSON_NAME]" at bounding box center [350, 341] width 157 height 17
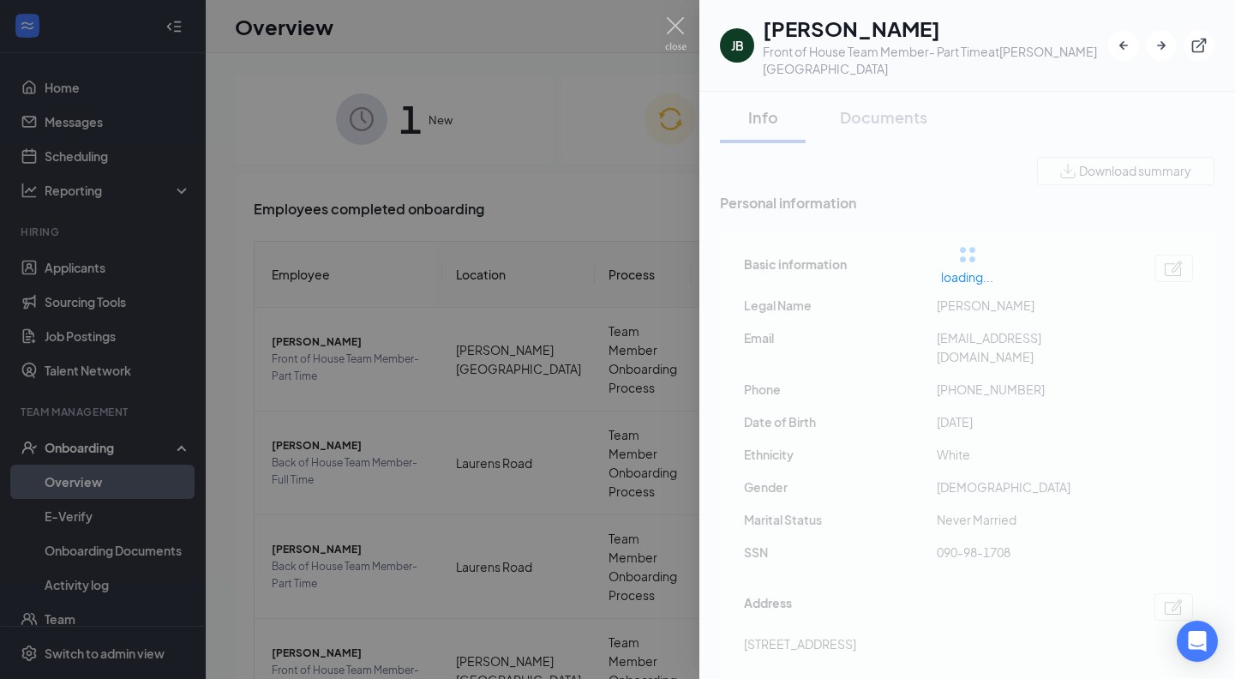
click at [571, 283] on div at bounding box center [617, 339] width 1235 height 679
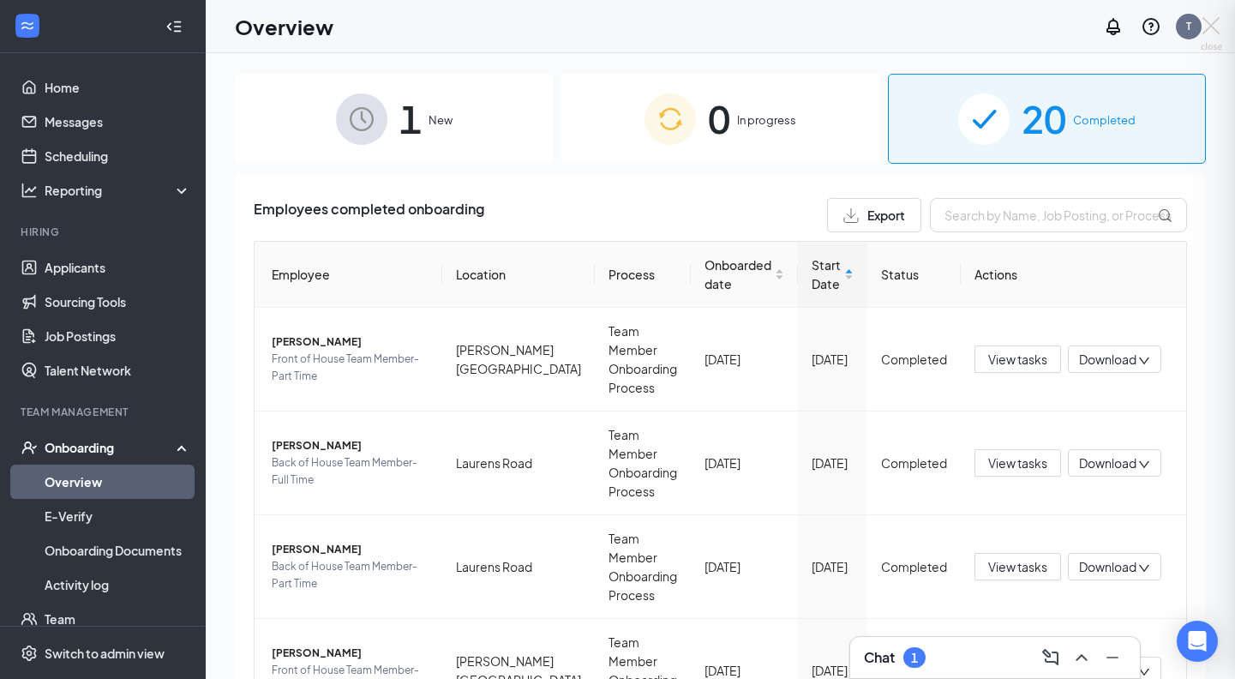
click at [674, 38] on div "JB James B Hicklin Front of House Team Member- Part Time at Haywood Road Info D…" at bounding box center [617, 339] width 1235 height 679
click at [998, 353] on span "View tasks" at bounding box center [1017, 359] width 59 height 19
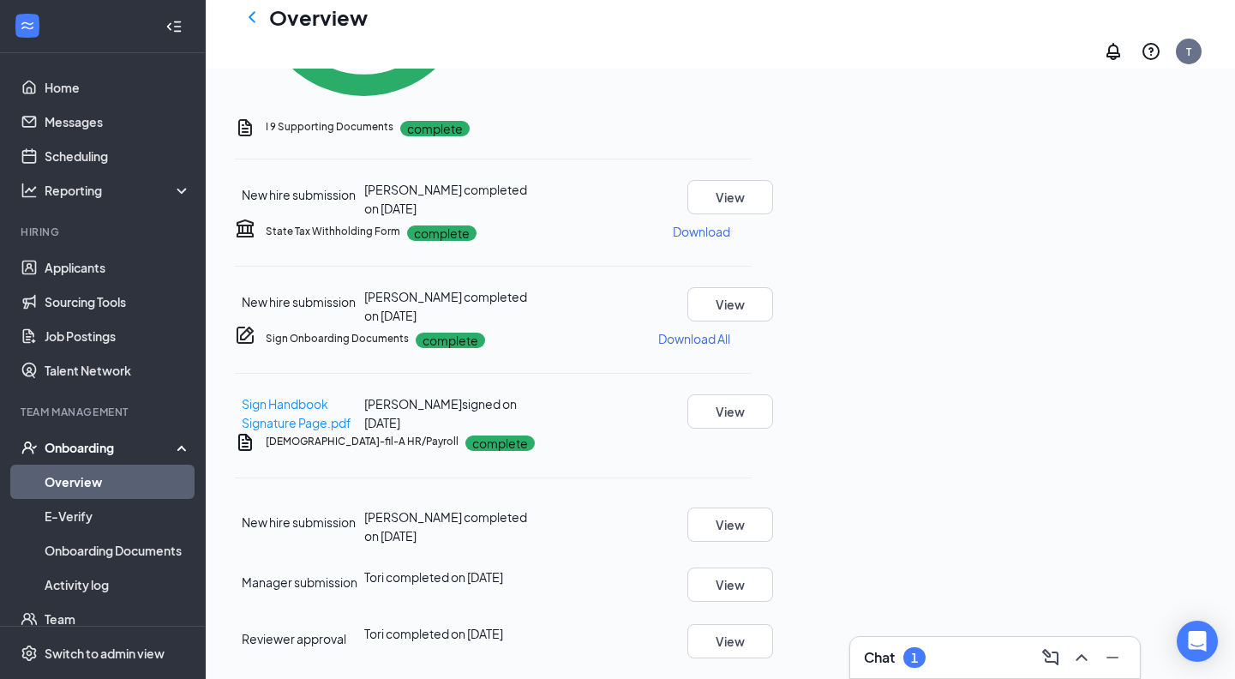
scroll to position [892, 0]
click at [773, 507] on button "View" at bounding box center [730, 524] width 86 height 34
click at [773, 567] on button "View" at bounding box center [730, 584] width 86 height 34
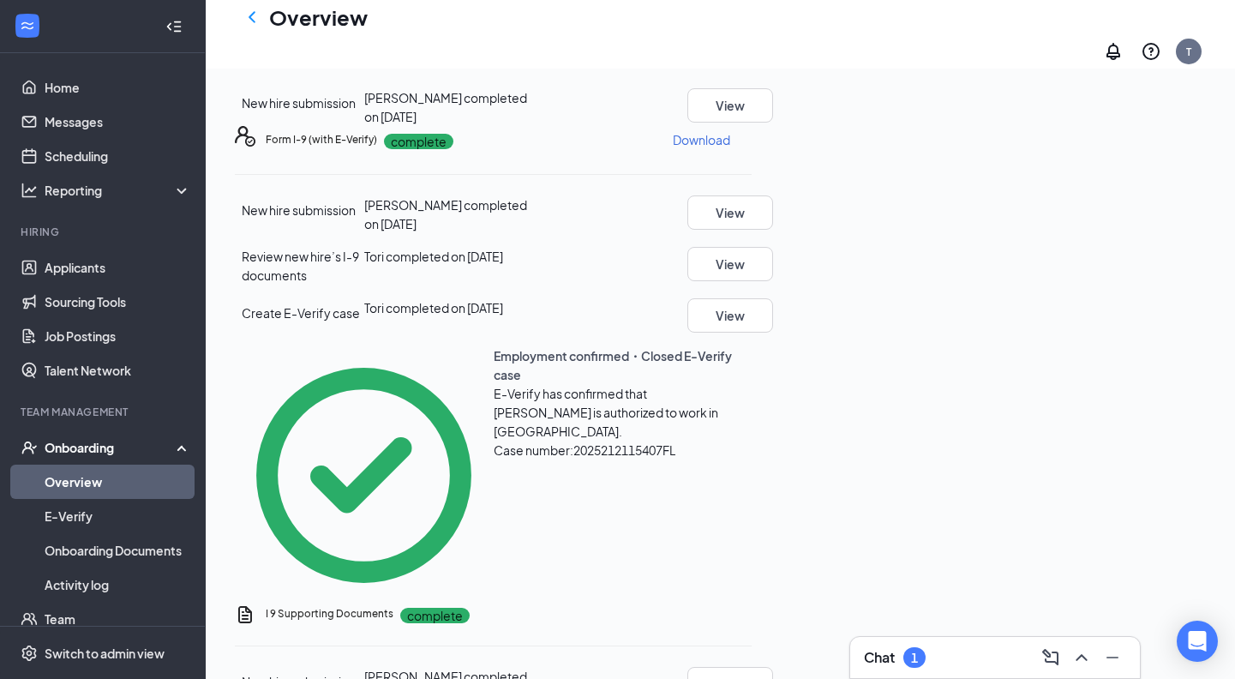
scroll to position [552, 0]
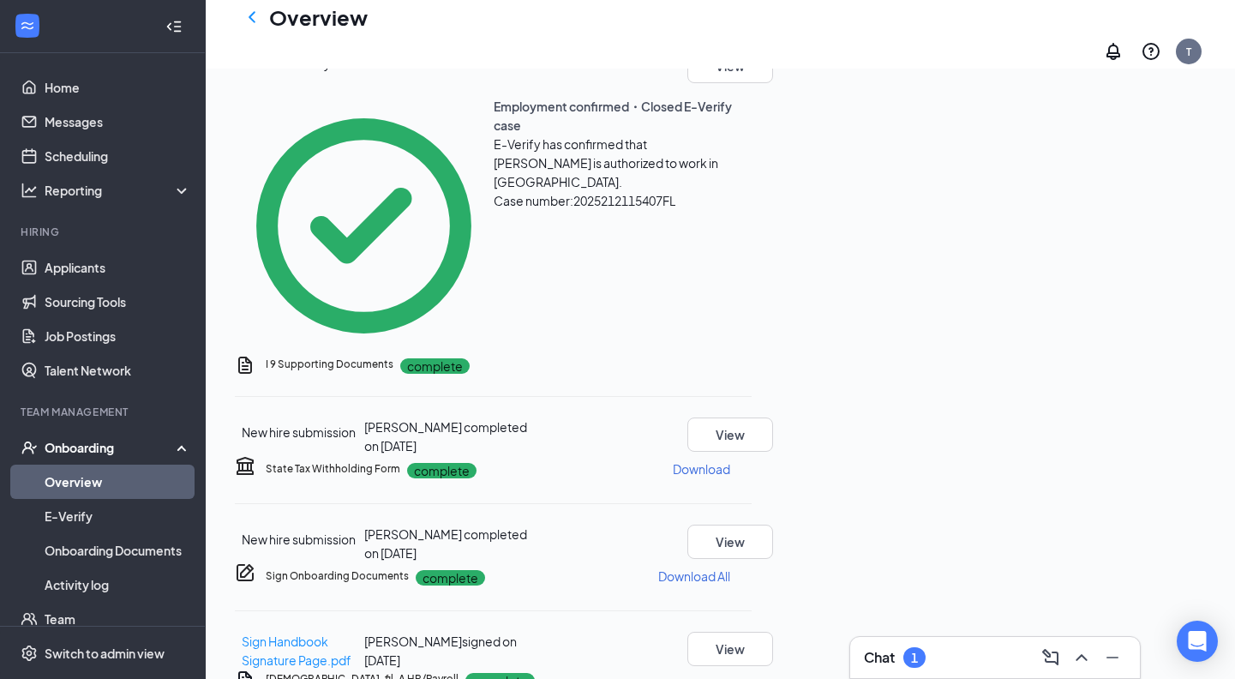
click at [959, 661] on div "Chat 1" at bounding box center [995, 656] width 262 height 27
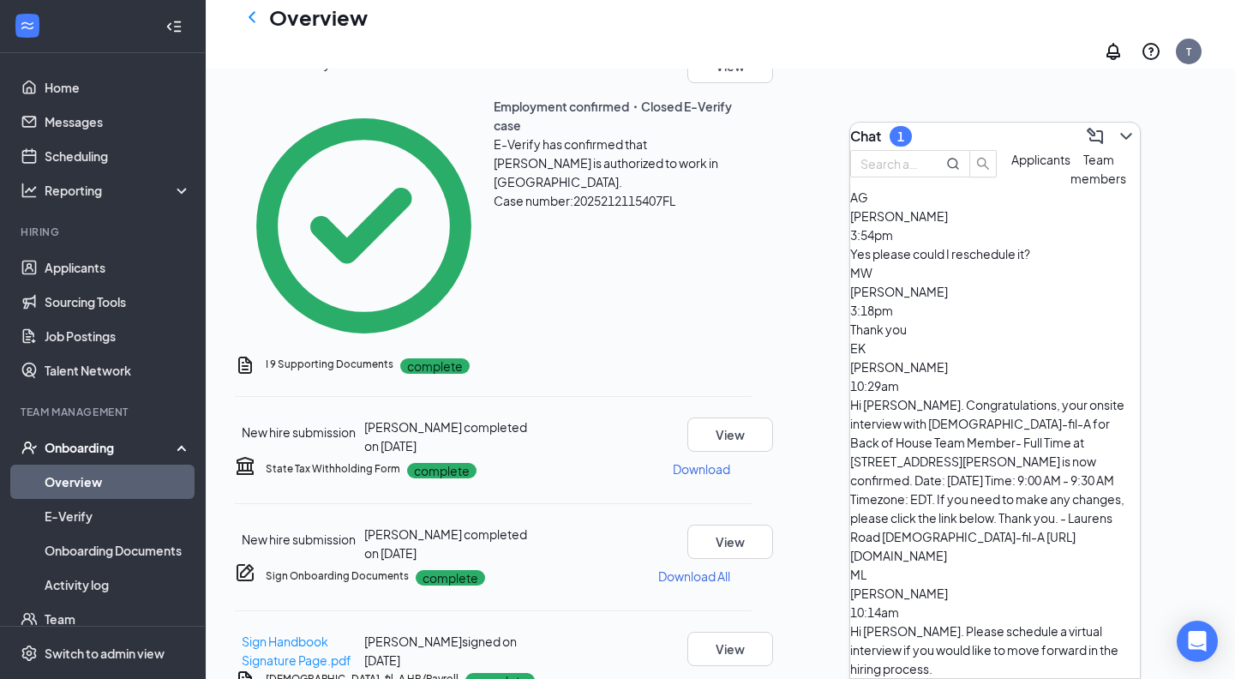
click at [1008, 263] on div "Yes please could I reschedule it?" at bounding box center [995, 253] width 290 height 19
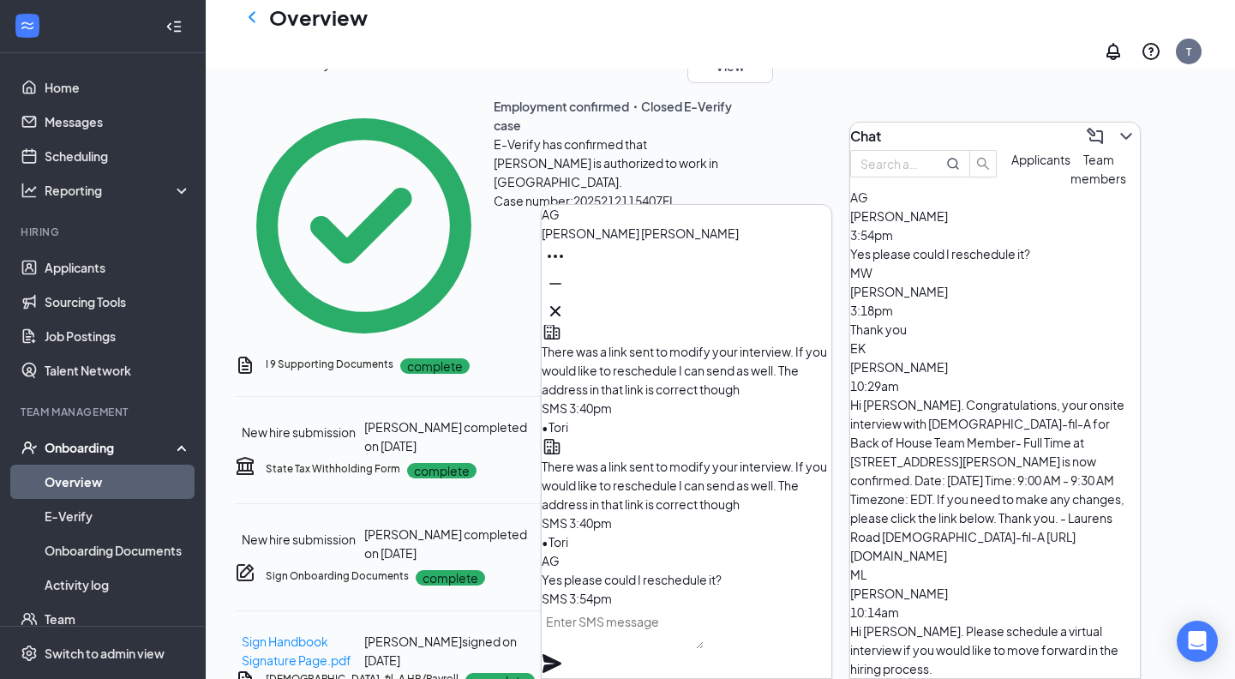
click at [1115, 126] on icon "ChevronDown" at bounding box center [1125, 136] width 21 height 21
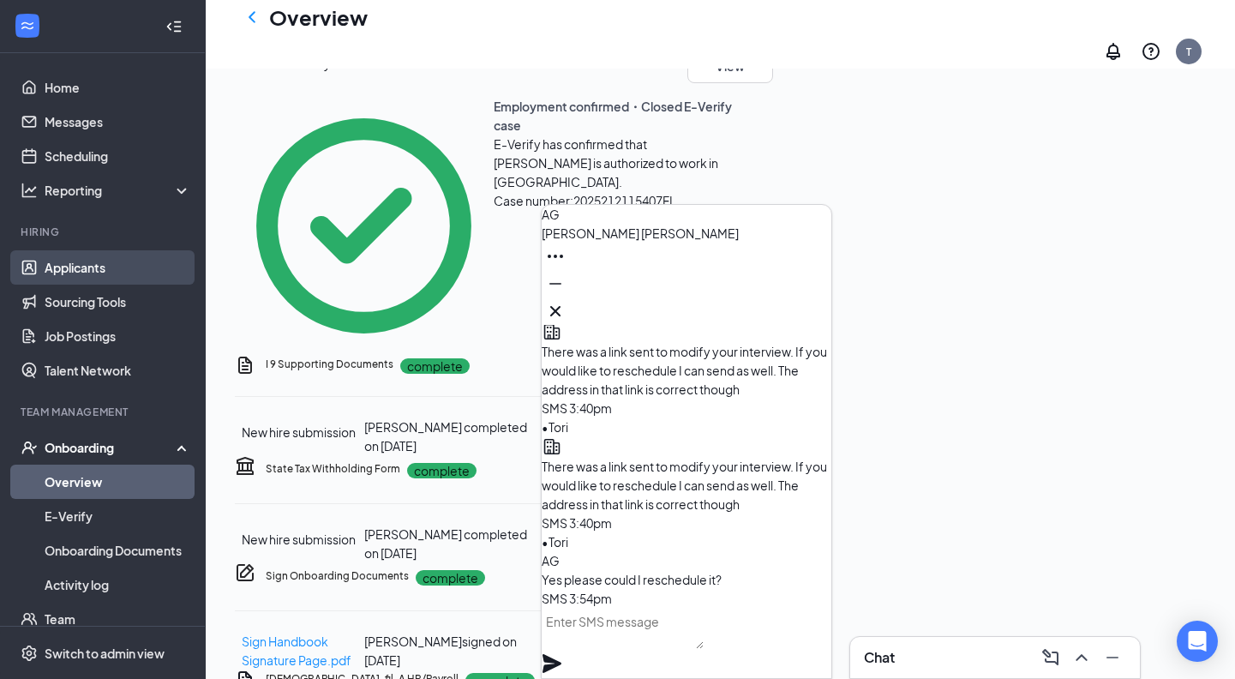
click at [109, 265] on link "Applicants" at bounding box center [118, 267] width 147 height 34
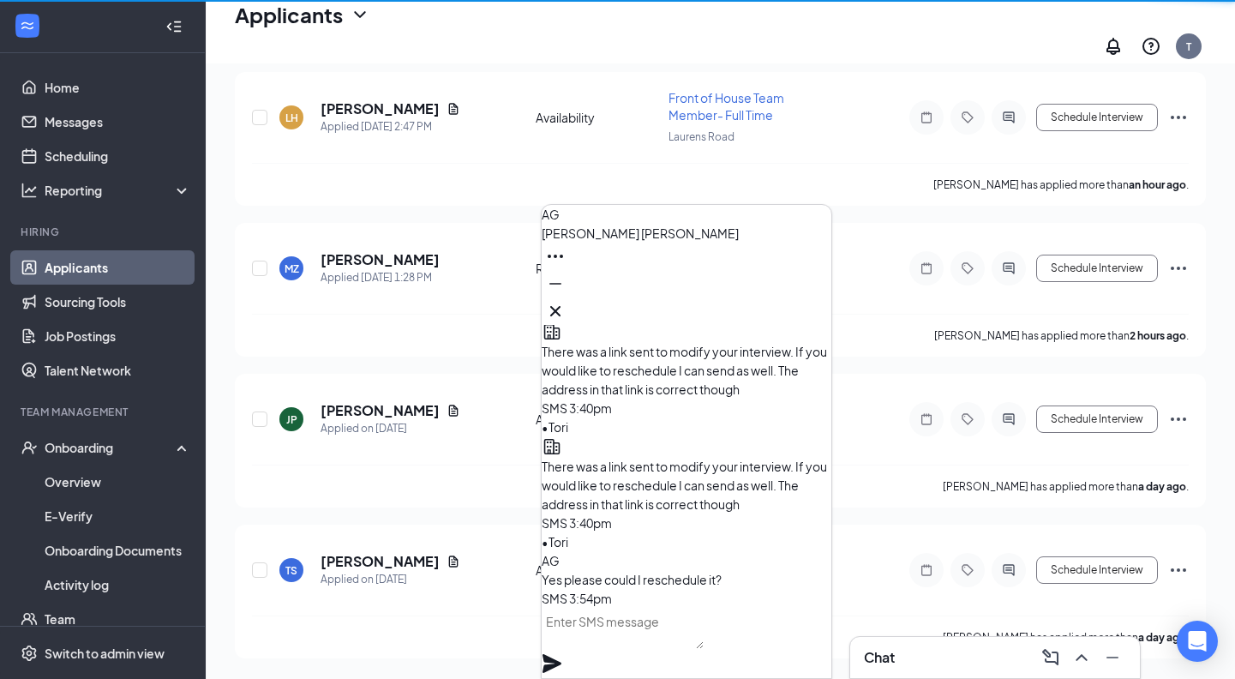
scroll to position [277, 0]
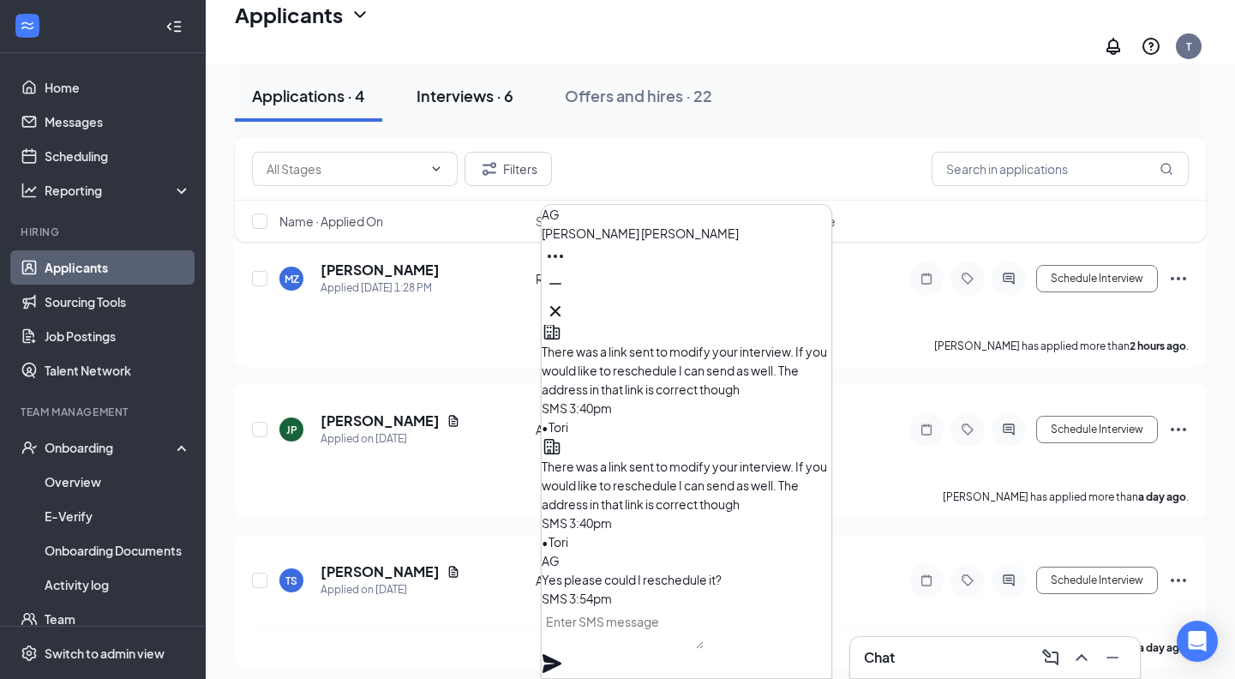
click at [504, 103] on div "Interviews · 6" at bounding box center [464, 95] width 97 height 21
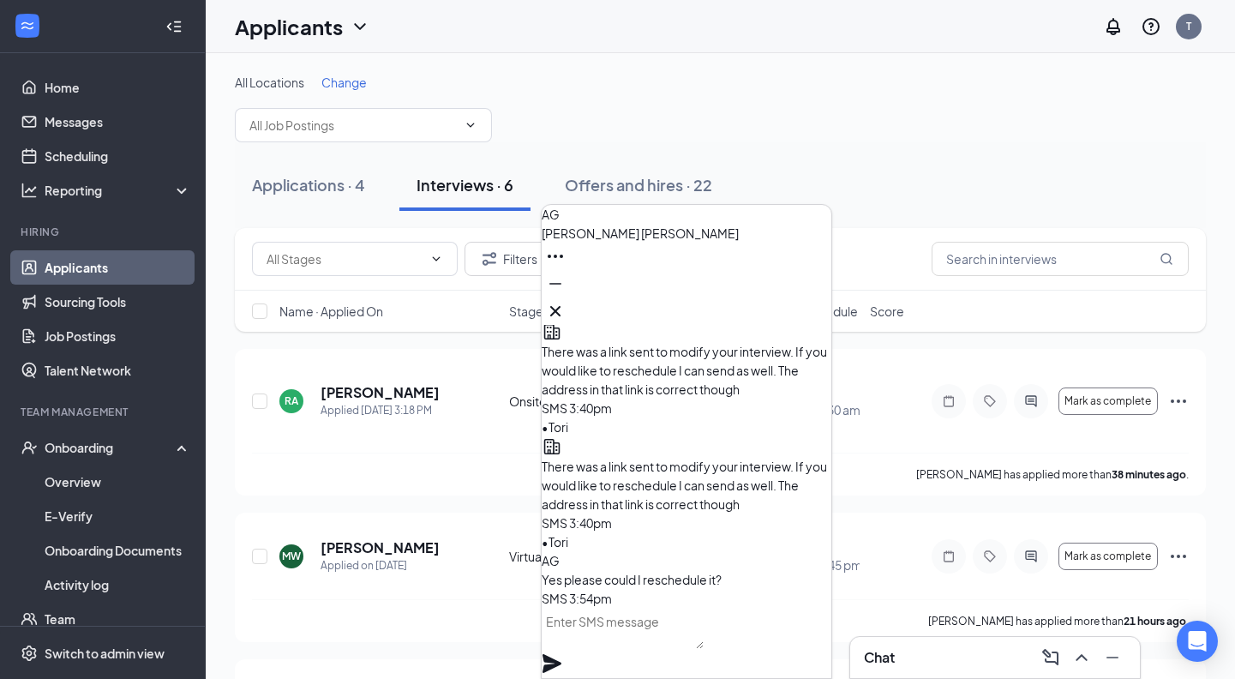
click at [565, 306] on icon "Cross" at bounding box center [555, 311] width 21 height 21
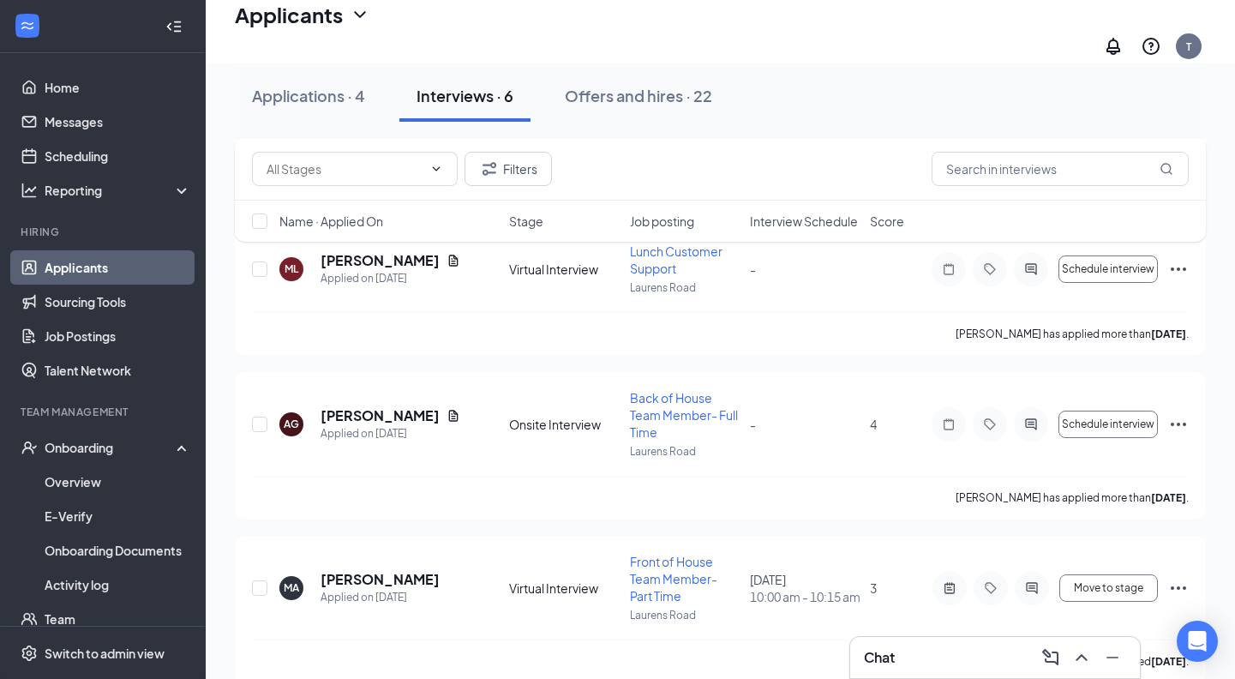
scroll to position [621, 0]
click at [1132, 419] on span "Schedule interview" at bounding box center [1107, 425] width 93 height 12
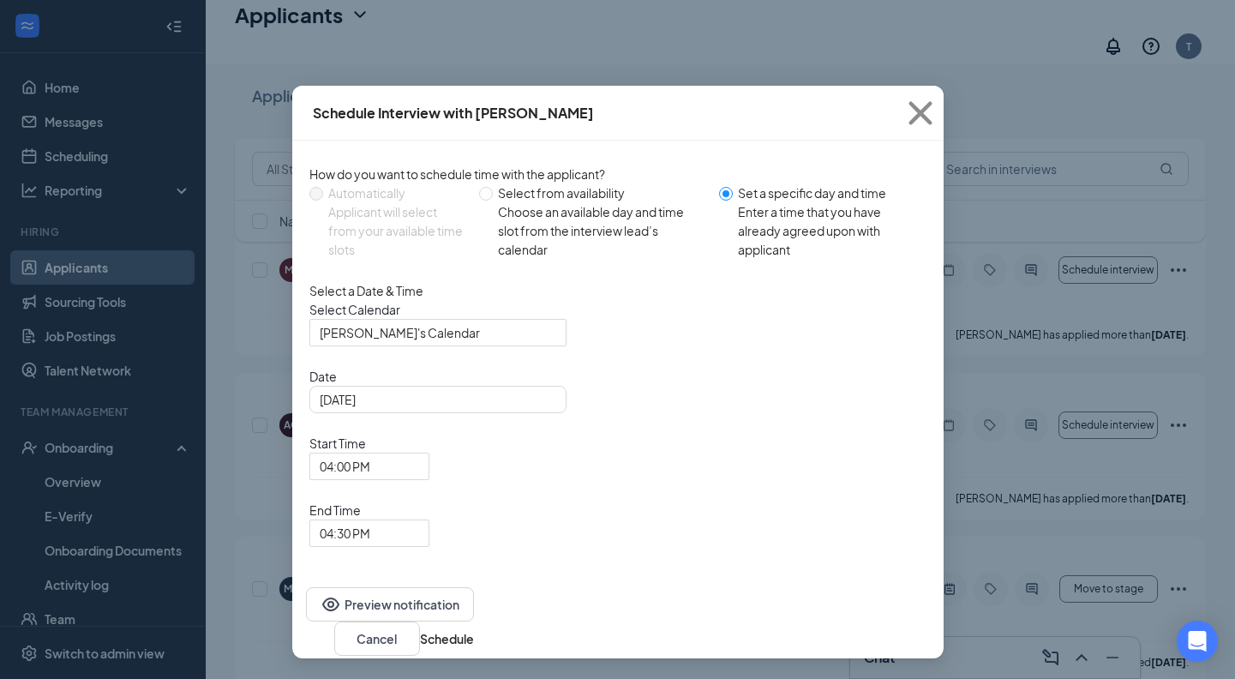
type input "Sep 15, 2025"
click at [918, 115] on icon "Cross" at bounding box center [919, 112] width 23 height 23
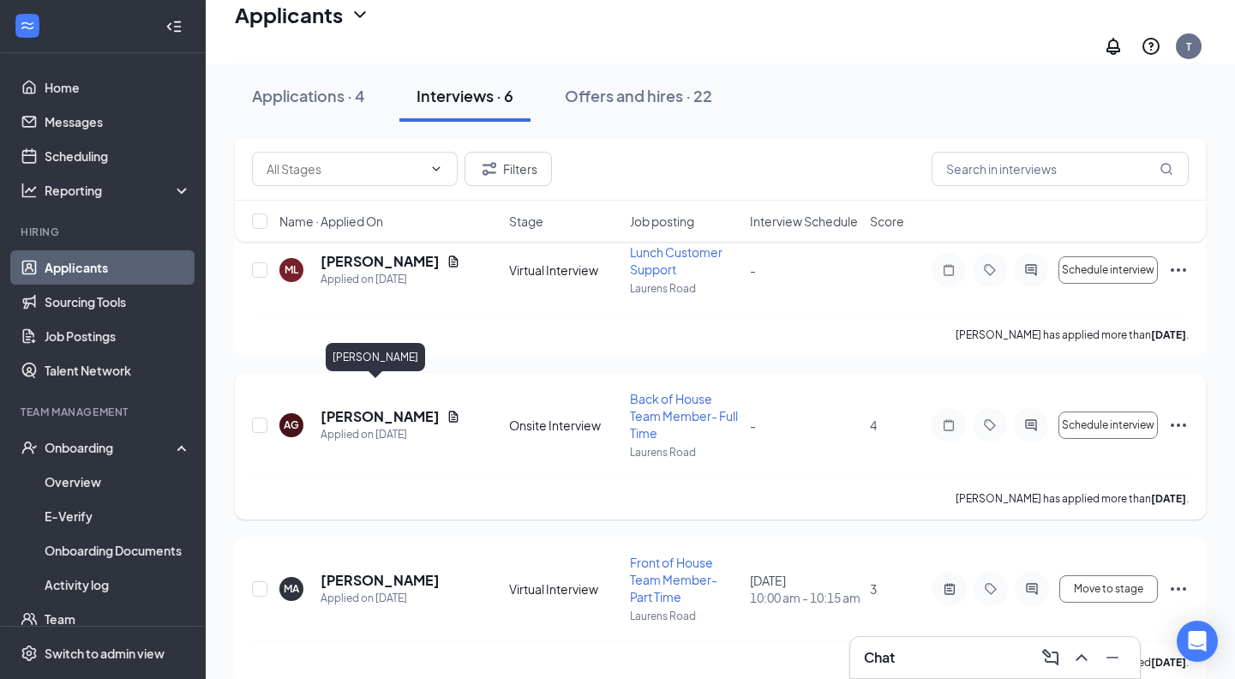
click at [376, 407] on h5 "ANDRES GONZALEZ" at bounding box center [379, 416] width 119 height 19
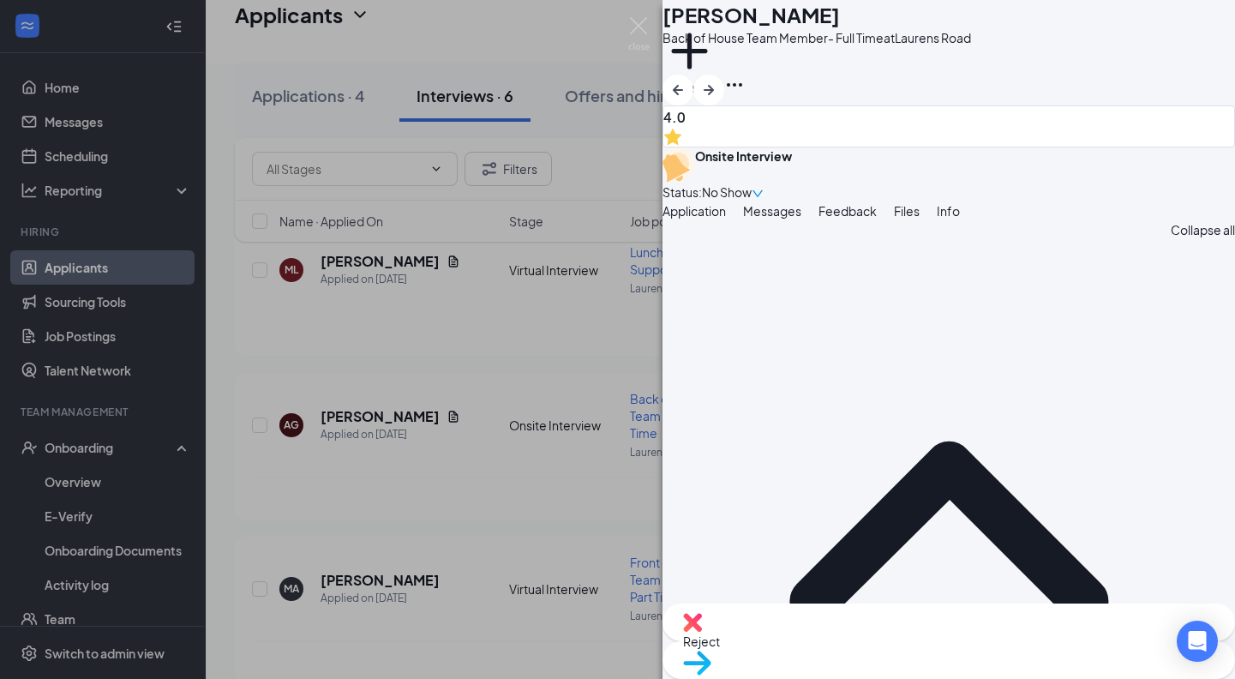
click at [982, 647] on div "Move to stage" at bounding box center [948, 660] width 572 height 38
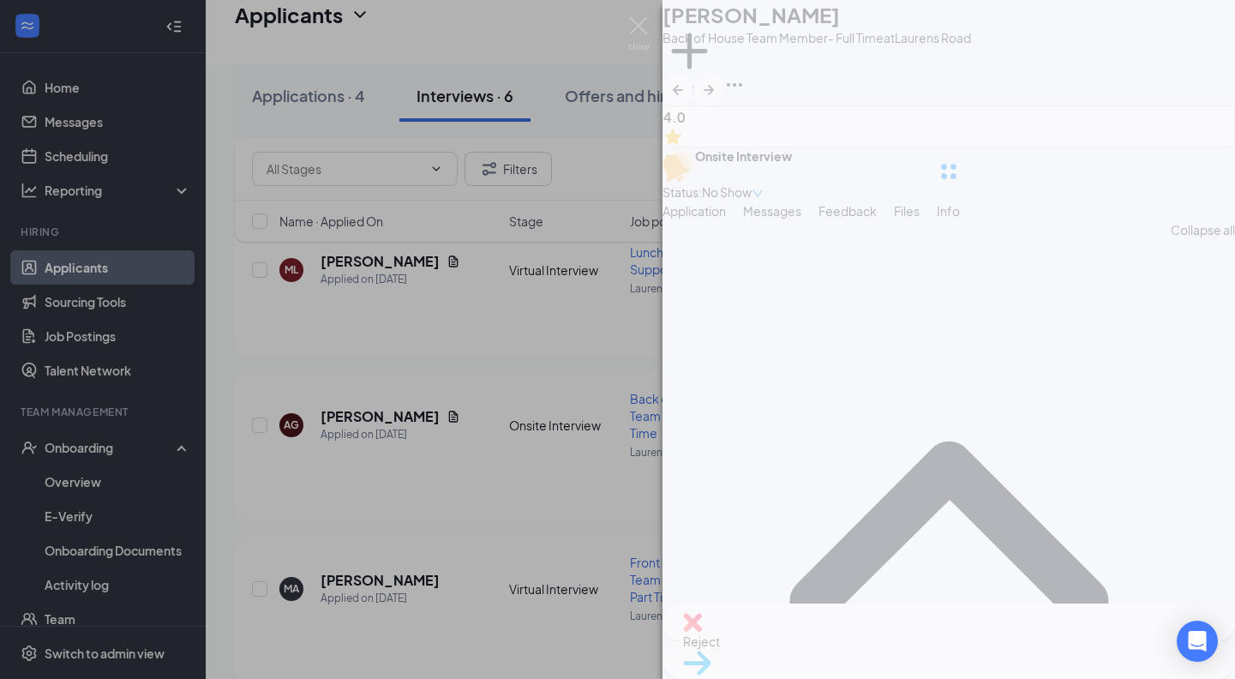
type input "Hiring Complete (final stage)"
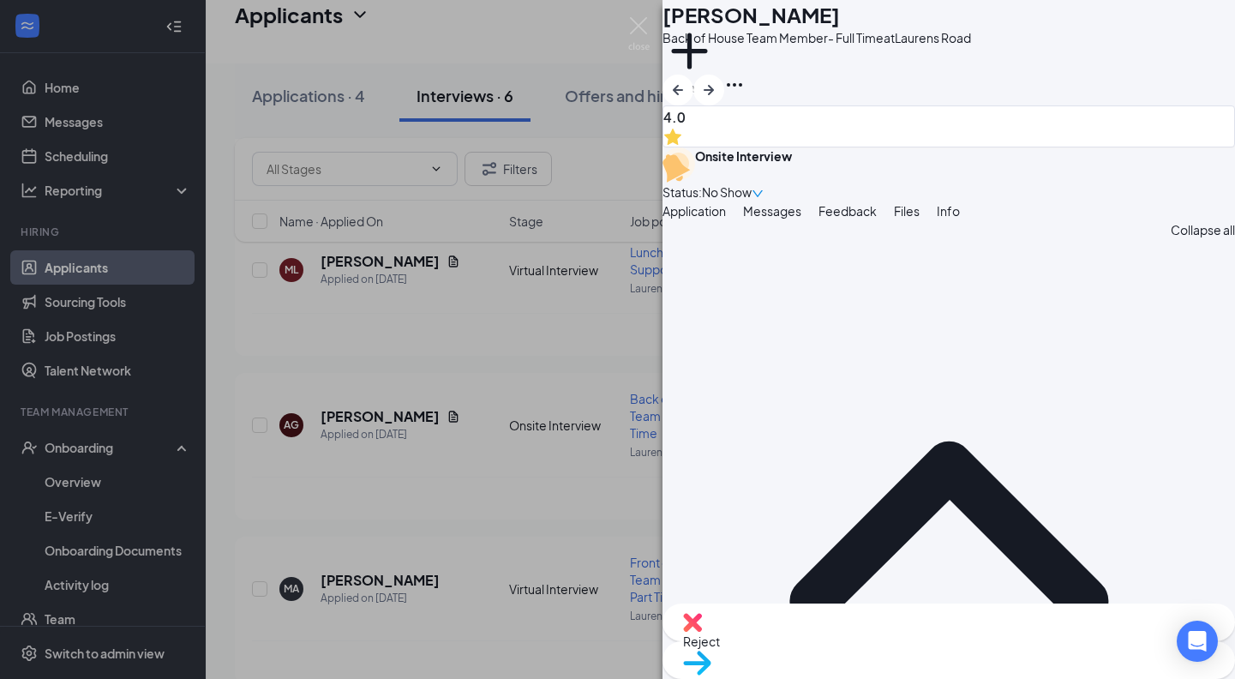
click at [643, 23] on img at bounding box center [638, 33] width 21 height 33
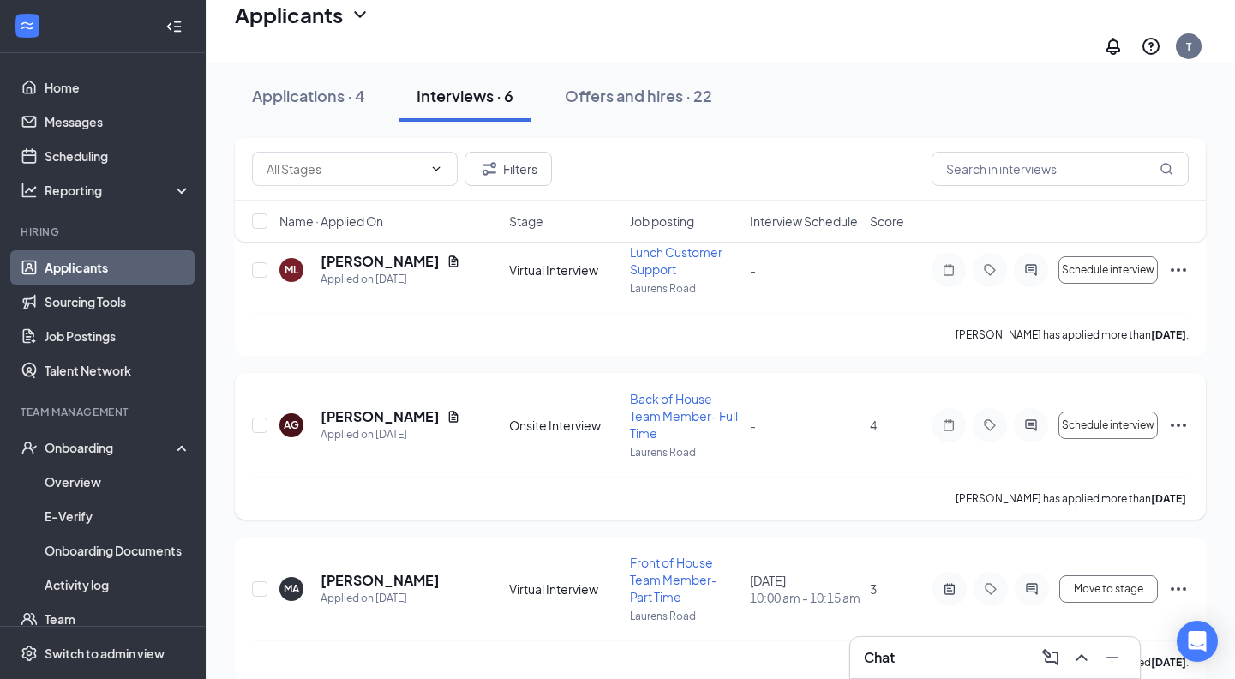
click at [1176, 415] on icon "Ellipses" at bounding box center [1178, 425] width 21 height 21
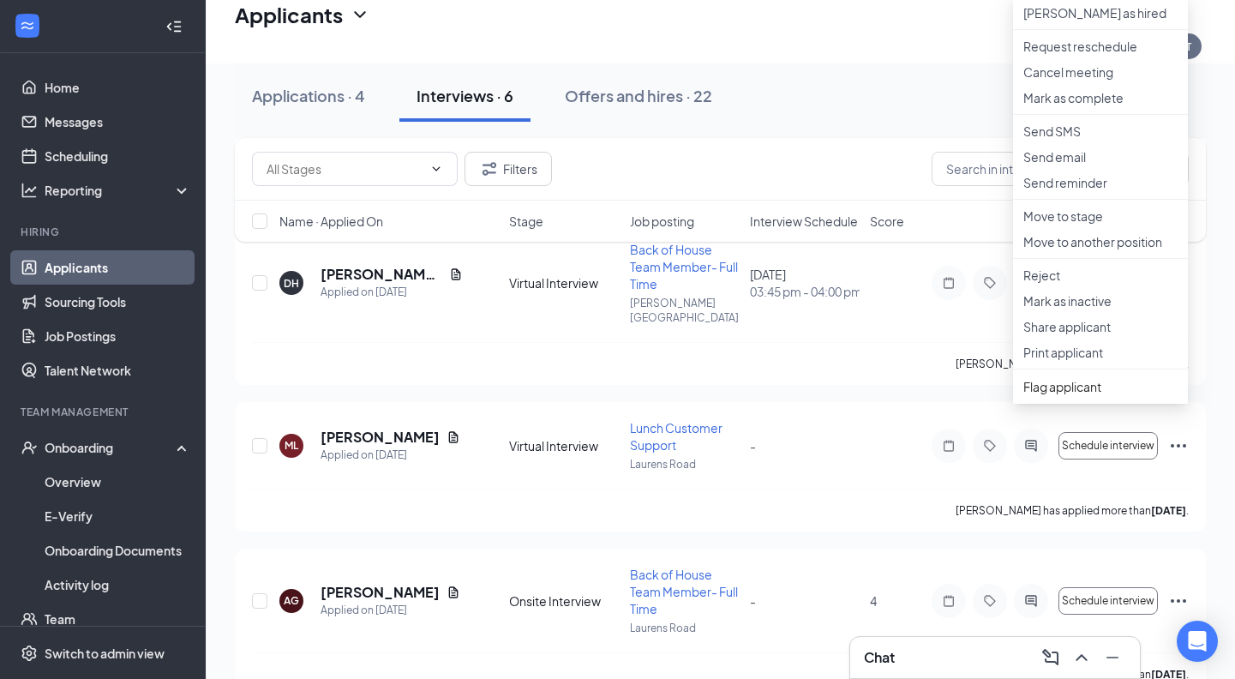
scroll to position [435, 0]
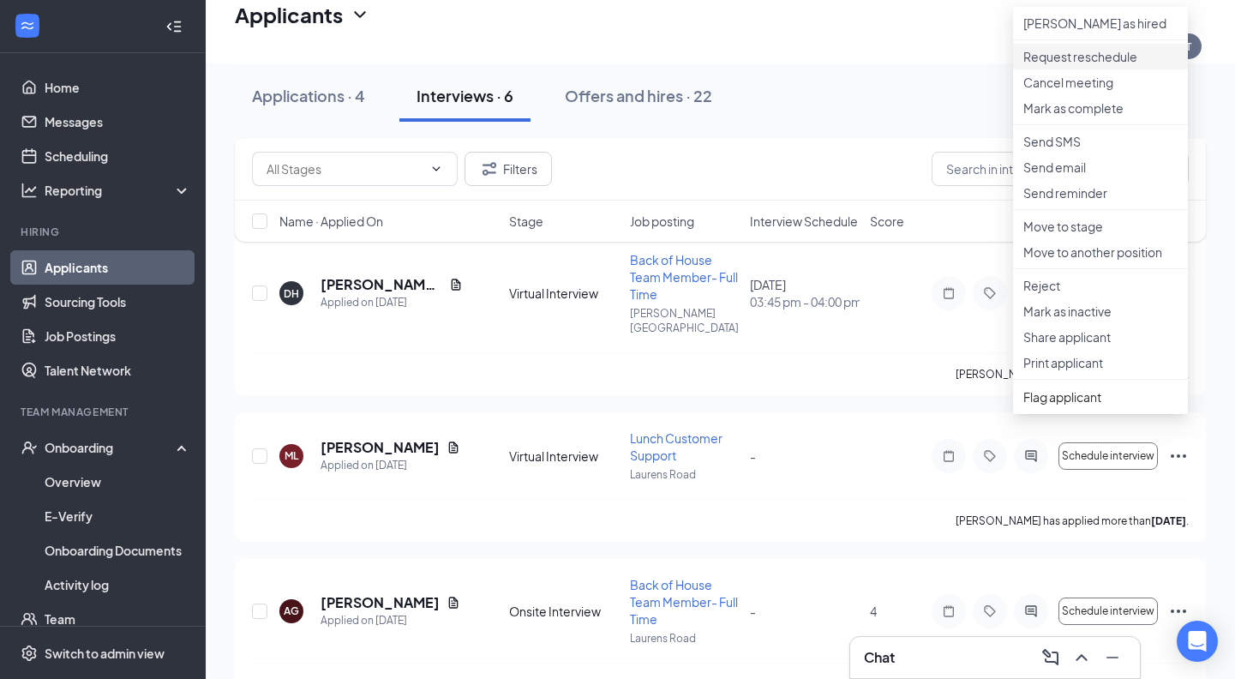
click at [1095, 59] on p "Request reschedule" at bounding box center [1100, 56] width 154 height 17
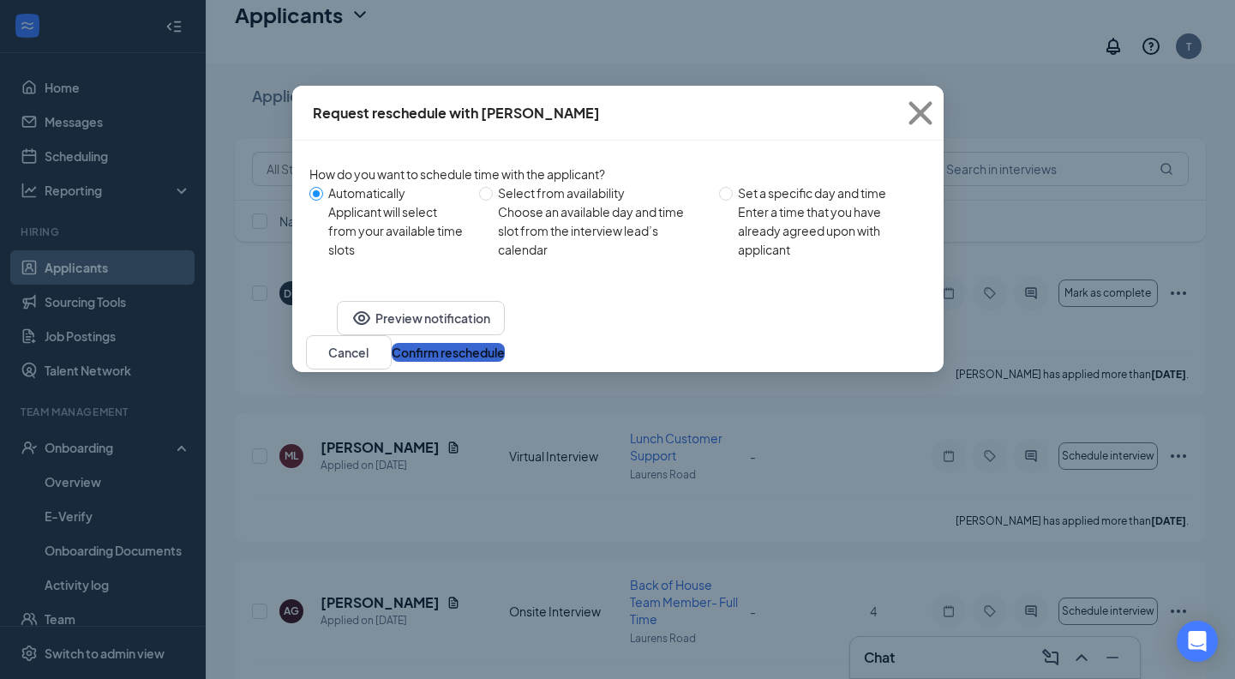
click at [505, 362] on button "Confirm reschedule" at bounding box center [448, 352] width 113 height 19
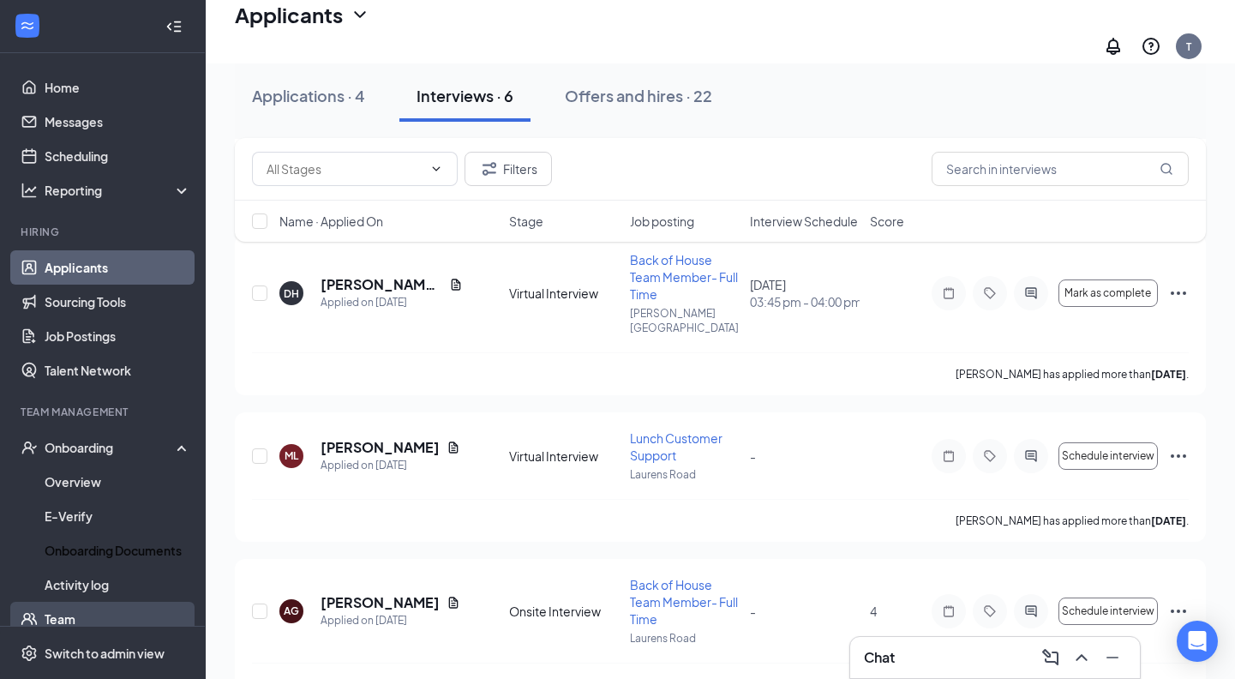
click at [57, 601] on link "Team" at bounding box center [118, 618] width 147 height 34
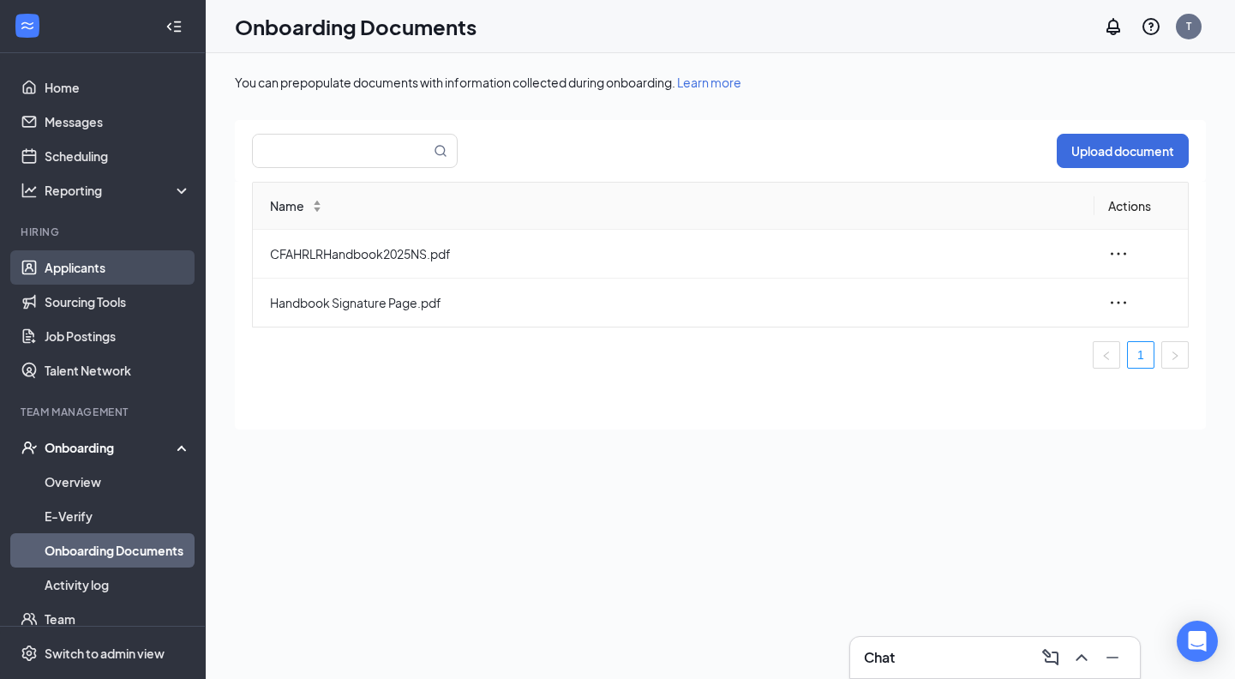
click at [123, 271] on link "Applicants" at bounding box center [118, 267] width 147 height 34
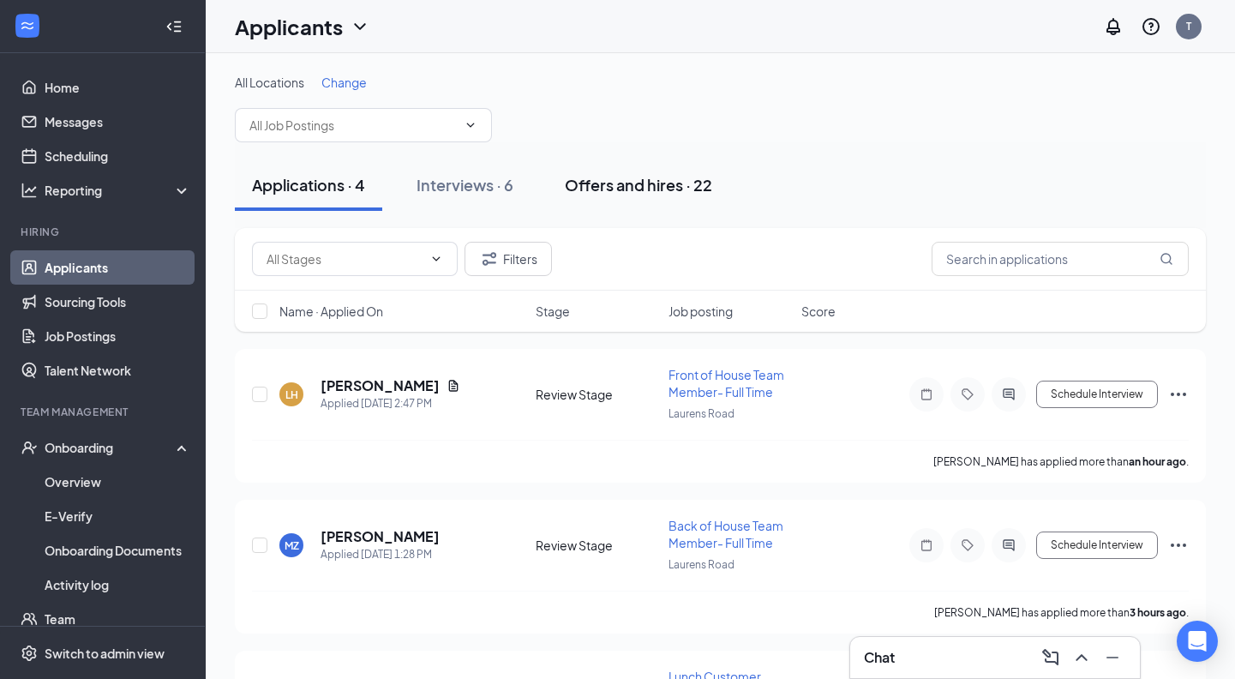
click at [626, 177] on div "Offers and hires · 22" at bounding box center [638, 184] width 147 height 21
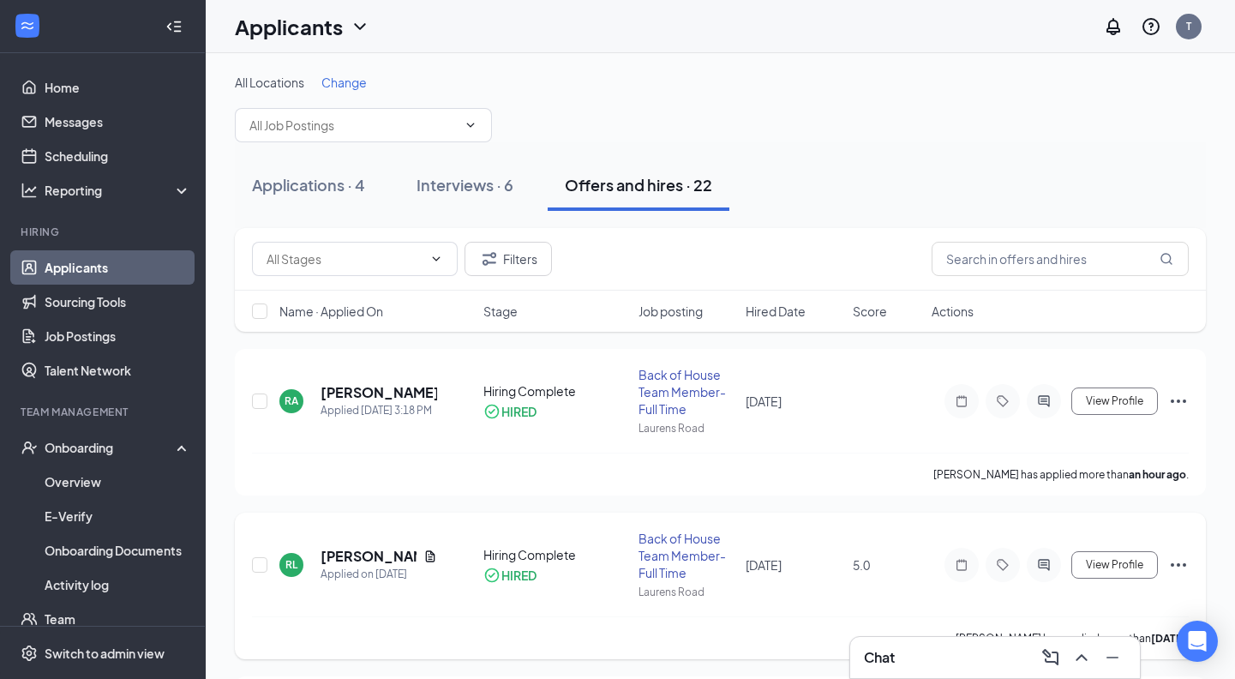
click at [338, 392] on h5 "[PERSON_NAME]" at bounding box center [378, 392] width 117 height 19
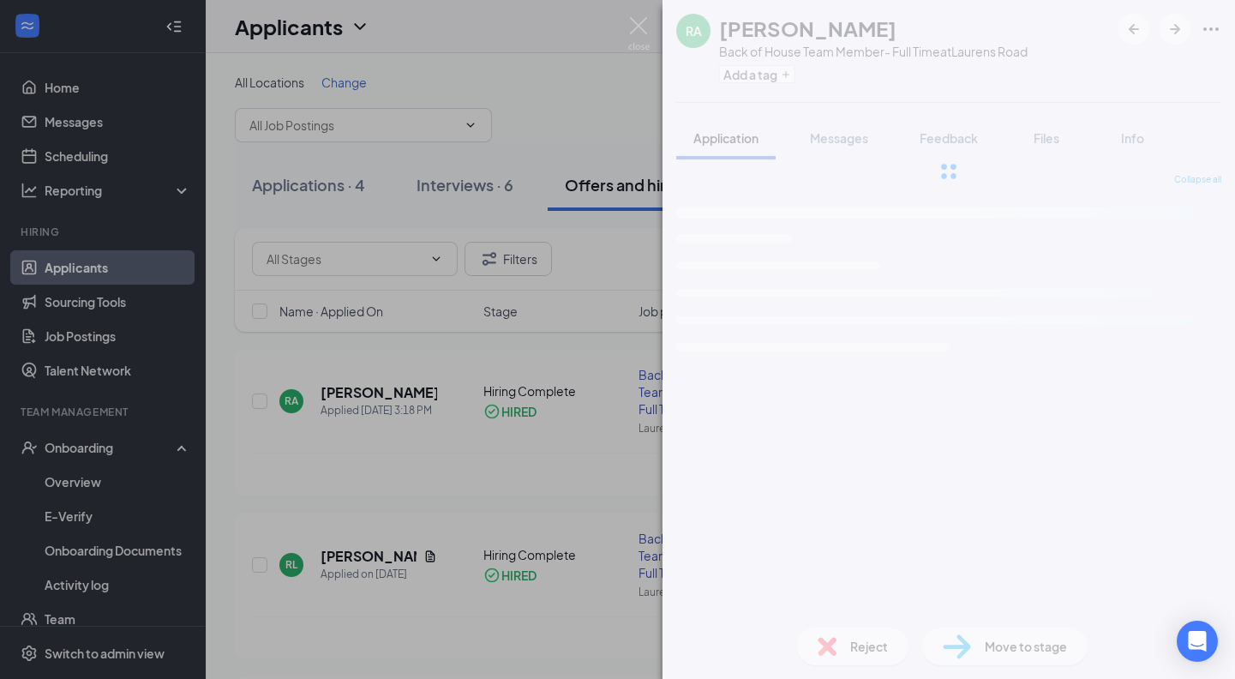
click at [885, 546] on div "RA [PERSON_NAME] Back of House Team Member- Full Time at [GEOGRAPHIC_DATA] Add …" at bounding box center [948, 339] width 572 height 679
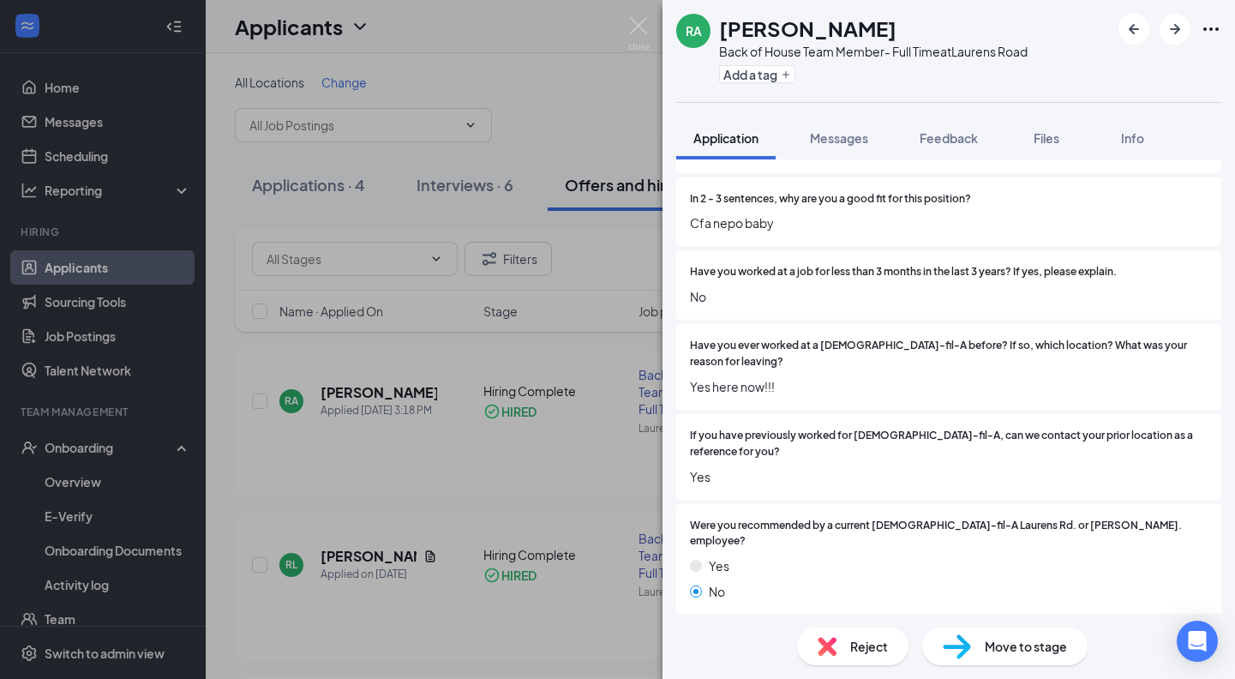
scroll to position [2979, 0]
click at [641, 27] on img at bounding box center [638, 33] width 21 height 33
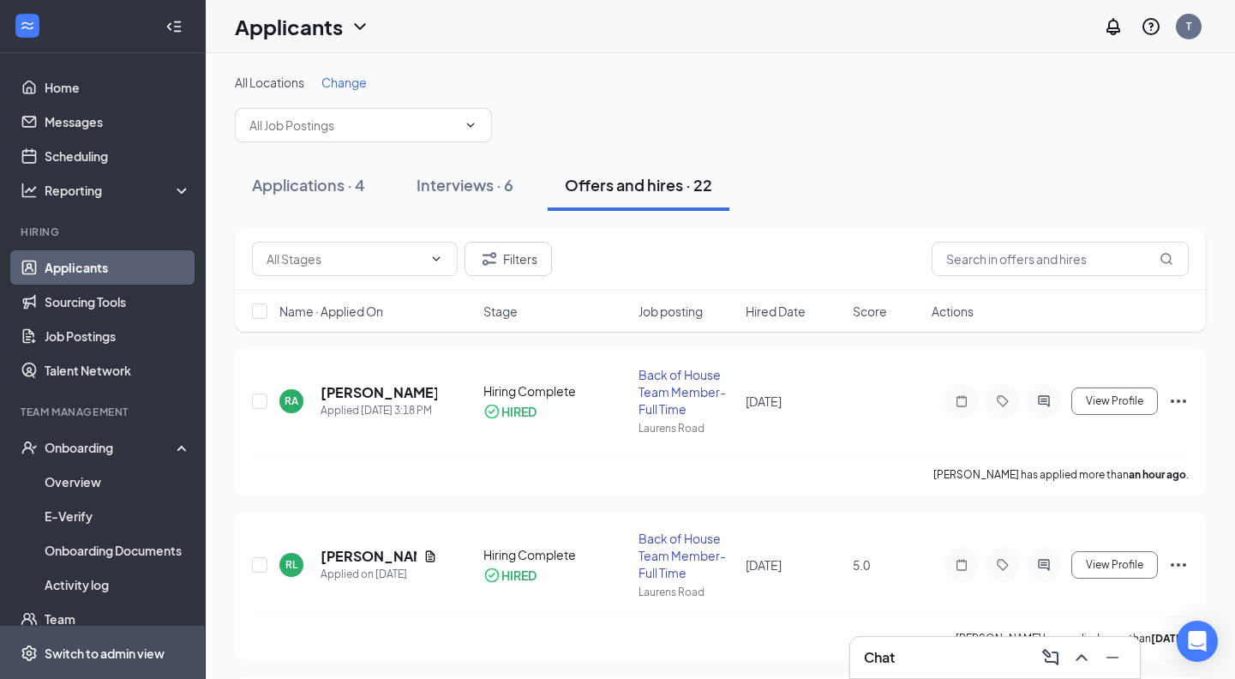
click at [111, 649] on div "Switch to admin view" at bounding box center [105, 652] width 120 height 17
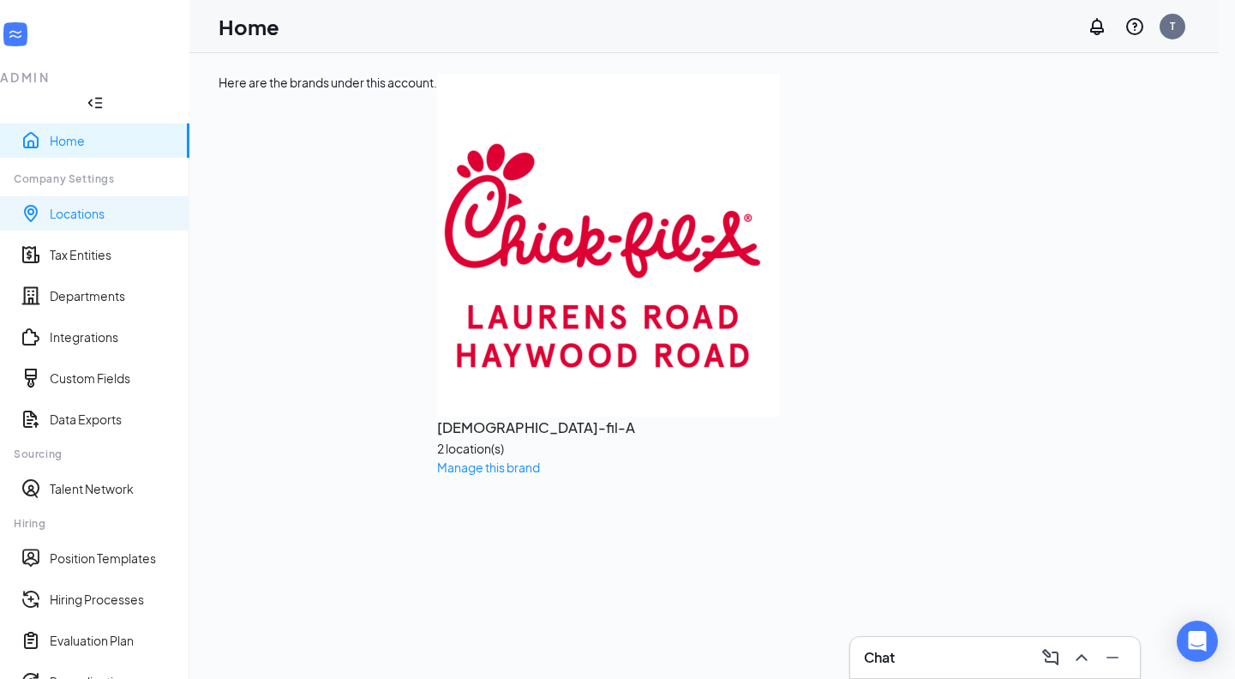
click at [85, 205] on link "Locations" at bounding box center [113, 213] width 126 height 17
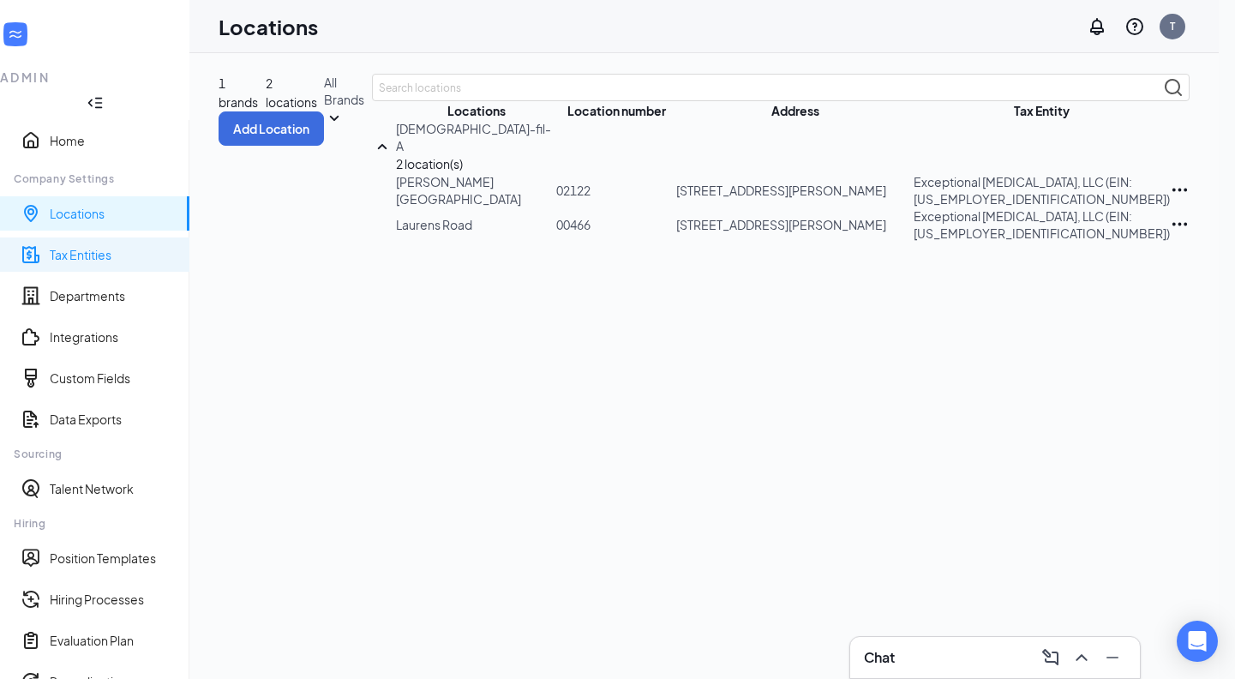
click at [63, 246] on link "Tax Entities" at bounding box center [113, 254] width 126 height 17
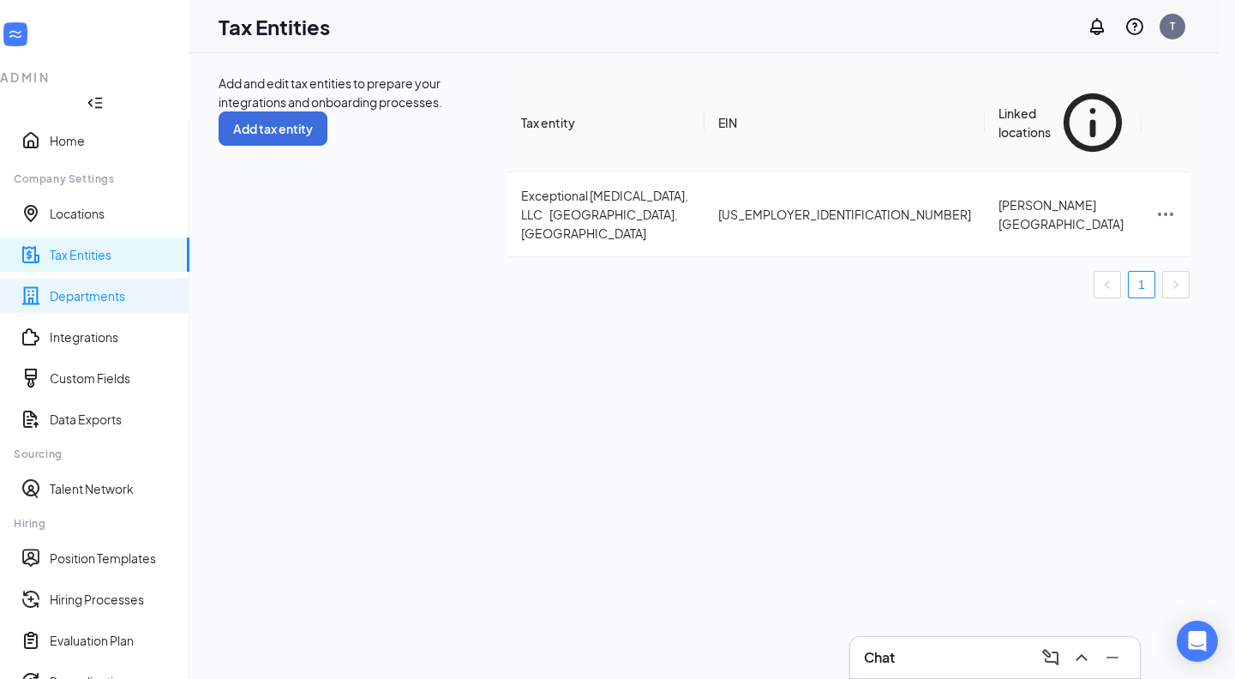
click at [75, 287] on link "Departments" at bounding box center [113, 295] width 126 height 17
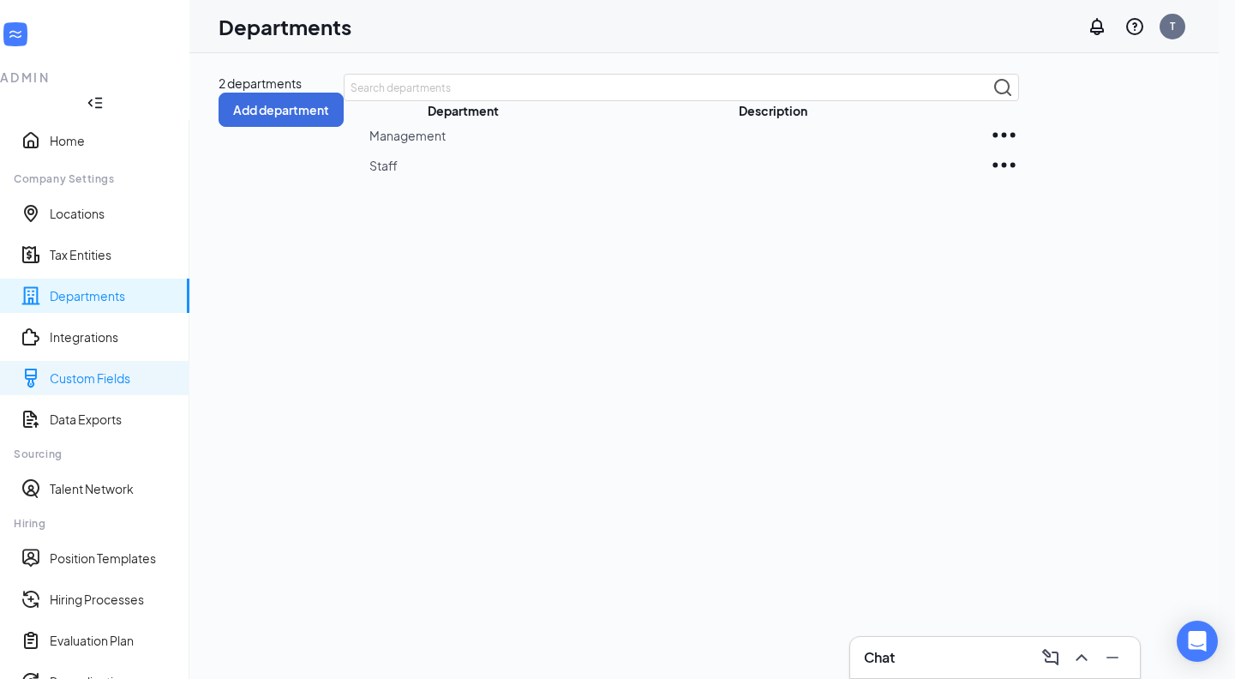
click at [78, 369] on link "Custom Fields" at bounding box center [113, 377] width 126 height 17
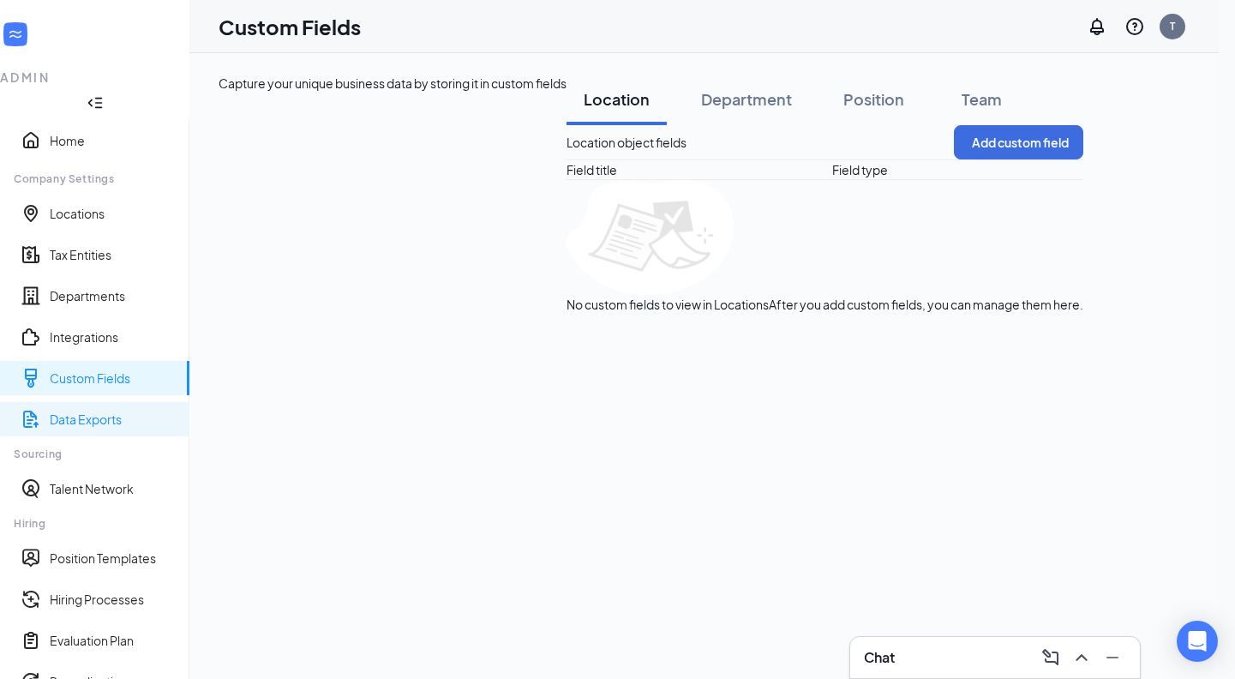
click at [81, 410] on link "Data Exports" at bounding box center [113, 418] width 126 height 17
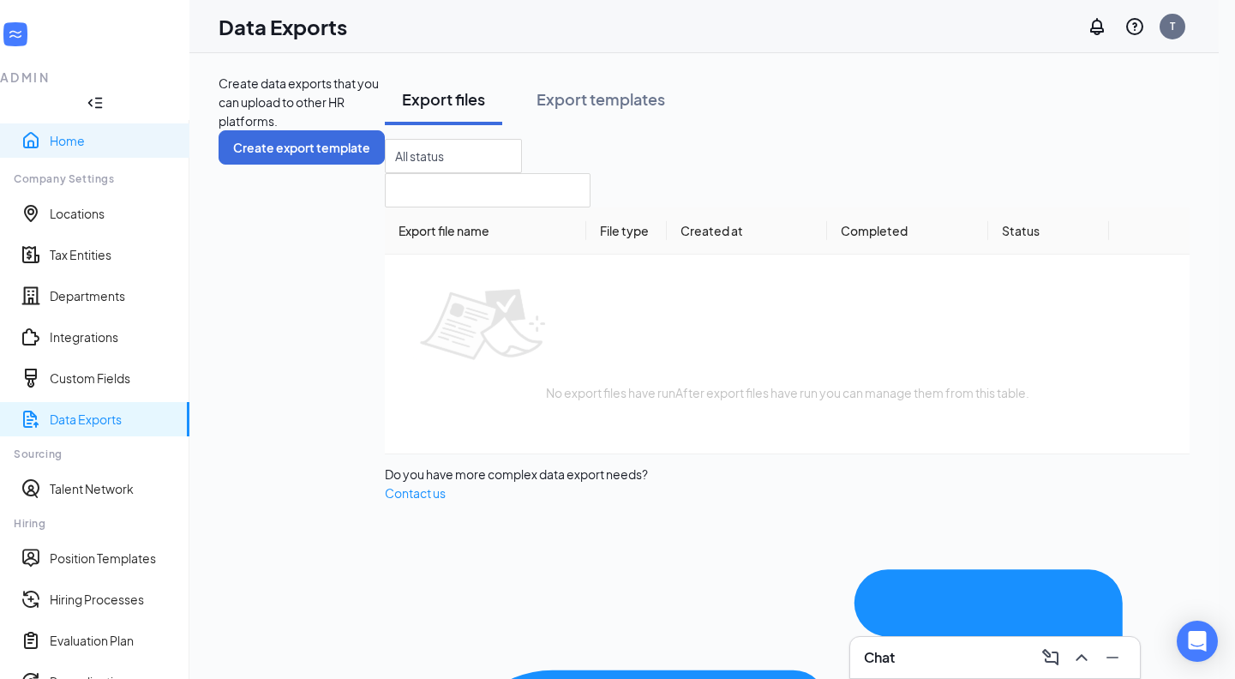
click at [61, 132] on link "Home" at bounding box center [113, 140] width 126 height 17
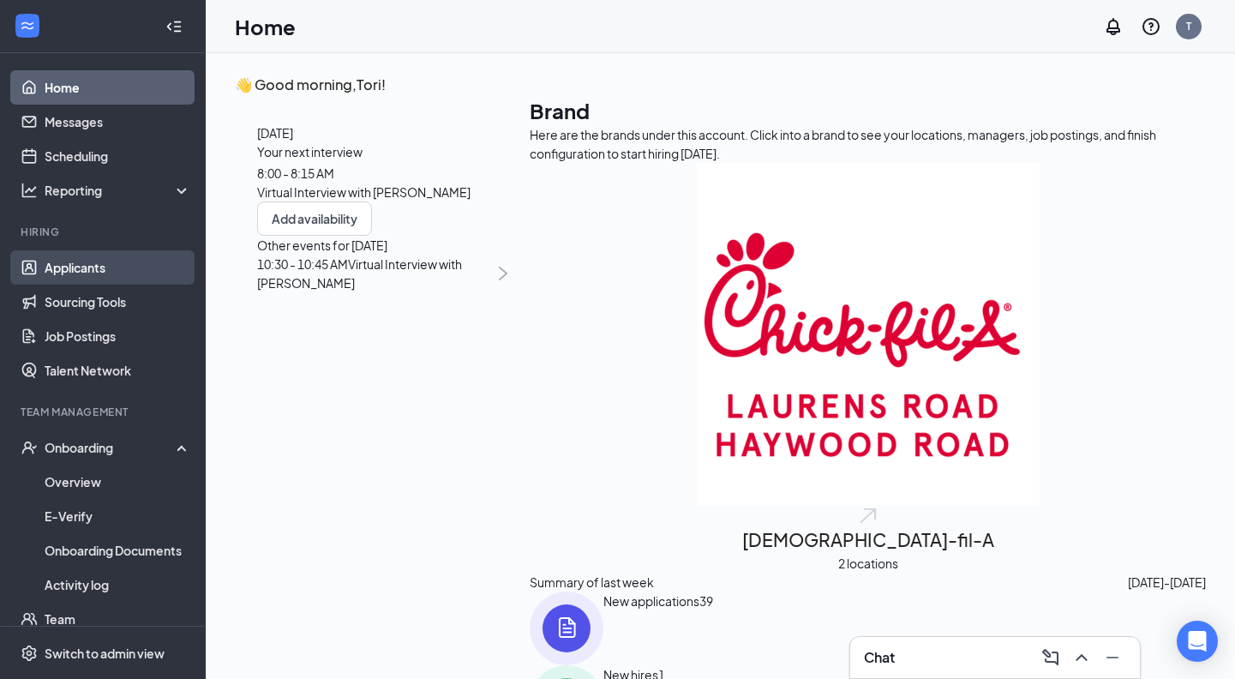
drag, startPoint x: 84, startPoint y: 265, endPoint x: 131, endPoint y: 266, distance: 47.1
click at [84, 265] on link "Applicants" at bounding box center [118, 267] width 147 height 34
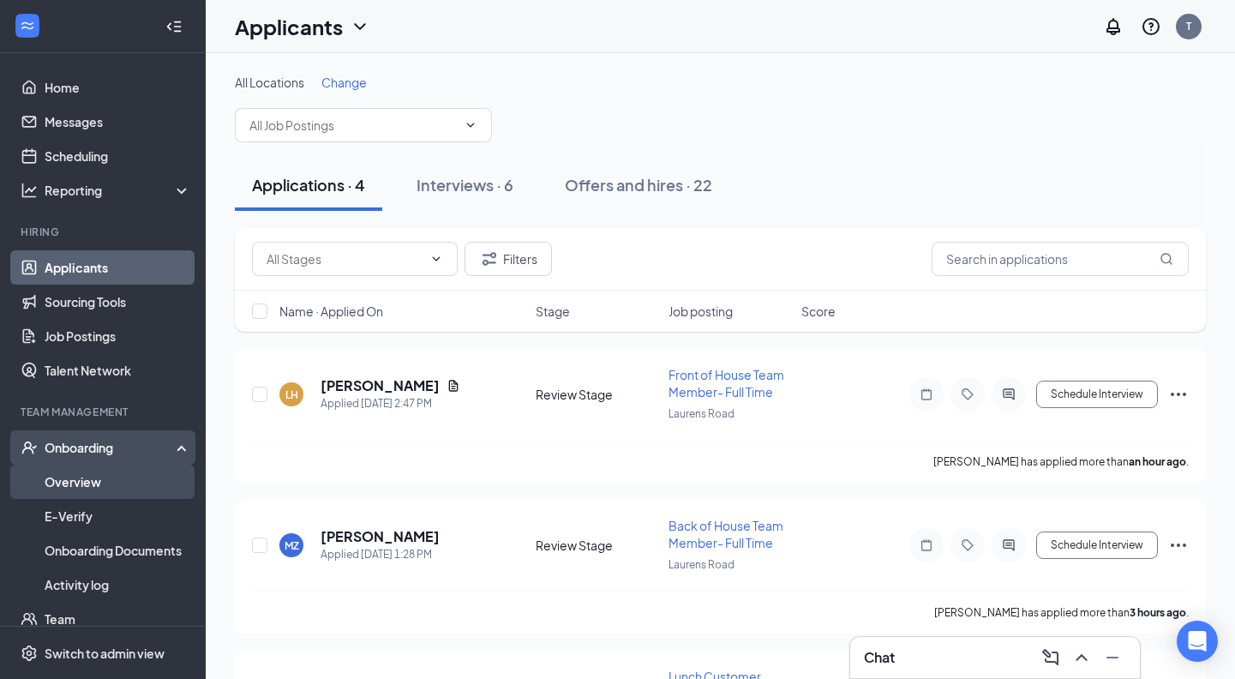
click at [77, 470] on link "Overview" at bounding box center [118, 481] width 147 height 34
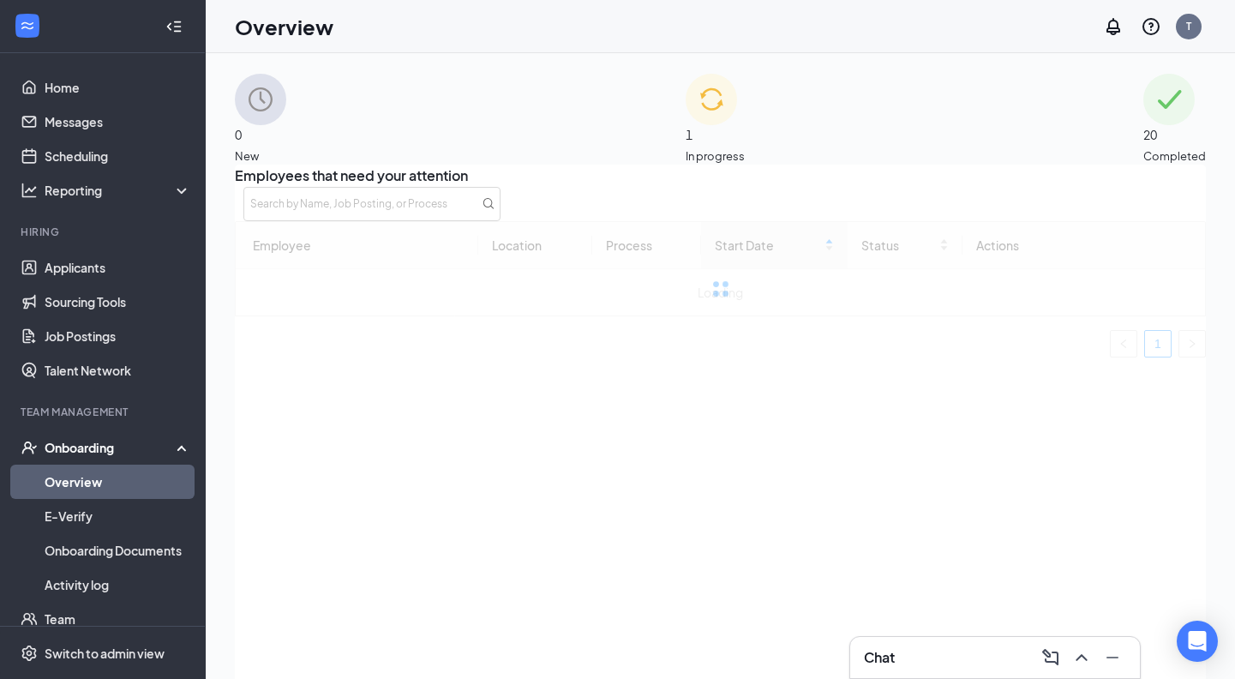
click at [727, 131] on span "1" at bounding box center [714, 134] width 59 height 19
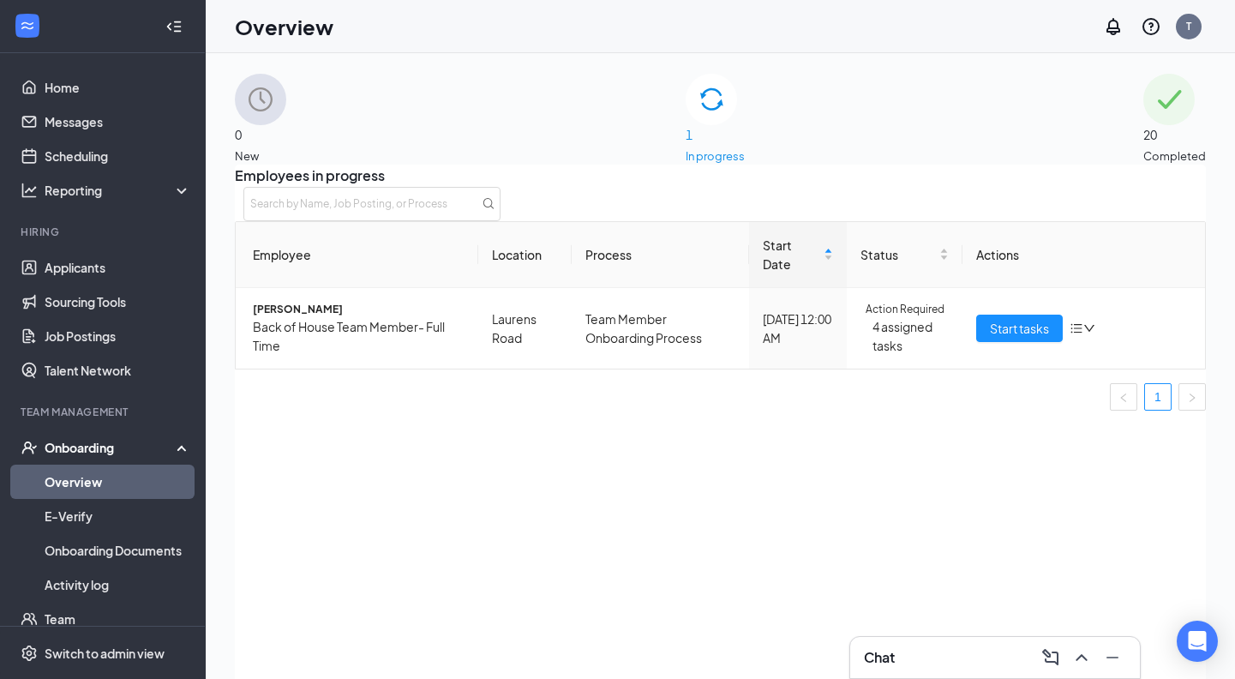
click at [1143, 144] on span "20" at bounding box center [1174, 134] width 63 height 19
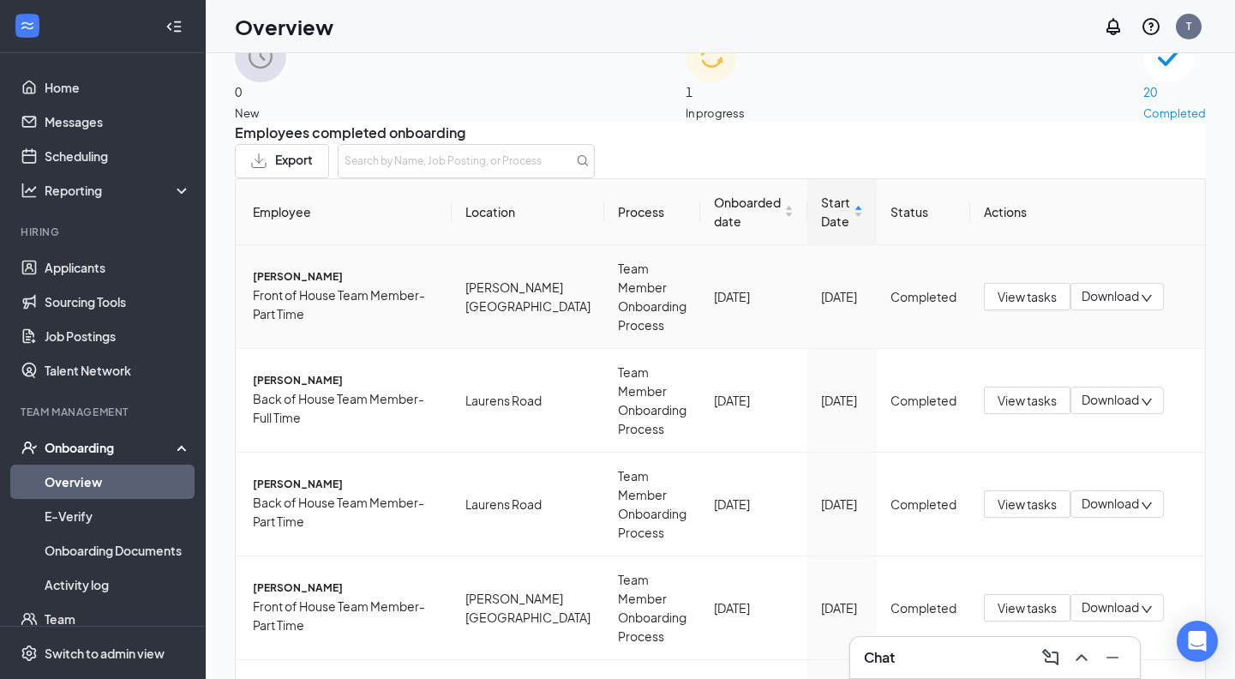
click at [314, 285] on span "[PERSON_NAME]" at bounding box center [345, 277] width 185 height 16
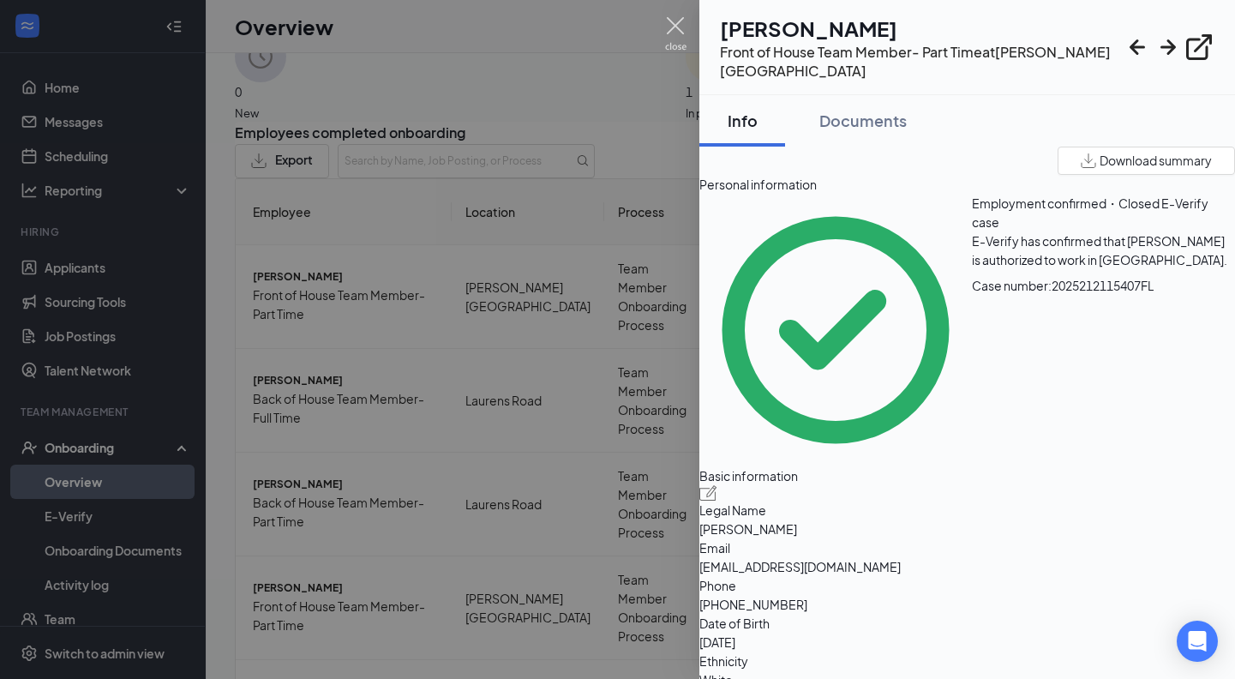
click at [680, 27] on img at bounding box center [675, 33] width 21 height 33
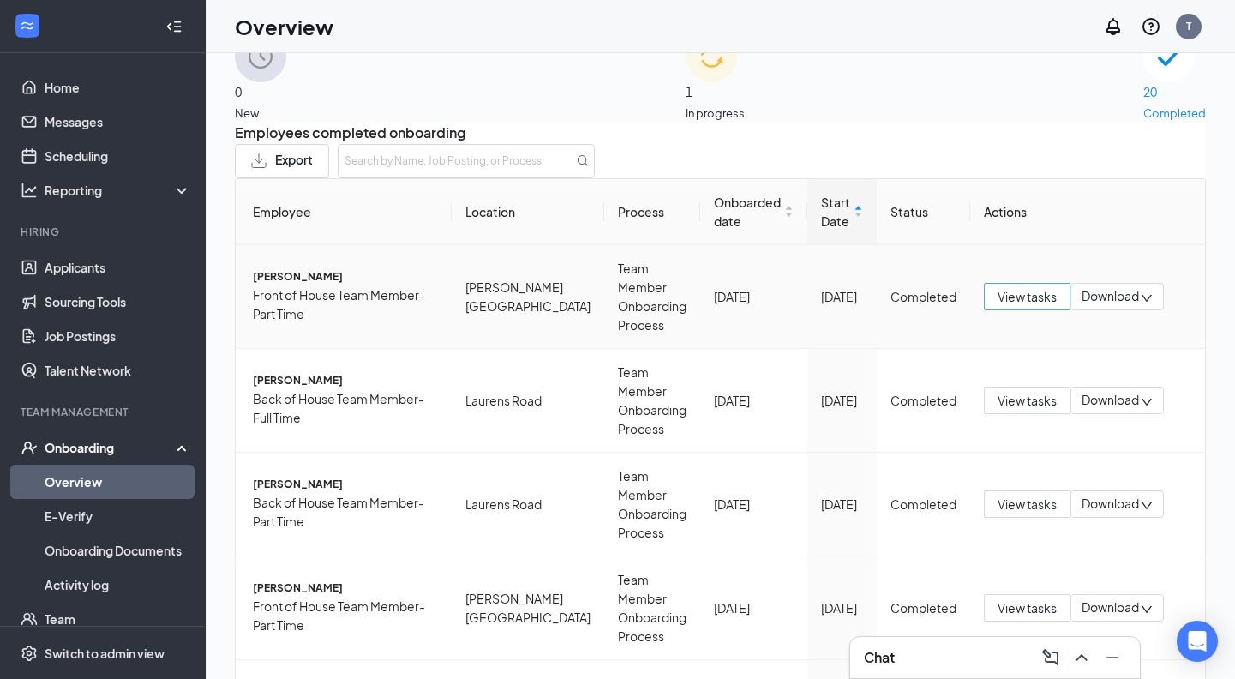
click at [1025, 306] on span "View tasks" at bounding box center [1026, 296] width 59 height 19
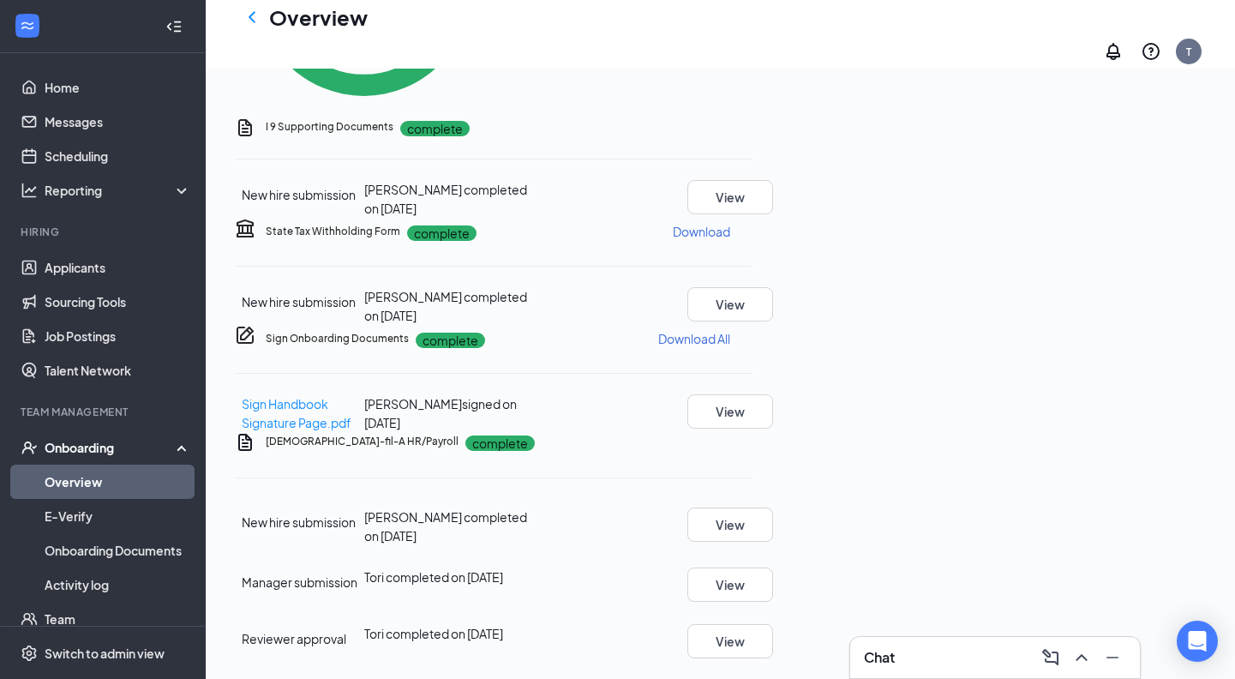
scroll to position [892, 0]
click at [773, 624] on button "View" at bounding box center [730, 641] width 86 height 34
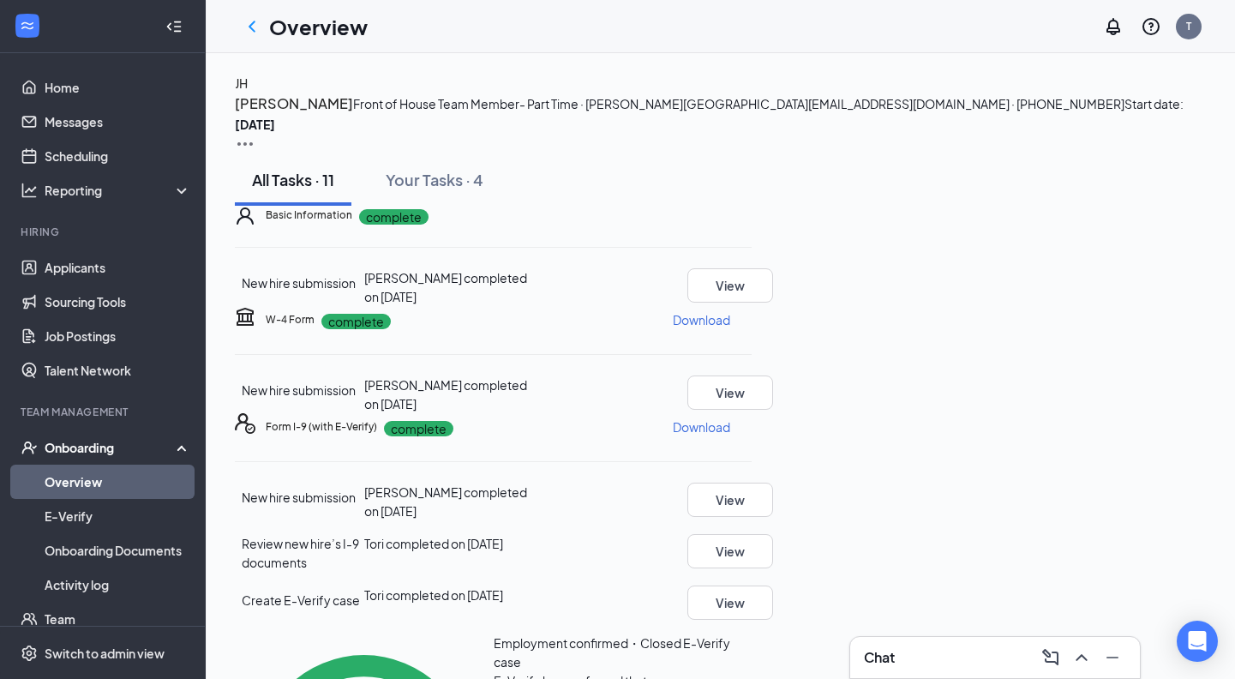
scroll to position [0, 0]
click at [246, 20] on icon "ChevronLeft" at bounding box center [252, 26] width 21 height 21
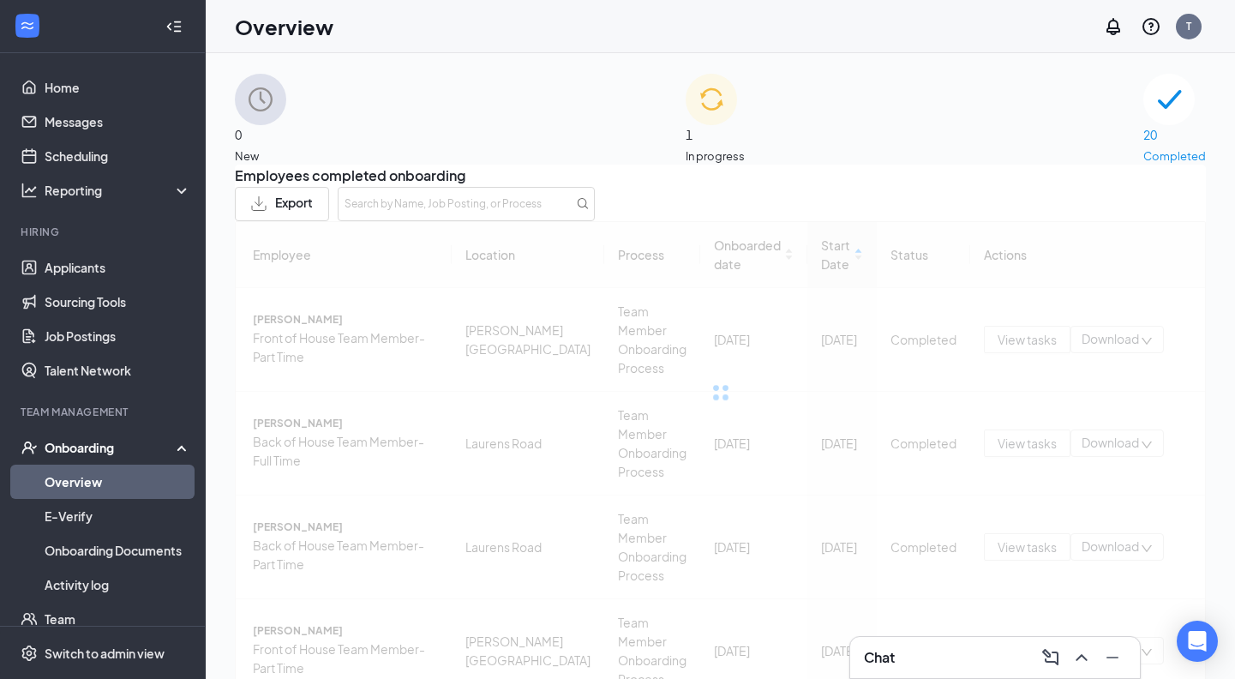
click at [744, 108] on div "1 In progress" at bounding box center [714, 119] width 59 height 91
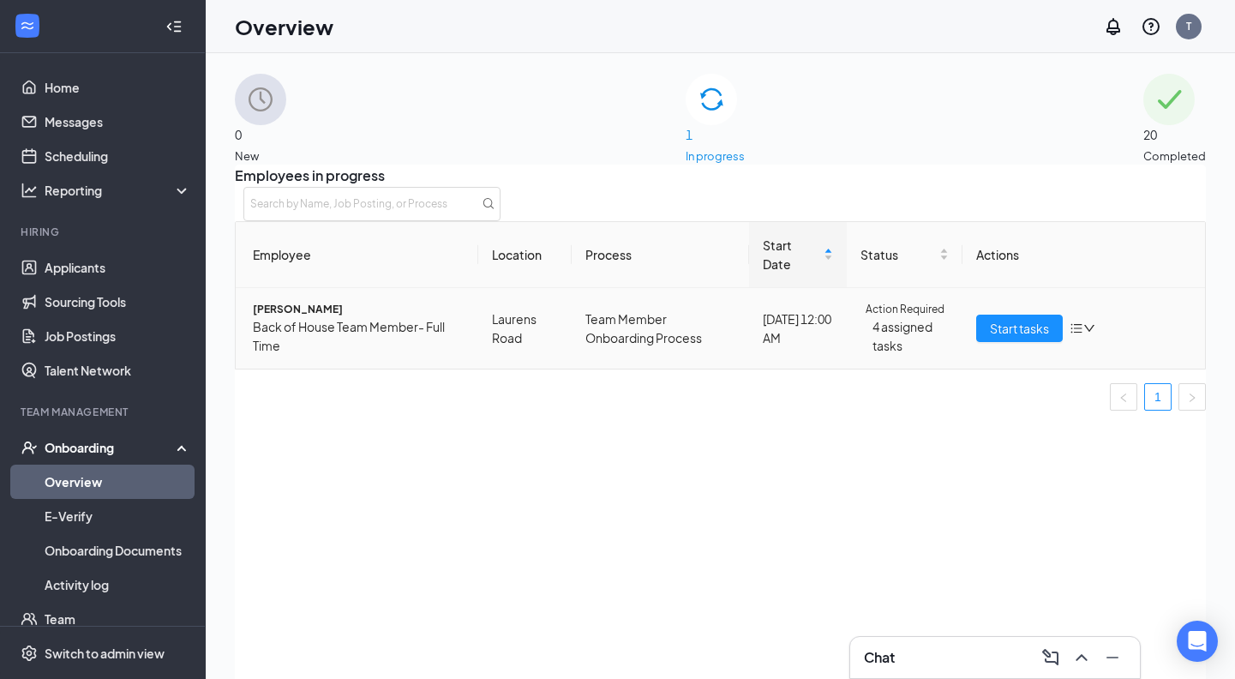
click at [1083, 334] on icon "down" at bounding box center [1089, 328] width 12 height 12
click at [280, 318] on span "[PERSON_NAME]" at bounding box center [359, 310] width 212 height 16
click at [314, 347] on div at bounding box center [617, 339] width 1235 height 679
click at [674, 34] on div at bounding box center [617, 339] width 1235 height 679
click at [674, 19] on div "Overview T" at bounding box center [720, 26] width 1029 height 53
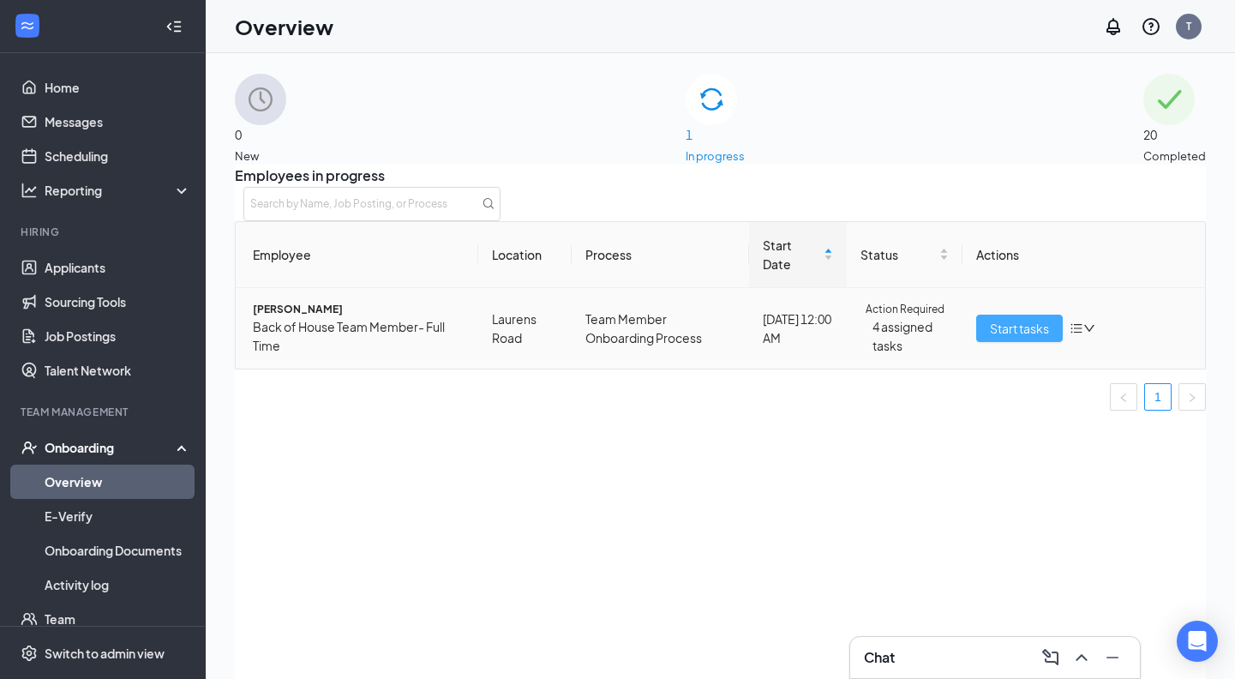
click at [1031, 338] on span "Start tasks" at bounding box center [1019, 328] width 59 height 19
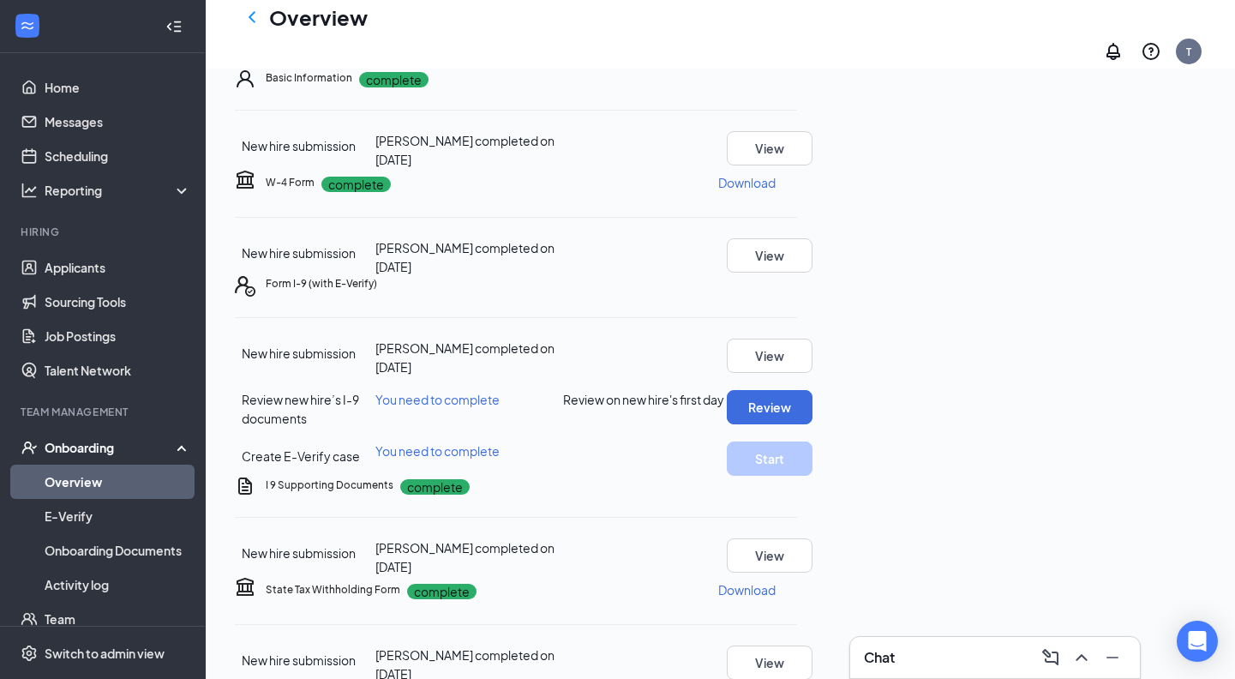
scroll to position [189, 0]
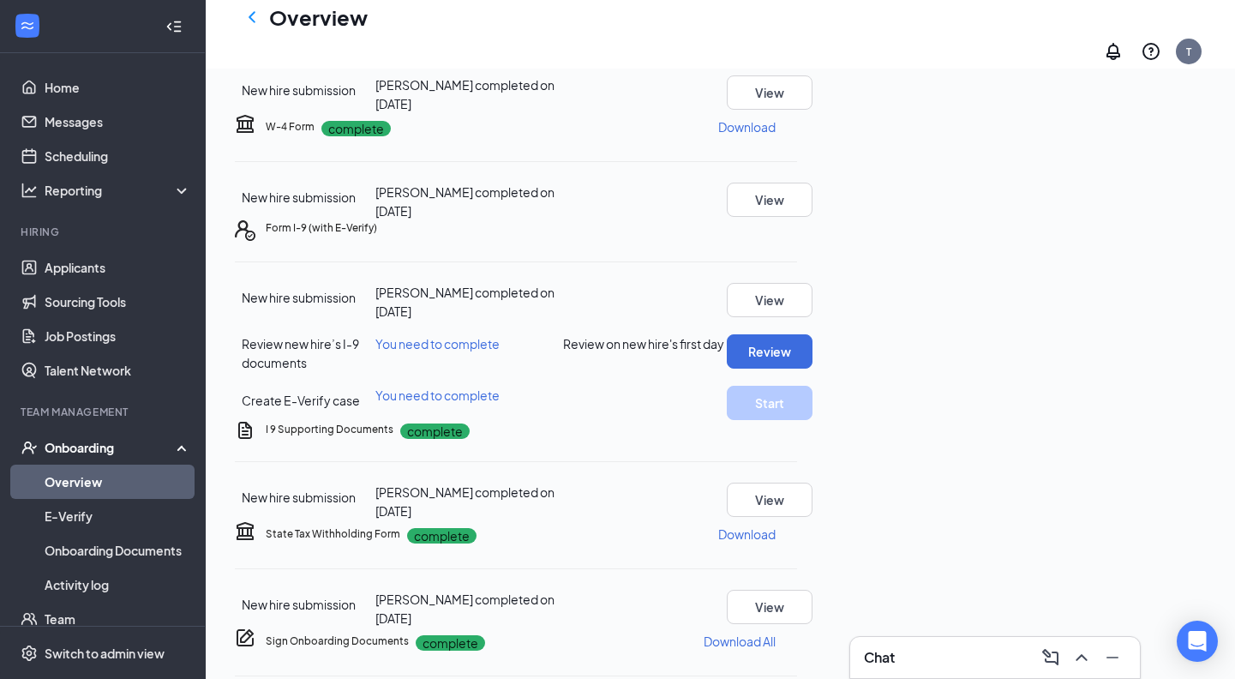
click at [815, 139] on icon "Ellipses" at bounding box center [806, 136] width 15 height 3
click at [797, 384] on div "Basic Information complete New hire submission [PERSON_NAME] completed on [DATE…" at bounding box center [516, 512] width 562 height 999
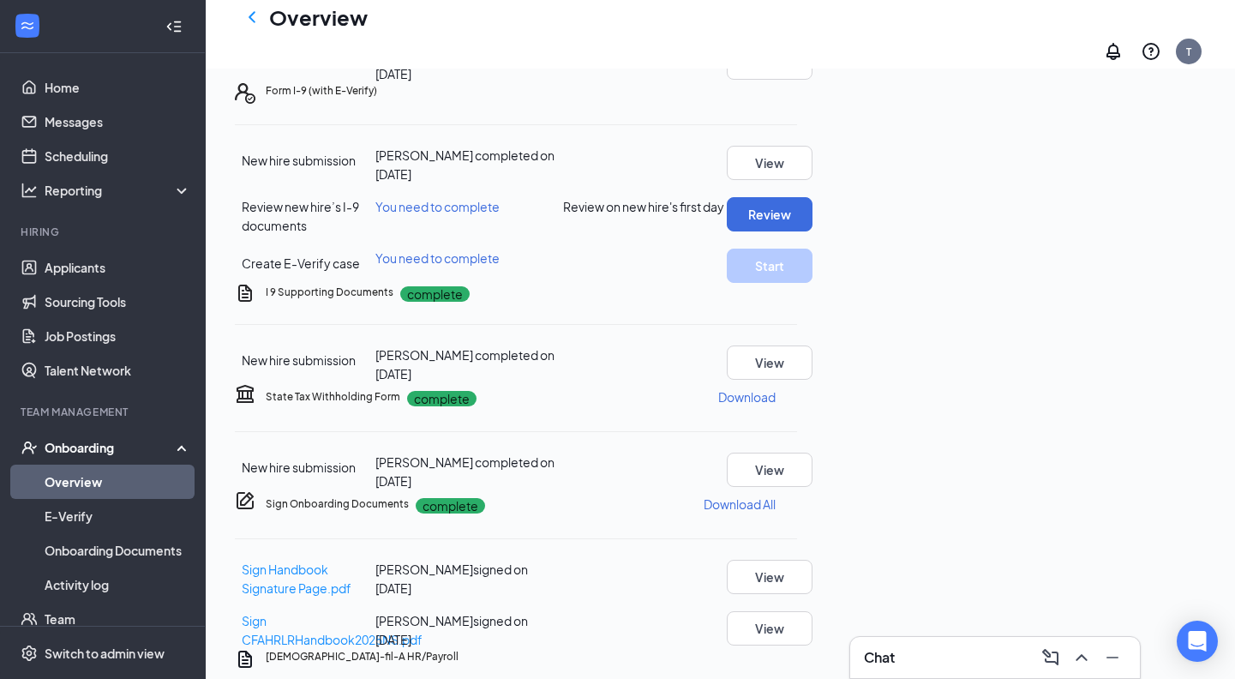
scroll to position [326, 0]
click at [815, 3] on icon "Ellipses" at bounding box center [806, 0] width 15 height 3
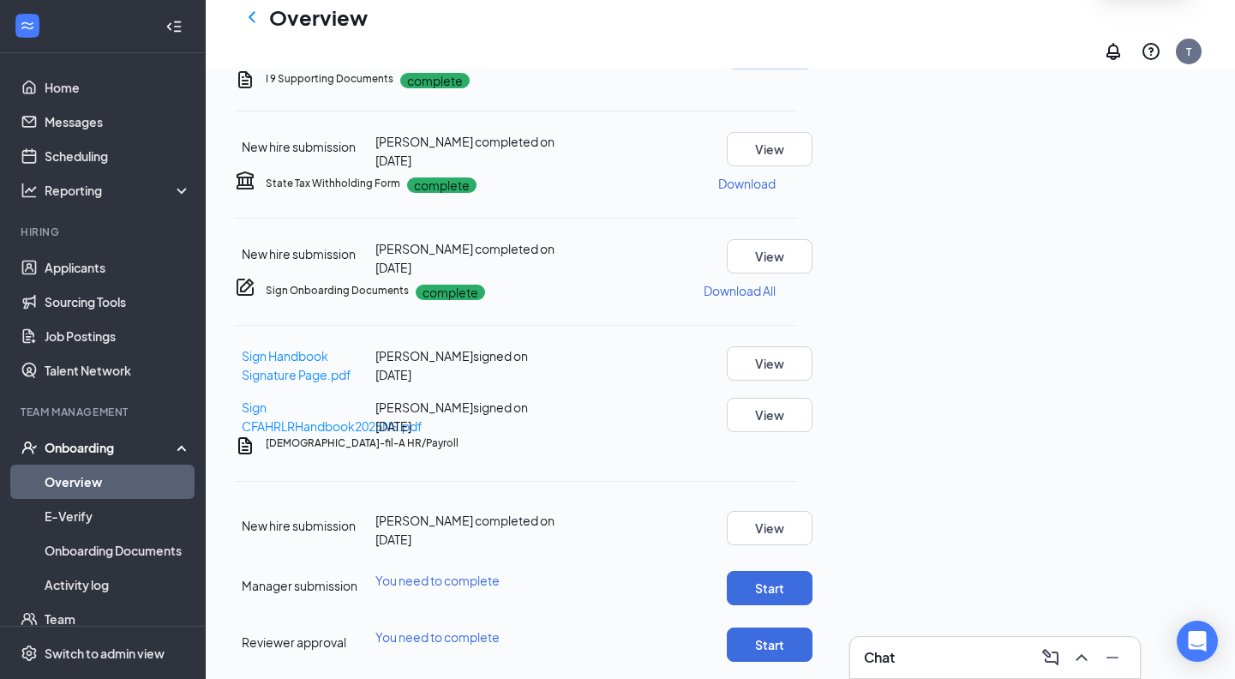
scroll to position [611, 0]
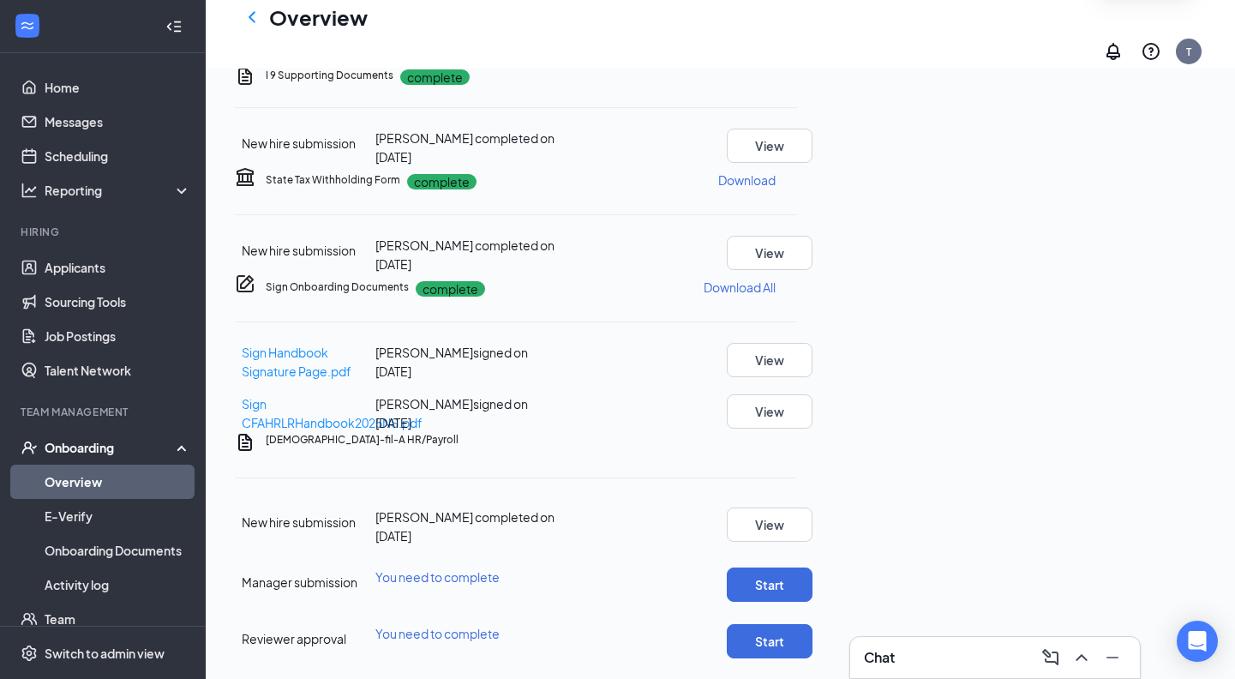
click at [797, 302] on div "Basic Information complete New hire submission [PERSON_NAME] completed on [DATE…" at bounding box center [516, 158] width 562 height 999
click at [797, 287] on icon "Ellipses" at bounding box center [797, 287] width 0 height 0
click at [785, 295] on div "Basic Information complete New hire submission [PERSON_NAME] completed on [DATE…" at bounding box center [516, 158] width 562 height 999
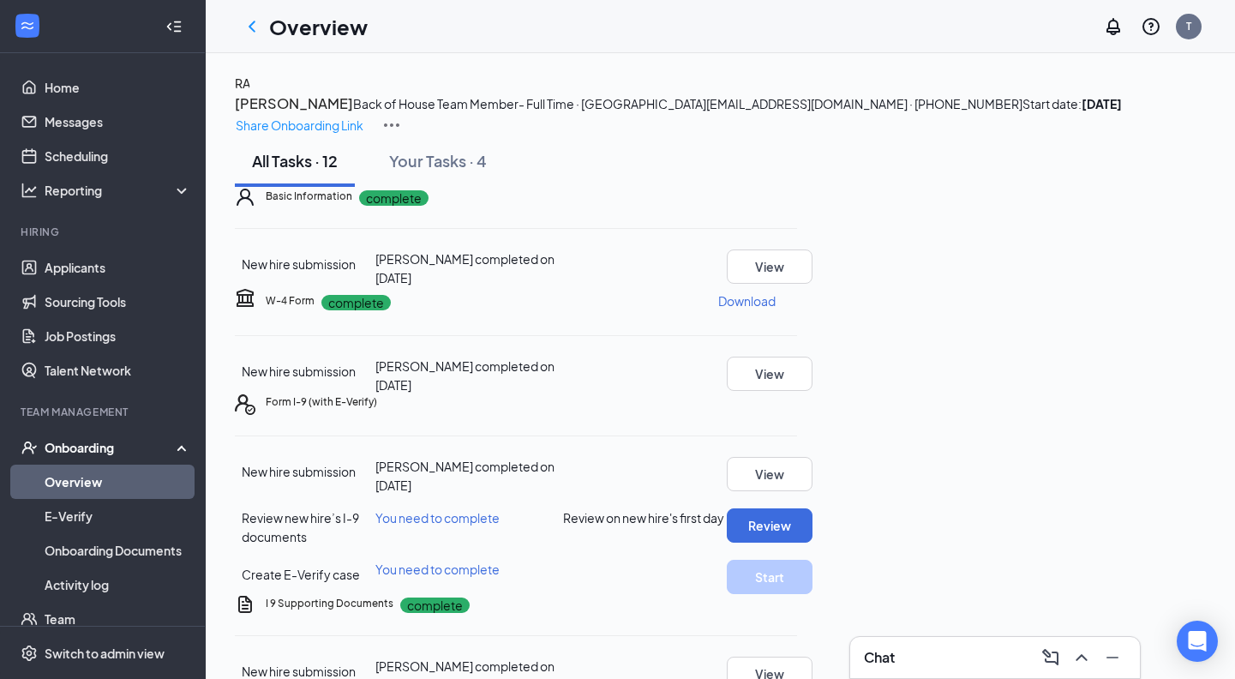
scroll to position [0, 0]
click at [263, 34] on div at bounding box center [252, 26] width 34 height 34
click at [253, 29] on icon "ChevronLeft" at bounding box center [251, 26] width 7 height 11
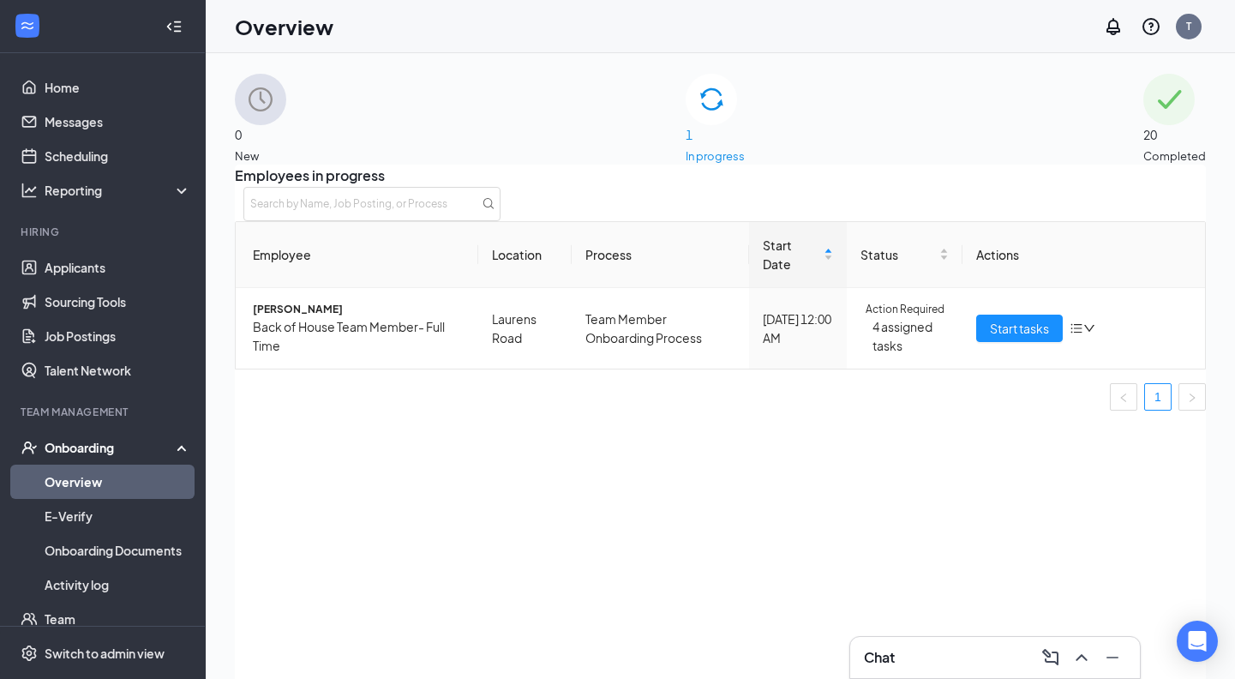
click at [1143, 123] on img at bounding box center [1168, 99] width 51 height 51
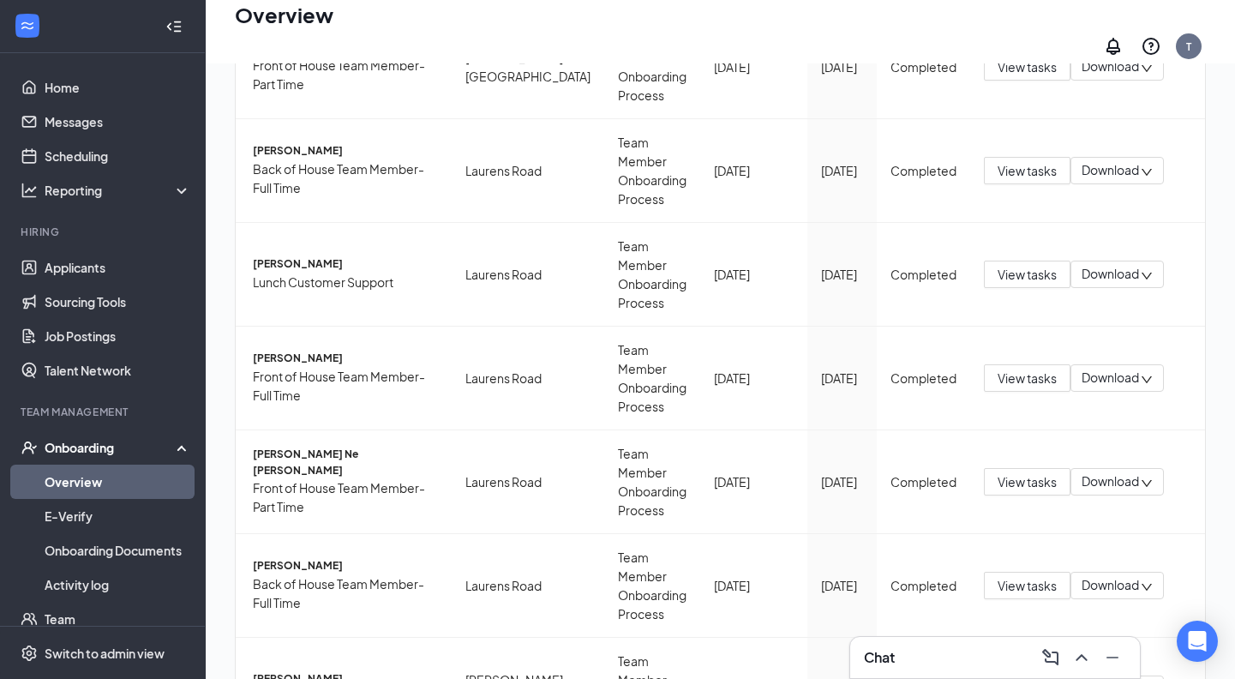
scroll to position [536, 0]
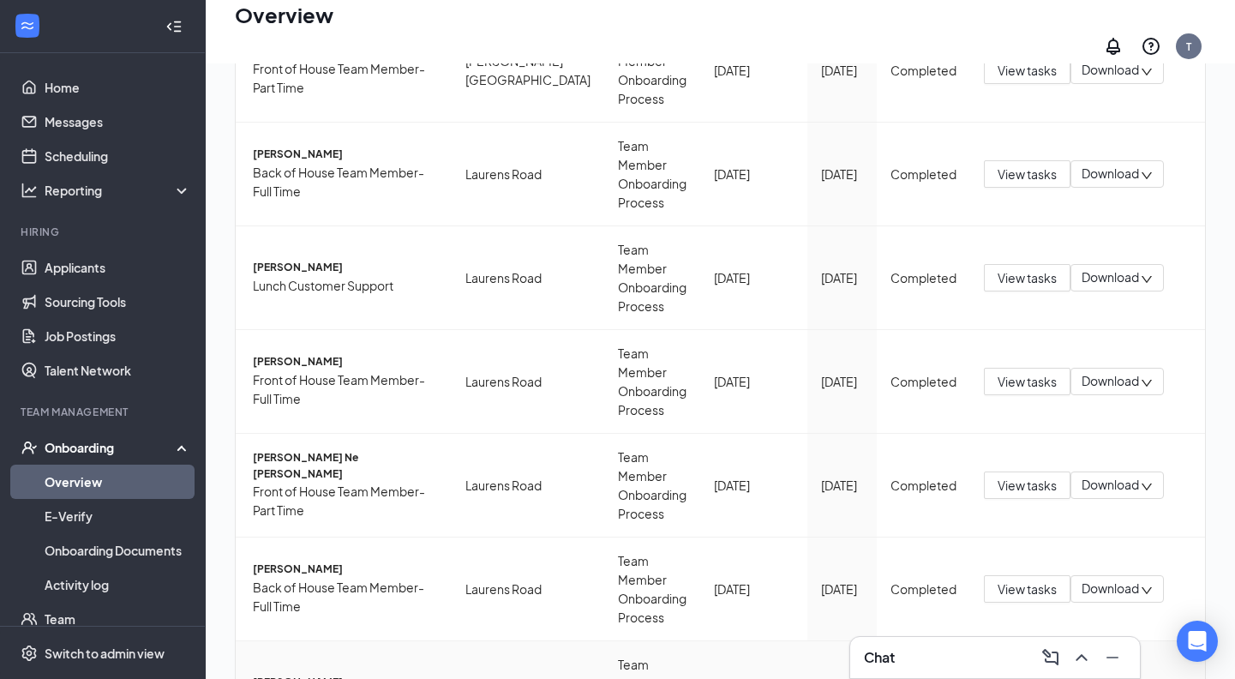
click at [998, 678] on span "View tasks" at bounding box center [1026, 692] width 59 height 19
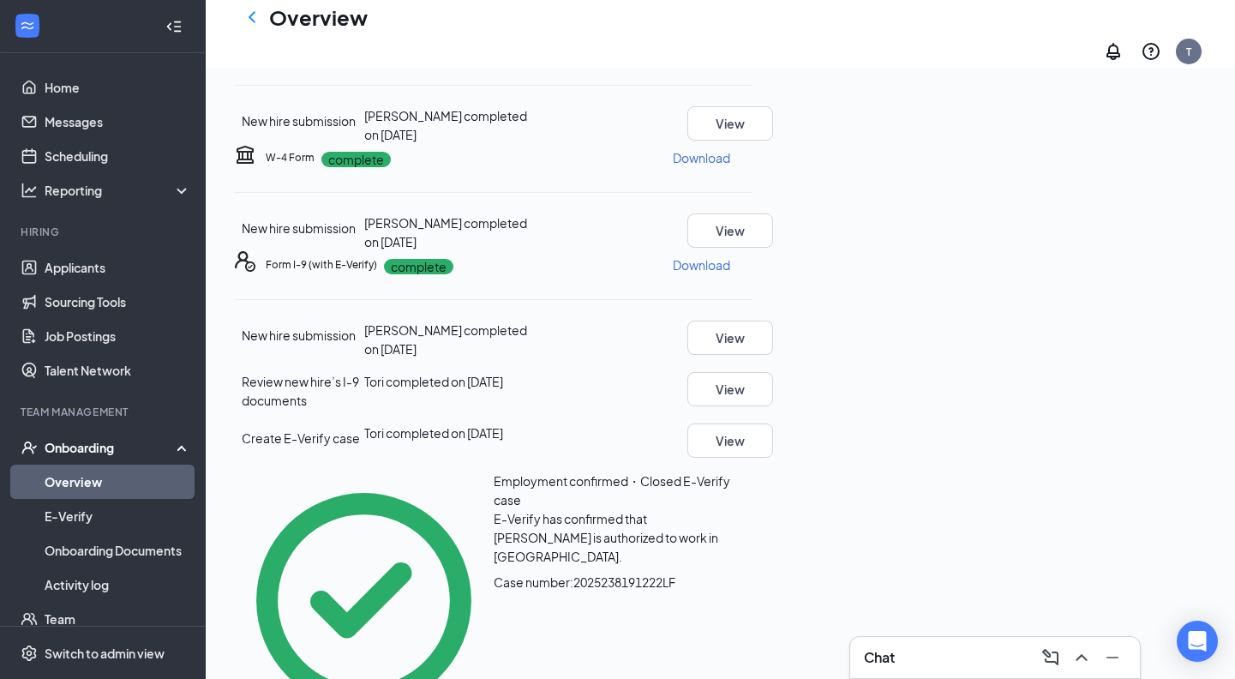
scroll to position [175, 0]
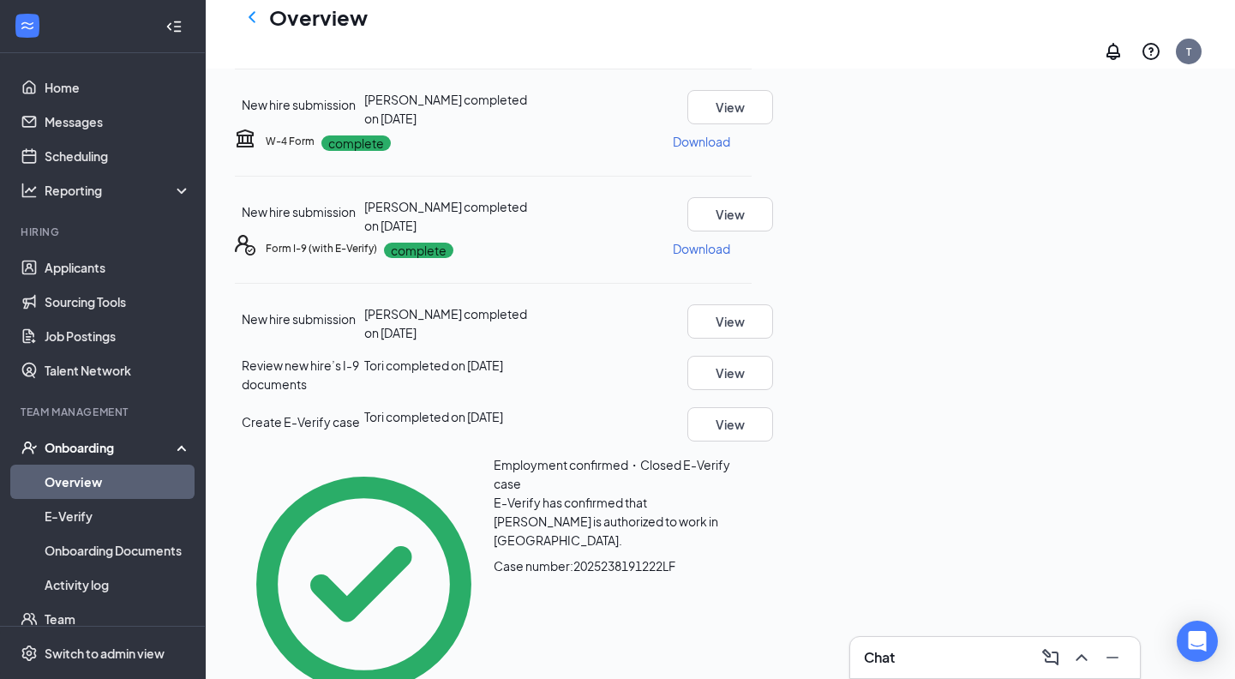
click at [751, 141] on icon "Ellipses" at bounding box center [751, 141] width 0 height 0
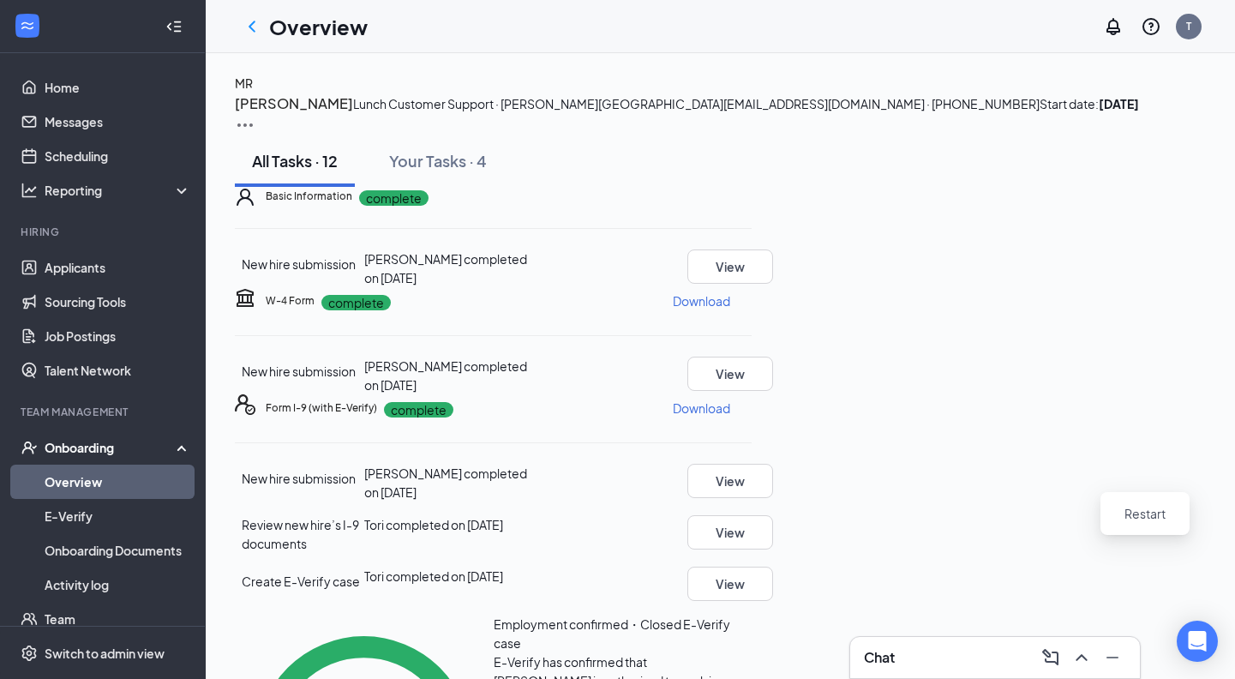
scroll to position [0, 0]
click at [253, 19] on icon "ChevronLeft" at bounding box center [252, 26] width 21 height 21
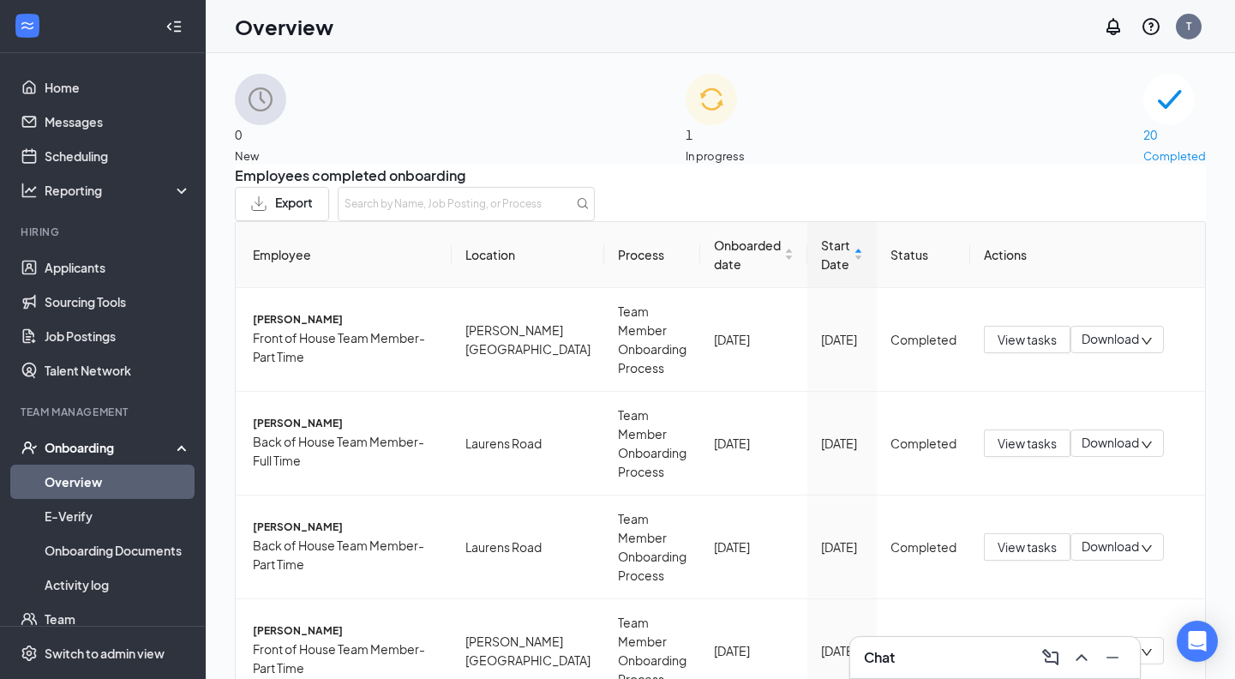
click at [726, 125] on span "1" at bounding box center [714, 134] width 59 height 19
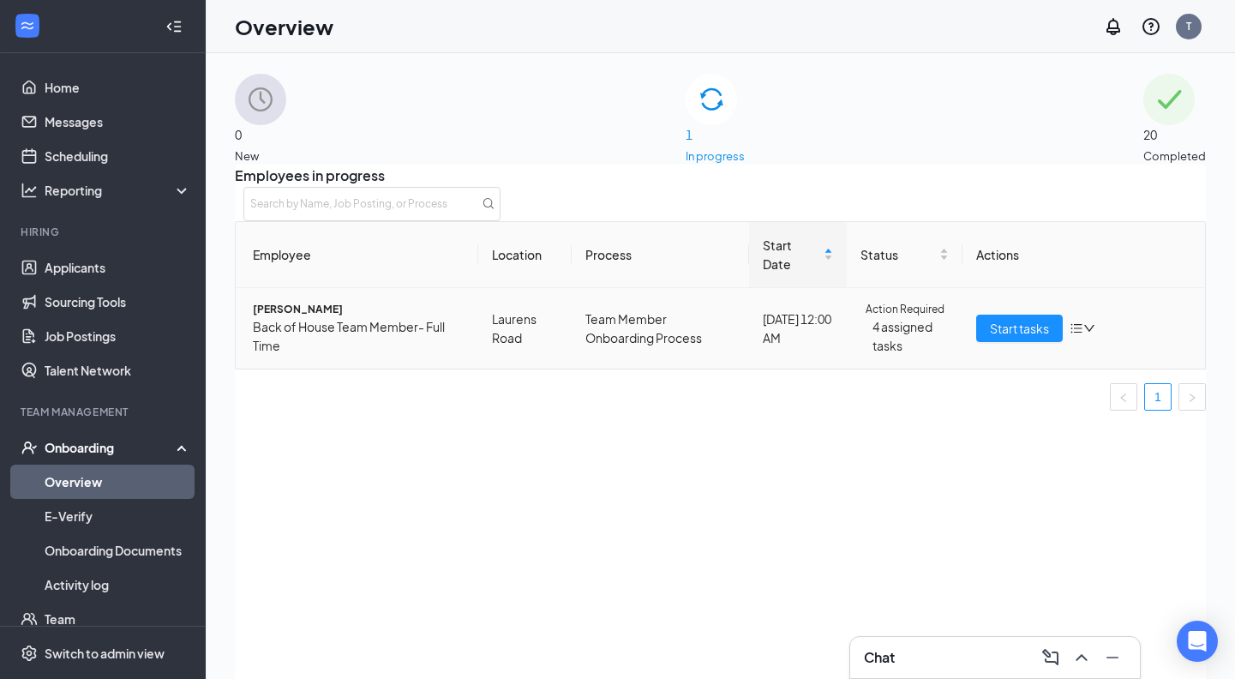
click at [1017, 335] on td "Start tasks" at bounding box center [1083, 328] width 242 height 81
click at [1016, 338] on span "Start tasks" at bounding box center [1019, 328] width 59 height 19
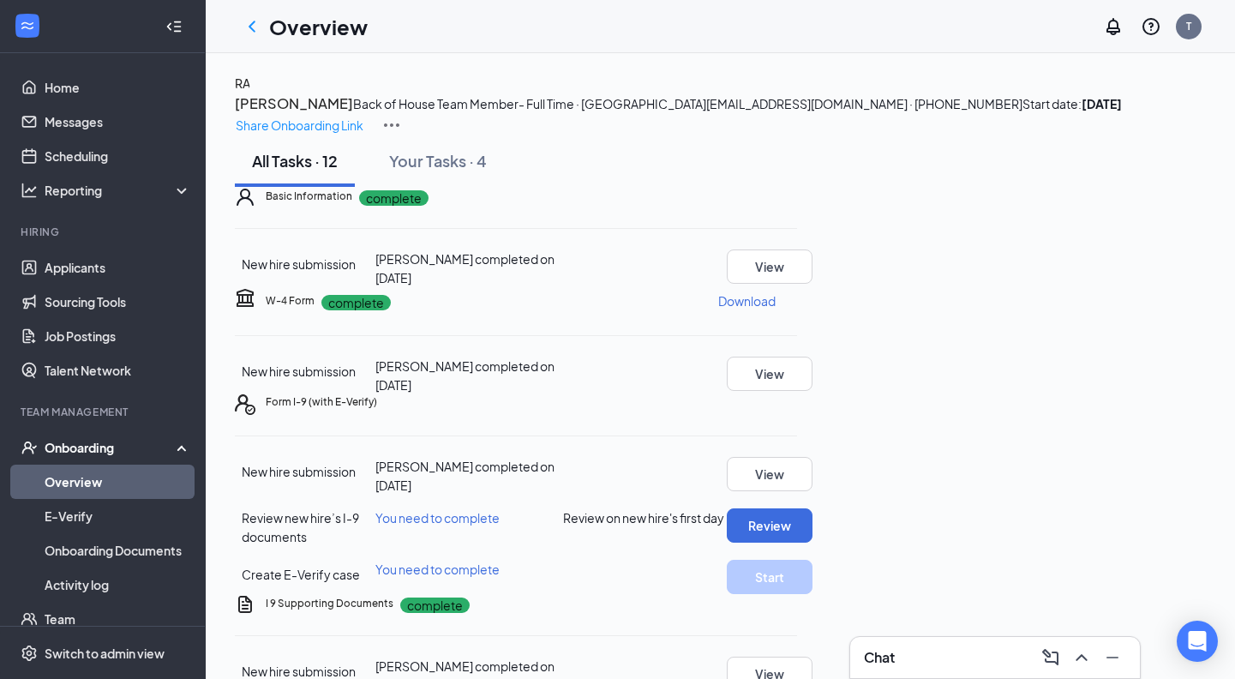
click at [272, 20] on h1 "Overview" at bounding box center [318, 26] width 99 height 29
click at [262, 29] on div at bounding box center [252, 26] width 34 height 34
click at [246, 26] on icon "ChevronLeft" at bounding box center [252, 26] width 21 height 21
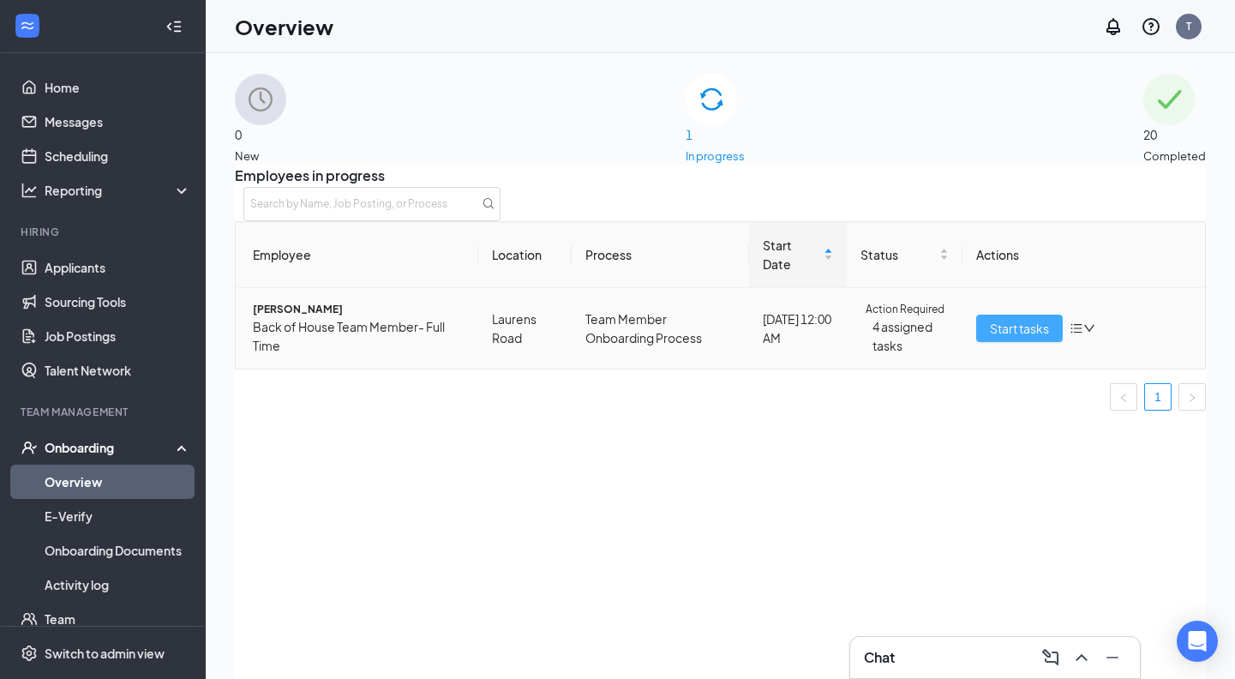
click at [1016, 338] on span "Start tasks" at bounding box center [1019, 328] width 59 height 19
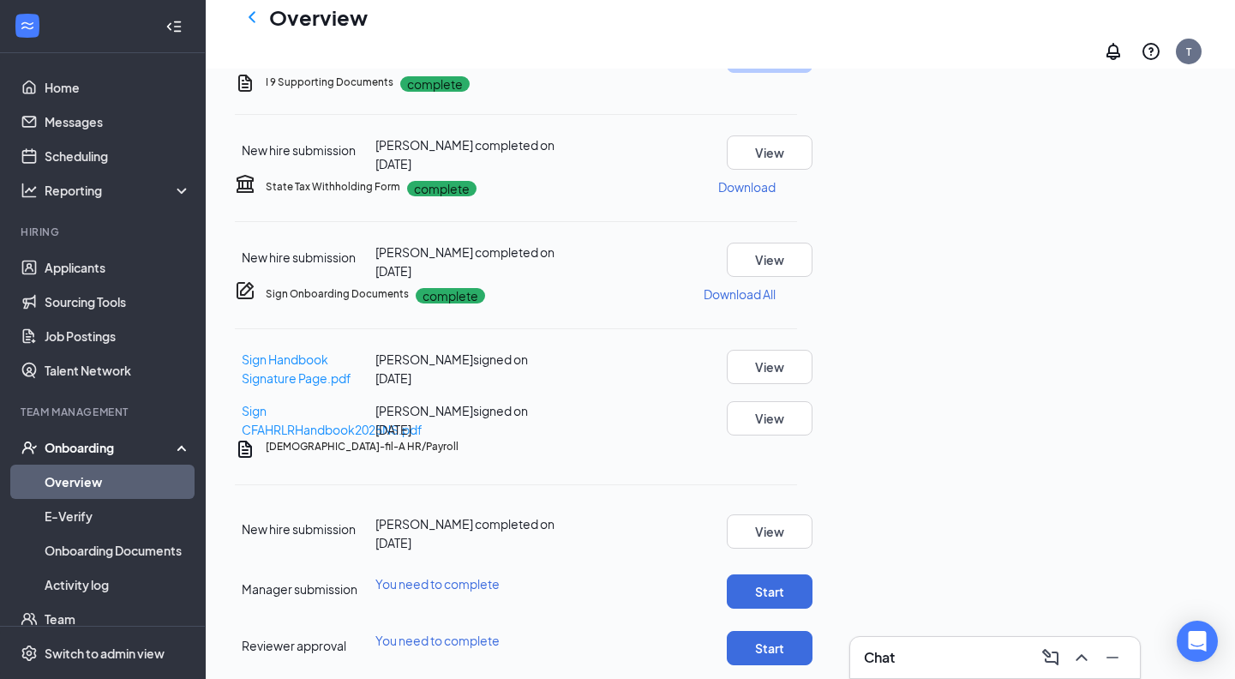
scroll to position [531, 0]
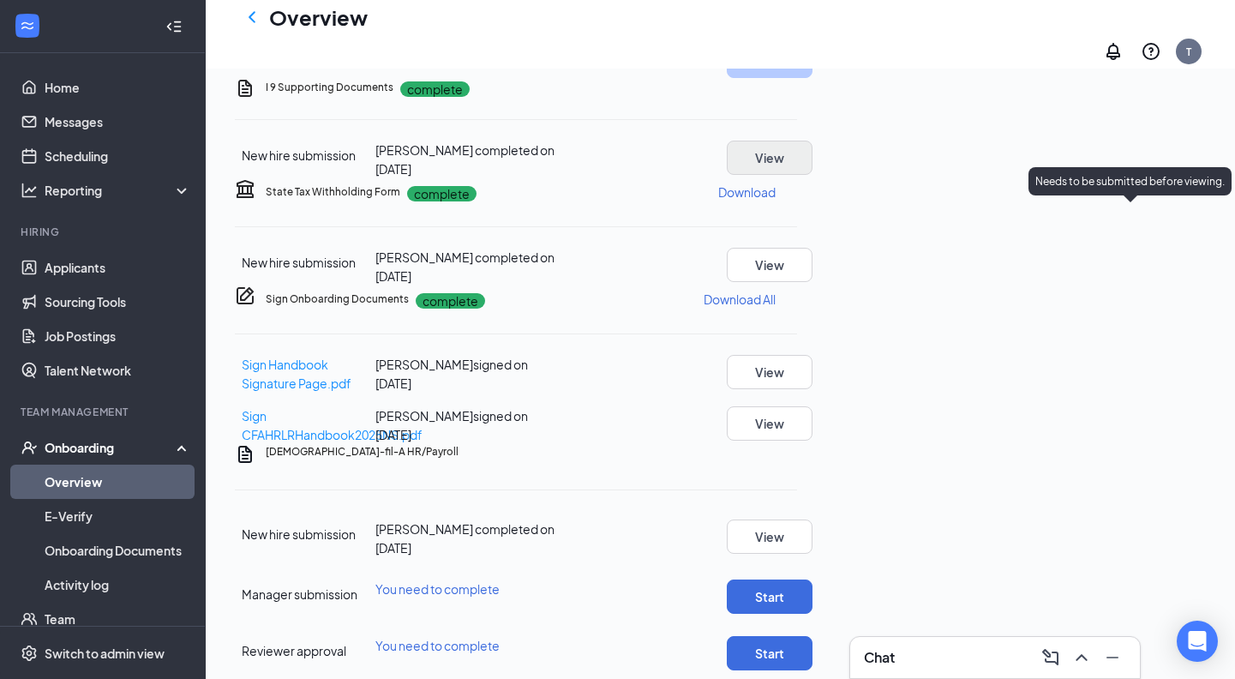
click at [812, 175] on button "View" at bounding box center [770, 158] width 86 height 34
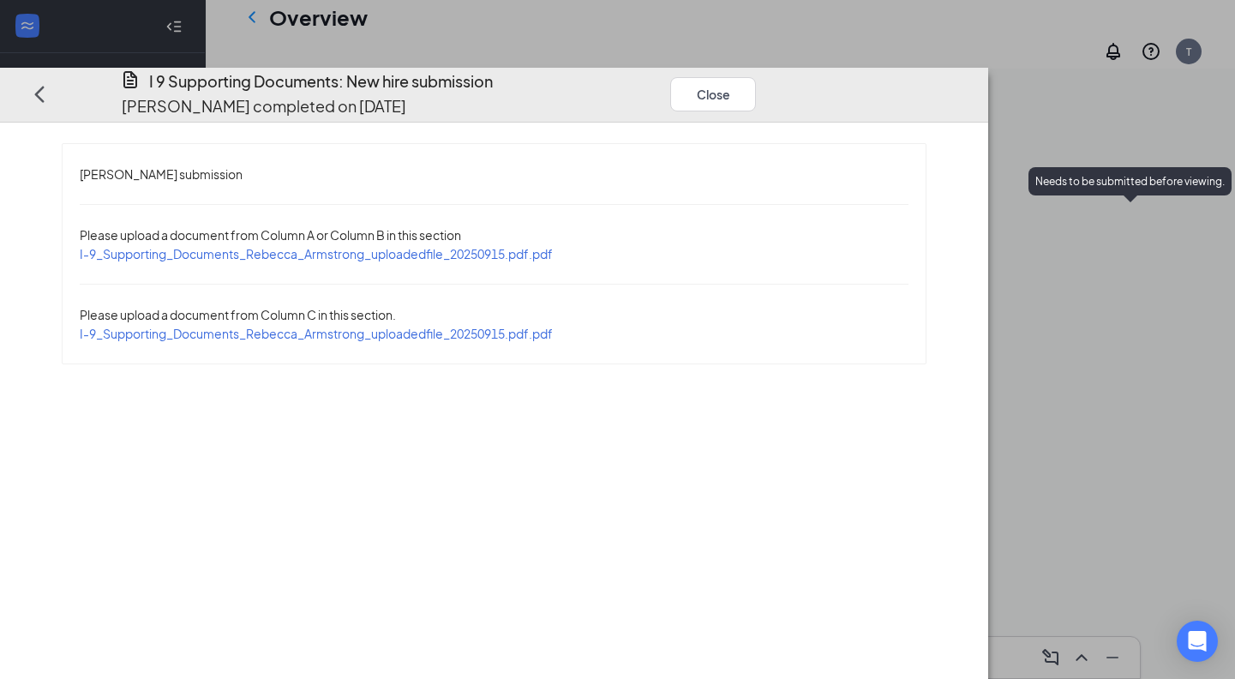
click at [471, 246] on span "I-9_Supporting_Documents_Rebecca_Armstrong_uploadedfile_20250915.pdf.pdf" at bounding box center [316, 253] width 473 height 15
click at [375, 326] on span "I-9_Supporting_Documents_Rebecca_Armstrong_uploadedfile_20250915.pdf.pdf" at bounding box center [316, 333] width 473 height 15
click at [756, 77] on button "Close" at bounding box center [713, 94] width 86 height 34
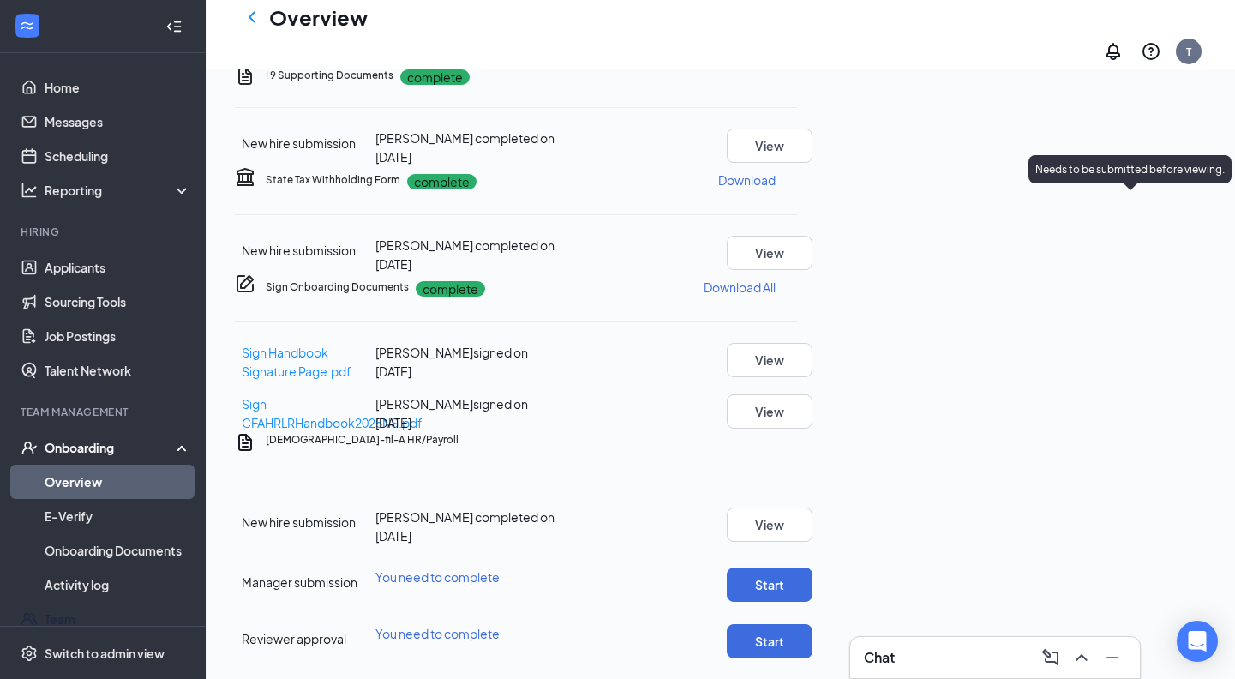
scroll to position [612, 0]
click at [71, 275] on link "Applicants" at bounding box center [118, 267] width 147 height 34
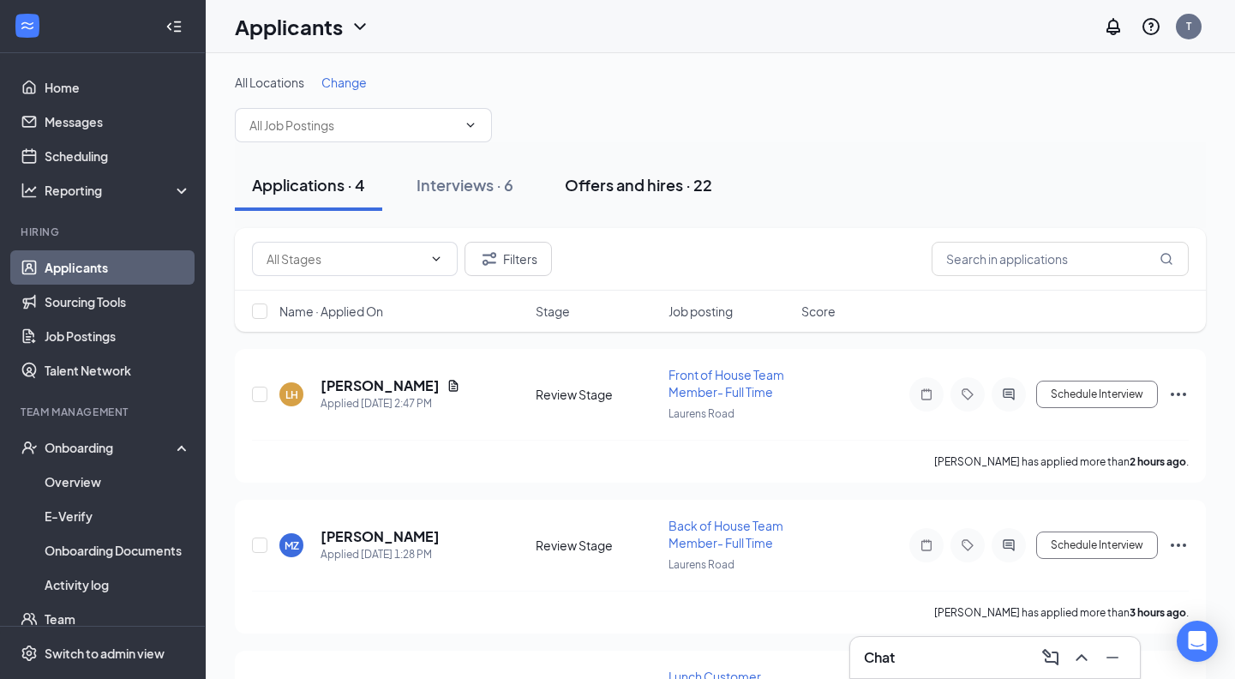
click at [628, 185] on div "Offers and hires · 22" at bounding box center [638, 184] width 147 height 21
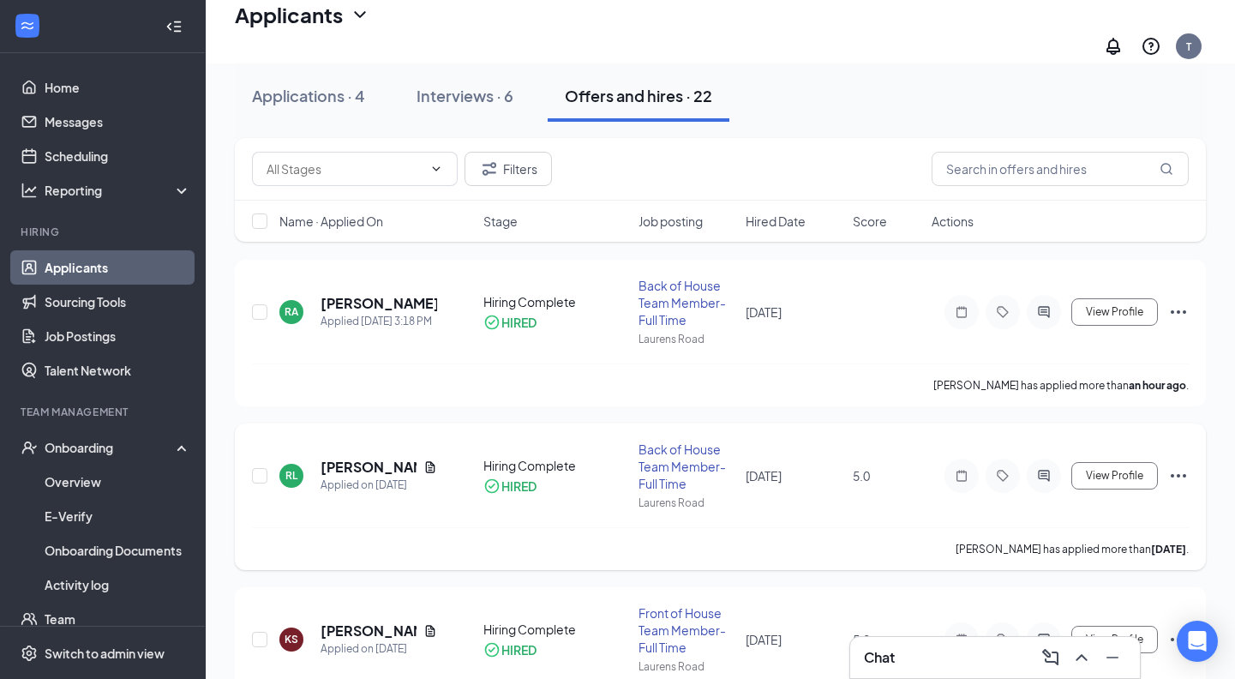
scroll to position [108, 0]
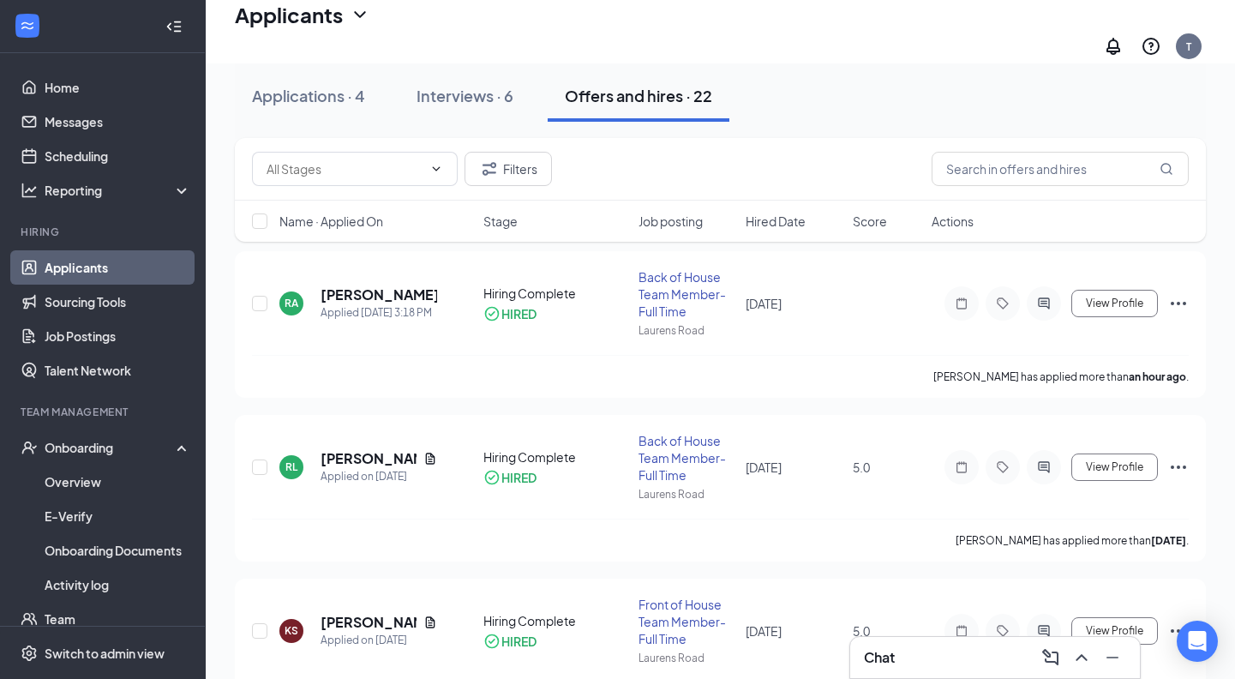
click at [334, 285] on h5 "[PERSON_NAME]" at bounding box center [378, 294] width 117 height 19
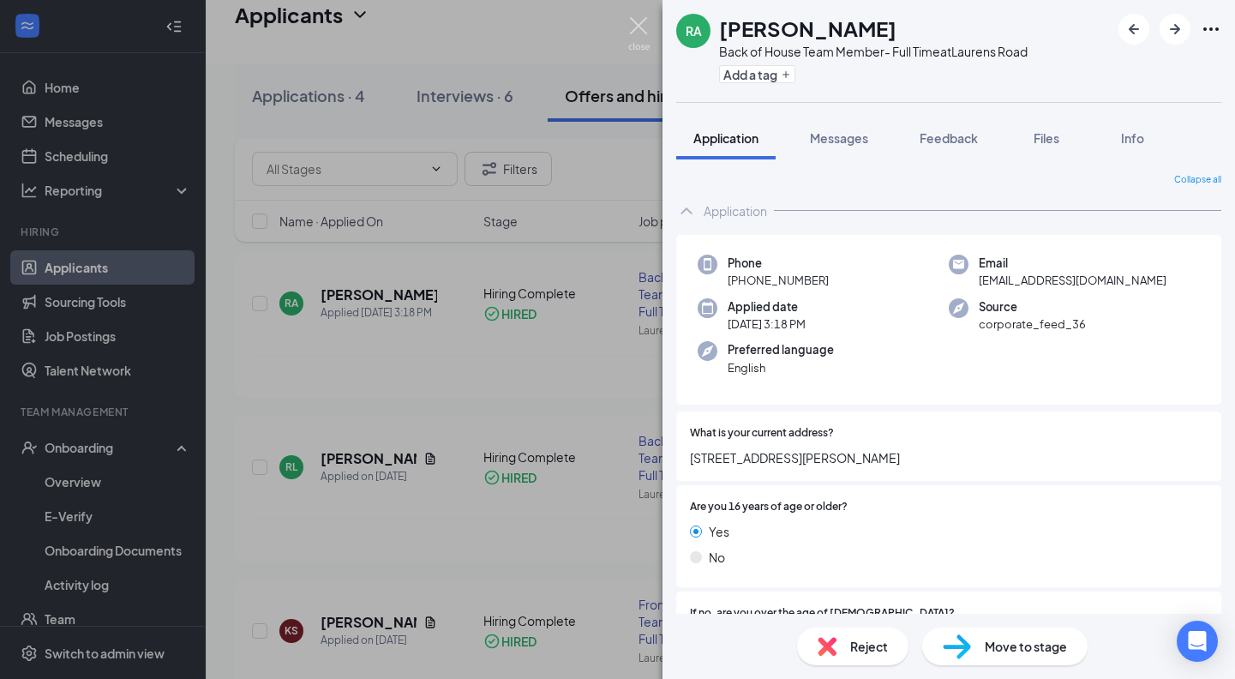
click at [637, 31] on img at bounding box center [638, 33] width 21 height 33
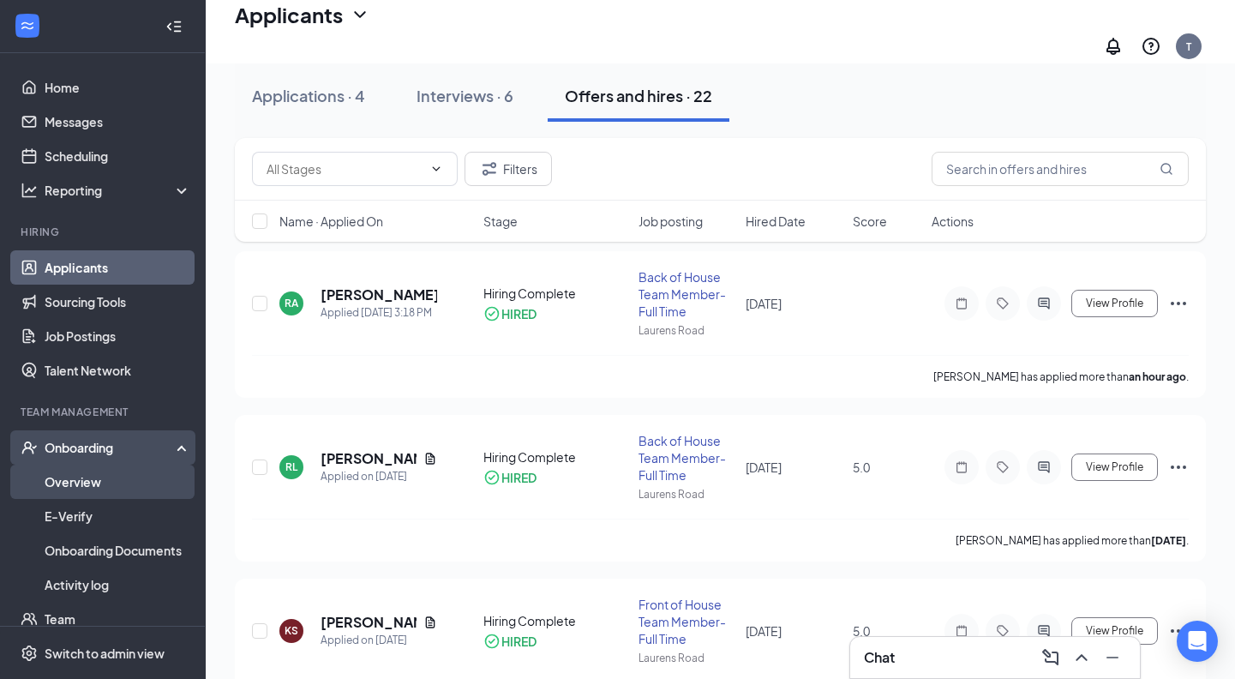
click at [80, 484] on link "Overview" at bounding box center [118, 481] width 147 height 34
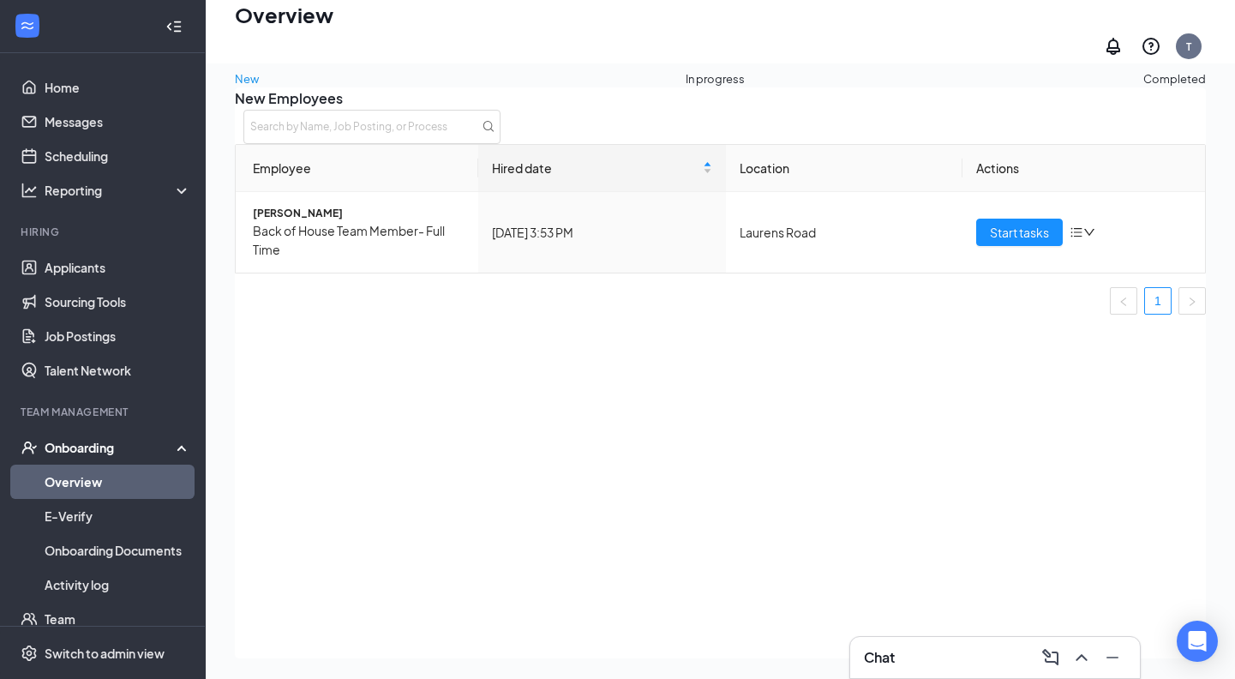
scroll to position [77, 0]
